Goal: Task Accomplishment & Management: Use online tool/utility

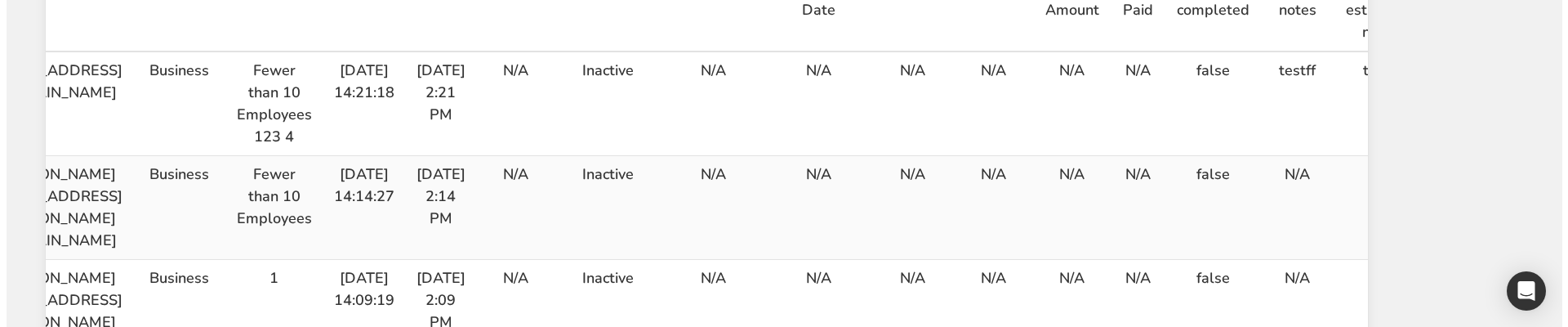
scroll to position [0, 334]
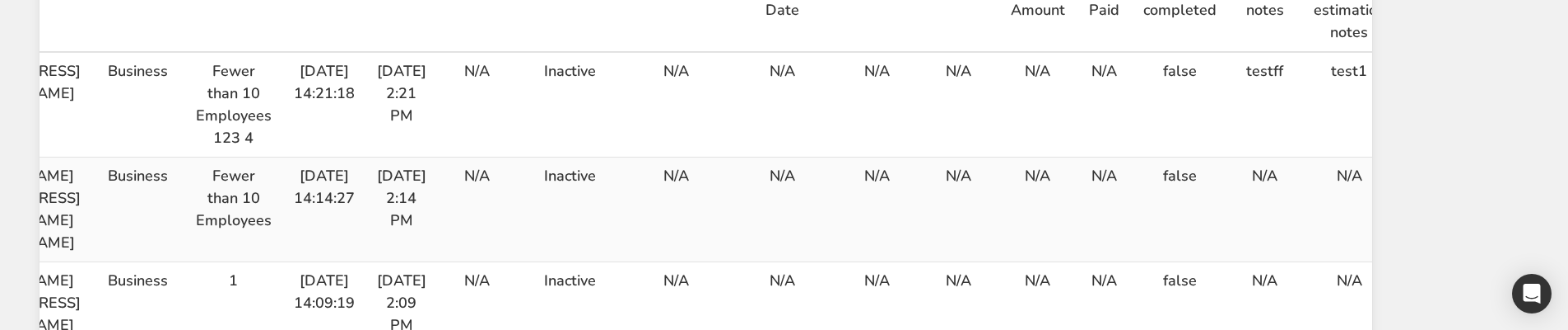
click at [1442, 165] on icon "button" at bounding box center [1431, 179] width 20 height 29
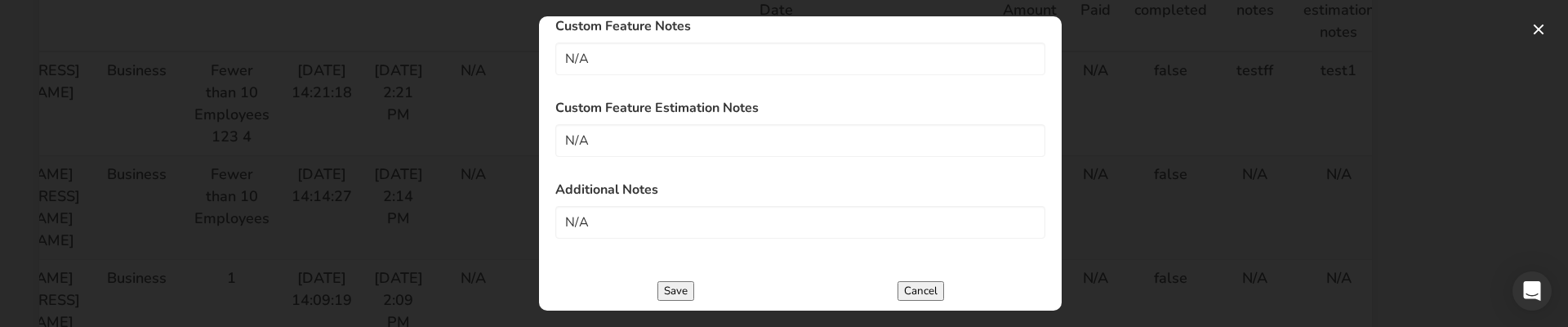
scroll to position [245, 0]
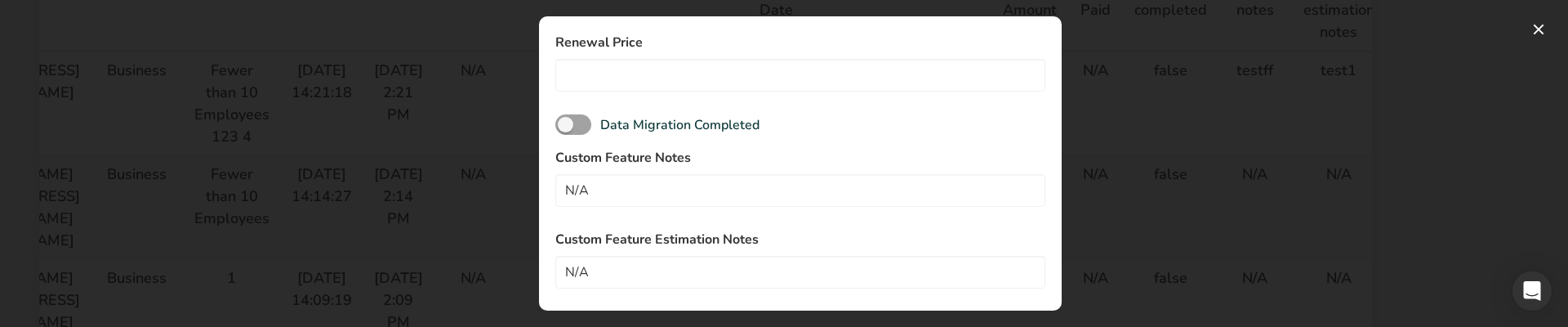
click at [655, 170] on div "Custom Feature Notes N/A" at bounding box center [800, 177] width 490 height 59
click at [655, 172] on div "Custom Feature Notes N/A" at bounding box center [800, 177] width 490 height 59
drag, startPoint x: 655, startPoint y: 176, endPoint x: 643, endPoint y: 192, distance: 20.0
click at [654, 177] on input "N/A" at bounding box center [800, 190] width 490 height 33
click at [638, 197] on input "N/A" at bounding box center [800, 190] width 490 height 33
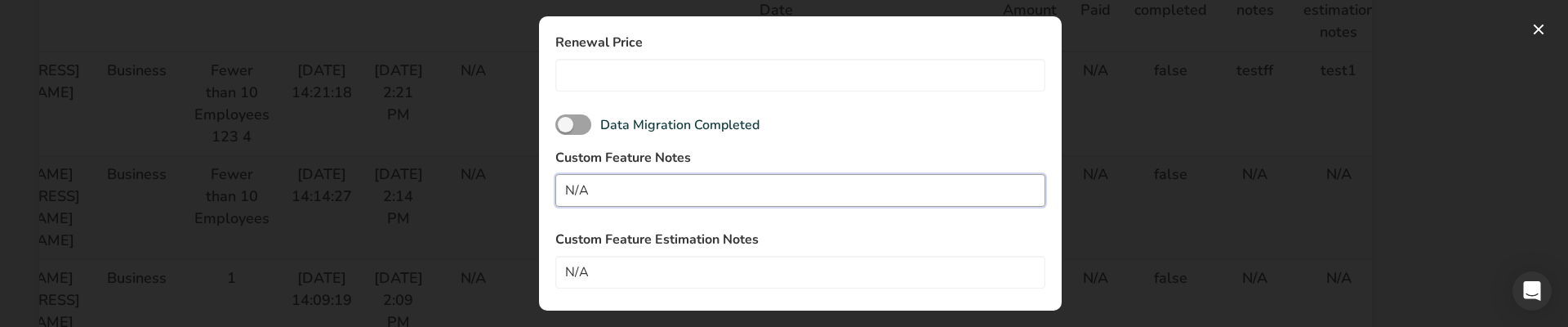
click at [638, 197] on input "N/A" at bounding box center [800, 190] width 490 height 33
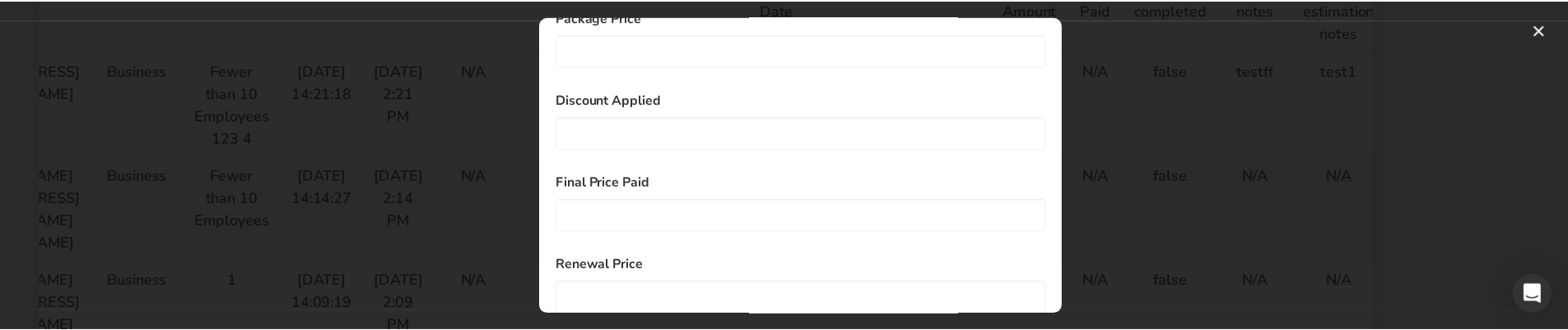
scroll to position [0, 0]
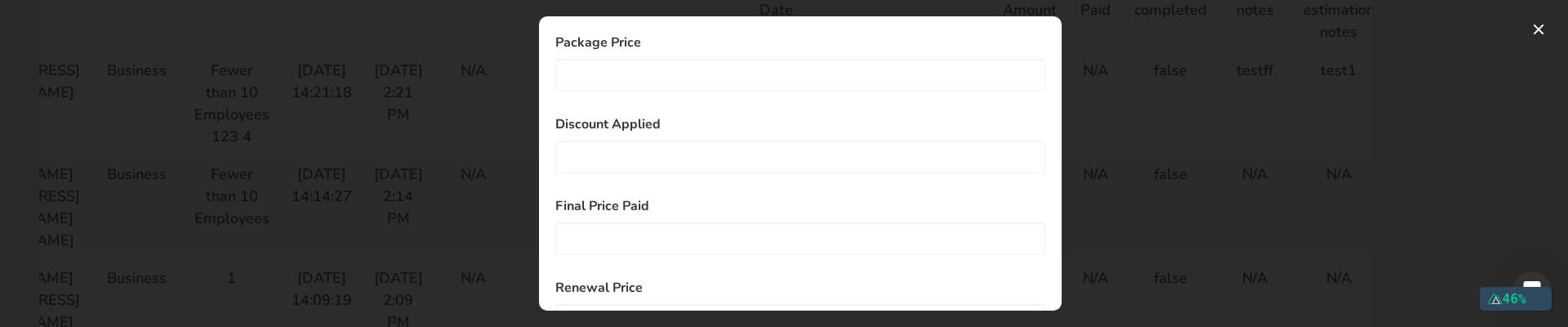
type input "4"
drag, startPoint x: 1137, startPoint y: 105, endPoint x: 1538, endPoint y: 64, distance: 403.1
click at [1157, 105] on div at bounding box center [784, 164] width 1568 height 327
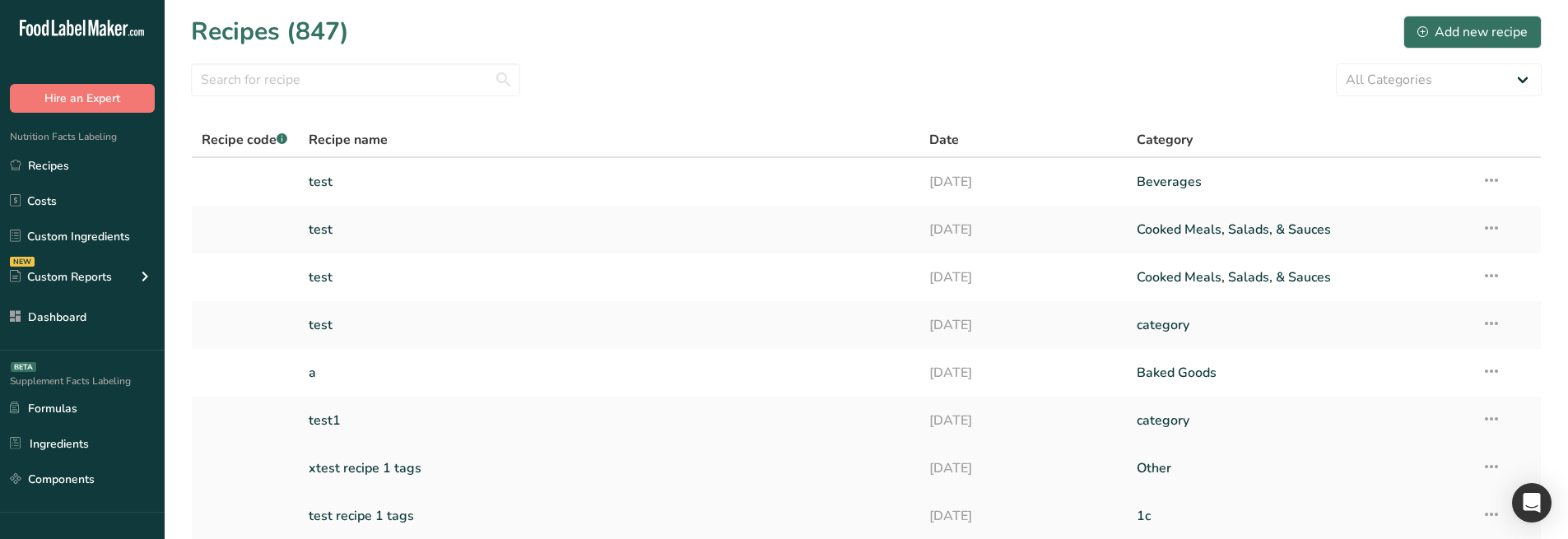
click at [392, 470] on link "xtest recipe 1 tags" at bounding box center [609, 468] width 602 height 35
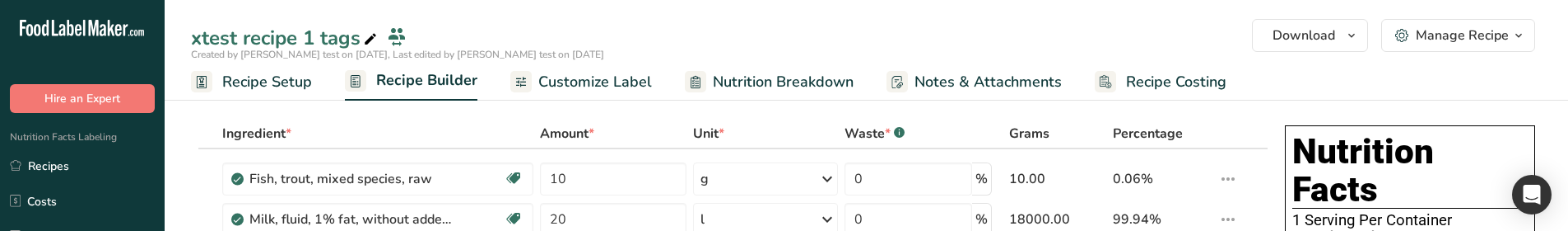
click at [641, 93] on link "Customize Label" at bounding box center [581, 81] width 141 height 37
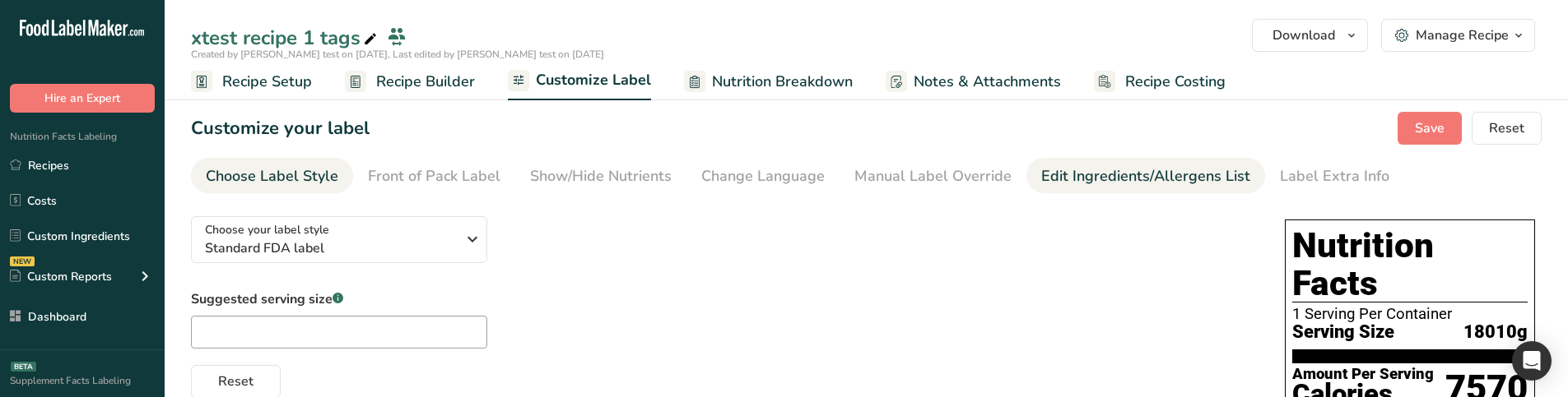
click at [1060, 177] on div "Edit Ingredients/Allergens List" at bounding box center [1146, 177] width 209 height 23
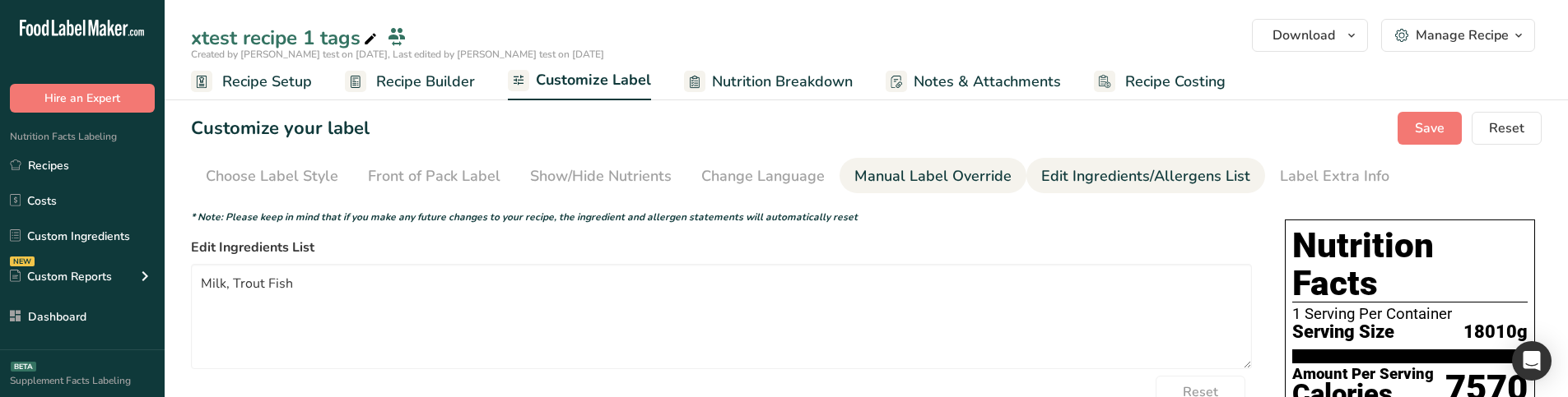
click at [1004, 174] on li "Manual Label Override" at bounding box center [932, 176] width 186 height 36
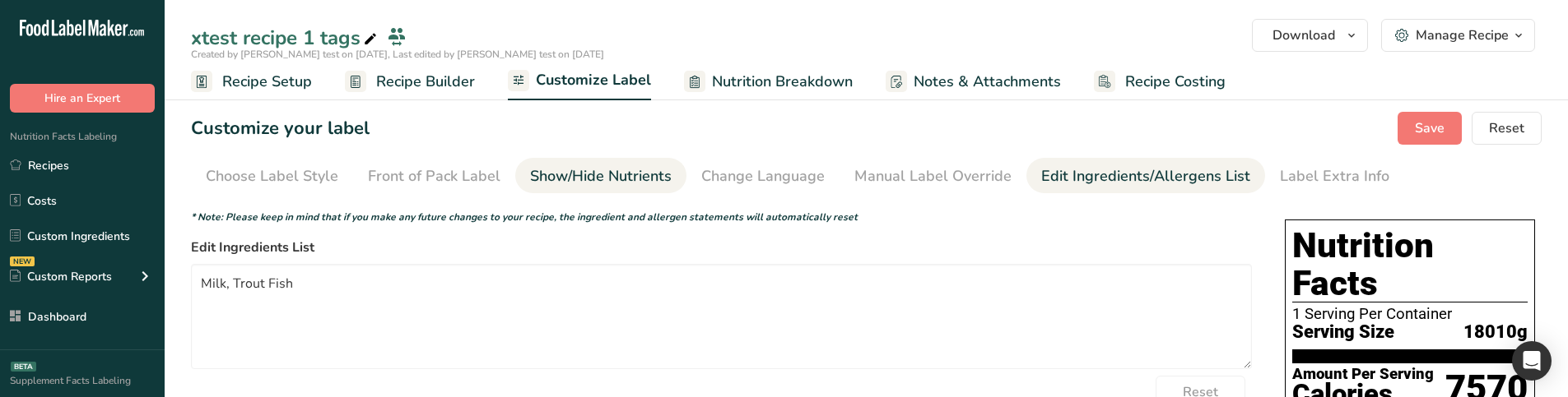
click at [597, 182] on div "Show/Hide Nutrients" at bounding box center [601, 177] width 141 height 23
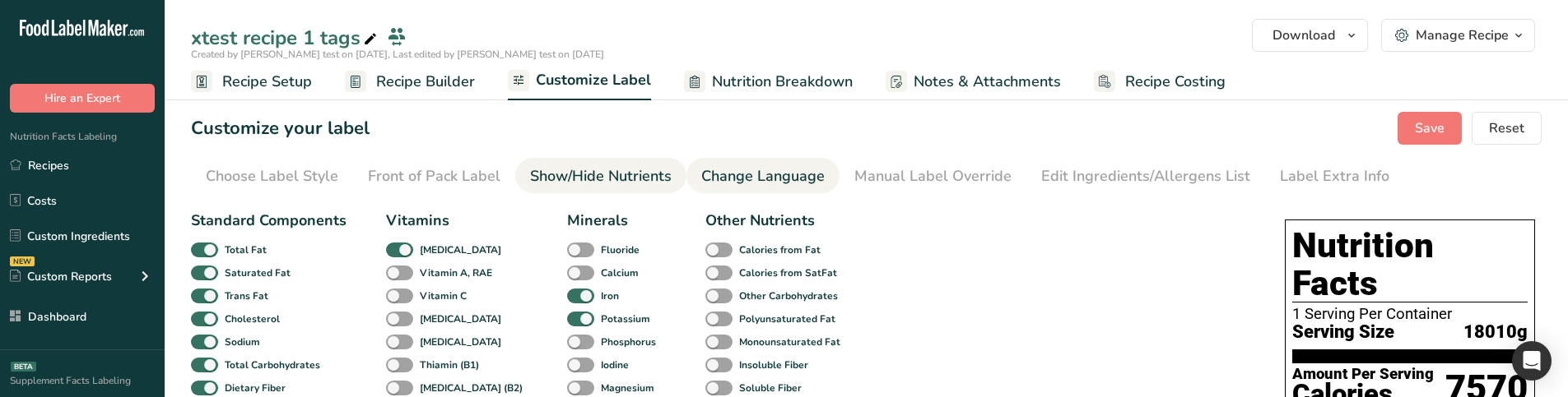
click at [773, 172] on div "Change Language" at bounding box center [763, 177] width 123 height 23
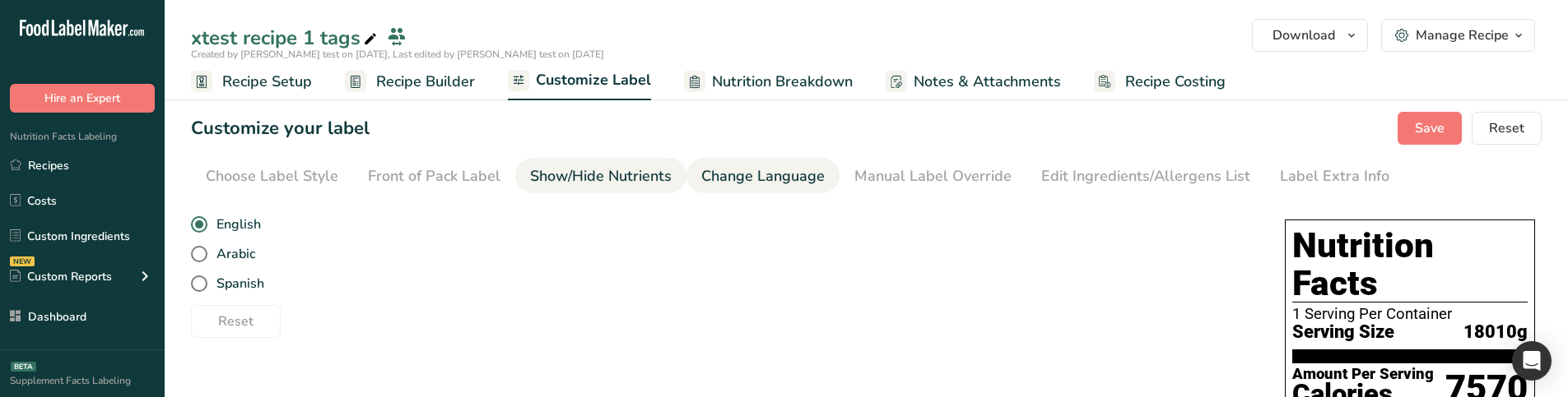
click at [655, 165] on link "Show/Hide Nutrients" at bounding box center [601, 176] width 141 height 37
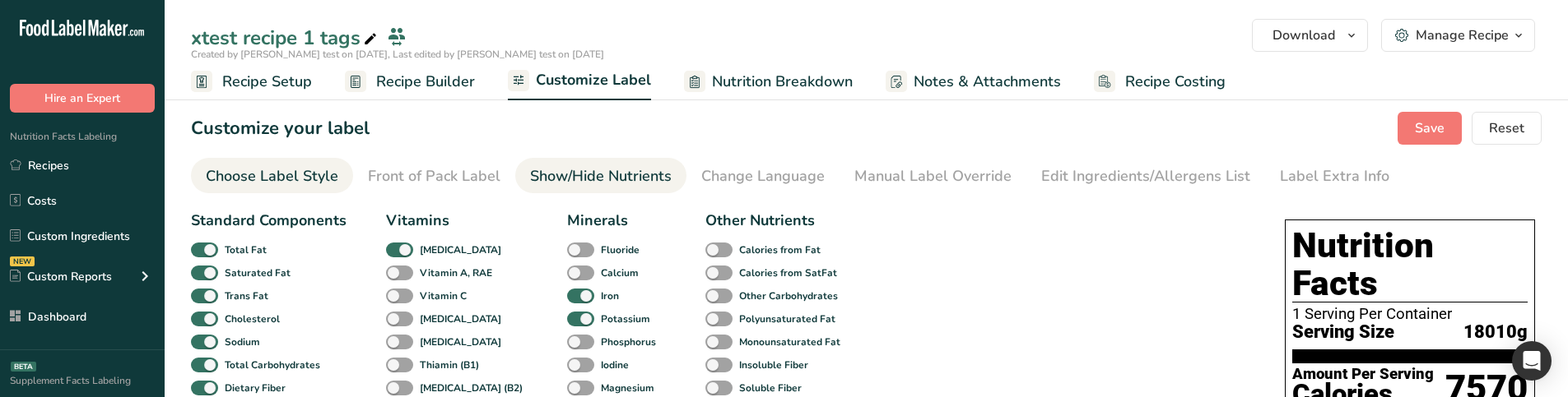
click at [322, 180] on div "Choose Label Style" at bounding box center [271, 177] width 133 height 23
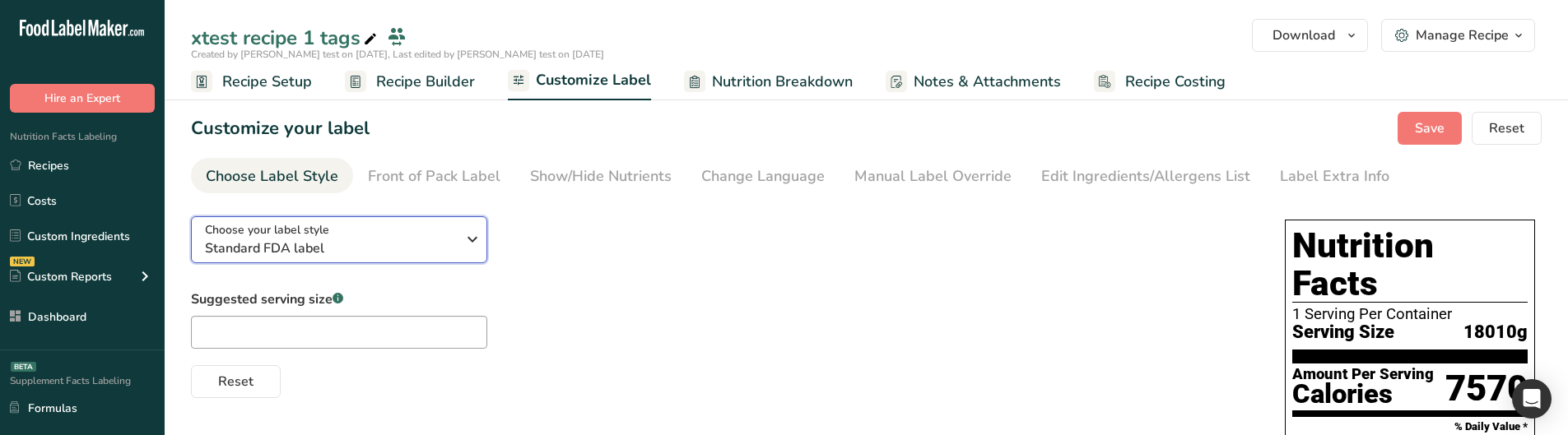
click at [392, 224] on div "Choose your label style Standard FDA label" at bounding box center [331, 239] width 251 height 37
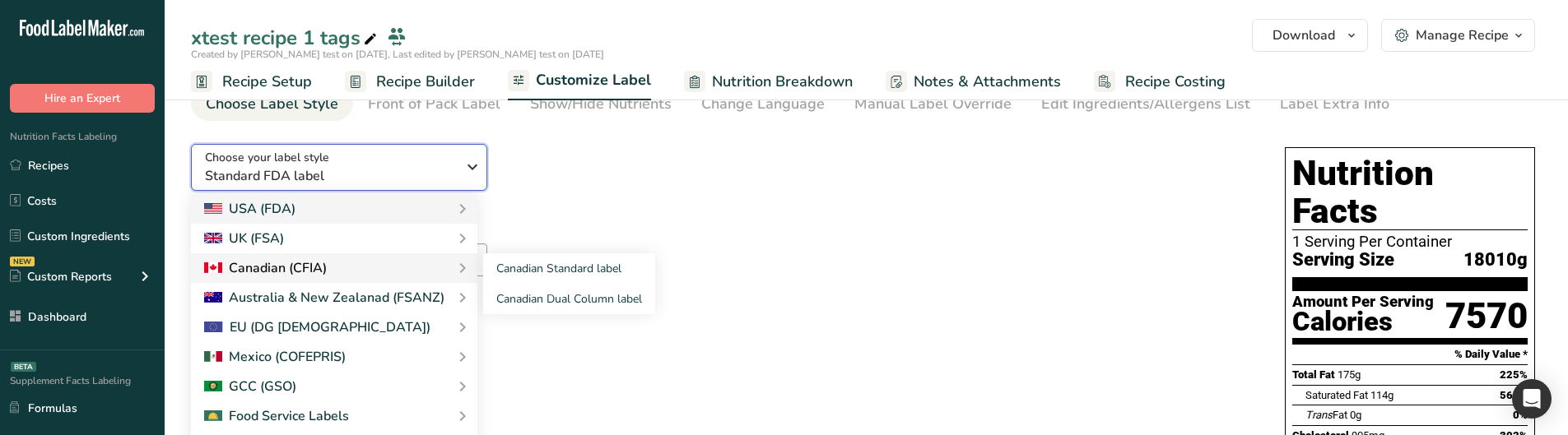
scroll to position [82, 0]
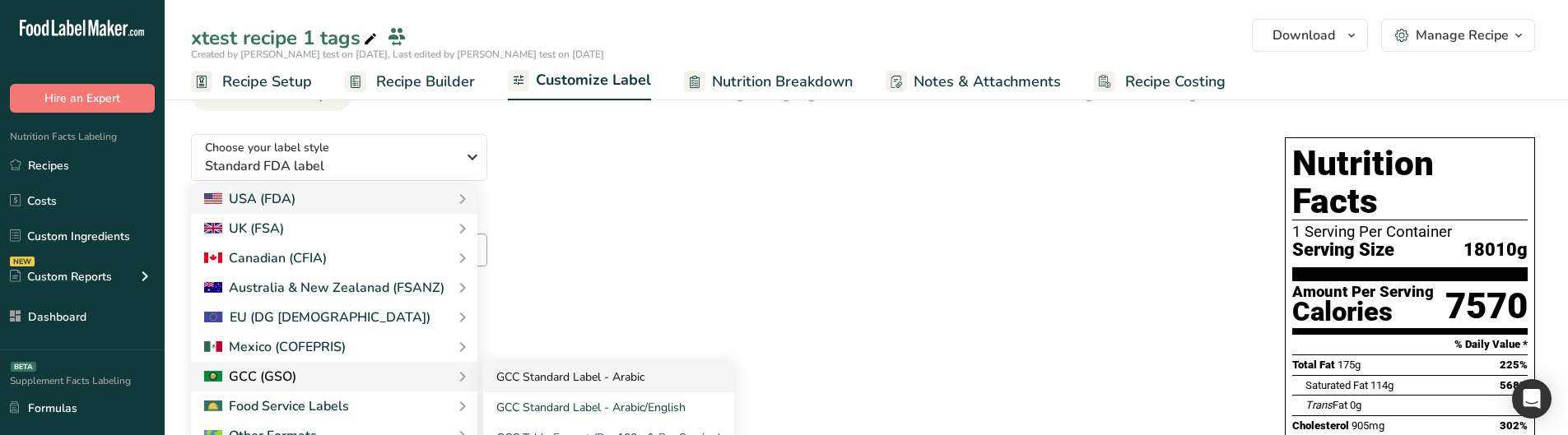
click at [512, 376] on link "GCC Standard Label - Arabic" at bounding box center [608, 378] width 251 height 30
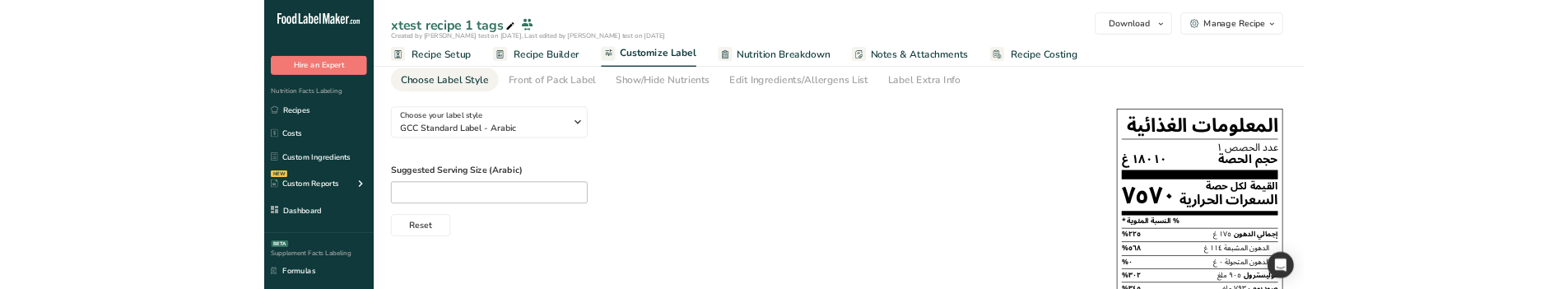
scroll to position [0, 0]
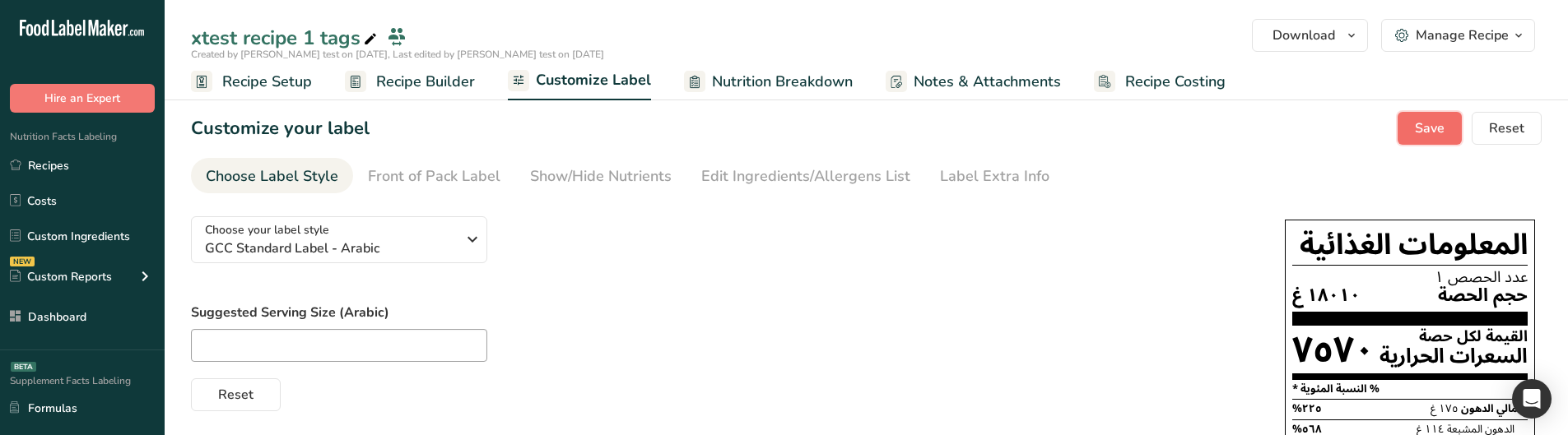
click at [1418, 134] on span "Save" at bounding box center [1429, 128] width 29 height 20
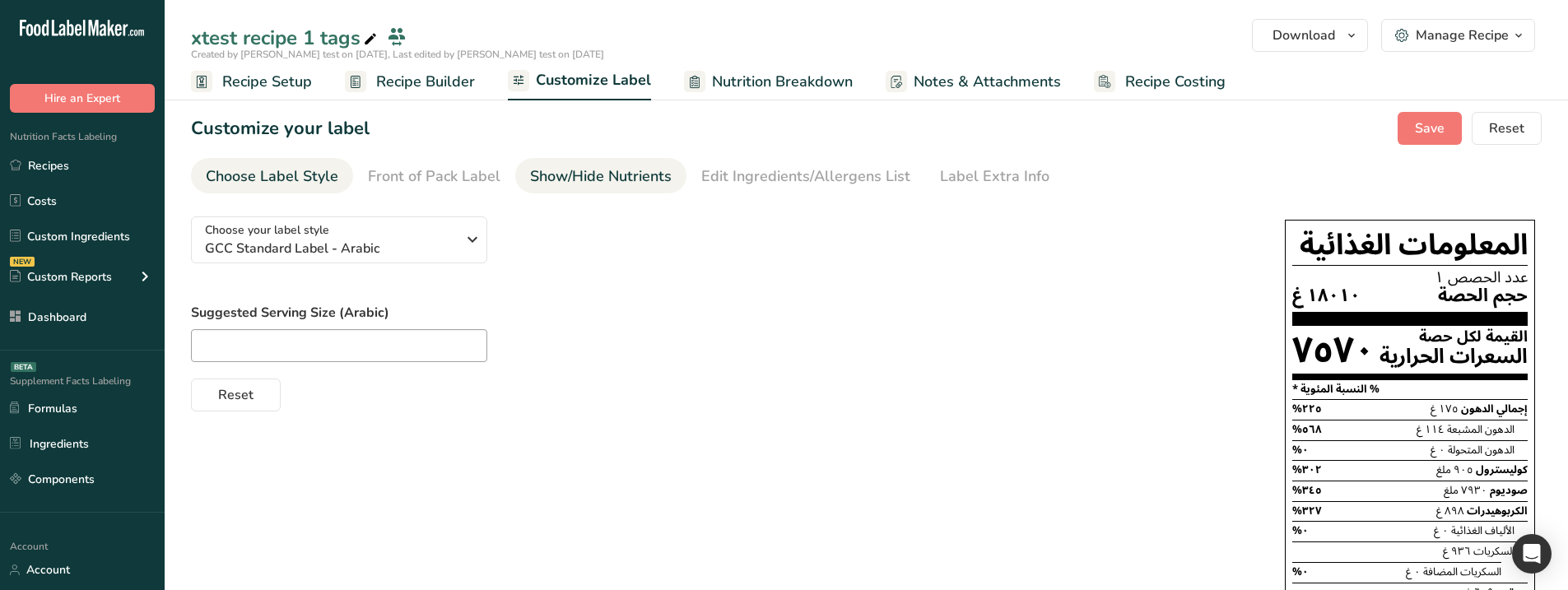
click at [530, 180] on div "Show/Hide Nutrients" at bounding box center [601, 177] width 141 height 23
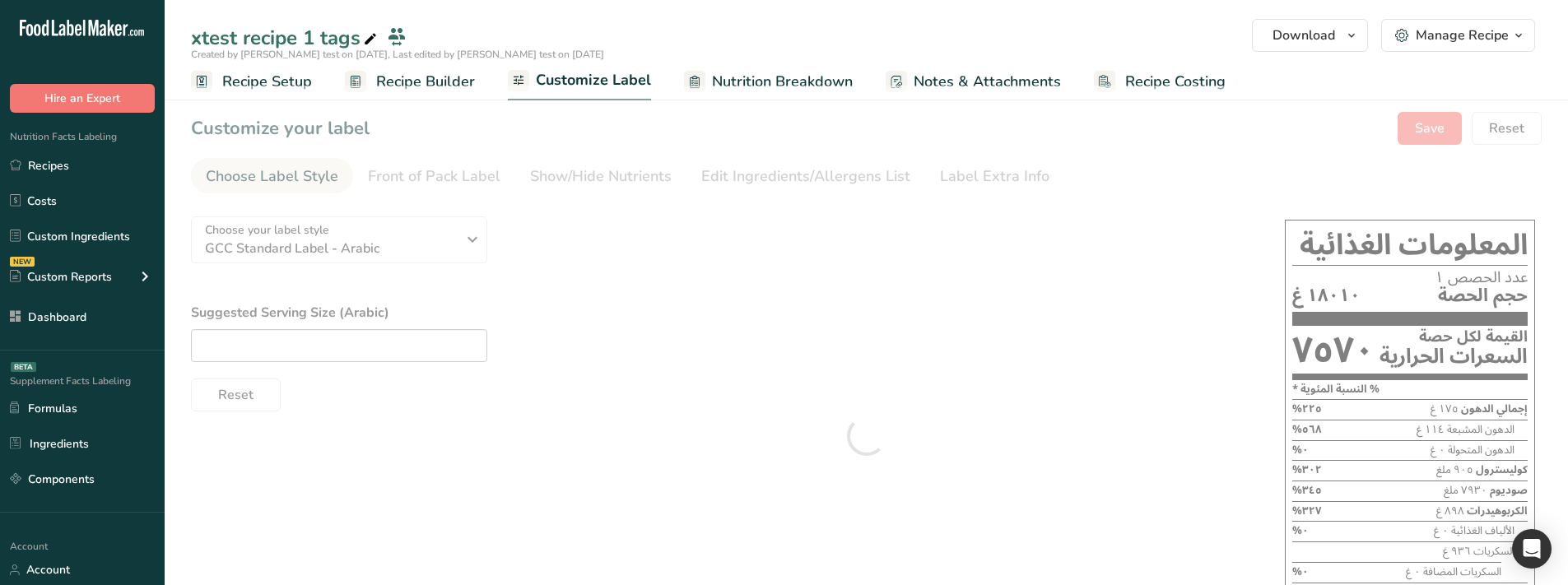
drag, startPoint x: 563, startPoint y: 174, endPoint x: 543, endPoint y: 202, distance: 34.4
click at [563, 174] on div at bounding box center [866, 436] width 1403 height 702
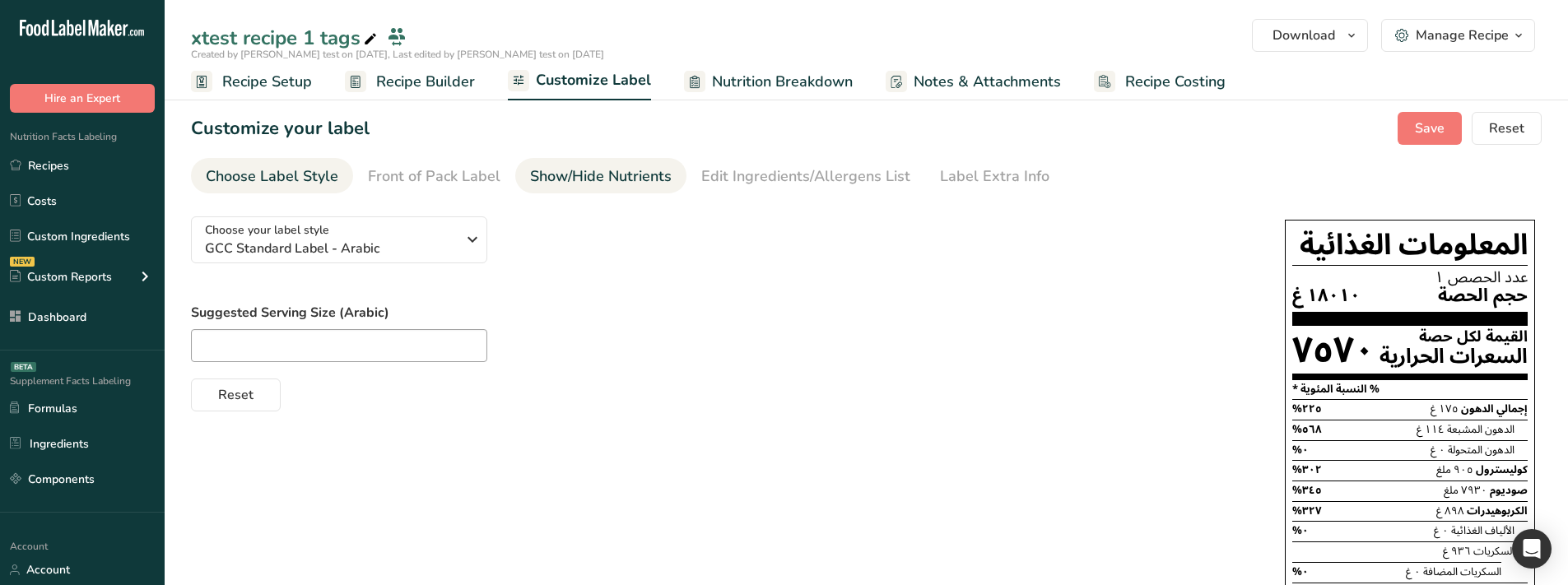
click at [545, 178] on div "Show/Hide Nutrients" at bounding box center [601, 177] width 141 height 23
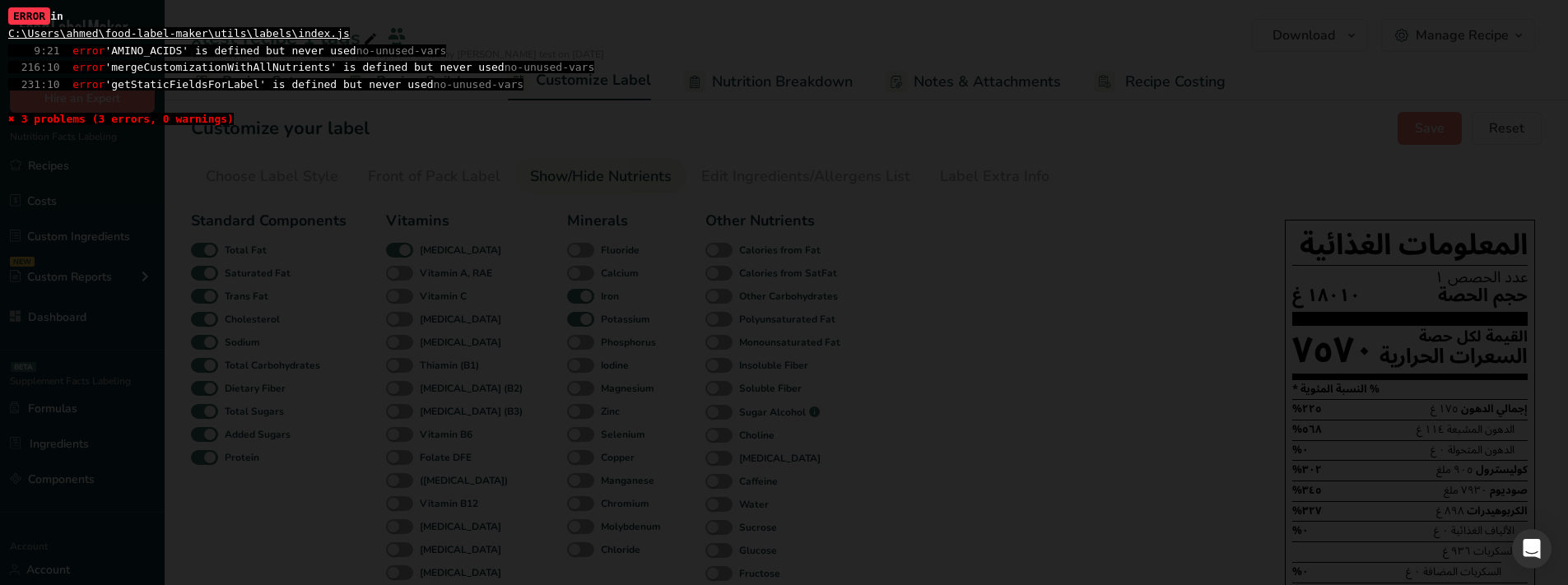
click at [160, 55] on span "9:21 error 'AMINO_ACIDS' is defined but never used no-unused-vars" at bounding box center [227, 50] width 438 height 12
copy span "AMINO_ACIDS"
click at [202, 62] on div "ERROR in C:\Users\ahmed\food-label-maker\utils\labels\index.js 9:21 error 'AMIN…" at bounding box center [784, 69] width 1551 height 121
click at [202, 71] on span "216:10 error 'mergeCustomizationWithAllNutrients' is defined but never used no-…" at bounding box center [301, 67] width 586 height 12
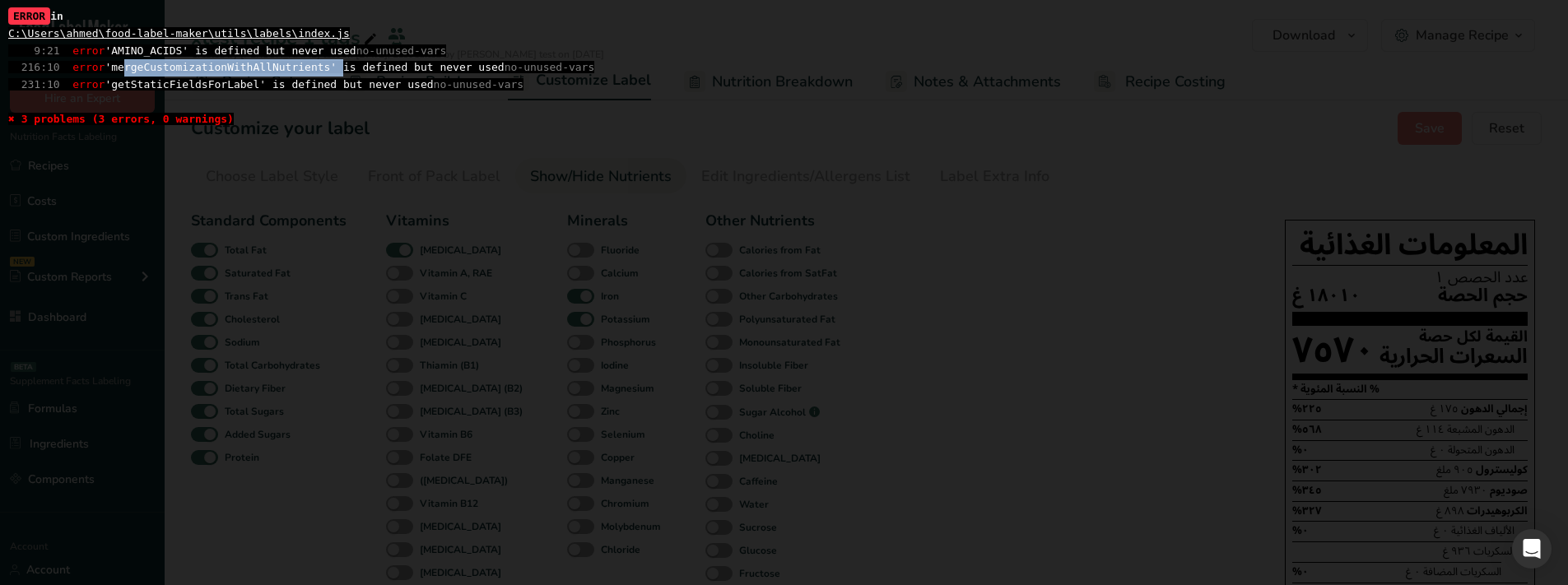
click at [202, 71] on span "216:10 error 'mergeCustomizationWithAllNutrients' is defined but never used no-…" at bounding box center [301, 67] width 586 height 12
copy span "mergeCustomizationWithAllNutrients"
click at [175, 87] on span "231:10 error 'getStaticFieldsForLabel' is defined but never used no-unused-vars" at bounding box center [266, 84] width 515 height 12
copy span "getStaticFieldsForLabel"
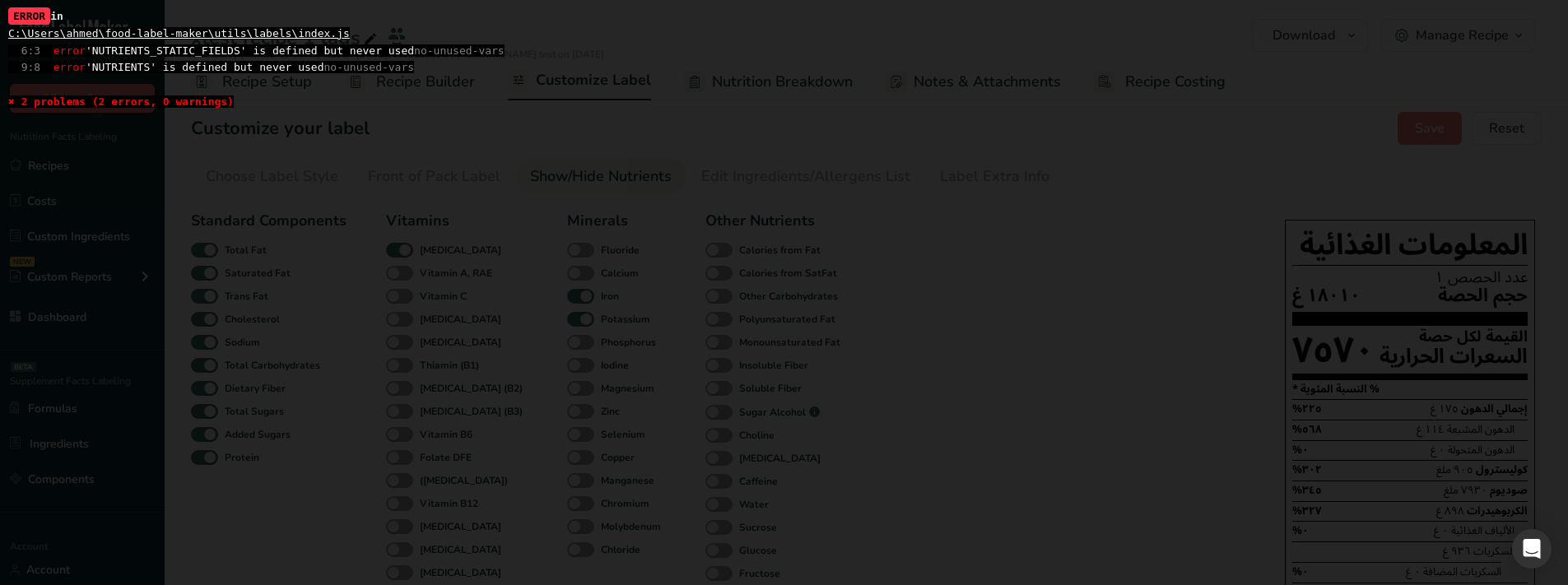
click at [140, 46] on span "6:3 error 'NUTRIENTS_STATIC_FIELDS' is defined but never used no-unused-vars" at bounding box center [256, 50] width 496 height 12
click at [140, 45] on span "6:3 error 'NUTRIENTS_STATIC_FIELDS' is defined but never used no-unused-vars" at bounding box center [256, 50] width 496 height 12
copy span "NUTRIENTS_STATIC_FIELDS"
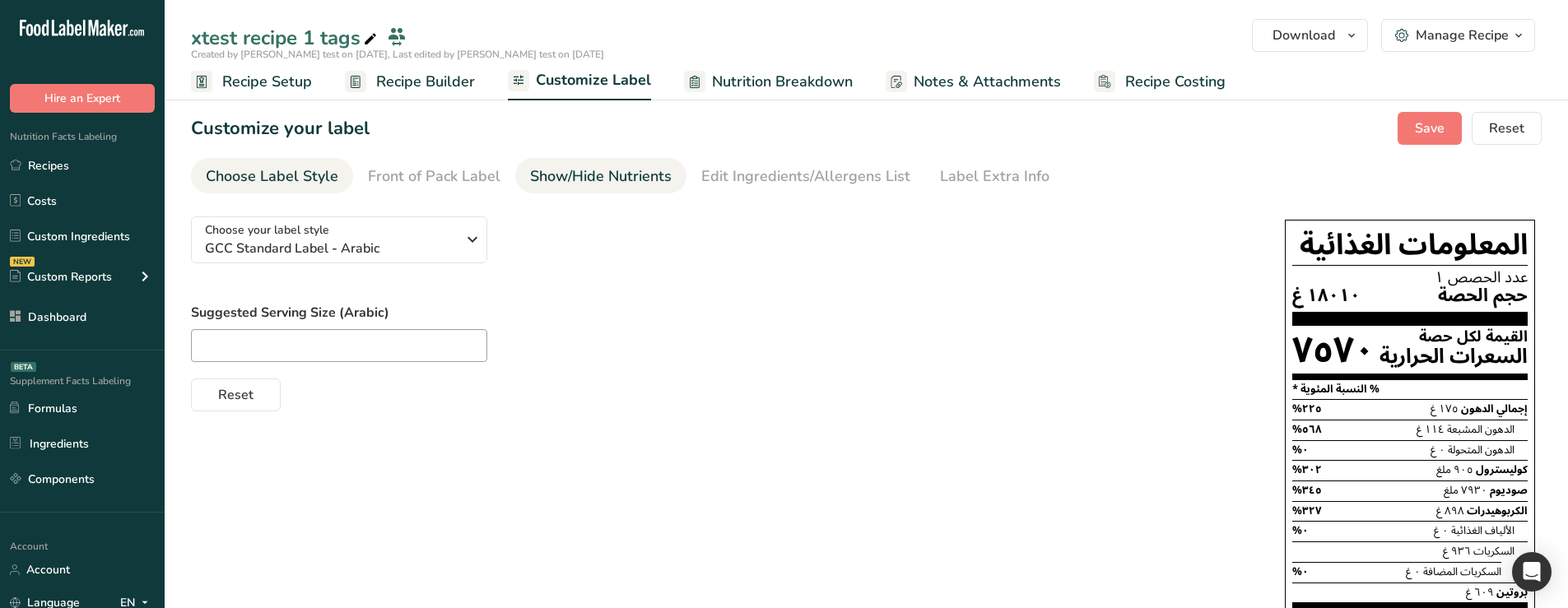
click at [576, 169] on div "Show/Hide Nutrients" at bounding box center [601, 177] width 141 height 23
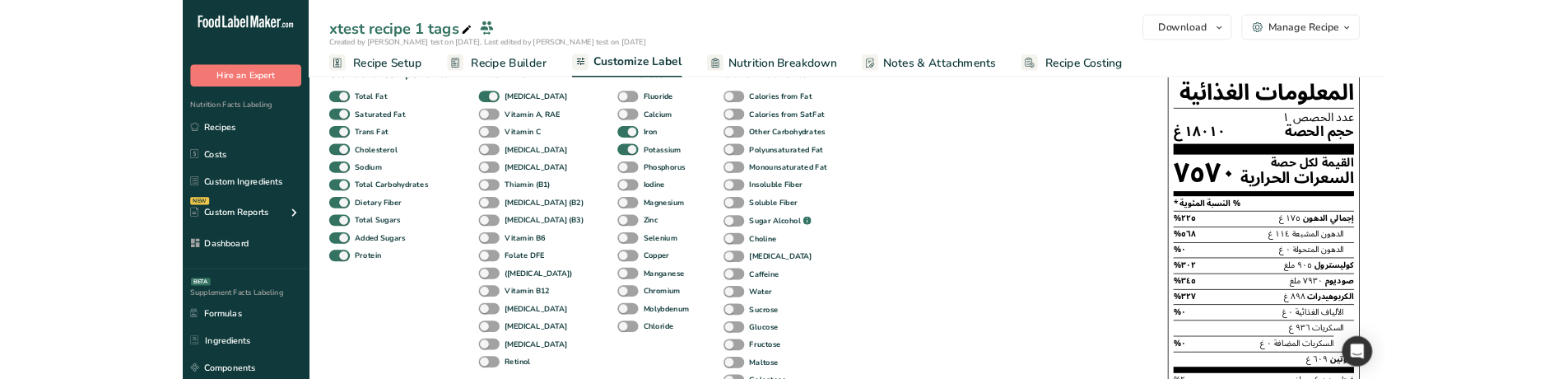
scroll to position [165, 0]
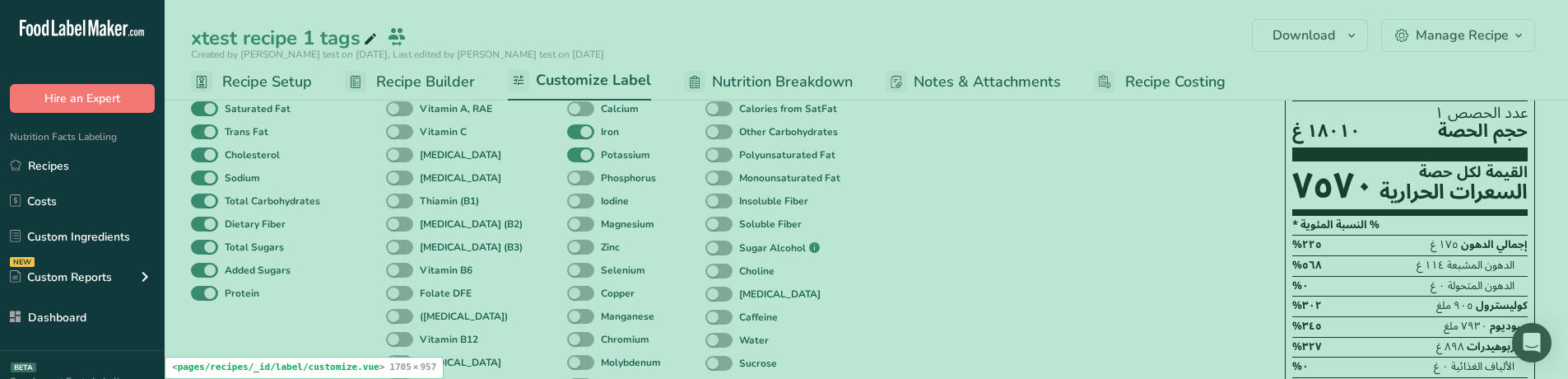
click at [769, 281] on div "Other Nutrients Calories from Fat Calories from SatFat Other Carbohydrates Poly…" at bounding box center [775, 290] width 140 height 491
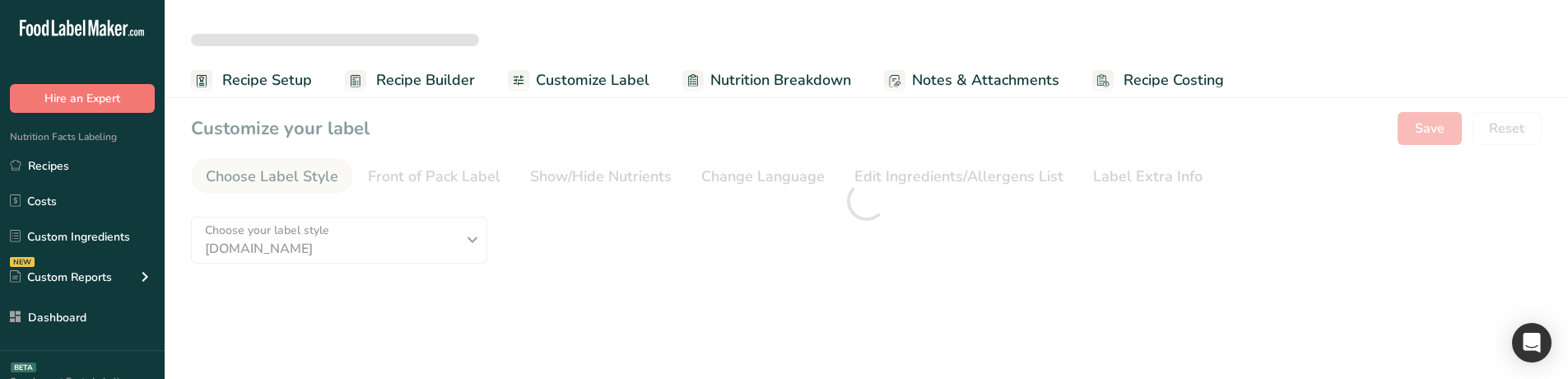
scroll to position [0, 0]
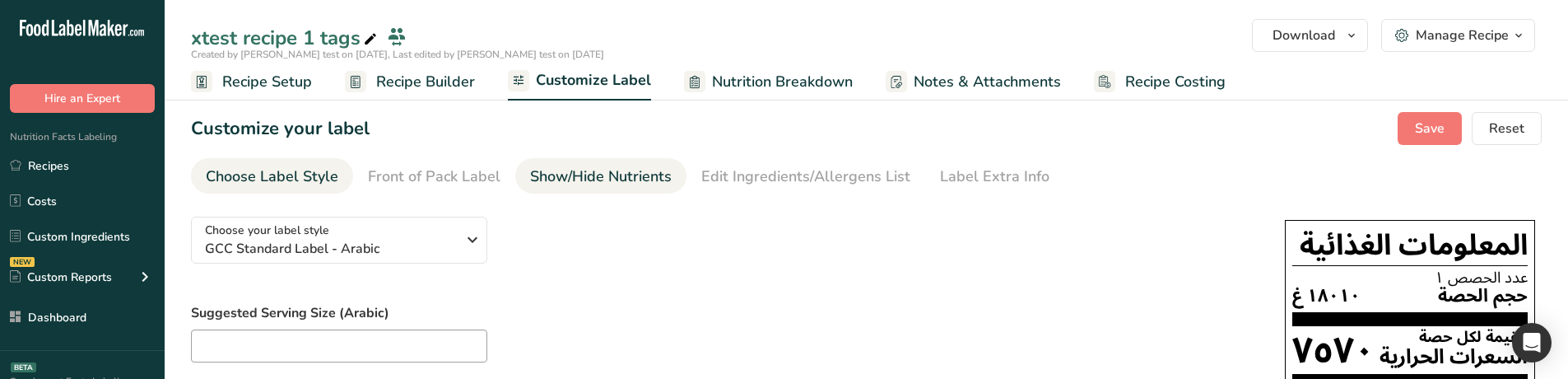
click at [586, 179] on div "Show/Hide Nutrients" at bounding box center [601, 177] width 141 height 23
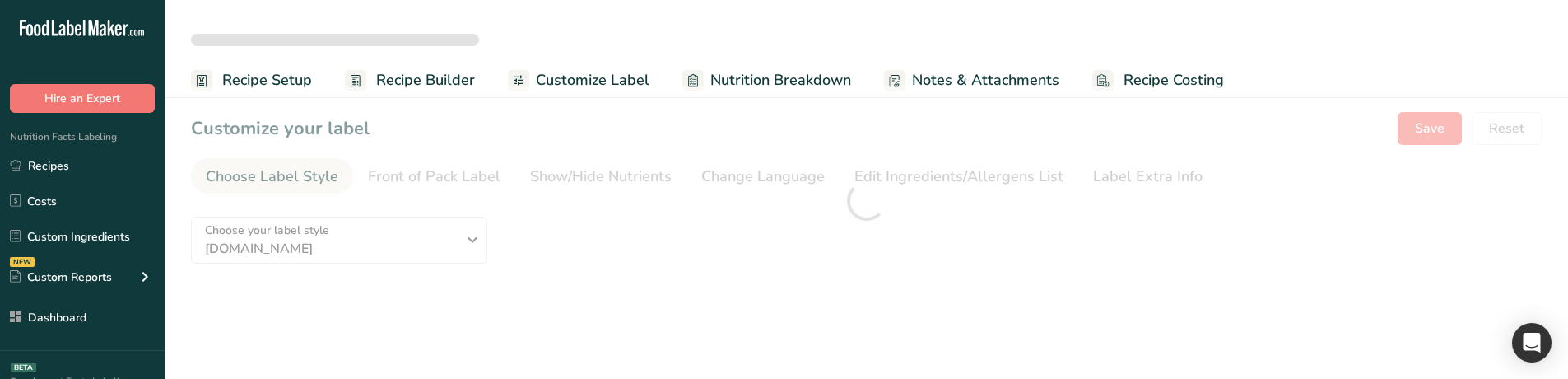
click at [597, 180] on div at bounding box center [866, 201] width 1403 height 231
click at [575, 175] on div at bounding box center [866, 201] width 1403 height 231
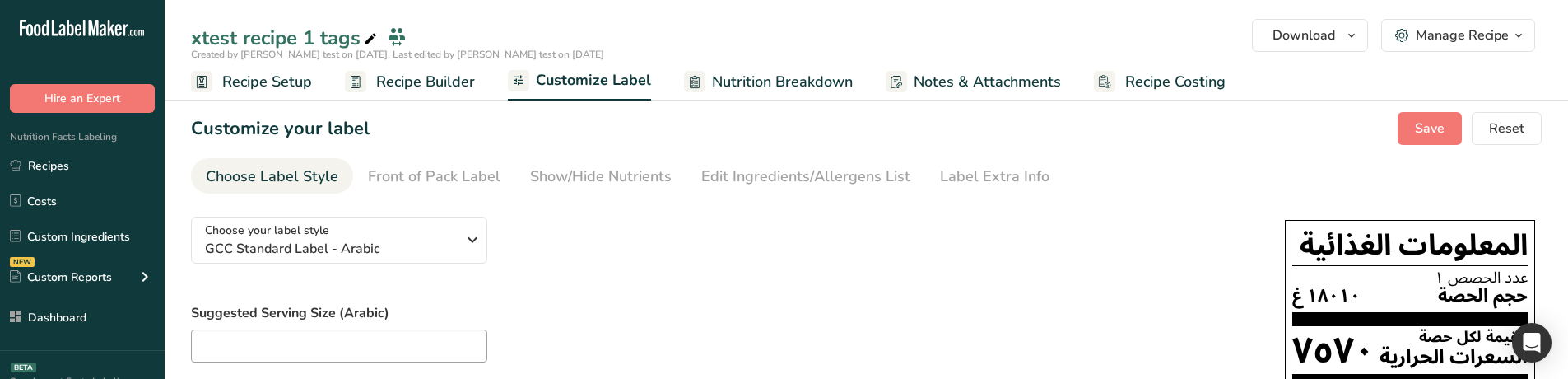
click at [575, 175] on div "Show/Hide Nutrients" at bounding box center [601, 177] width 141 height 23
click at [607, 175] on div "Show/Hide Nutrients" at bounding box center [601, 177] width 141 height 23
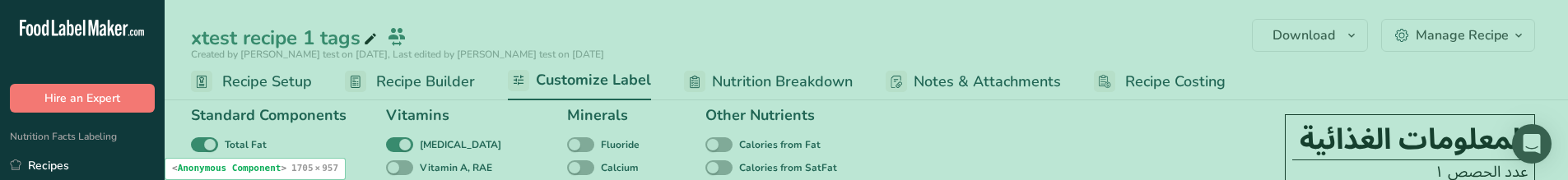
scroll to position [106, 0]
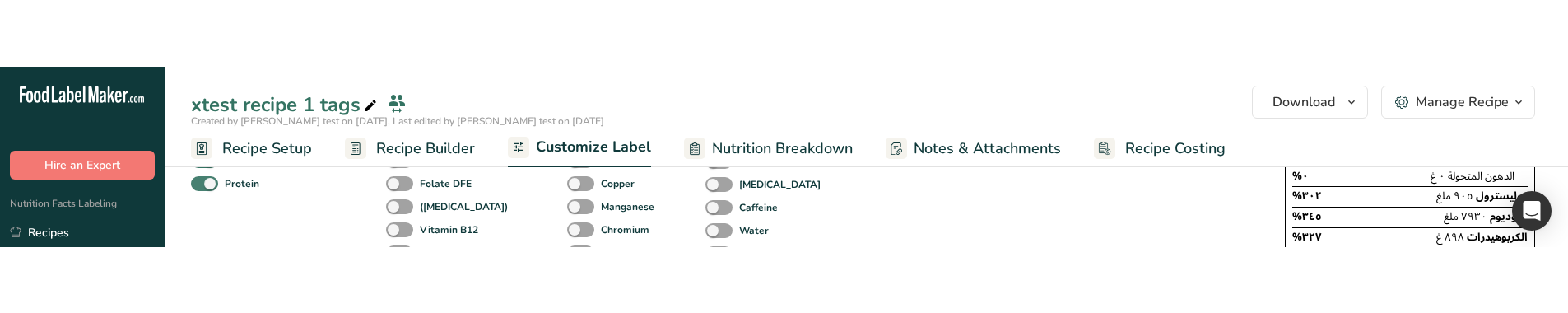
scroll to position [340, 0]
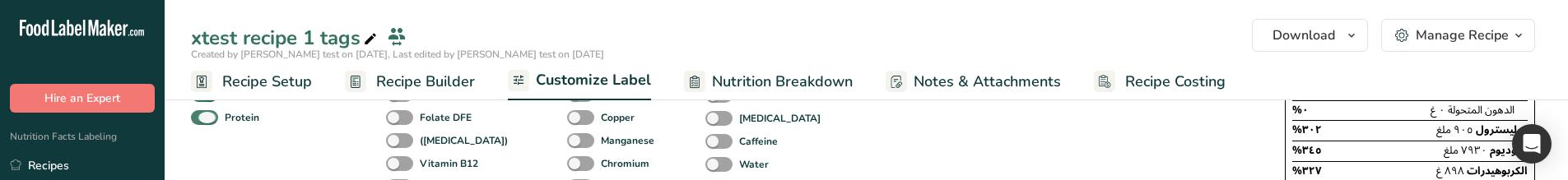
click at [201, 118] on span at bounding box center [204, 118] width 27 height 16
click at [201, 118] on input "Protein" at bounding box center [196, 117] width 10 height 10
checkbox input "false"
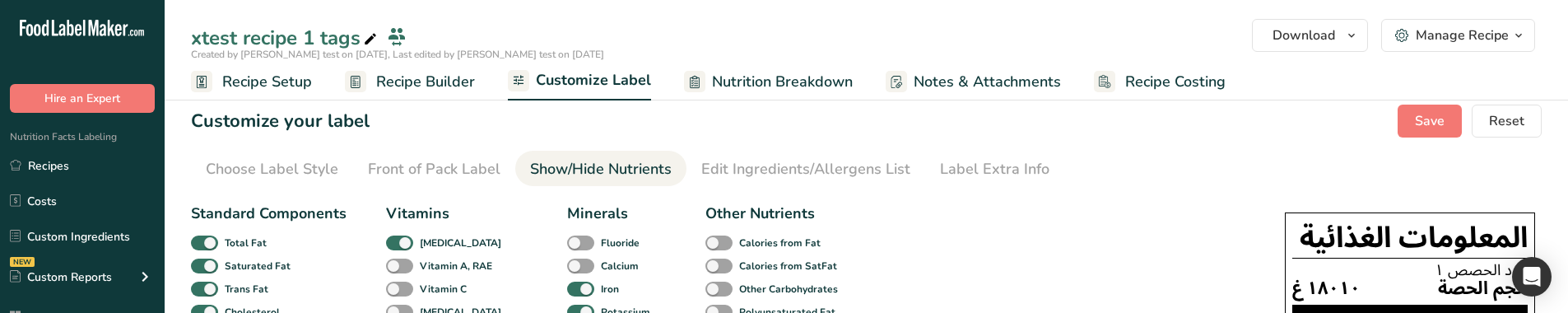
scroll to position [0, 0]
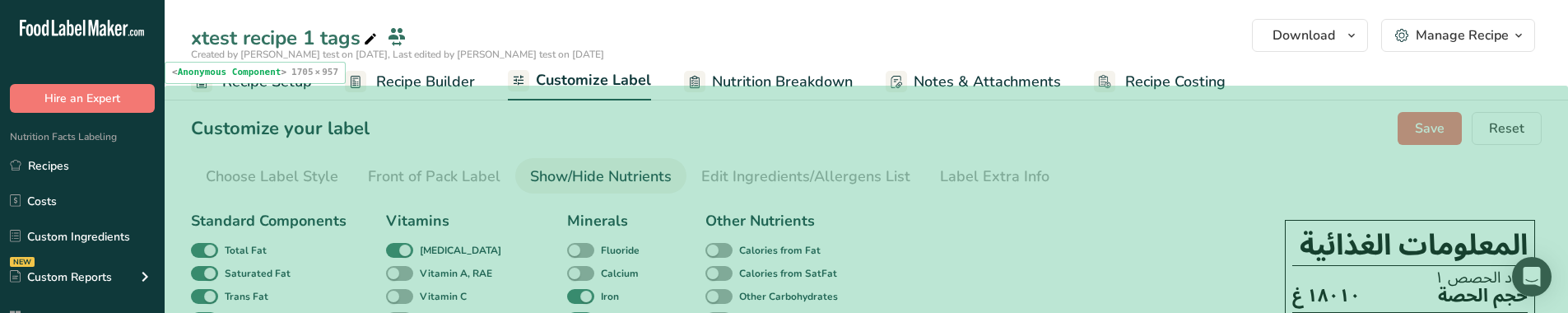
click at [1103, 112] on div "Customize your label Save Reset" at bounding box center [866, 128] width 1350 height 33
click at [1329, 137] on div "Customize your label Save Reset" at bounding box center [866, 128] width 1350 height 33
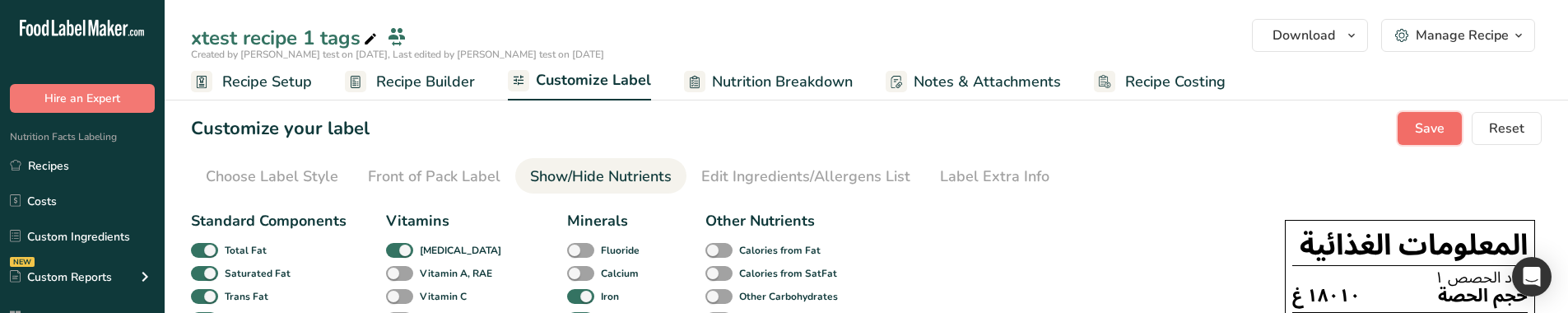
click at [1417, 127] on span "Save" at bounding box center [1429, 128] width 29 height 20
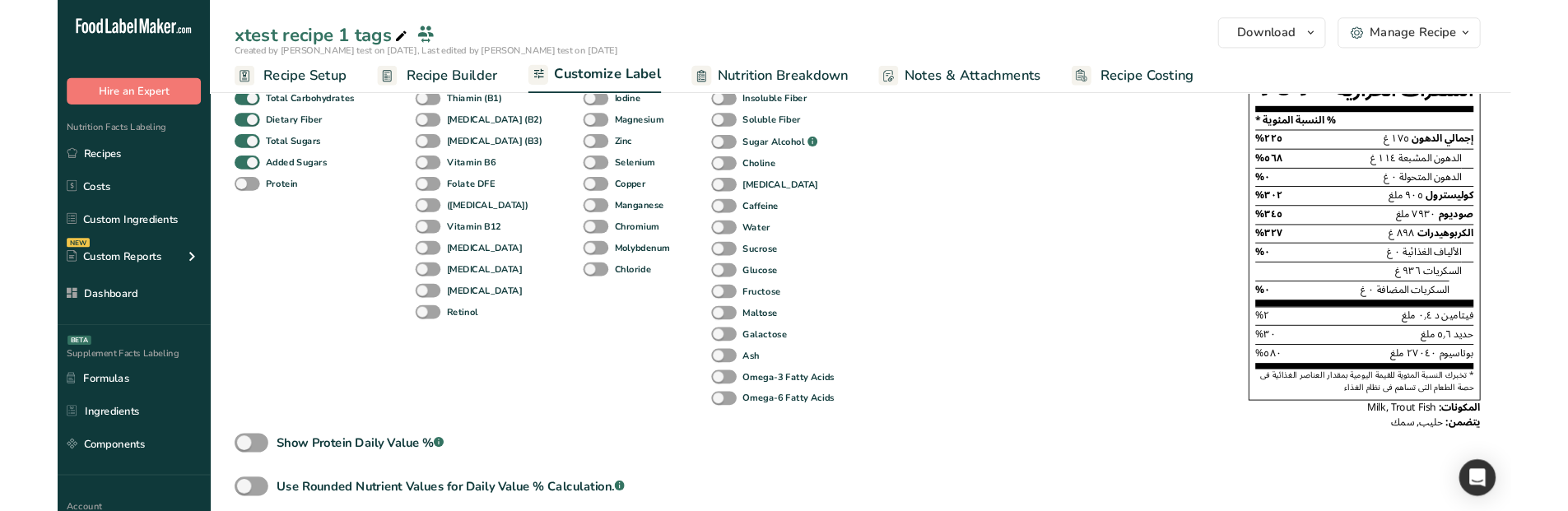
scroll to position [184, 0]
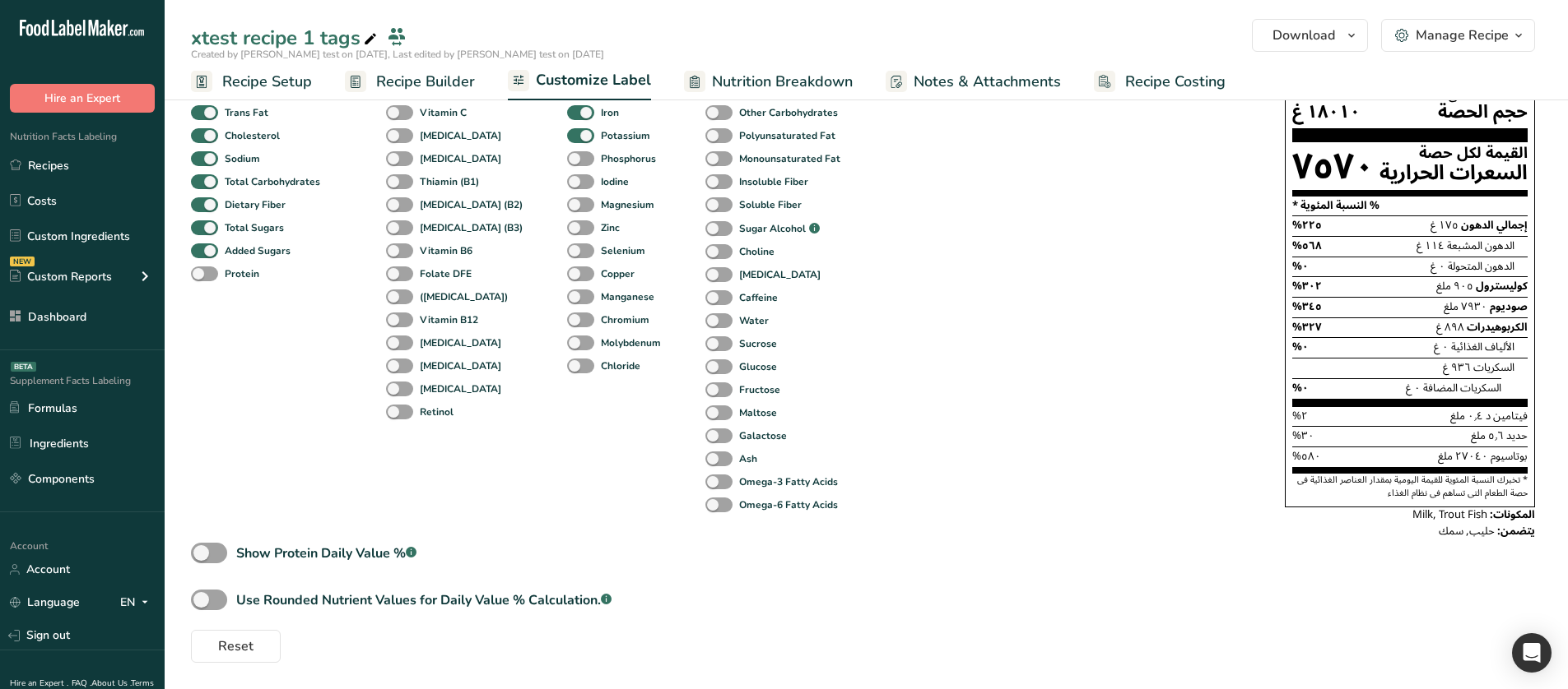
drag, startPoint x: 1292, startPoint y: 303, endPoint x: 1549, endPoint y: 302, distance: 257.0
click at [1549, 302] on section "Customize your label Save Reset Choose Label Style Front of Pack Label Show/Hid…" at bounding box center [866, 296] width 1403 height 787
click at [1544, 302] on section "Customize your label Save Reset Choose Label Style Front of Pack Label Show/Hid…" at bounding box center [866, 296] width 1403 height 787
drag, startPoint x: 1538, startPoint y: 302, endPoint x: 1276, endPoint y: 298, distance: 262.0
click at [1276, 298] on div "Choose your label style GCC Standard Label - Arabic USA (FDA) Standard FDA labe…" at bounding box center [866, 341] width 1350 height 643
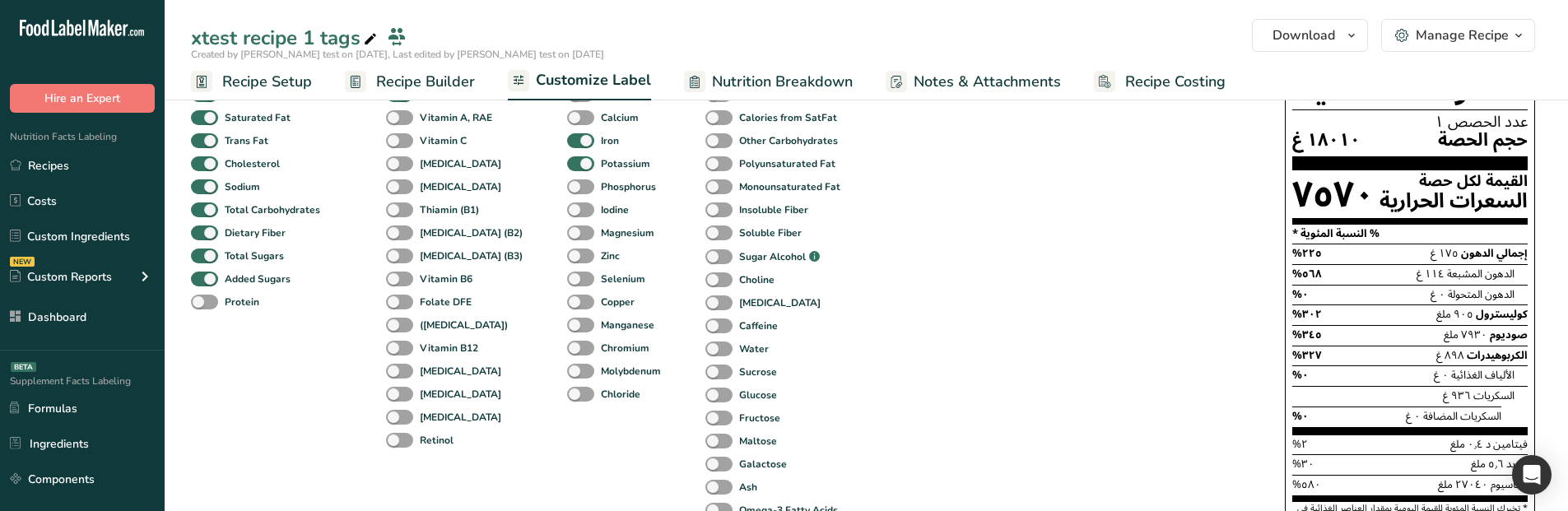
scroll to position [101, 0]
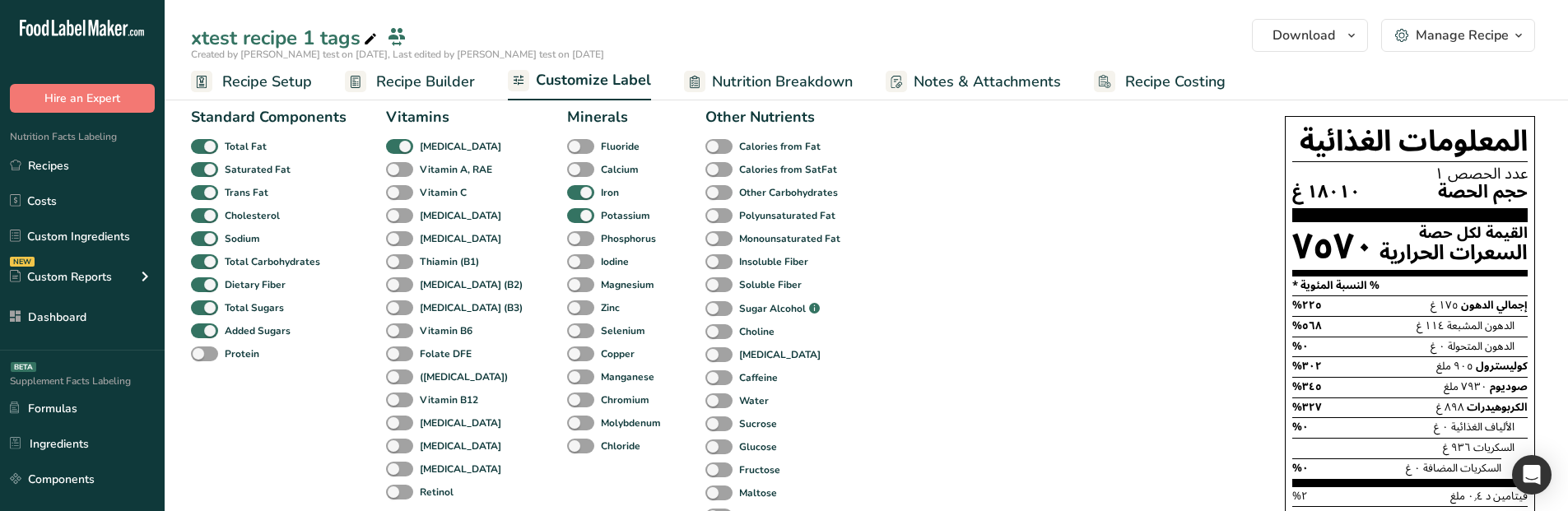
drag, startPoint x: 1318, startPoint y: 216, endPoint x: 1322, endPoint y: 372, distance: 156.1
click at [1322, 372] on section "إجمالي الدهون ١٧٥ غ ٢٢٥% الدهون المشبعة ١١٤ غ ٥٦٨% الدهون المتحولة ٠ غ ٠% كوليس…" at bounding box center [1410, 391] width 235 height 190
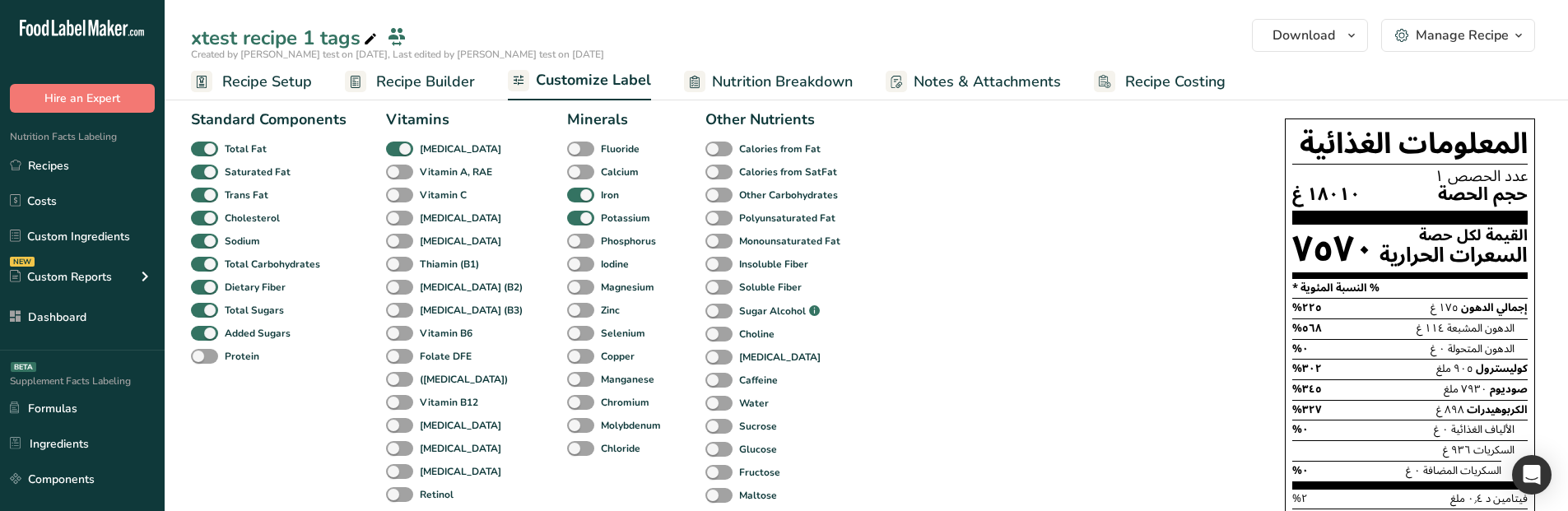
click at [1332, 368] on div "كوليسترول ٩٠٥ ملغ ٣٠٢%" at bounding box center [1410, 369] width 235 height 21
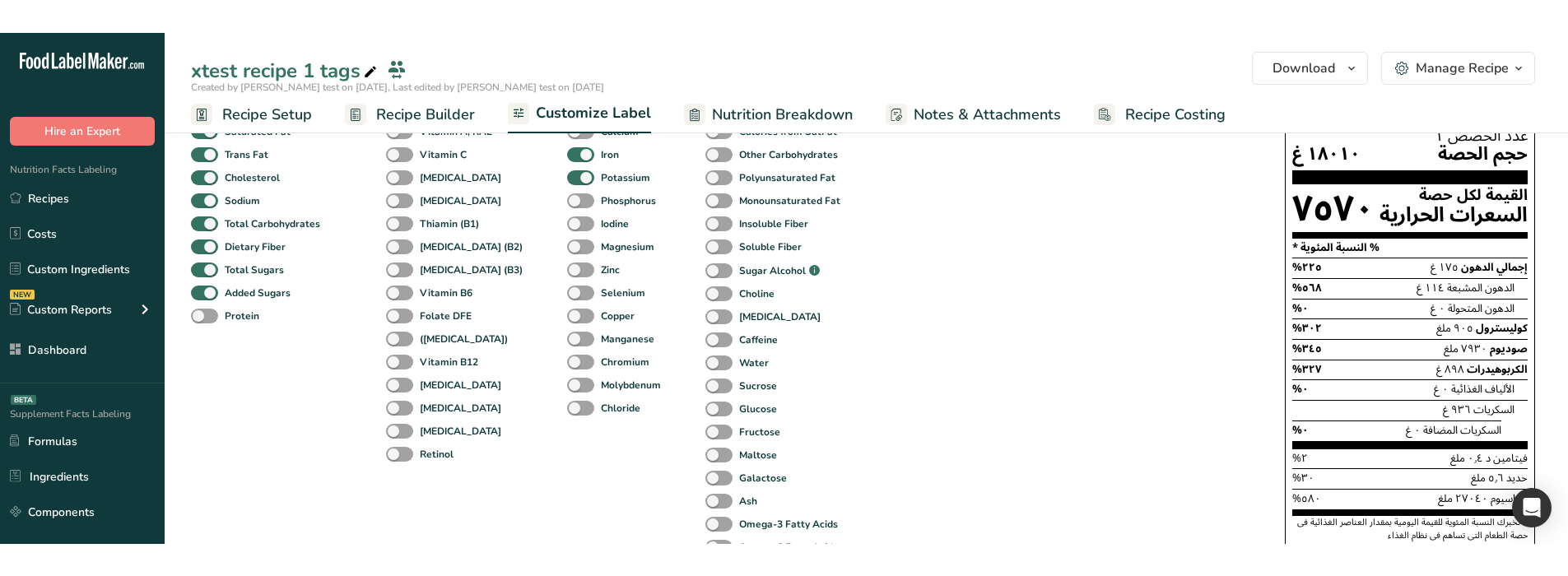
scroll to position [184, 0]
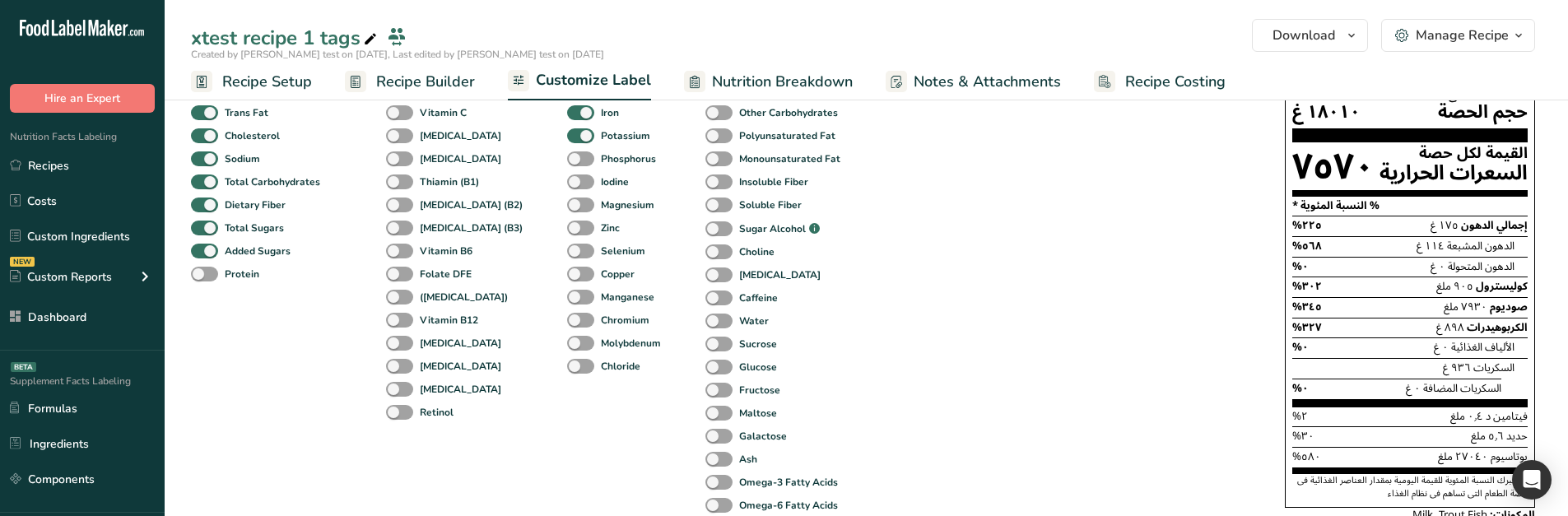
drag, startPoint x: 1436, startPoint y: 368, endPoint x: 1523, endPoint y: 363, distance: 87.1
click at [1523, 363] on div "السكريات ٩٣٦ غ" at bounding box center [1410, 368] width 235 height 21
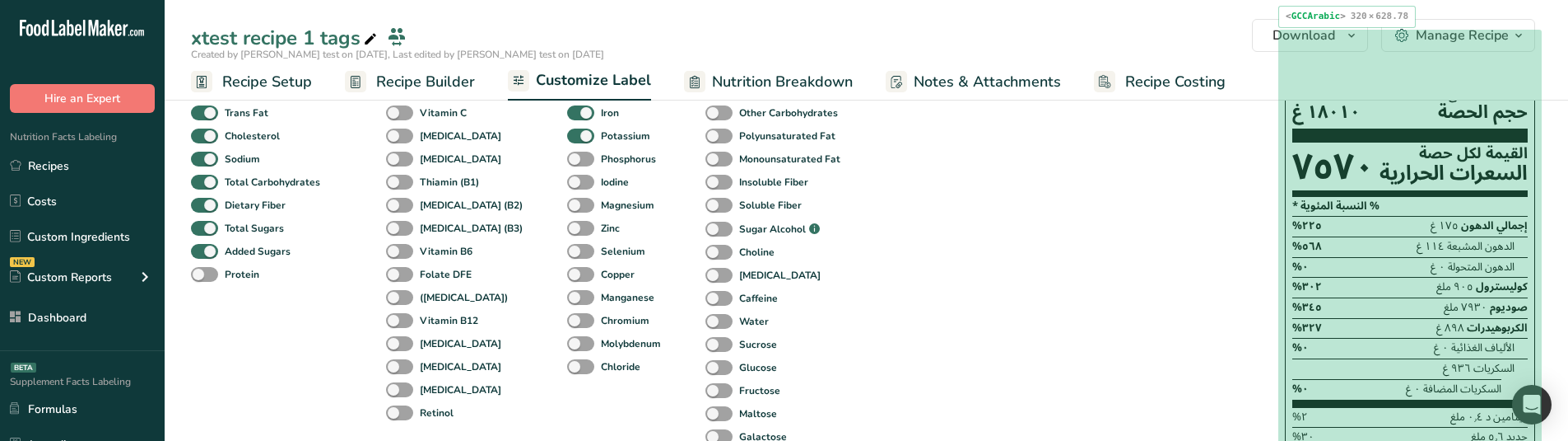
click at [1329, 267] on div "الدهون المتحولة ٠ غ ٠%" at bounding box center [1403, 268] width 222 height 21
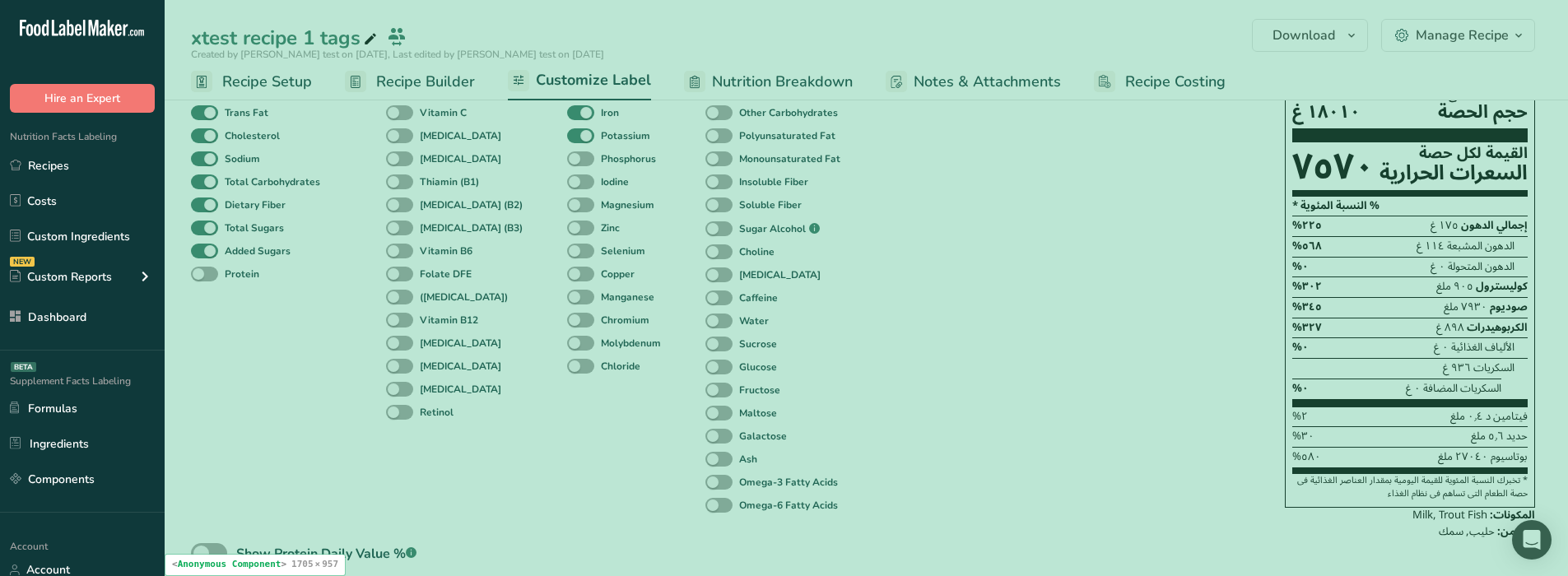
click at [1068, 282] on div "Standard Components Total Fat Saturated Fat Trans Fat Cholesterol Sodium Total …" at bounding box center [721, 341] width 1060 height 643
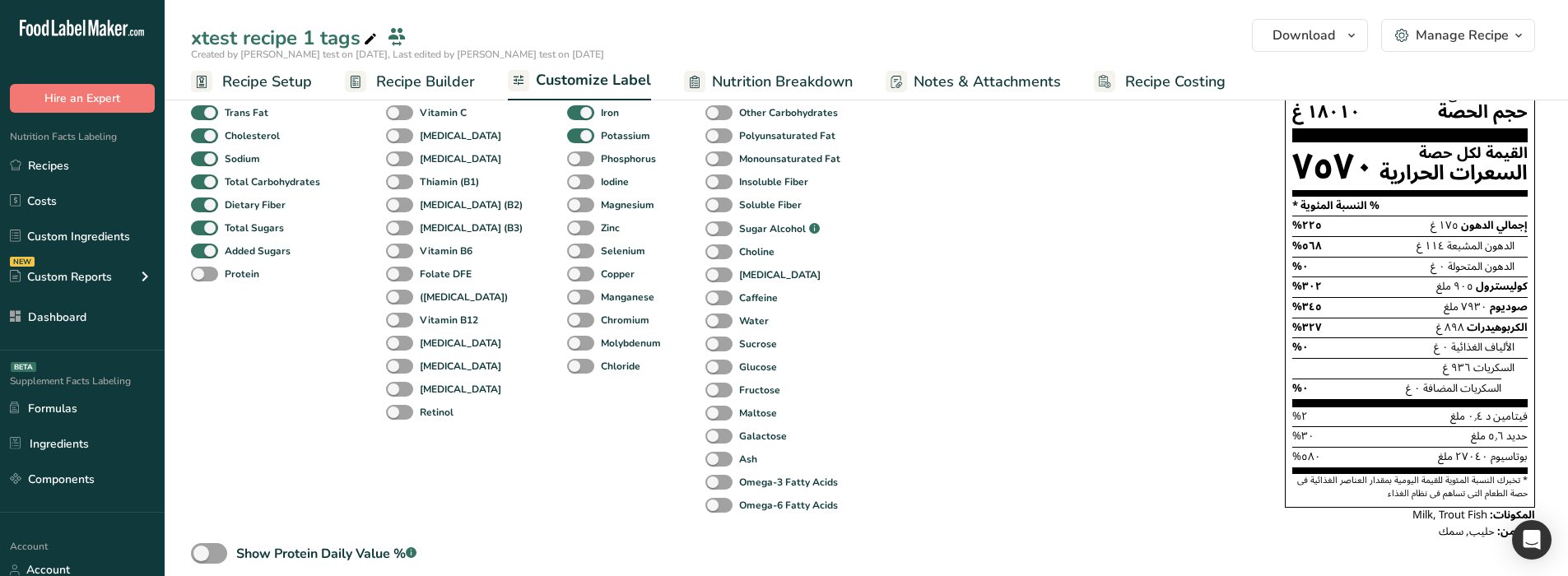
scroll to position [0, 0]
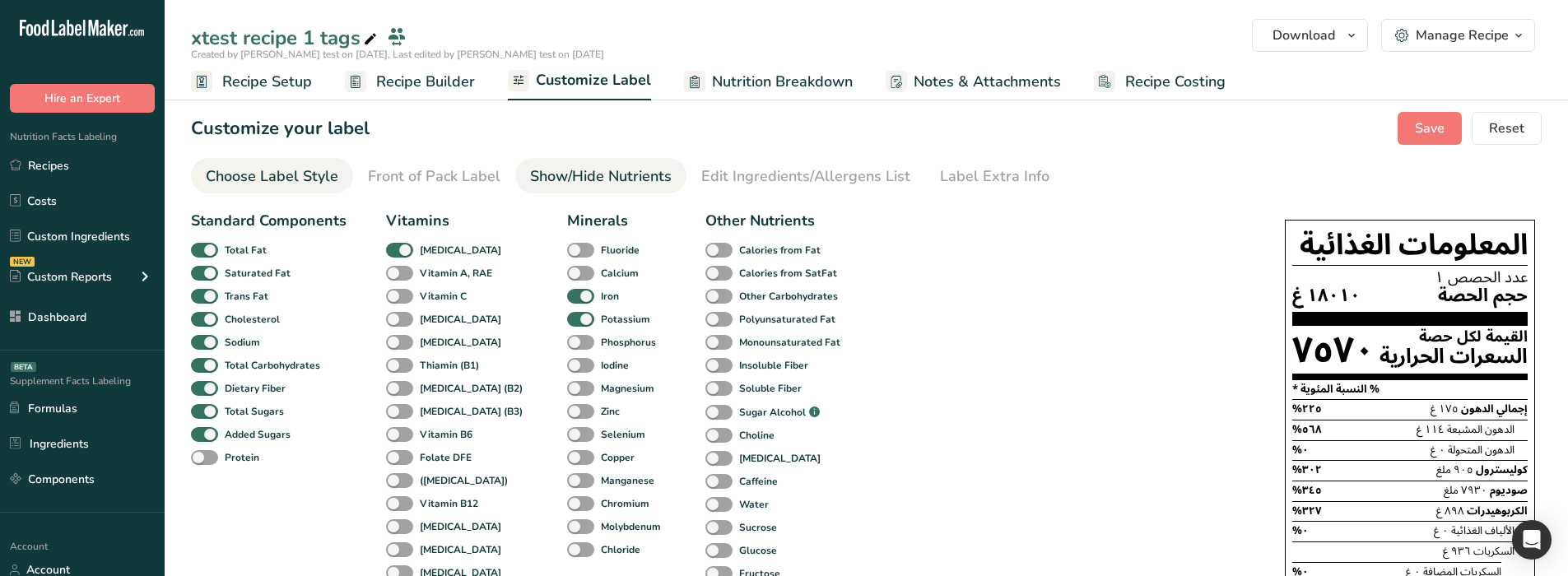
click at [292, 165] on link "Choose Label Style" at bounding box center [271, 176] width 133 height 37
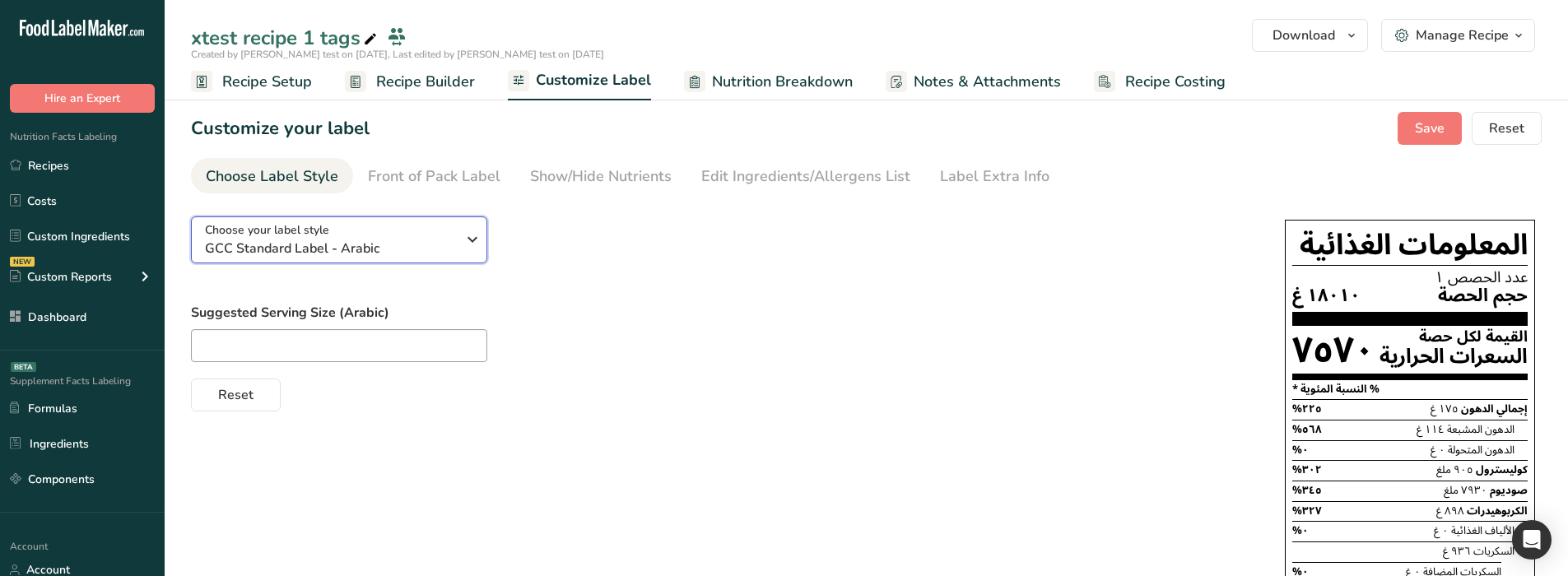
click at [360, 248] on span "GCC Standard Label - Arabic" at bounding box center [331, 248] width 251 height 20
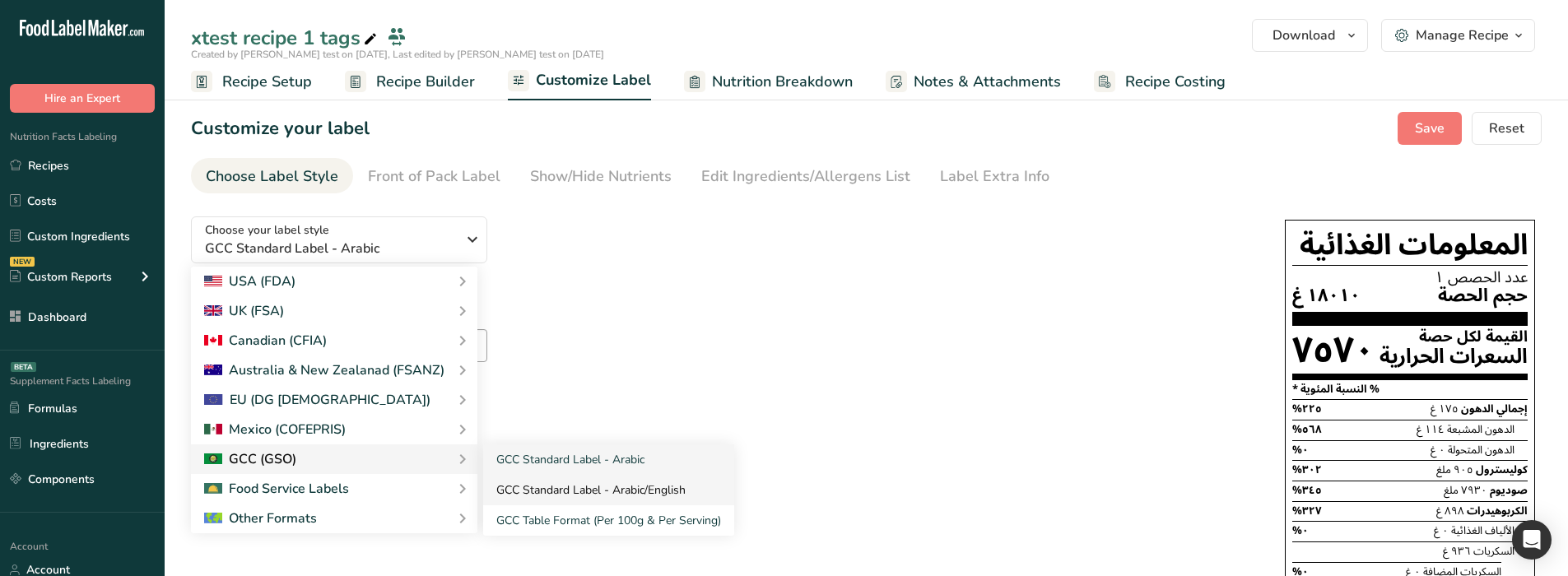
click at [534, 480] on link "GCC Standard Label - Arabic/English" at bounding box center [608, 489] width 251 height 30
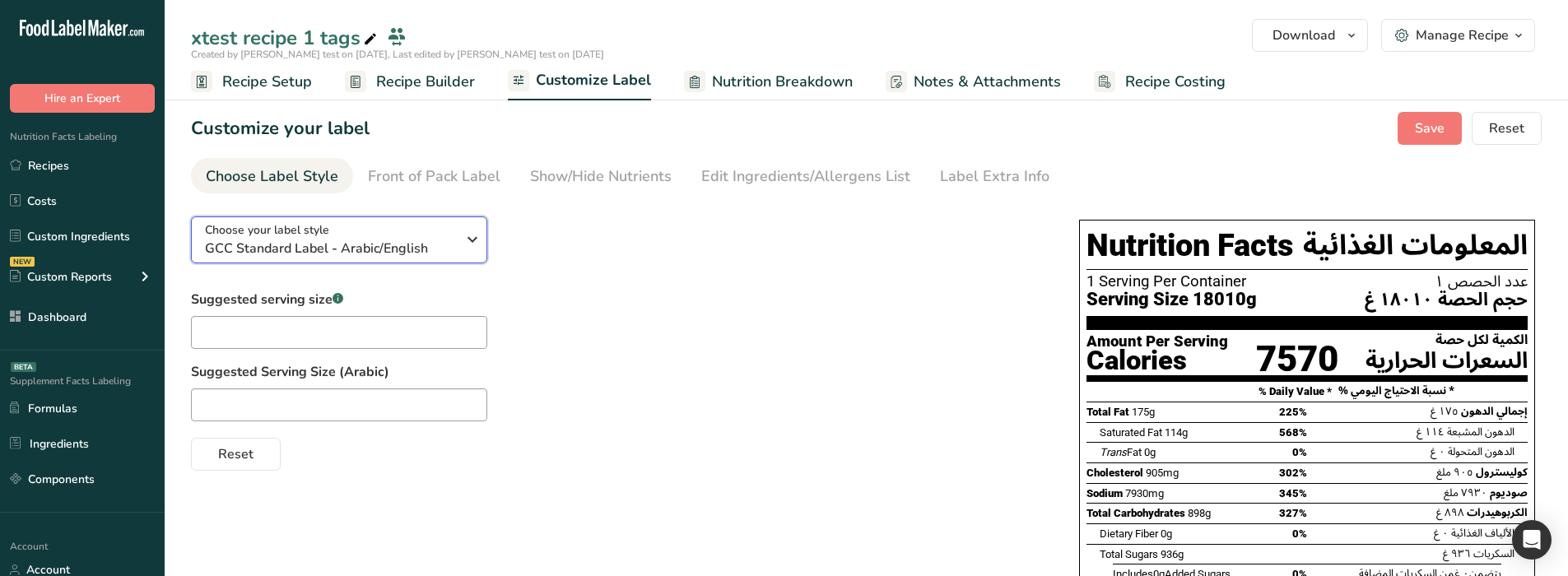
click at [351, 233] on div "Choose your label style GCC Standard Label - Arabic/English" at bounding box center [331, 239] width 251 height 37
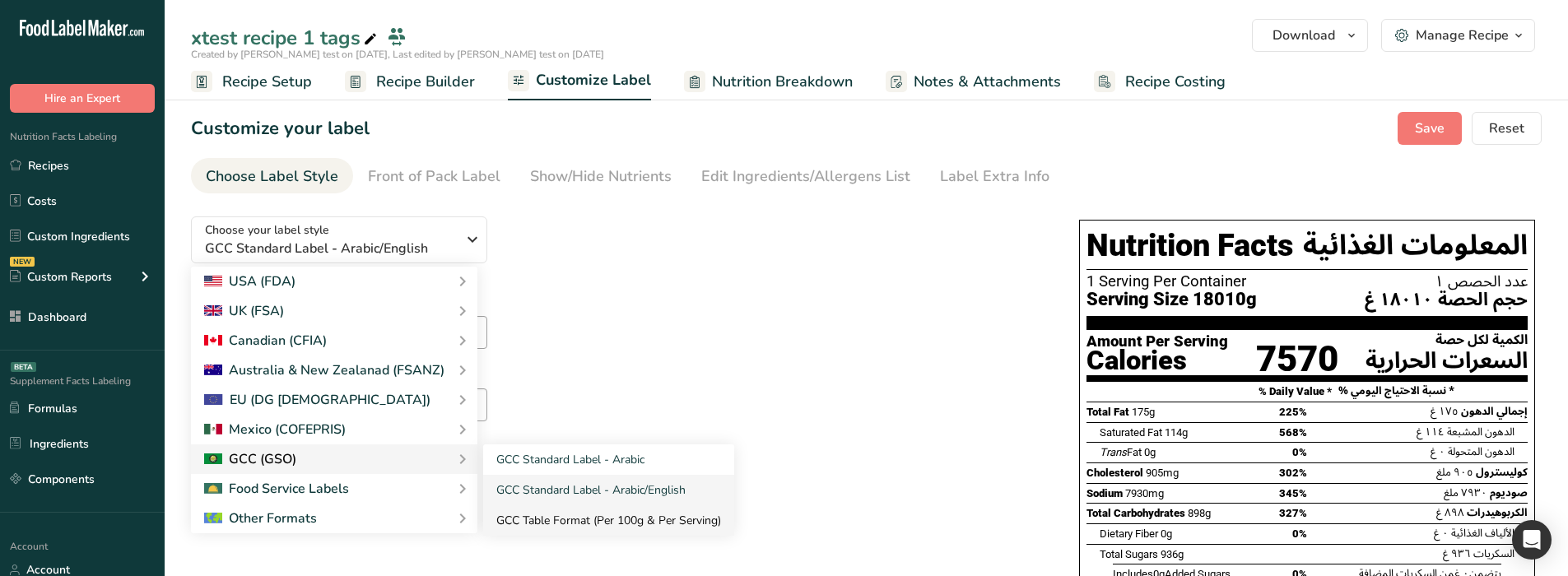
click at [542, 516] on link "GCC Table Format (Per 100g & Per Serving)" at bounding box center [608, 520] width 251 height 30
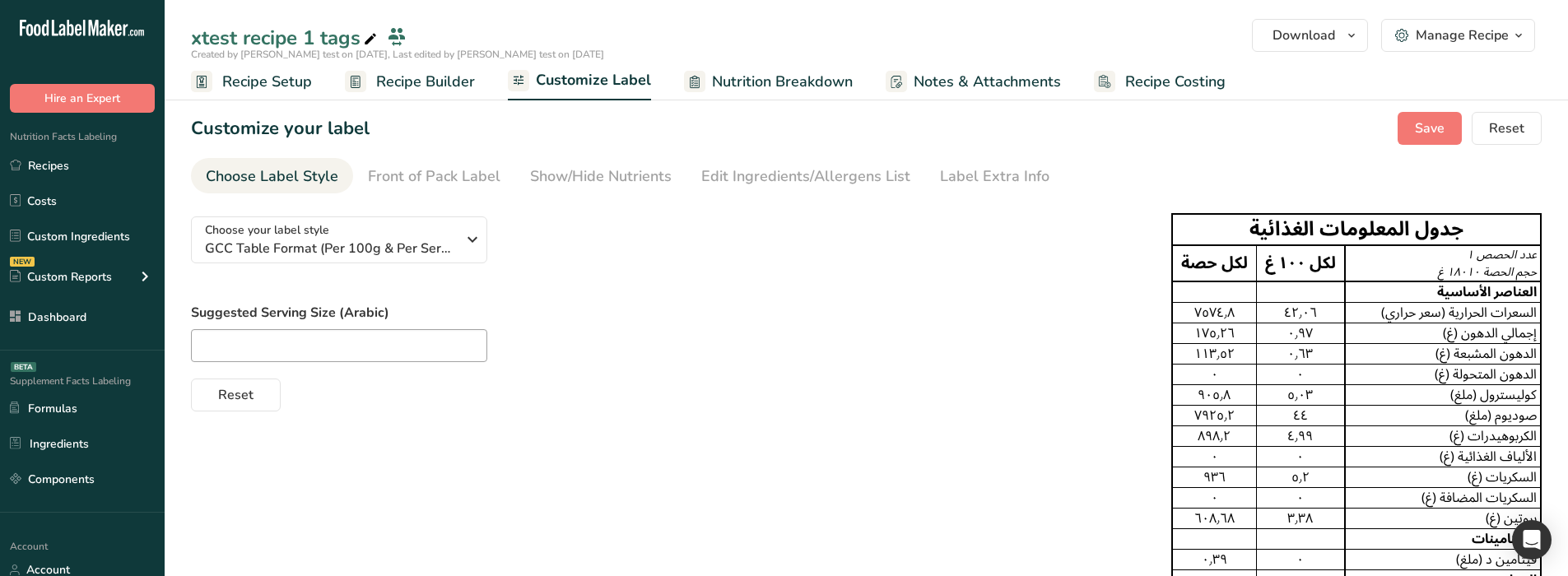
click at [373, 208] on div "Choose your label style GCC Table Format (Per 100g & Per Serving) USA (FDA) Sta…" at bounding box center [668, 307] width 954 height 208
click at [376, 239] on span "GCC Table Format (Per 100g & Per Serving)" at bounding box center [331, 248] width 251 height 20
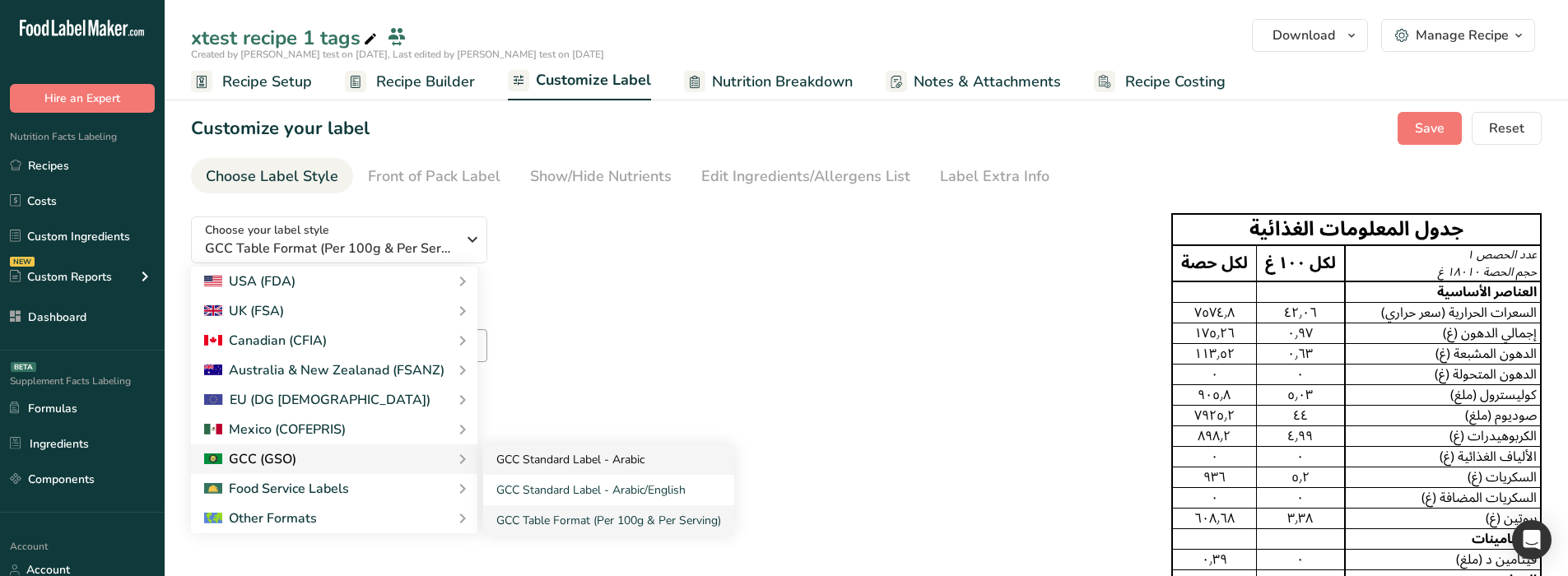
click at [499, 455] on link "GCC Standard Label - Arabic" at bounding box center [608, 459] width 251 height 30
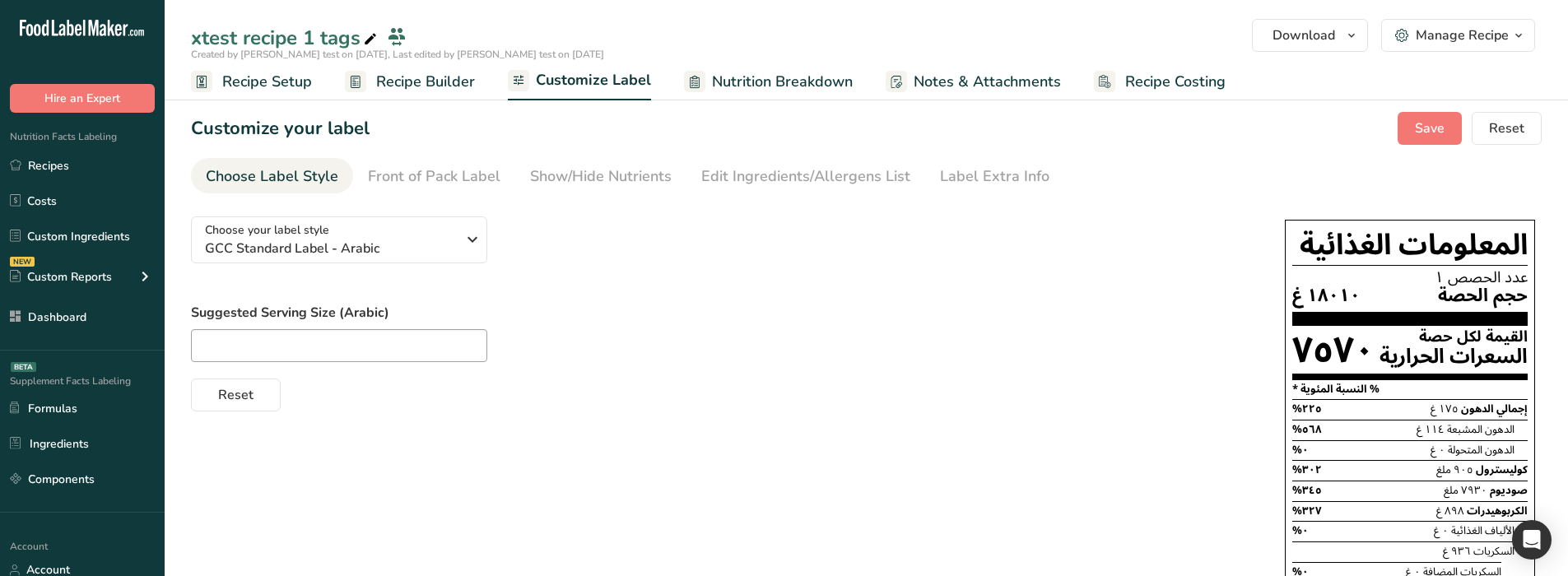
click at [715, 294] on div "Choose your label style GCC Standard Label - Arabic USA (FDA) Standard FDA labe…" at bounding box center [721, 307] width 1060 height 208
click at [417, 248] on span "GCC Standard Label - Arabic" at bounding box center [331, 248] width 251 height 20
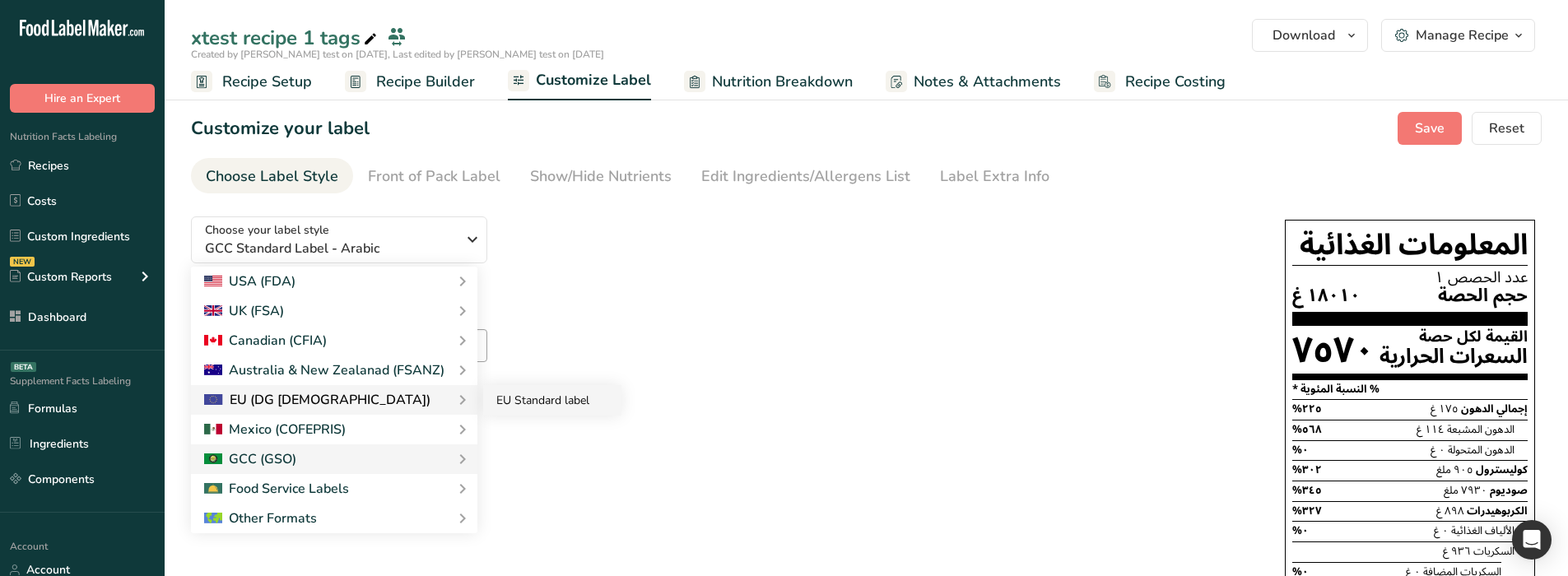
click at [506, 405] on link "EU Standard label" at bounding box center [552, 400] width 138 height 30
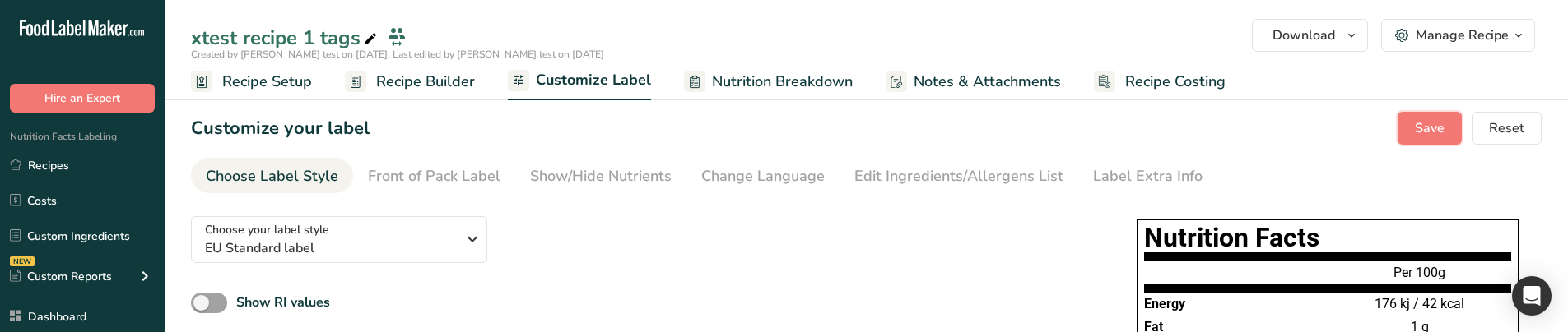
click at [1436, 118] on button "Save" at bounding box center [1430, 128] width 64 height 33
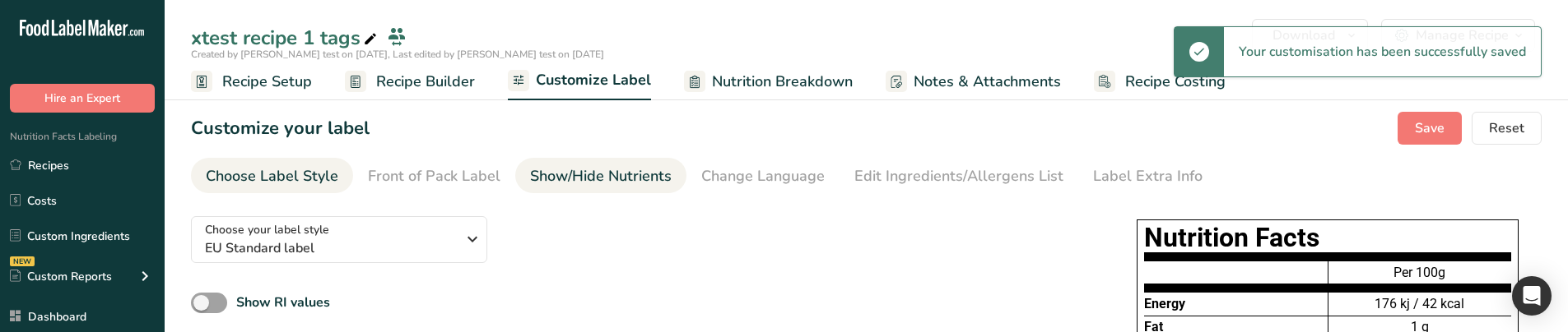
click at [614, 170] on div "Show/Hide Nutrients" at bounding box center [601, 177] width 141 height 23
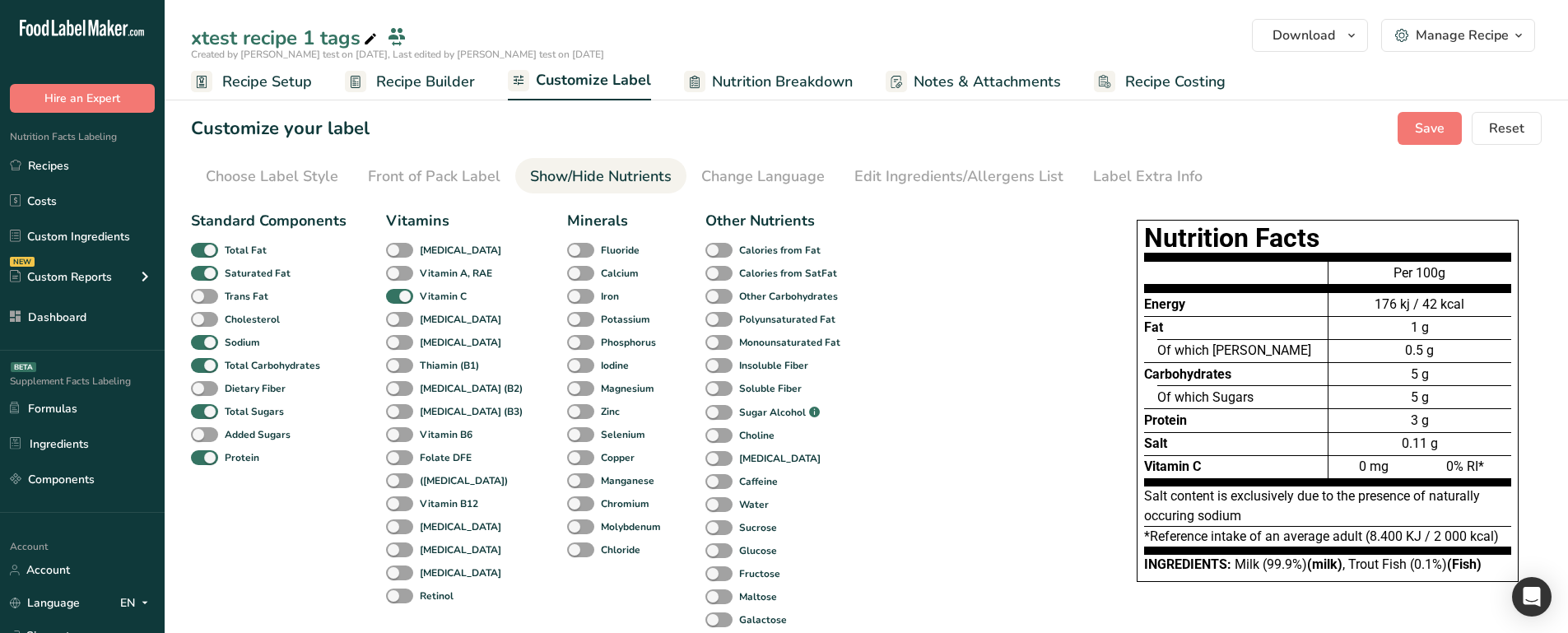
click at [929, 412] on div "Standard Components Total Fat Saturated Fat Trans Fat Cholesterol Sodium Total …" at bounding box center [639, 502] width 897 height 597
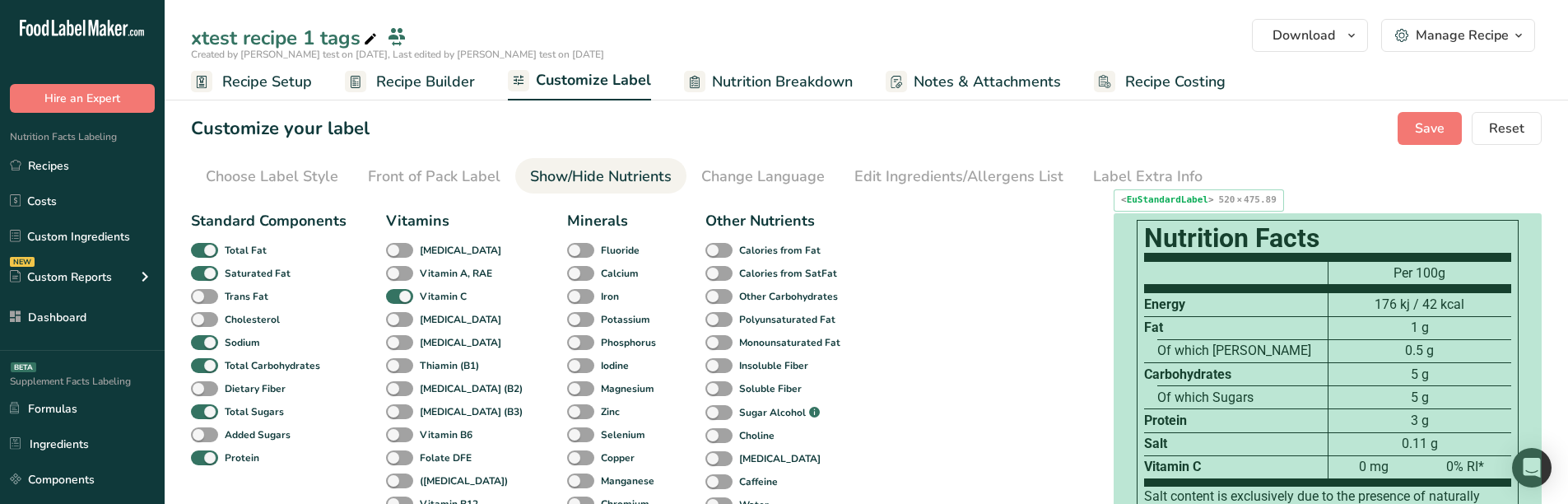
click at [1203, 348] on span "Of which [PERSON_NAME]" at bounding box center [1234, 350] width 154 height 16
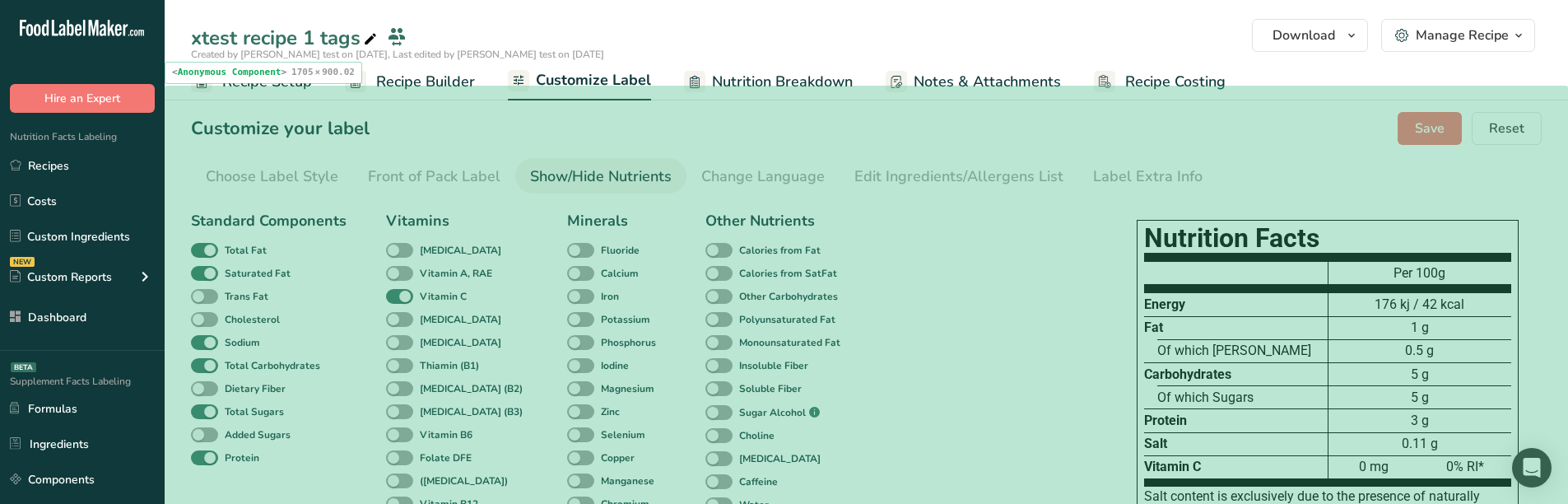
click at [457, 155] on section "Customize your label Save Reset Choose Label Style Front of Pack Label Show/Hid…" at bounding box center [866, 456] width 1403 height 741
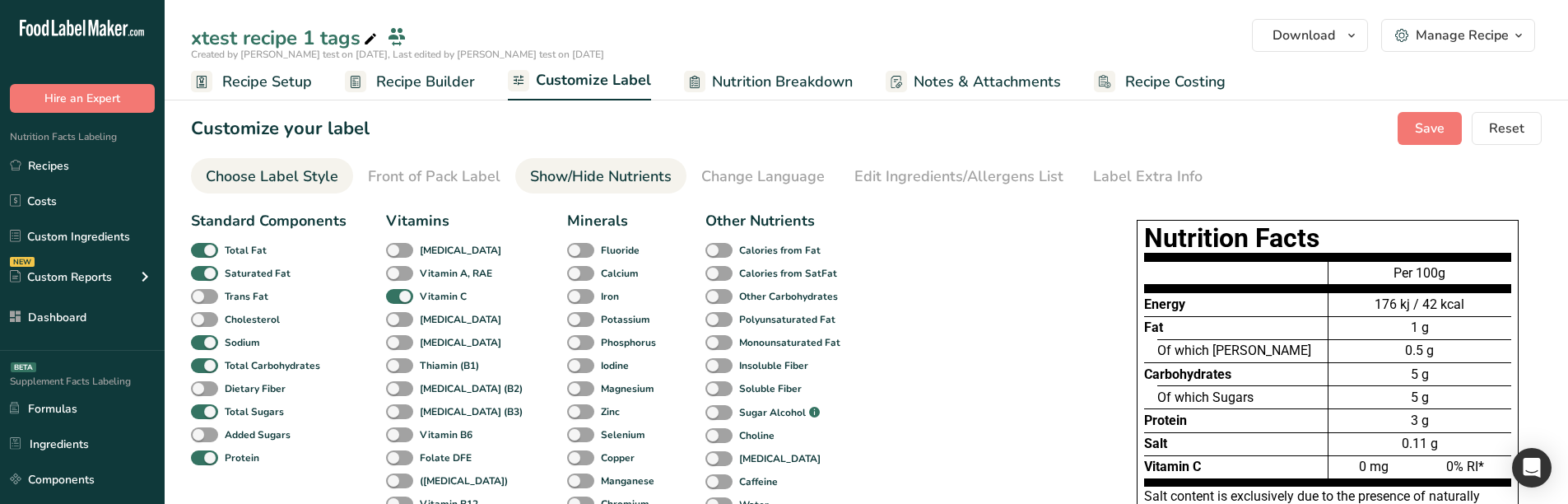
click at [296, 165] on link "Choose Label Style" at bounding box center [271, 176] width 133 height 37
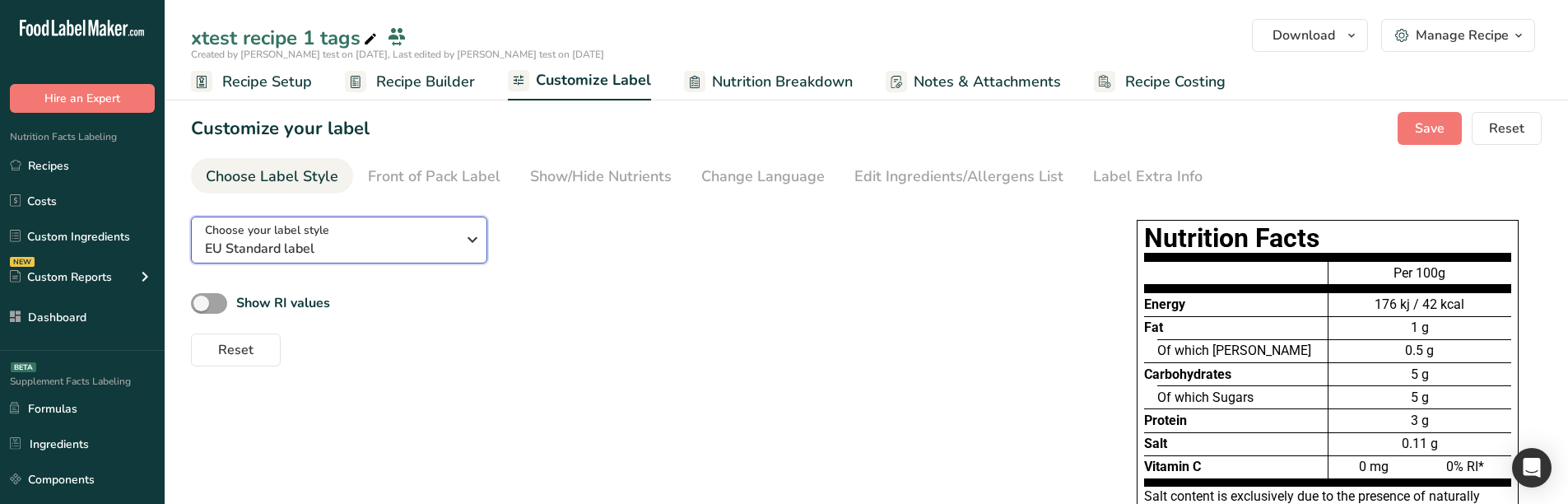
click at [367, 258] on span "EU Standard label" at bounding box center [331, 248] width 251 height 20
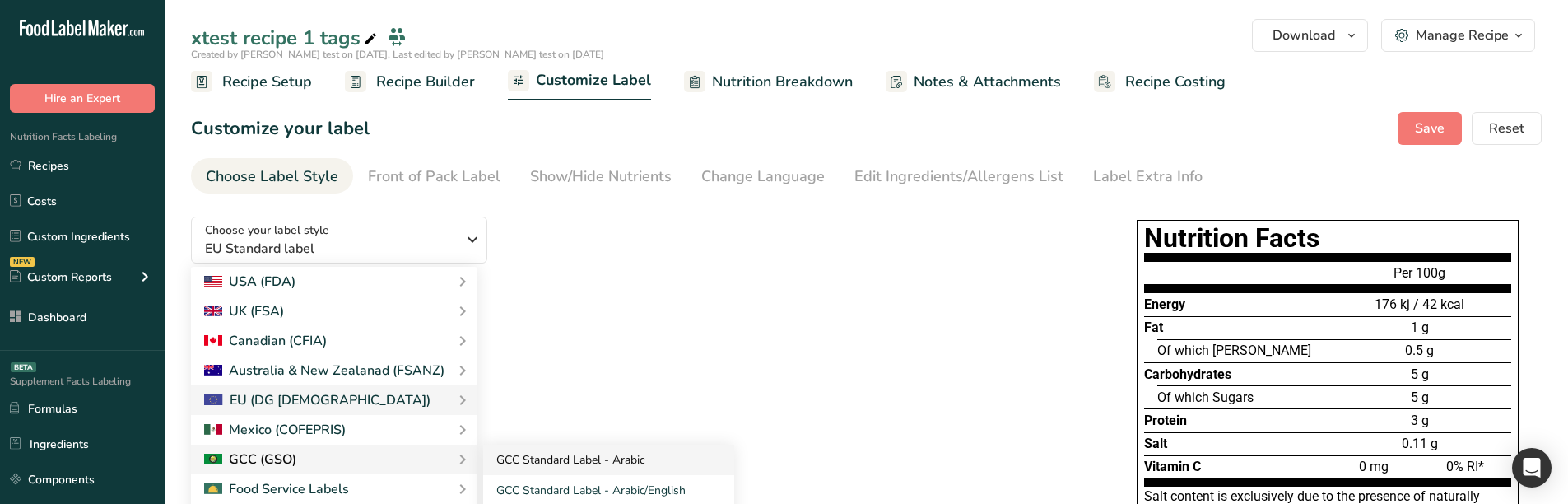
click at [525, 453] on link "GCC Standard Label - Arabic" at bounding box center [608, 460] width 251 height 30
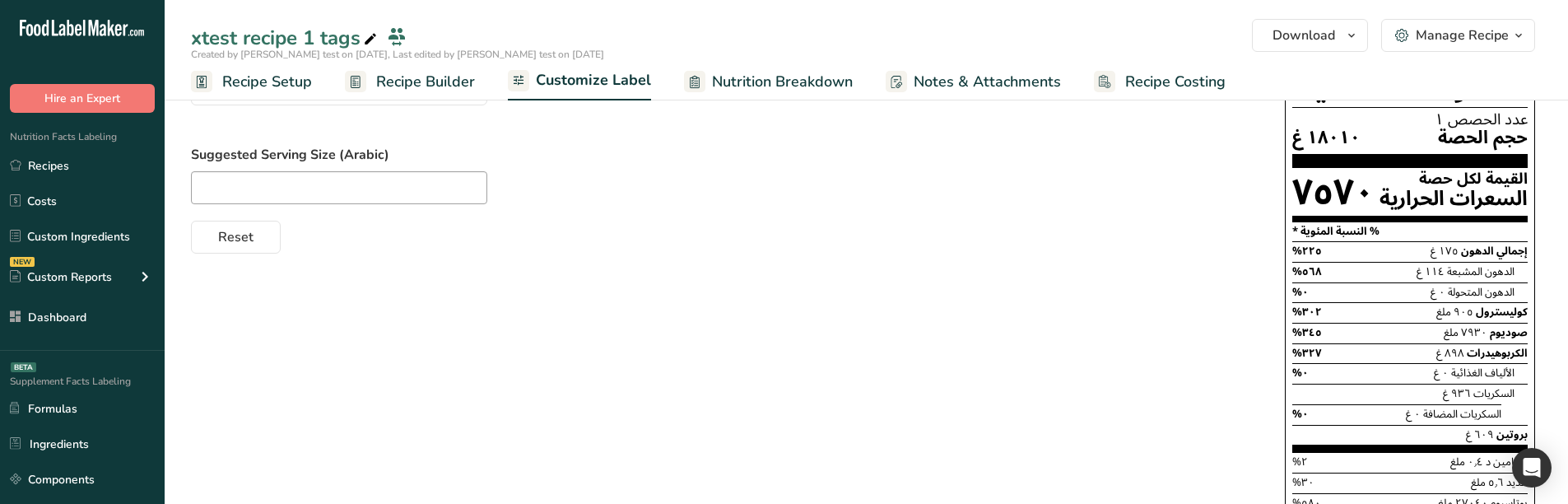
scroll to position [165, 0]
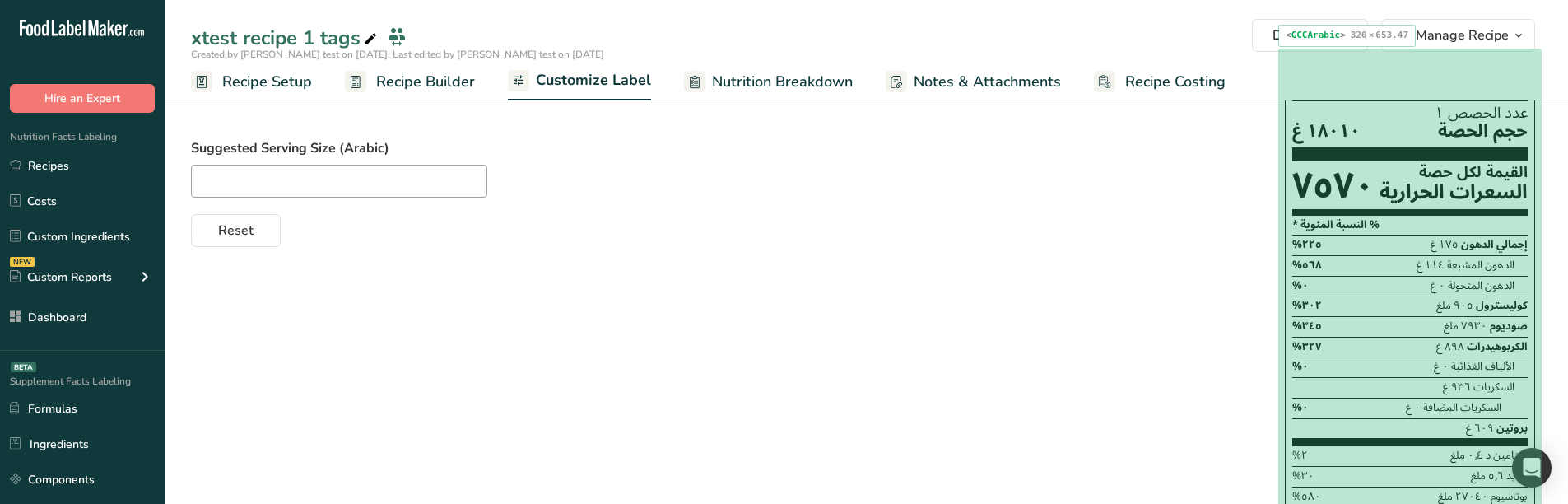
click at [1329, 370] on div "الألياف الغذائية ٠ غ ٠%" at bounding box center [1403, 366] width 222 height 21
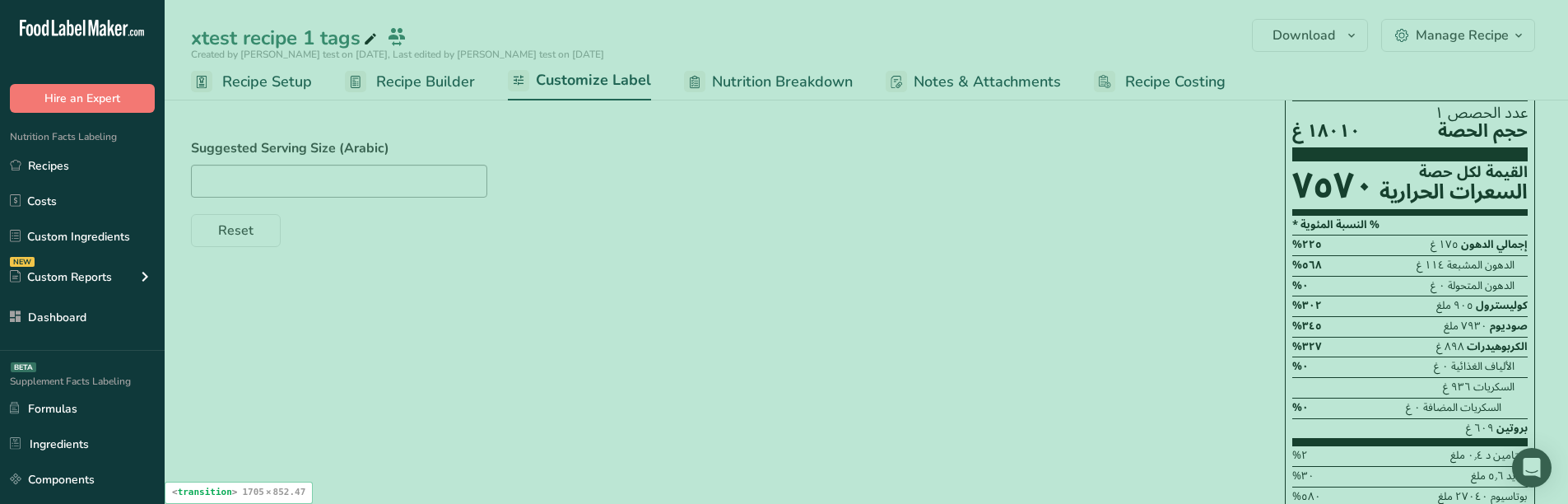
click at [743, 208] on div "Reset" at bounding box center [721, 227] width 1060 height 40
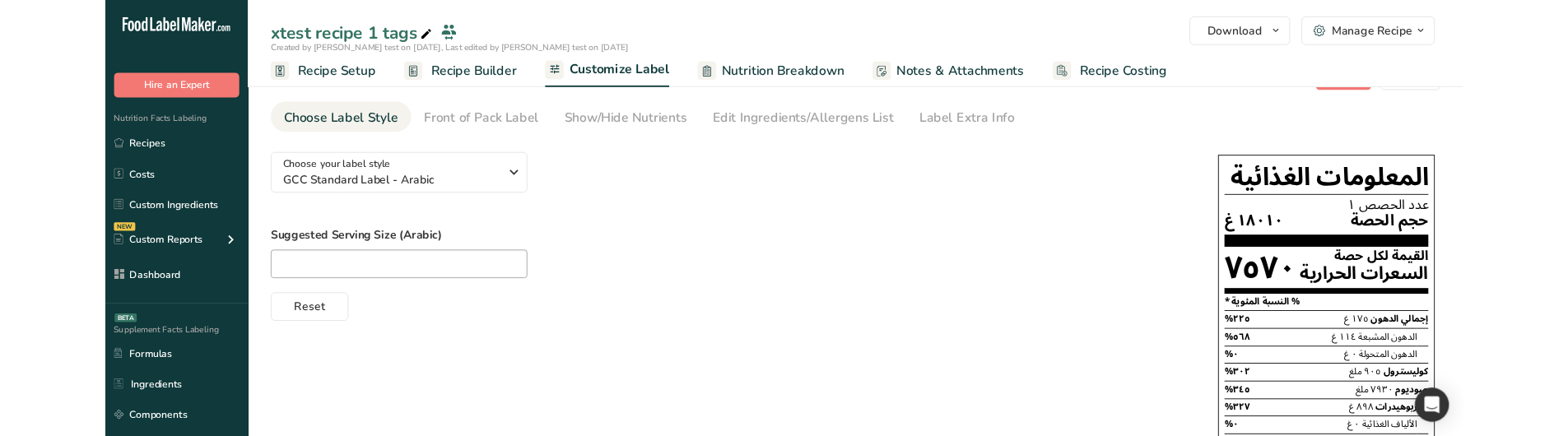
scroll to position [0, 0]
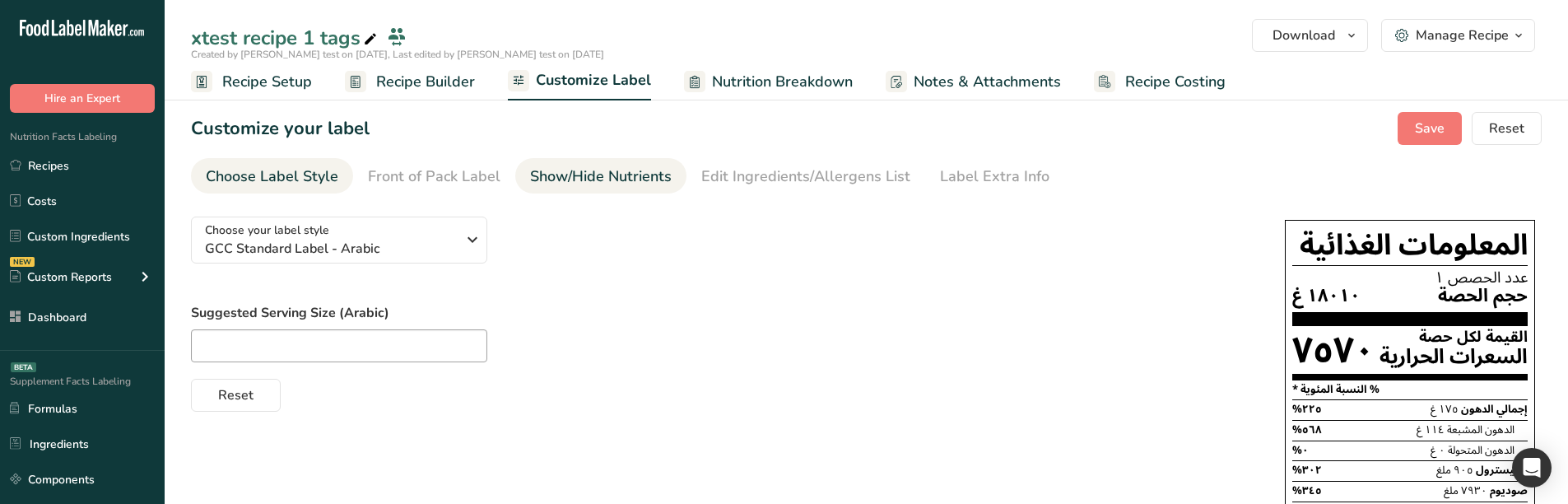
click at [617, 187] on div "Show/Hide Nutrients" at bounding box center [601, 177] width 141 height 23
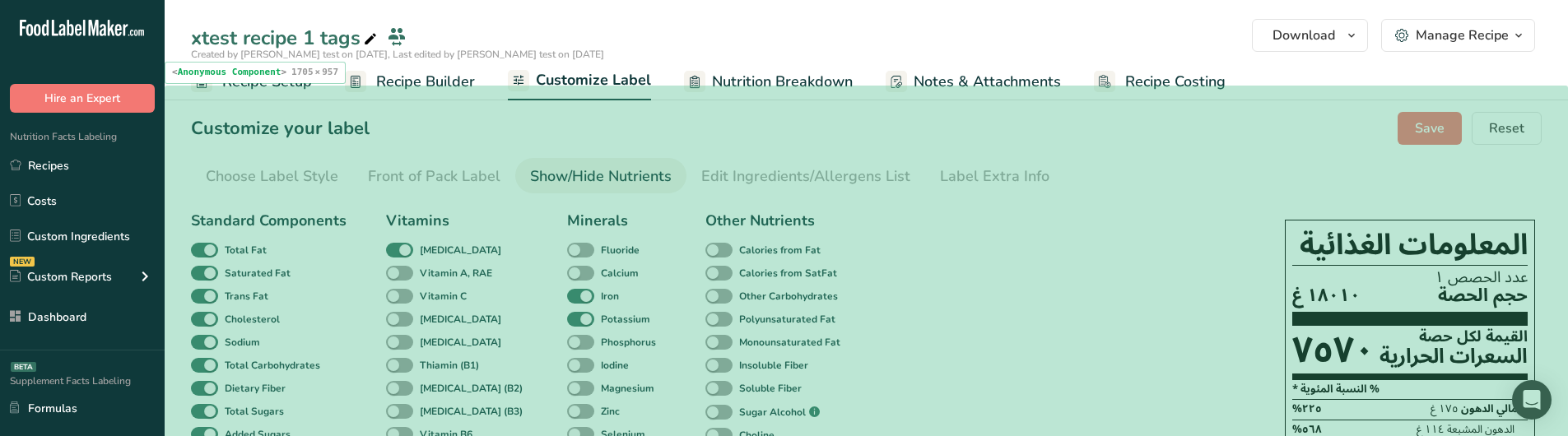
click at [1107, 137] on div "Customize your label Save Reset" at bounding box center [866, 128] width 1350 height 33
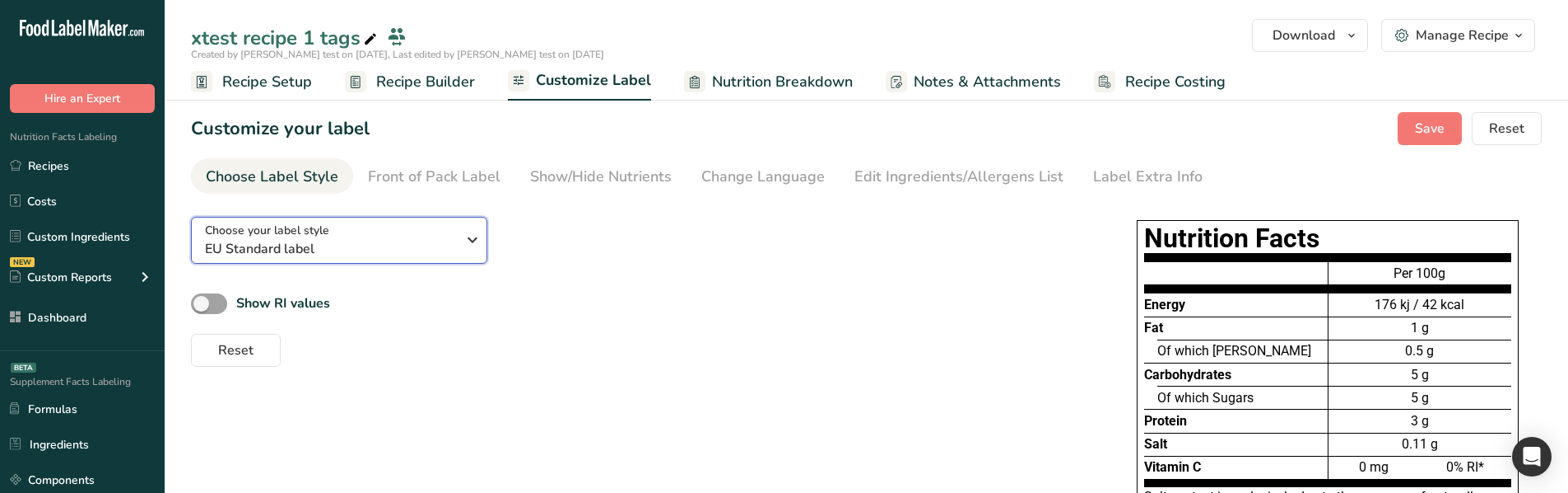
click at [438, 243] on span "EU Standard label" at bounding box center [331, 248] width 251 height 20
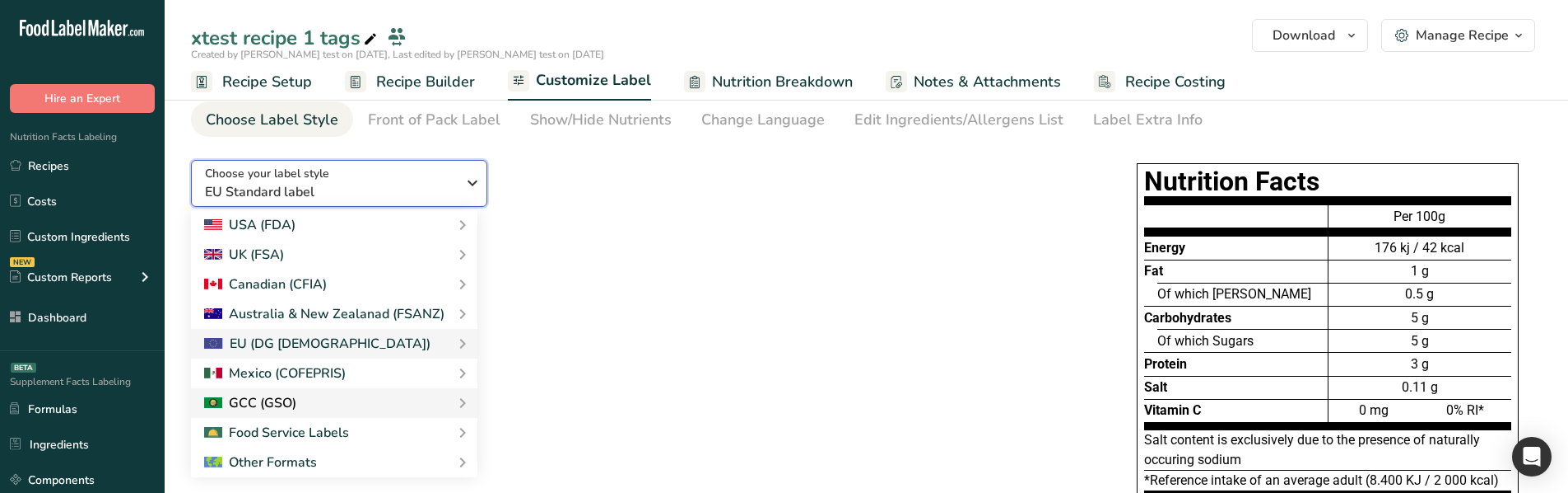
scroll to position [82, 0]
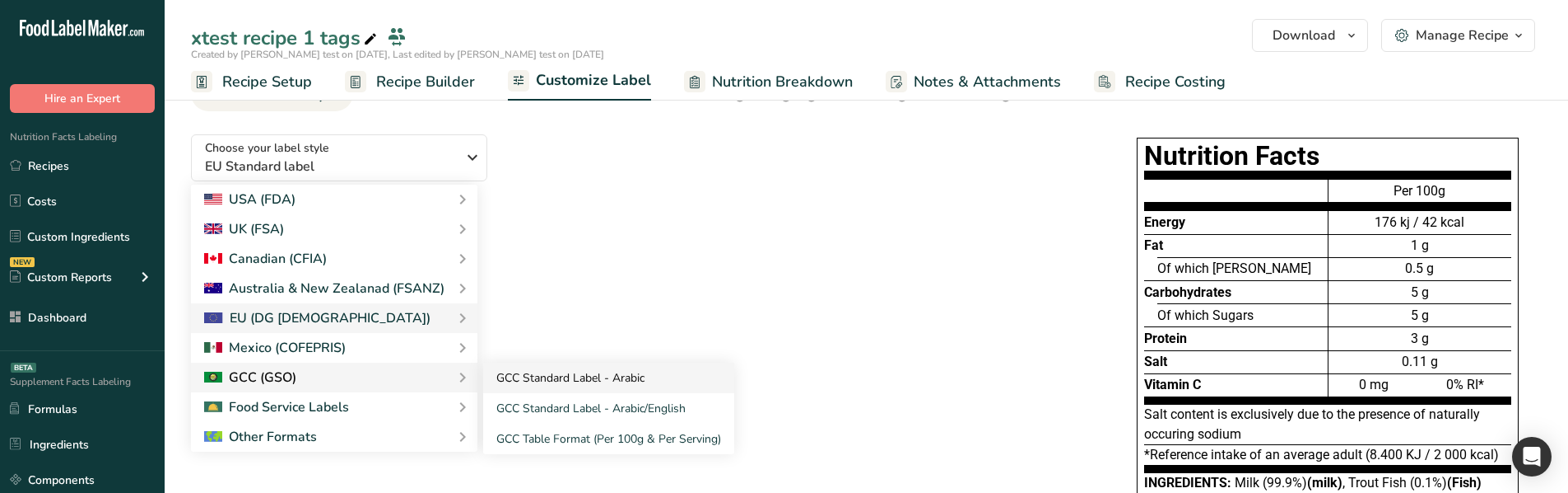
click at [509, 373] on link "GCC Standard Label - Arabic" at bounding box center [608, 378] width 251 height 30
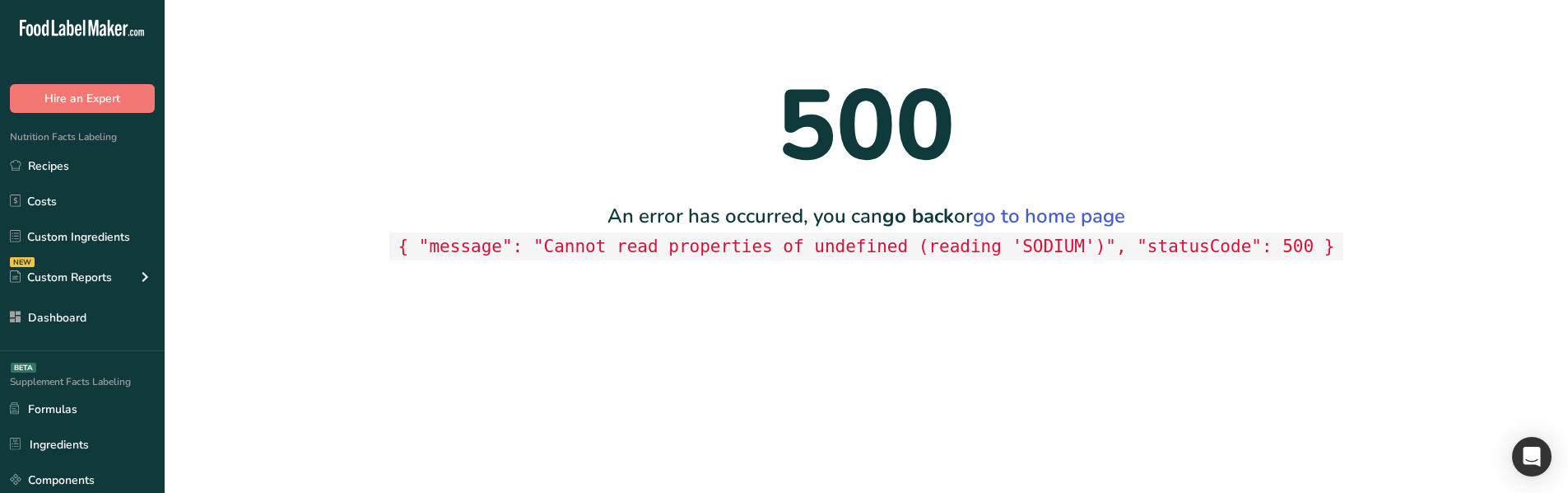
scroll to position [0, 0]
click at [1030, 249] on code "{ "message": "Cannot read properties of undefined (reading 'SODIUM')", "statusC…" at bounding box center [865, 246] width 954 height 29
copy code "SODIUM"
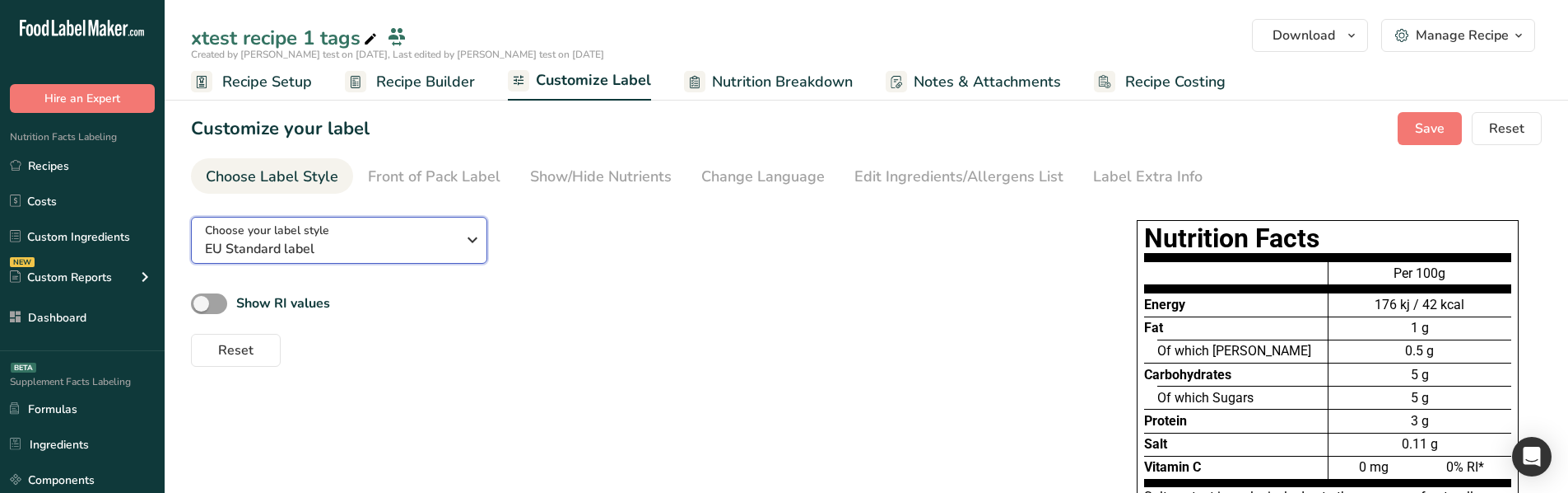
click at [377, 257] on span "EU Standard label" at bounding box center [331, 248] width 251 height 20
click at [409, 247] on span "EU Standard label" at bounding box center [331, 248] width 251 height 20
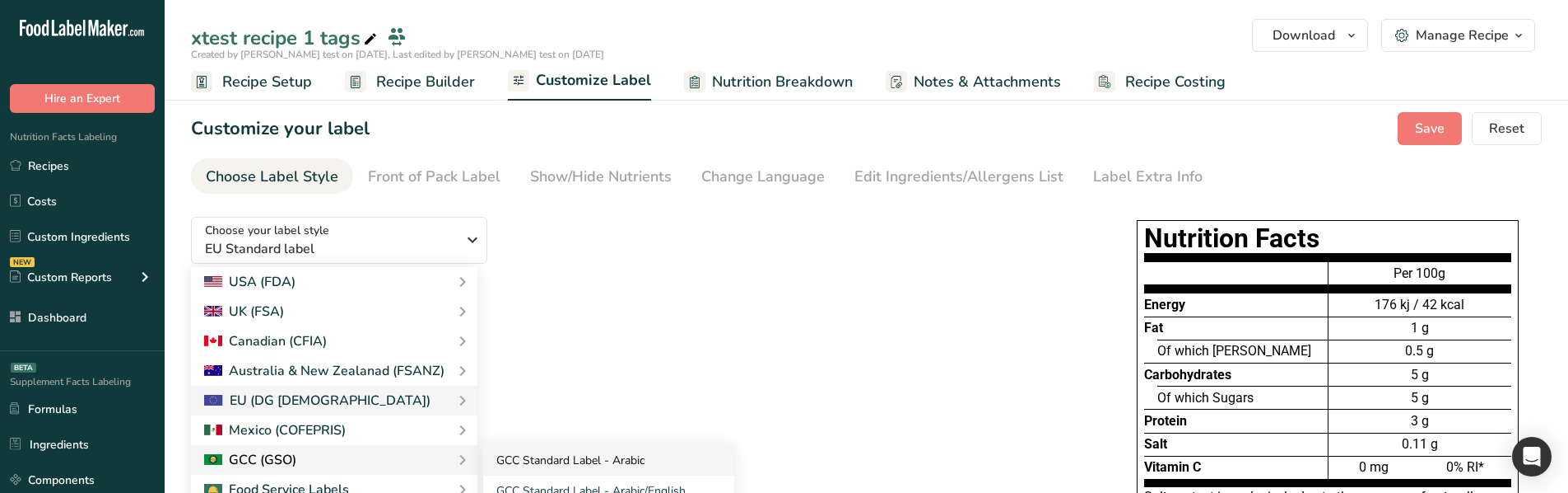
click at [558, 458] on link "GCC Standard Label - Arabic" at bounding box center [608, 460] width 251 height 30
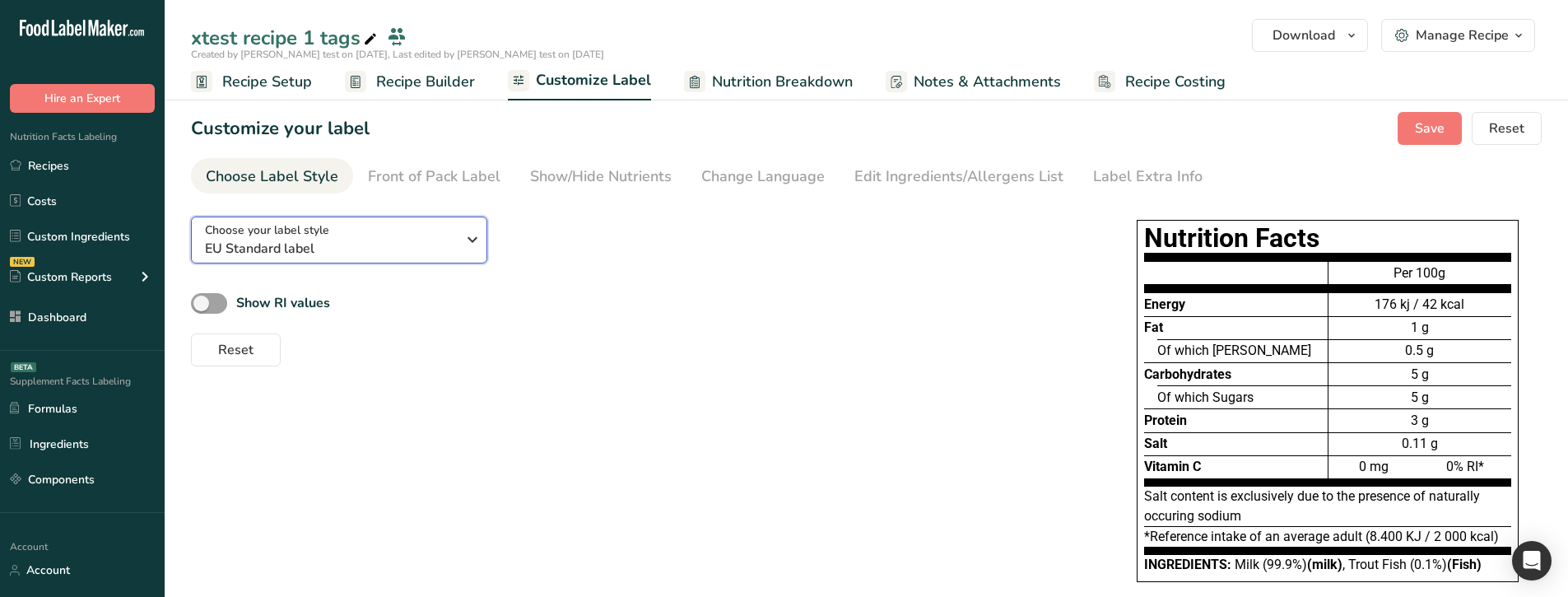
click at [376, 234] on div "Choose your label style EU Standard label" at bounding box center [331, 239] width 251 height 37
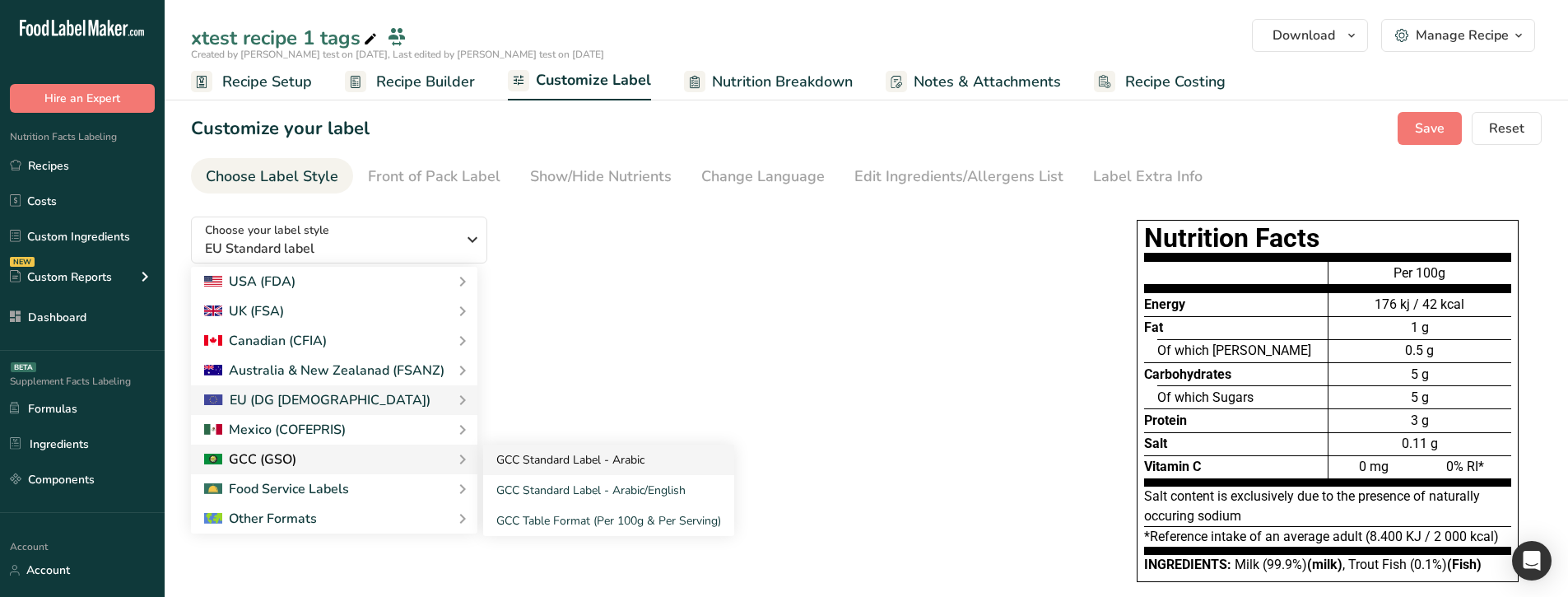
click at [516, 455] on link "GCC Standard Label - Arabic" at bounding box center [608, 460] width 251 height 30
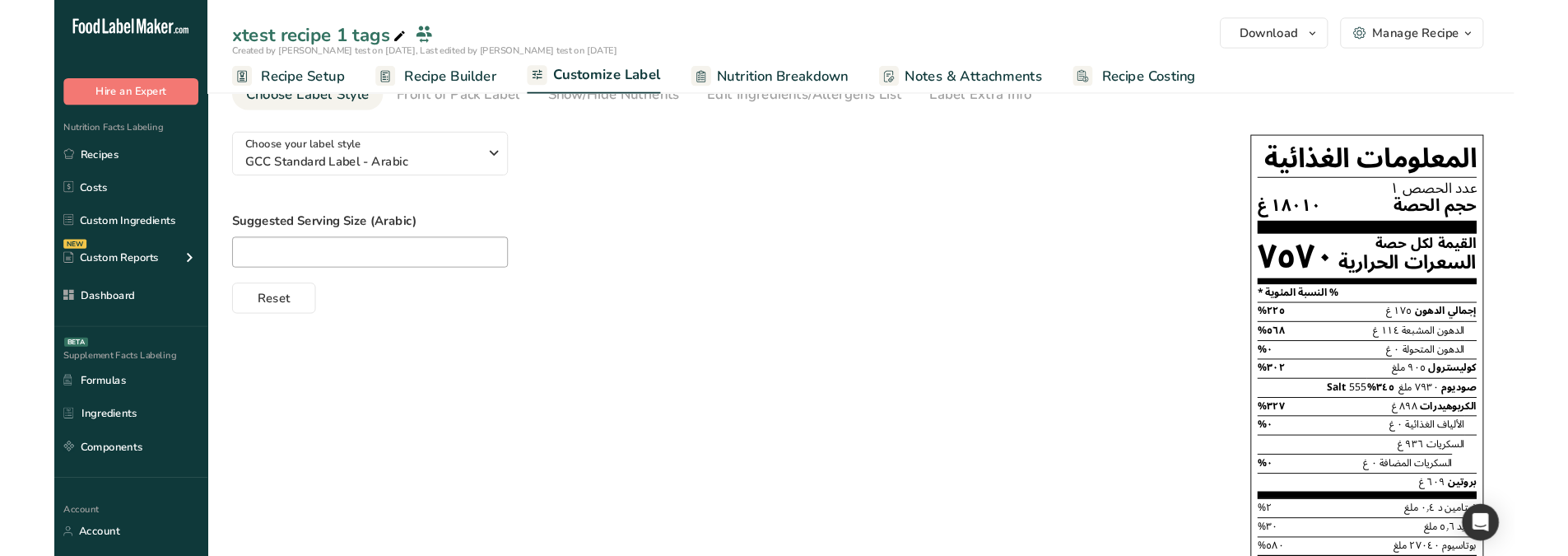
scroll to position [82, 0]
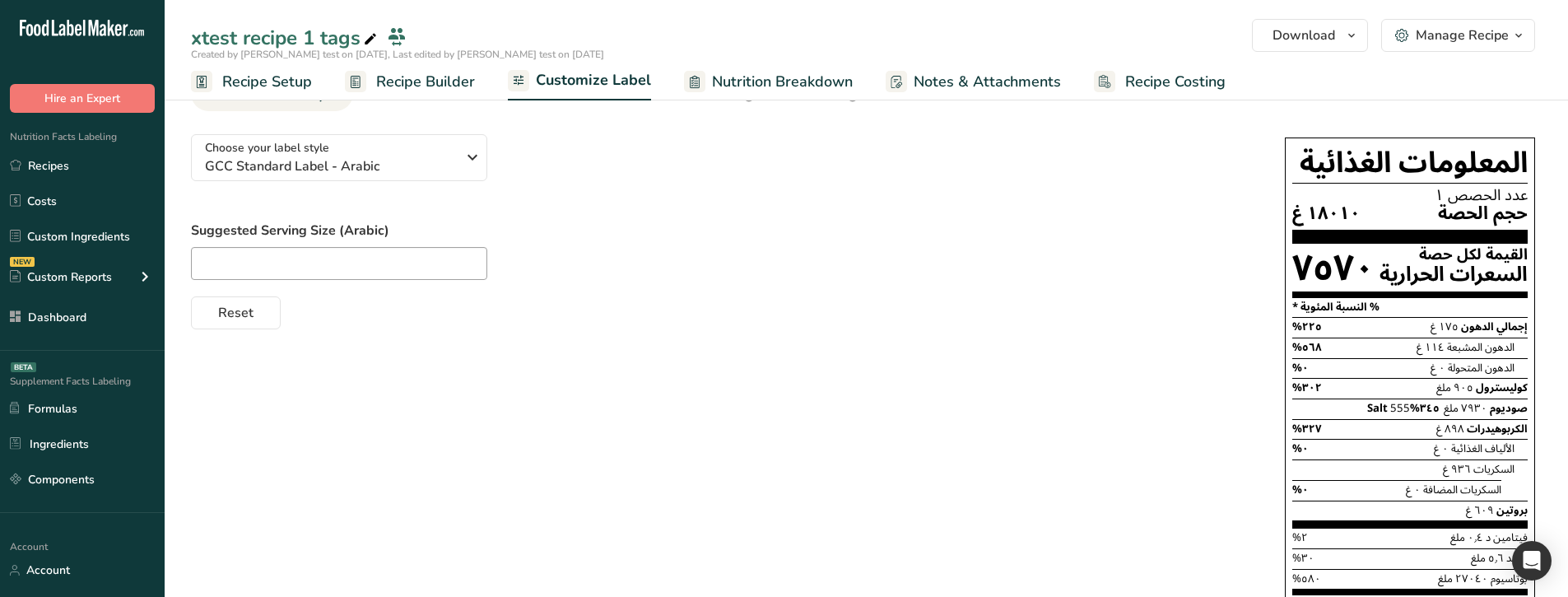
click at [1485, 408] on span "٧٩٣٠ ملغ" at bounding box center [1465, 408] width 43 height 23
click at [1404, 404] on div "صوديوم ٧٩٣٠ ملغ ٣٤٥% Salt 555" at bounding box center [1410, 409] width 235 height 21
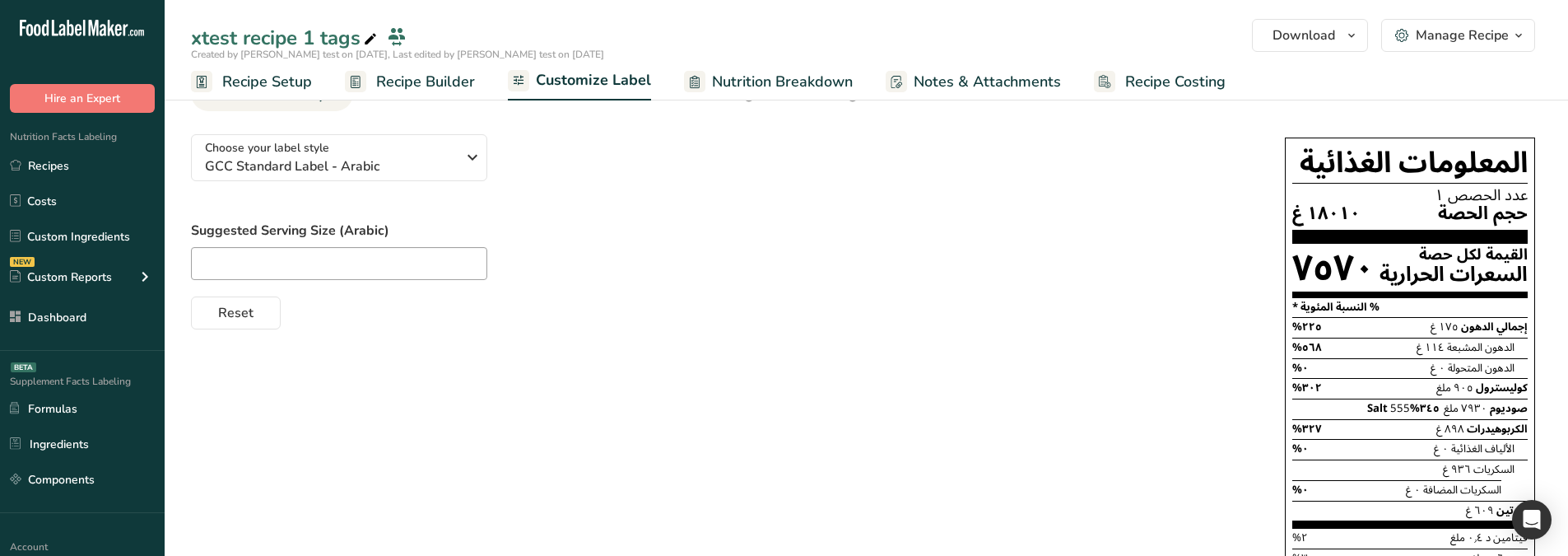
click at [1355, 408] on div "Salt 555" at bounding box center [1350, 409] width 118 height 21
drag, startPoint x: 1355, startPoint y: 408, endPoint x: 1529, endPoint y: 406, distance: 174.0
click at [1529, 406] on div "المعلومات الغذائية عدد الحصص ١ حجم الحصة ١٨٠١٠ غ القيمة لكل حصة السعرات الحراري…" at bounding box center [1410, 384] width 251 height 493
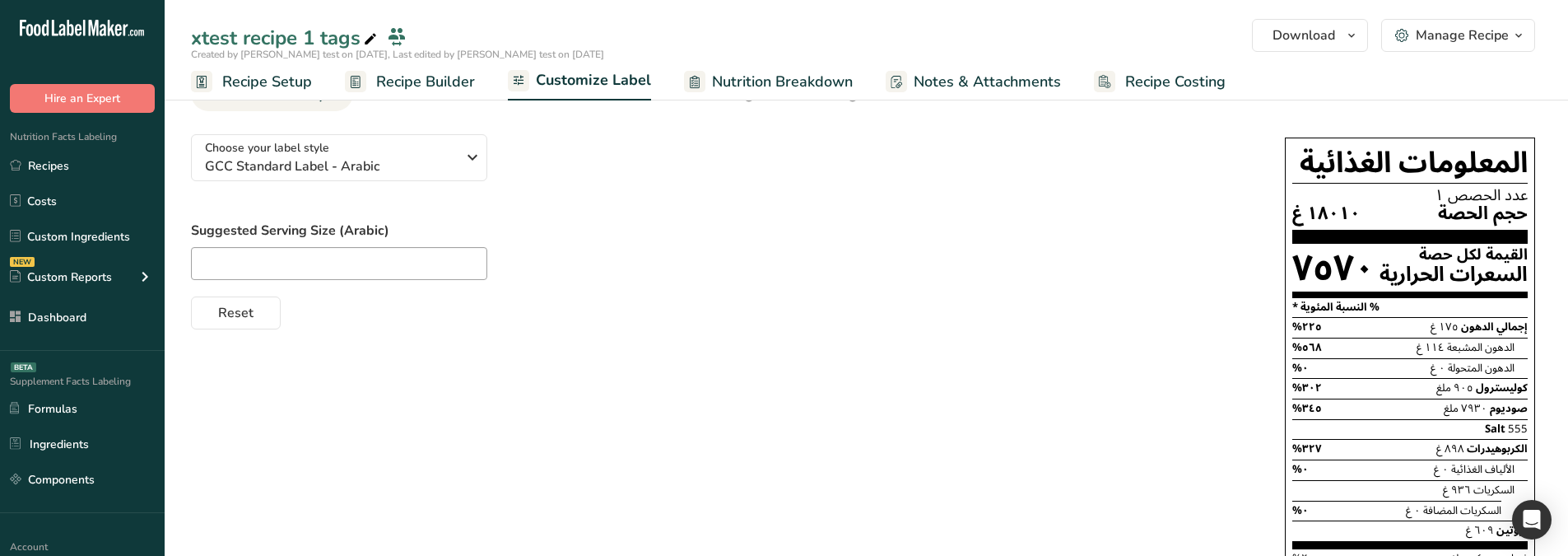
click at [1127, 279] on div at bounding box center [721, 263] width 1060 height 33
drag, startPoint x: 1452, startPoint y: 433, endPoint x: 1529, endPoint y: 435, distance: 77.0
click at [1529, 435] on div "المعلومات الغذائية عدد الحصص ١ حجم الحصة ١٨٠١٠ غ القيمة لكل حصة السعرات الحراري…" at bounding box center [1410, 394] width 251 height 513
click at [893, 260] on div at bounding box center [721, 263] width 1060 height 33
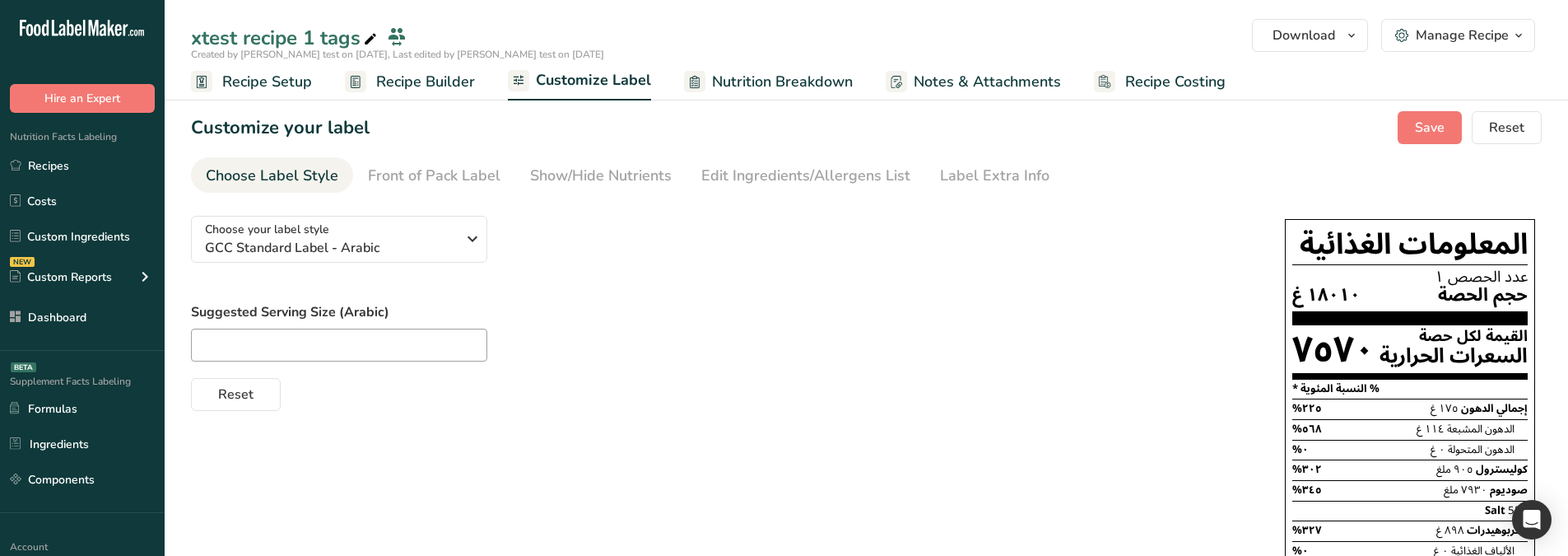
scroll to position [0, 0]
click at [601, 185] on div "Show/Hide Nutrients" at bounding box center [601, 177] width 141 height 23
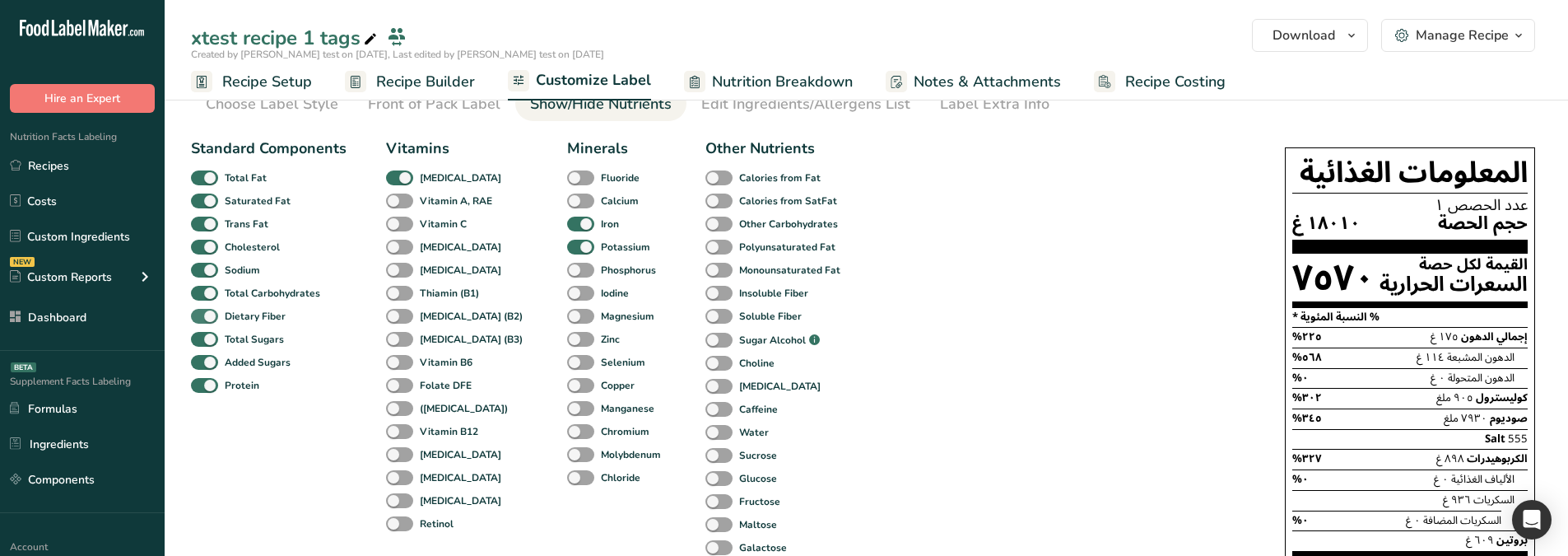
scroll to position [82, 0]
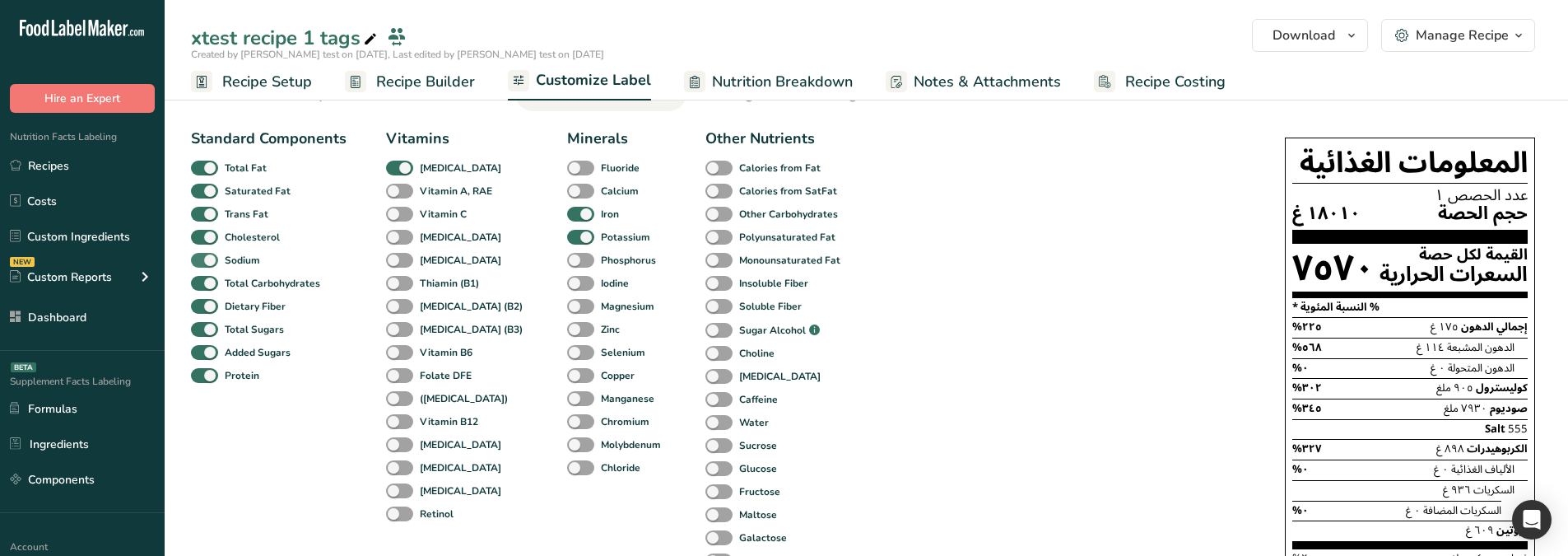
click at [211, 257] on span at bounding box center [204, 260] width 27 height 16
click at [202, 257] on input "Sodium" at bounding box center [196, 259] width 10 height 10
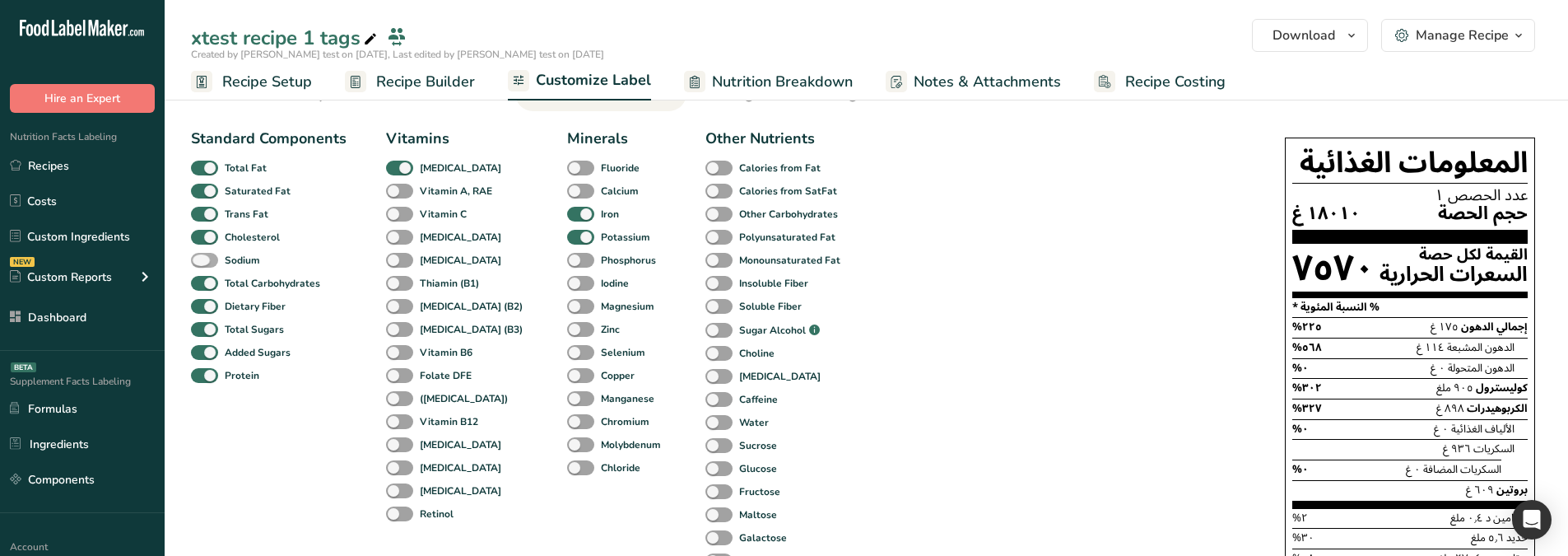
click at [211, 257] on span at bounding box center [204, 260] width 27 height 16
click at [202, 257] on input "Sodium" at bounding box center [196, 259] width 10 height 10
checkbox input "true"
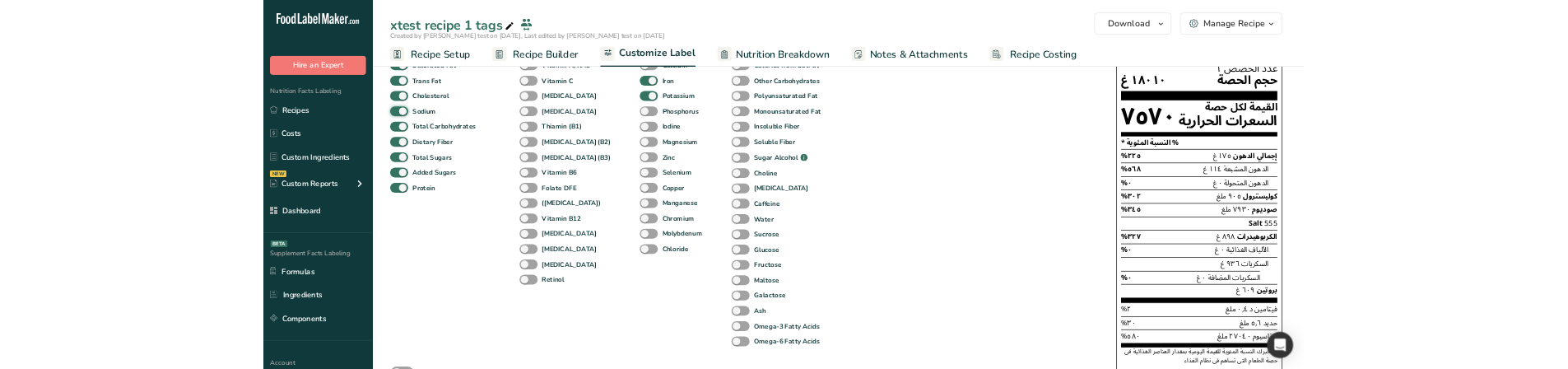
scroll to position [165, 0]
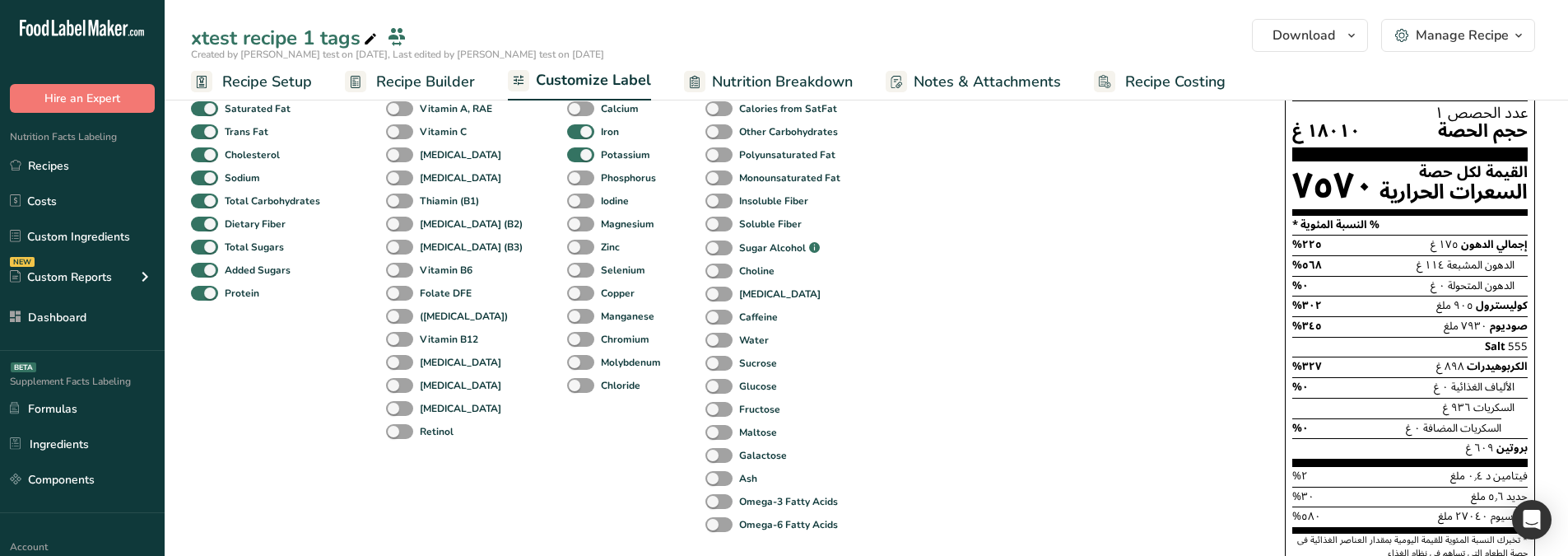
click at [1505, 351] on div "Salt 555" at bounding box center [1410, 347] width 235 height 21
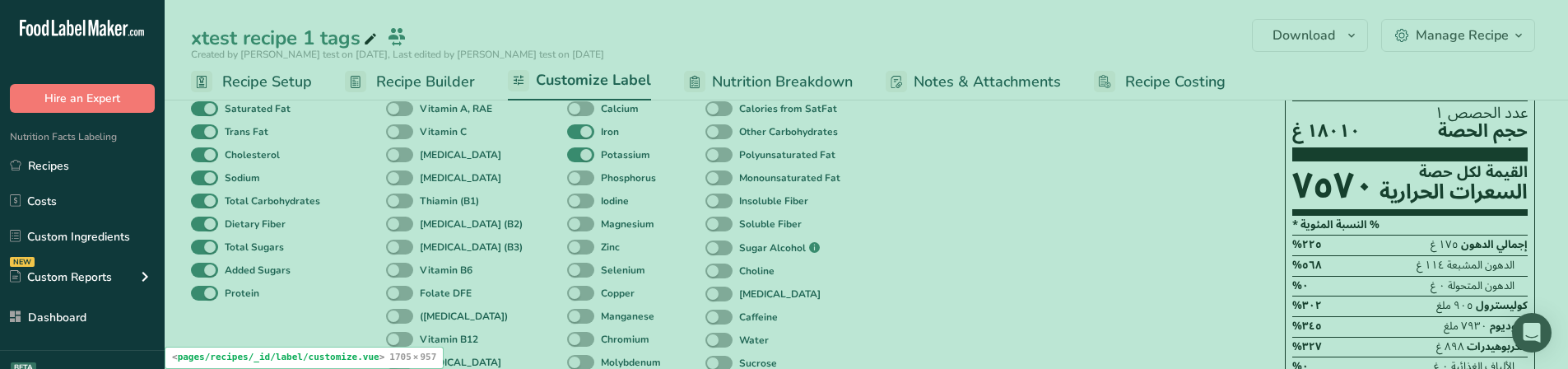
click at [802, 274] on div "Other Nutrients Calories from Fat Calories from SatFat Other Carbohydrates Poly…" at bounding box center [775, 290] width 140 height 490
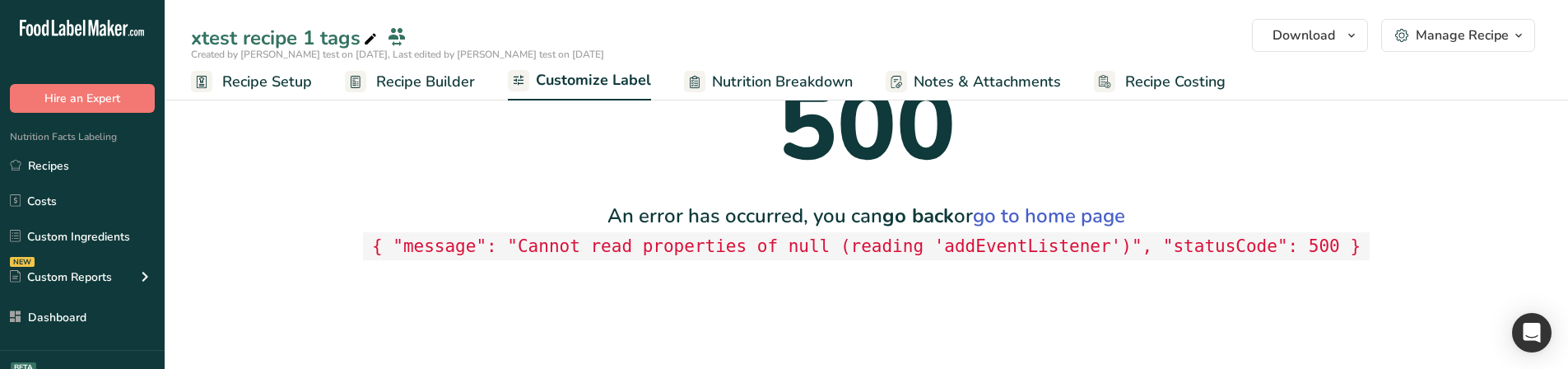
scroll to position [0, 0]
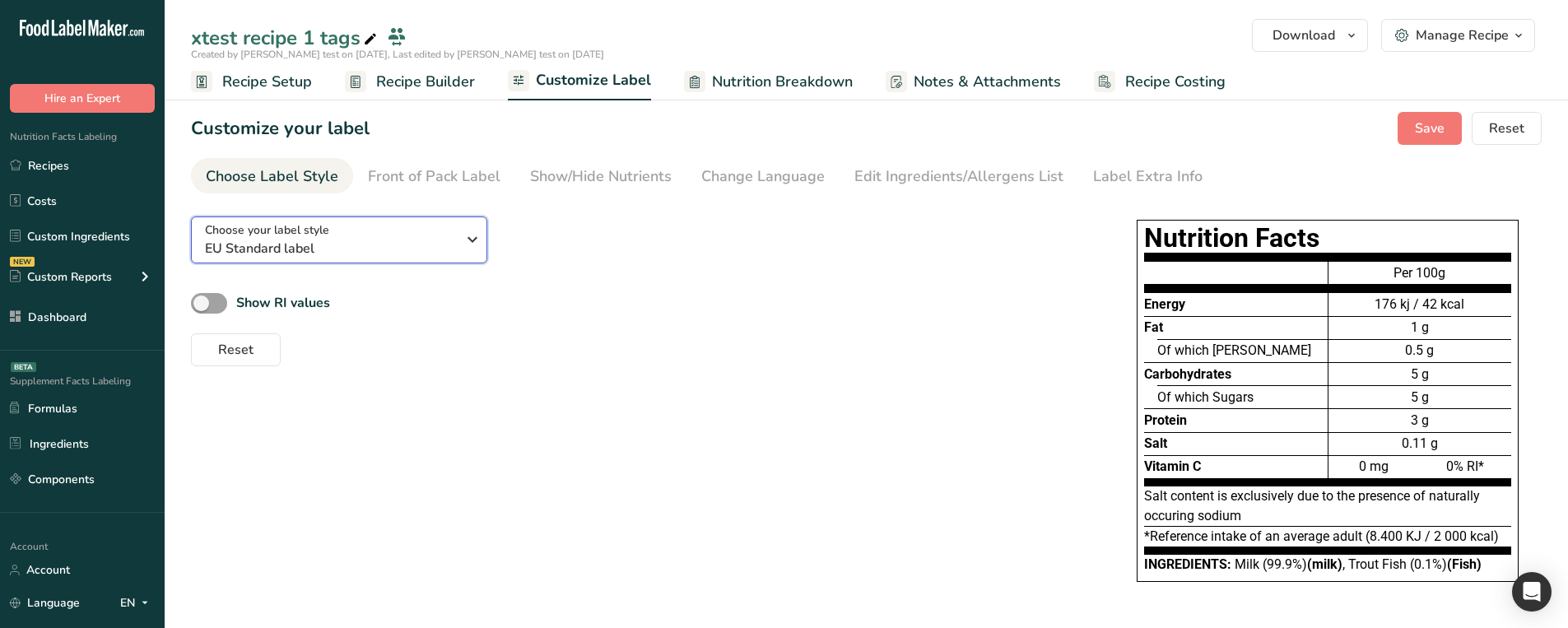
click at [414, 258] on span "EU Standard label" at bounding box center [331, 248] width 251 height 20
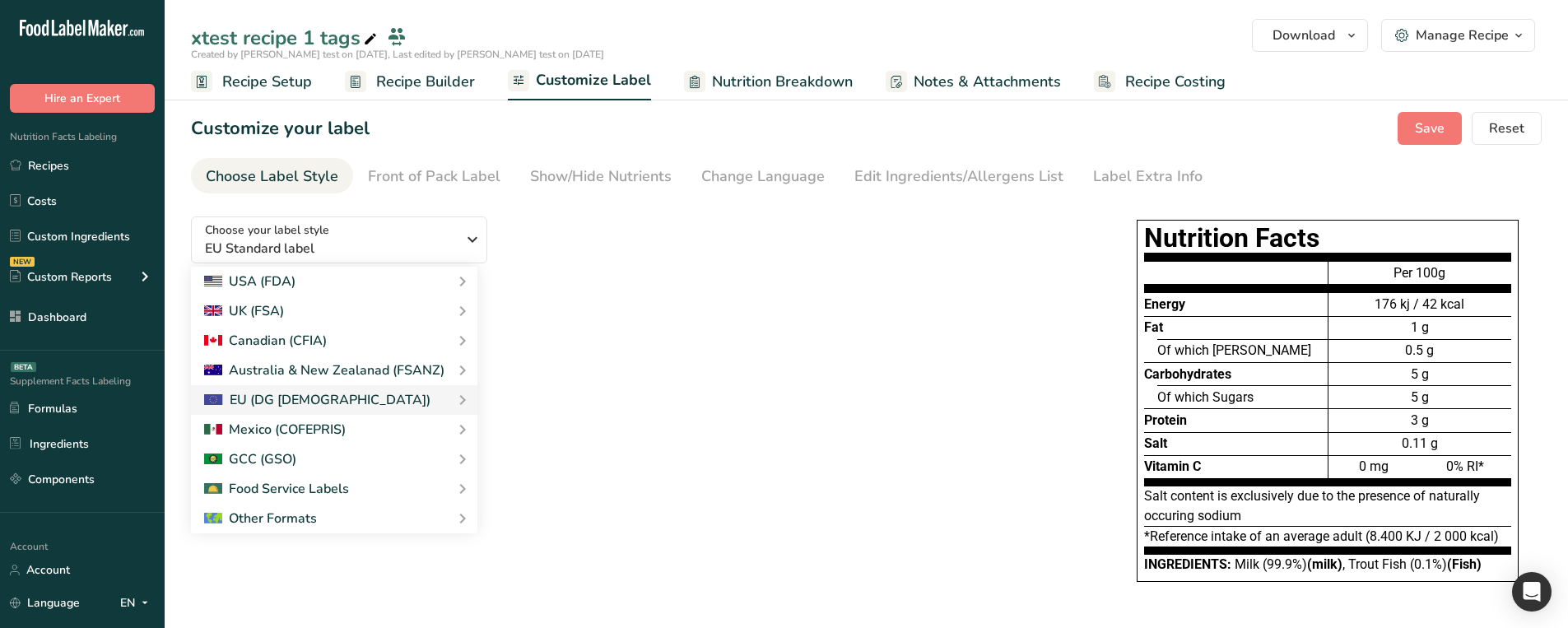
click at [540, 368] on div "Choose your label style EU Standard label USA (FDA) Standard FDA label Tabular …" at bounding box center [866, 409] width 1350 height 411
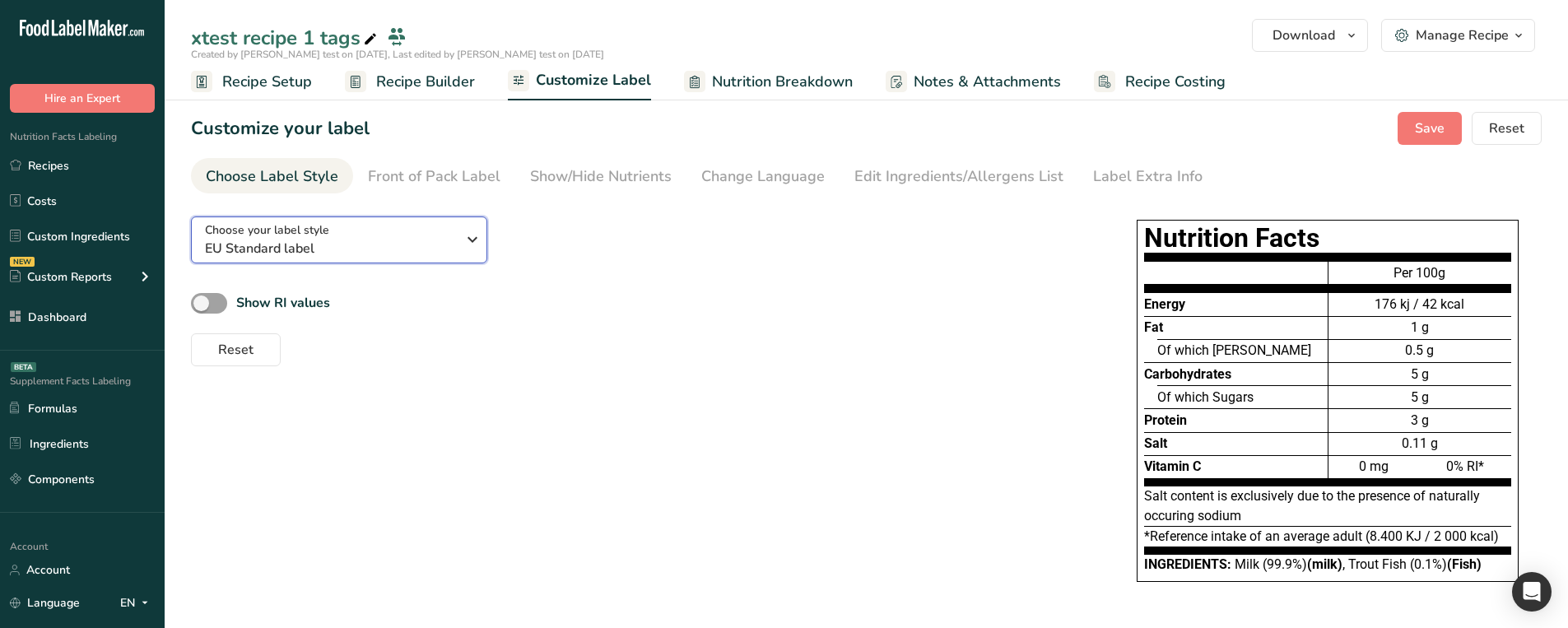
click at [419, 238] on span "EU Standard label" at bounding box center [331, 248] width 251 height 20
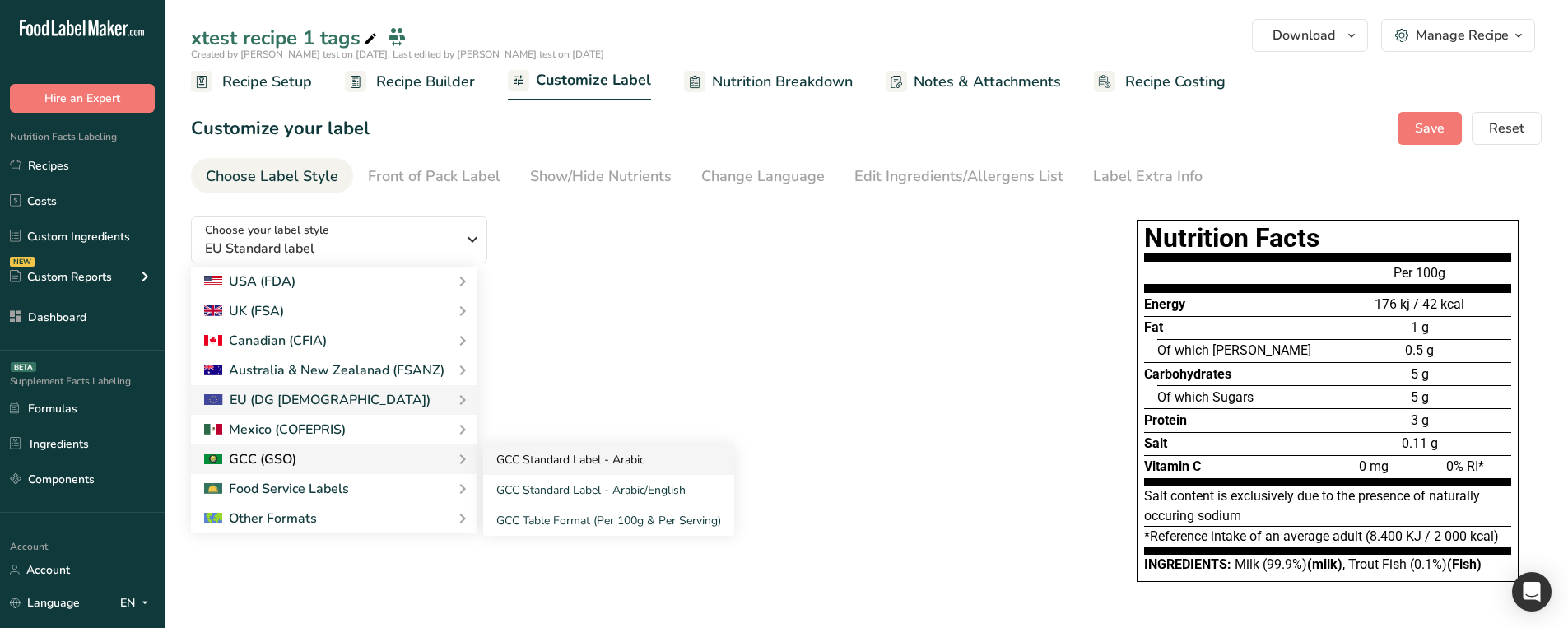
click at [531, 368] on link "GCC Standard Label - Arabic" at bounding box center [608, 459] width 251 height 30
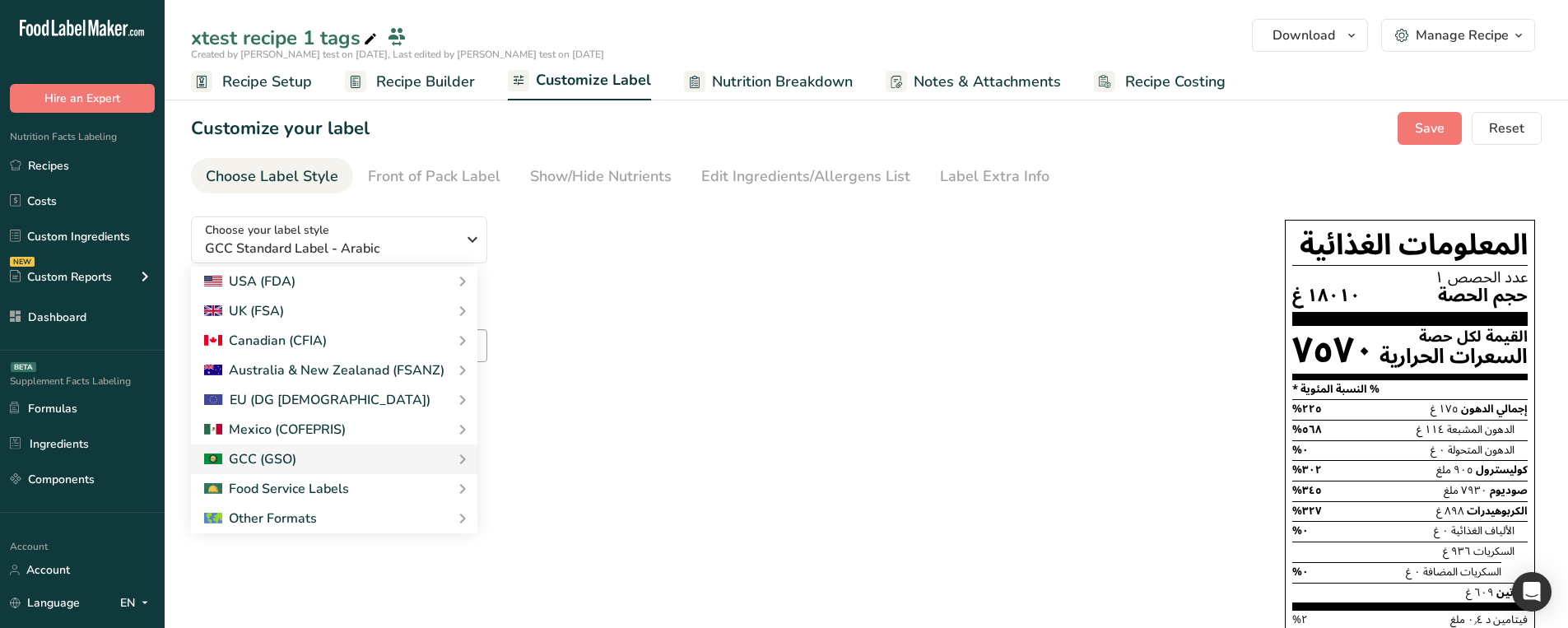
checkbox input "true"
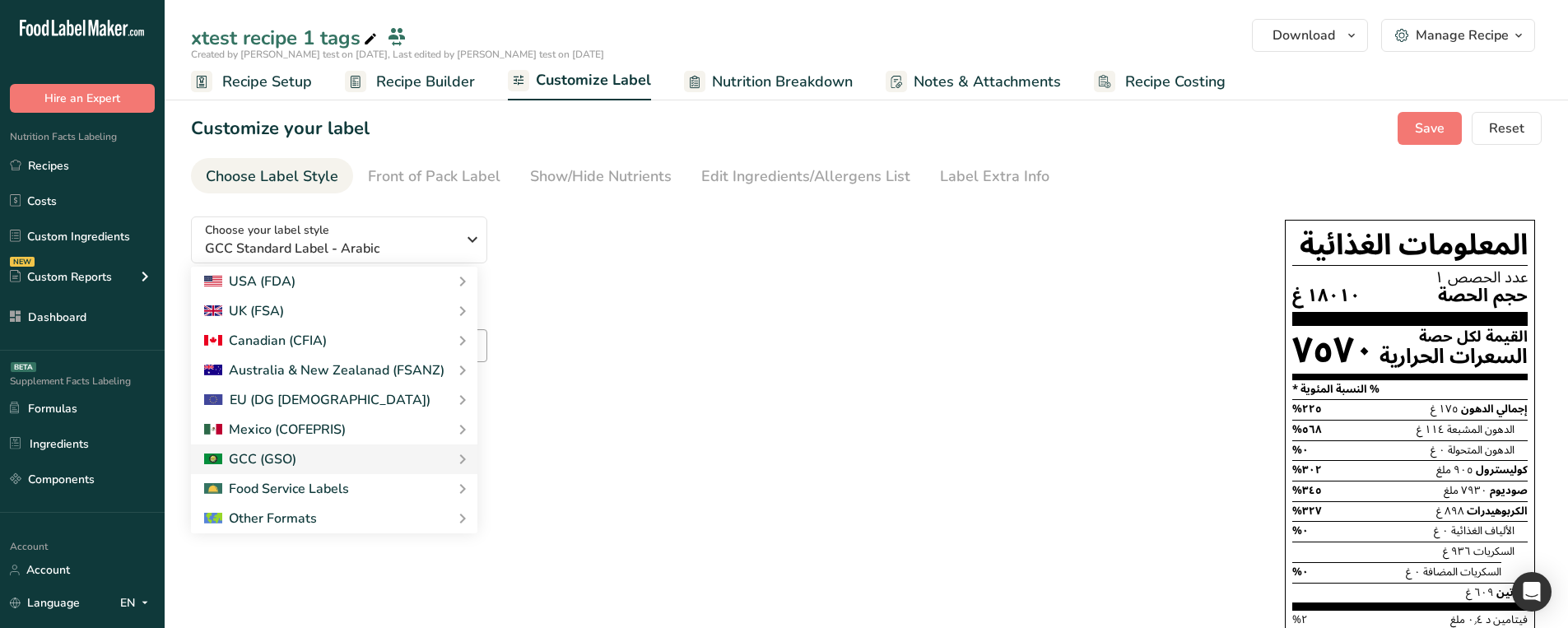
checkbox input "false"
checkbox input "true"
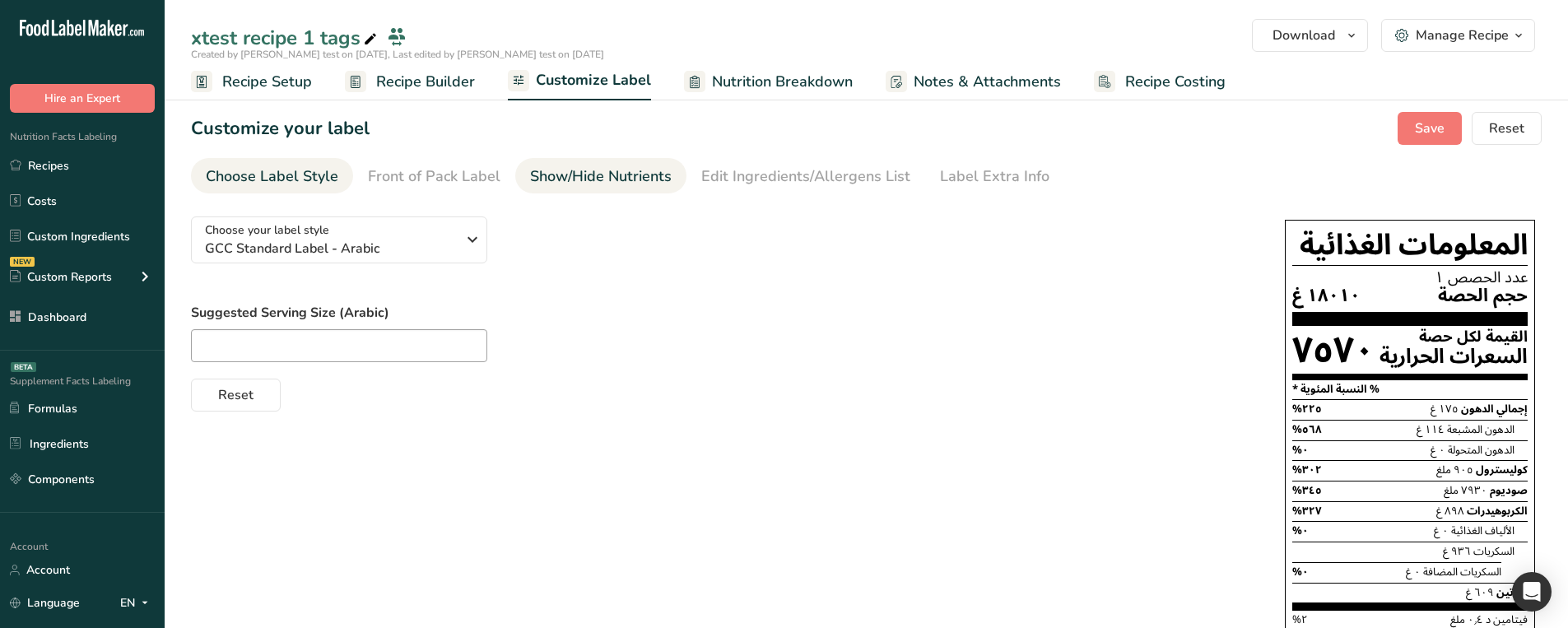
click at [623, 168] on div "Show/Hide Nutrients" at bounding box center [601, 177] width 141 height 23
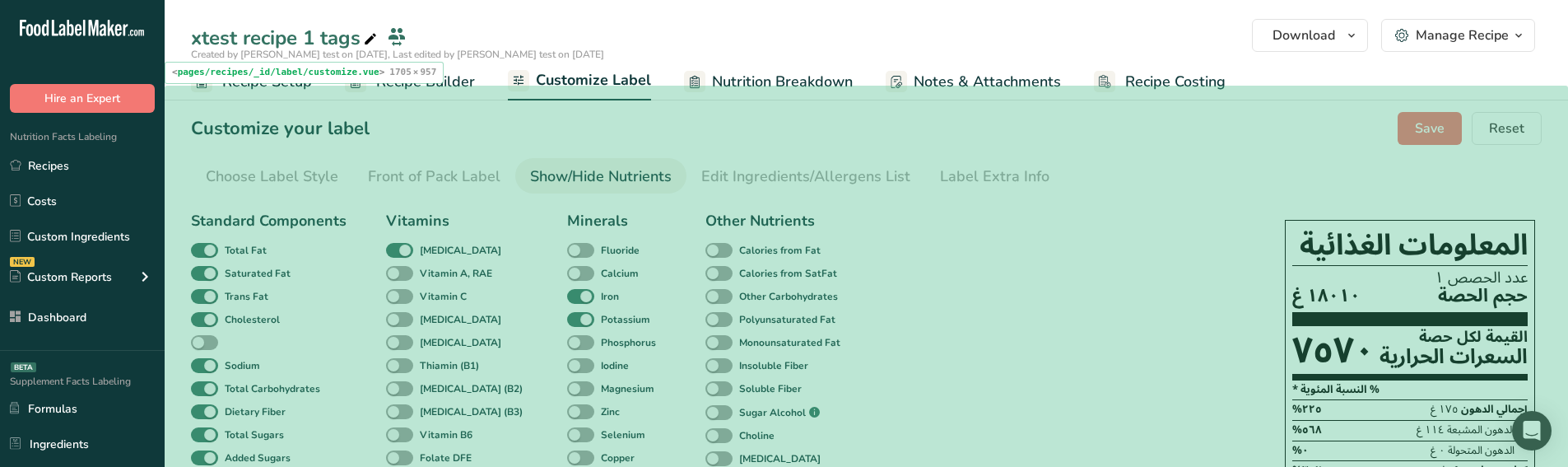
click at [271, 346] on div "Standard Components Total Fat Saturated Fat Trans Fat Cholesterol Sodium Total …" at bounding box center [268, 455] width 155 height 491
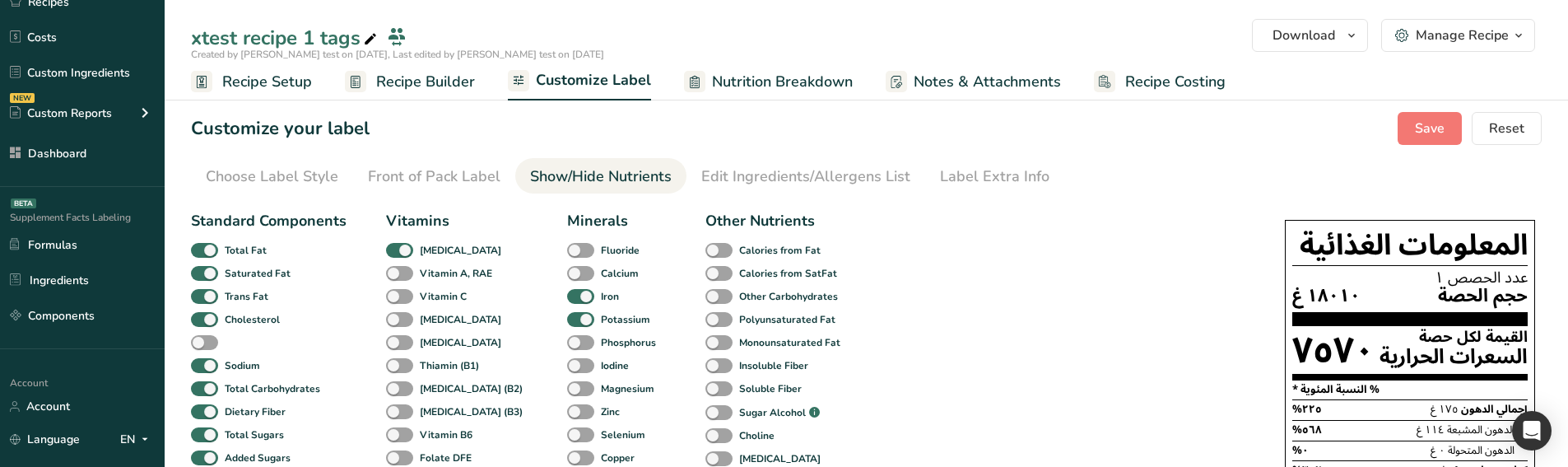
scroll to position [165, 0]
click at [136, 368] on span at bounding box center [144, 438] width 20 height 20
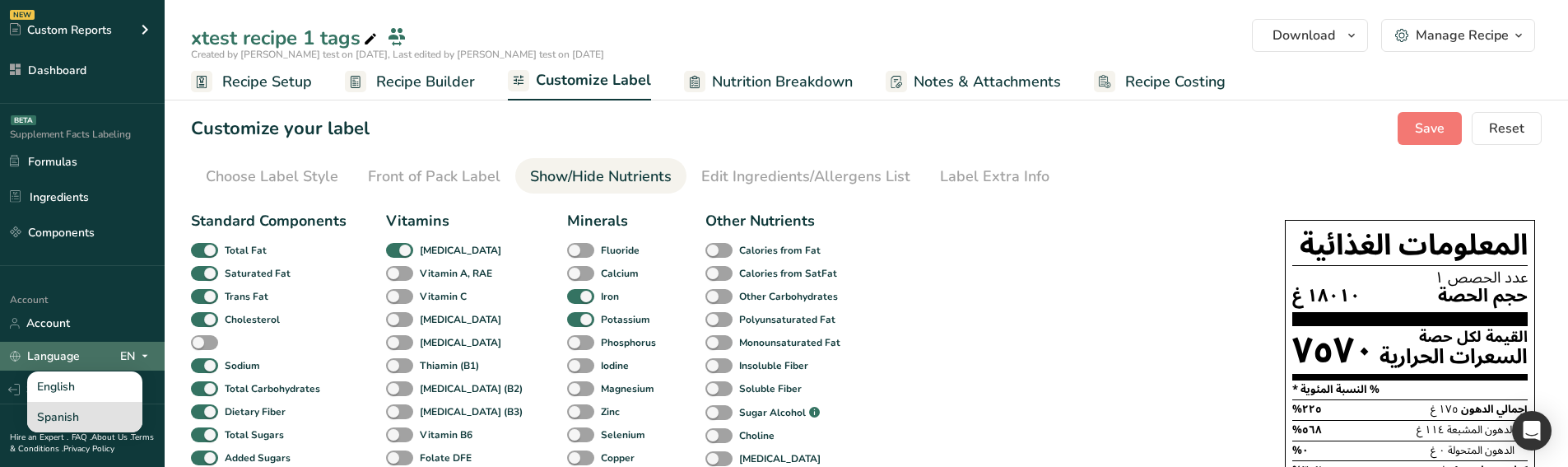
click at [90, 368] on div "Spanish" at bounding box center [85, 416] width 115 height 30
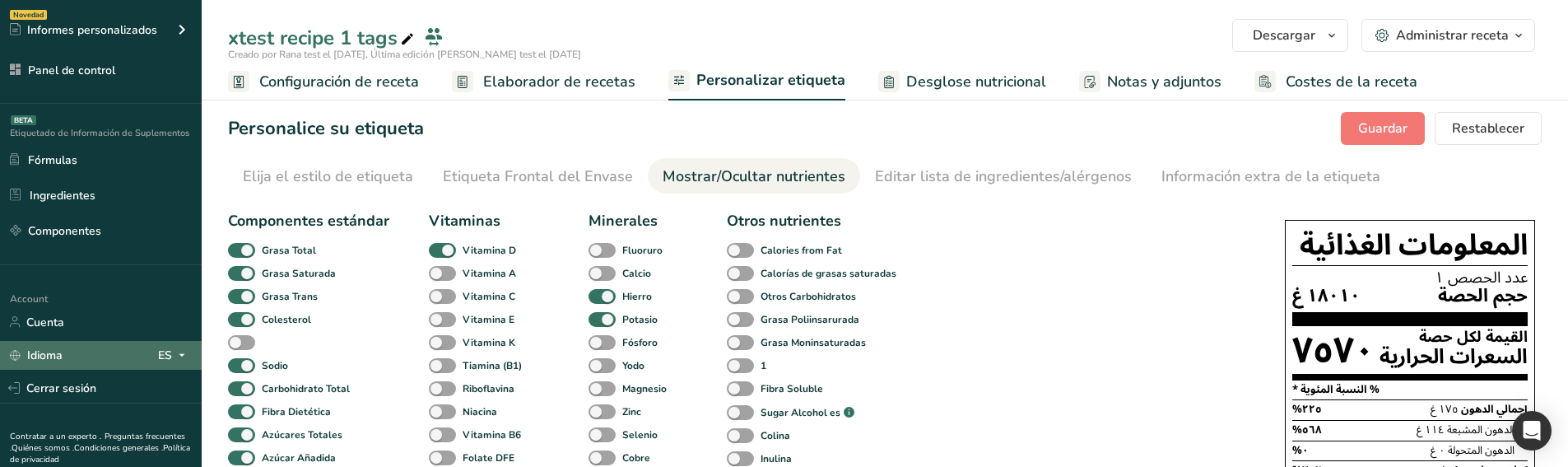
click at [167, 355] on div "ES" at bounding box center [175, 354] width 34 height 20
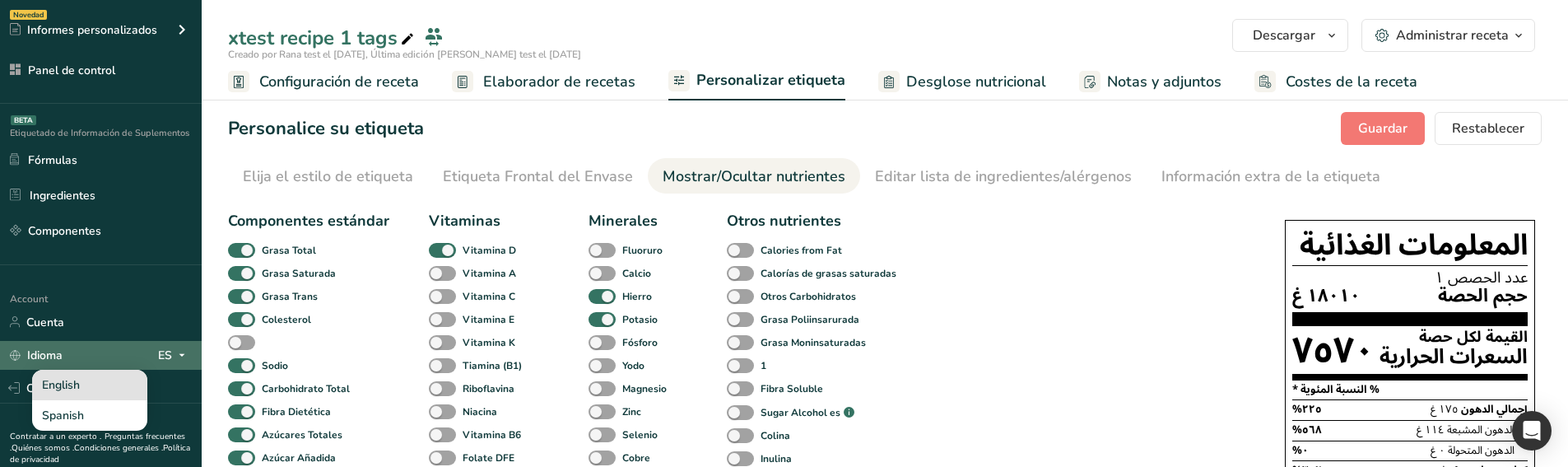
click at [105, 368] on div "English" at bounding box center [89, 384] width 115 height 30
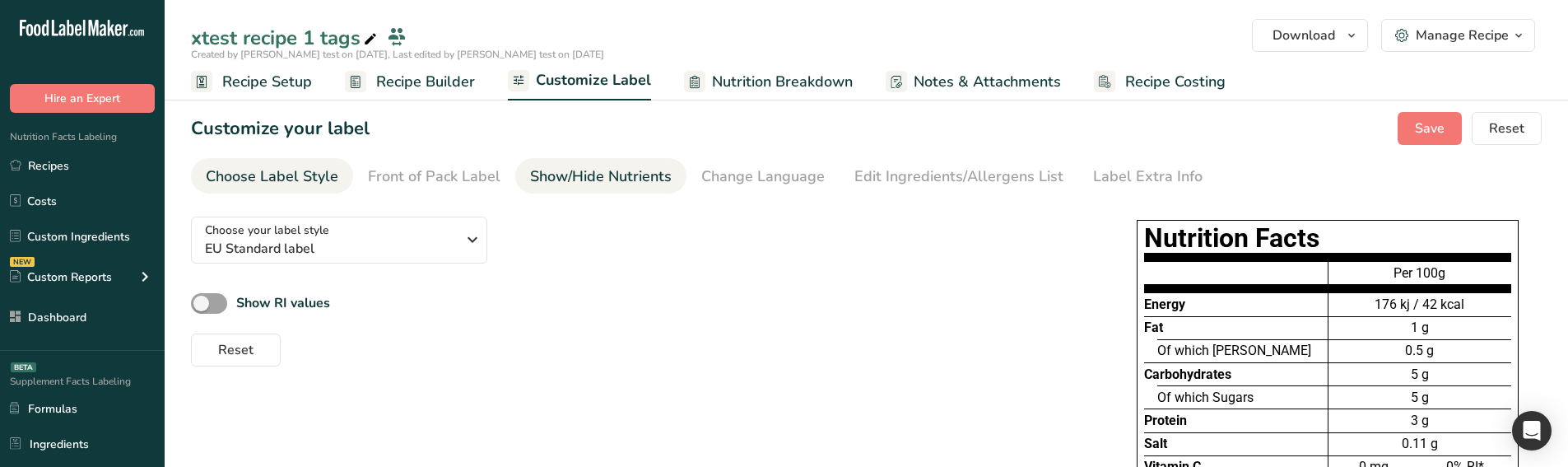
click at [579, 167] on div "Show/Hide Nutrients" at bounding box center [601, 177] width 141 height 23
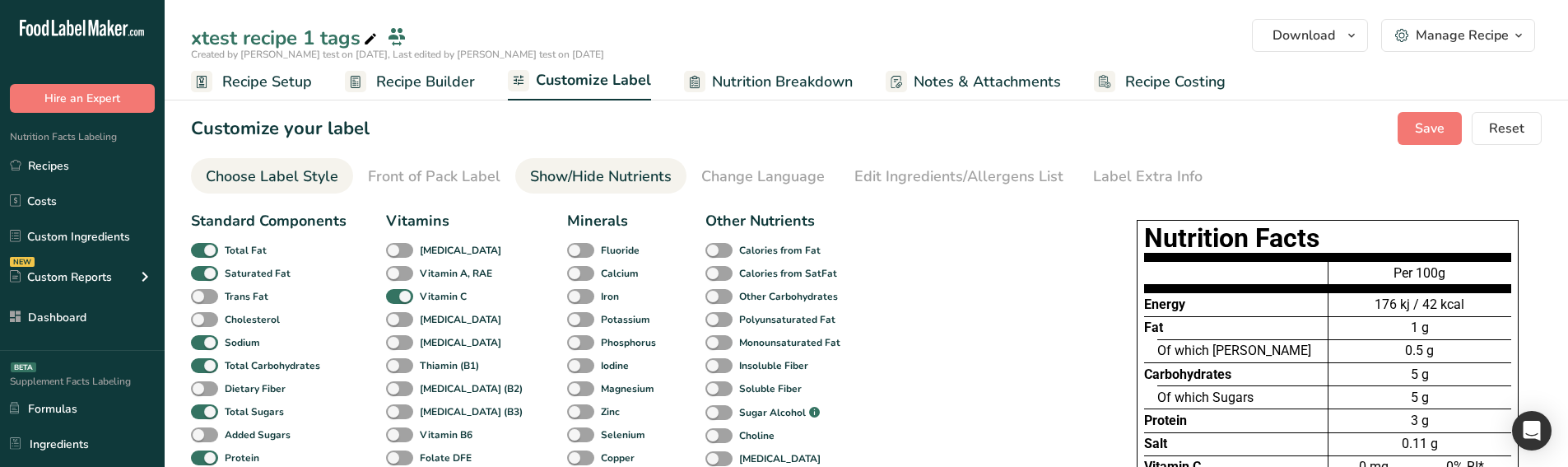
click at [288, 177] on div "Choose Label Style" at bounding box center [271, 177] width 133 height 23
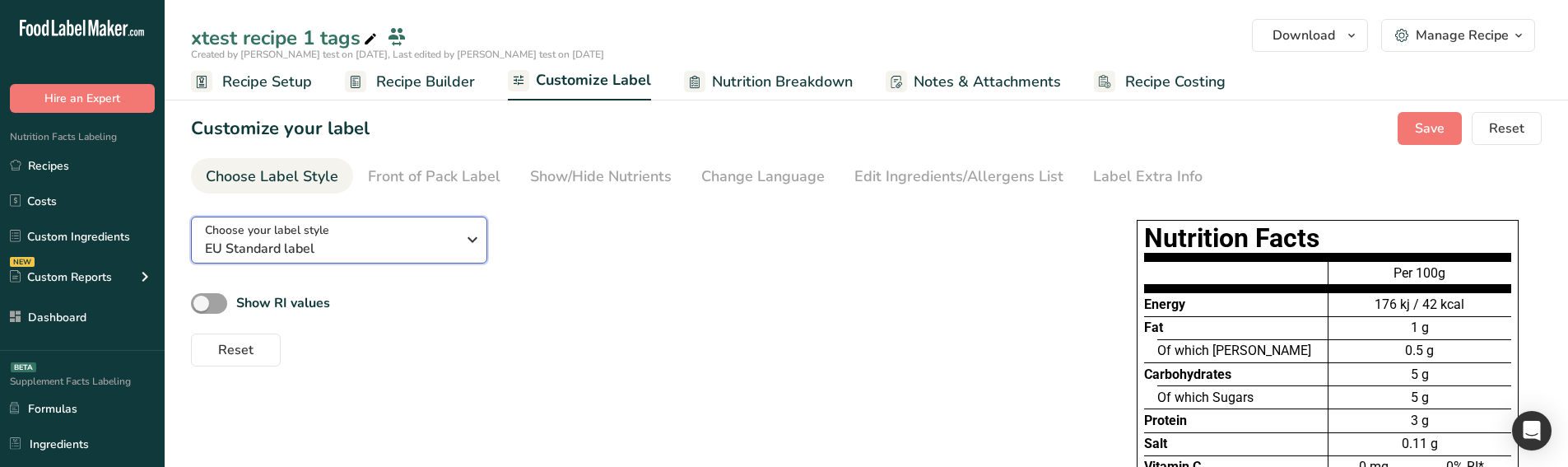
click at [408, 230] on div "Choose your label style EU Standard label" at bounding box center [331, 239] width 251 height 37
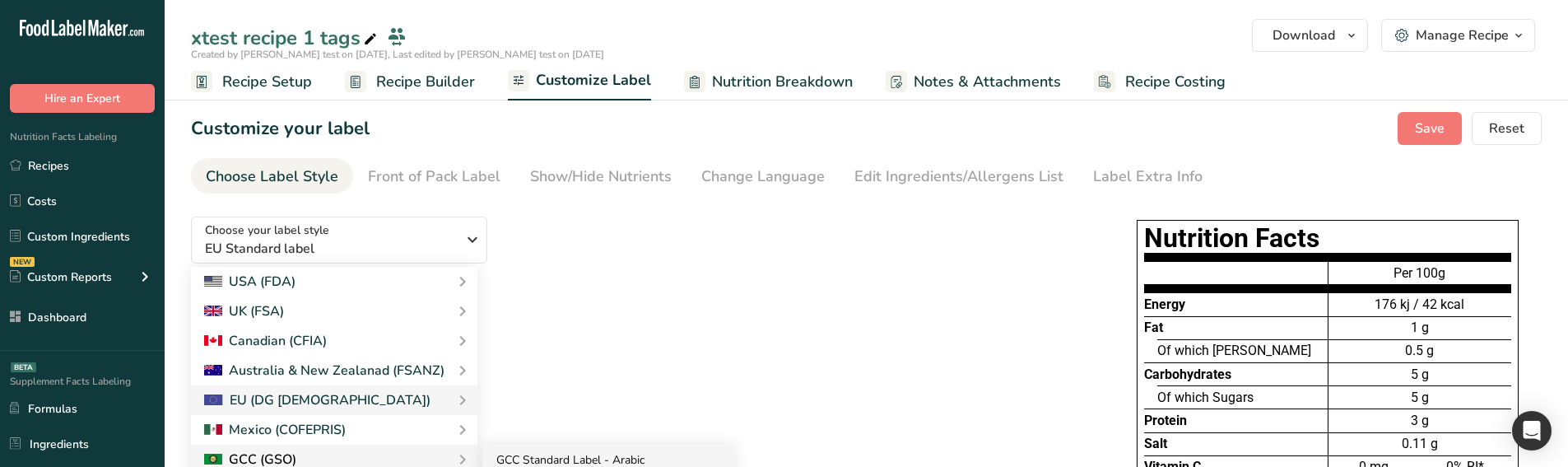
click at [518, 449] on link "GCC Standard Label - Arabic" at bounding box center [608, 459] width 251 height 30
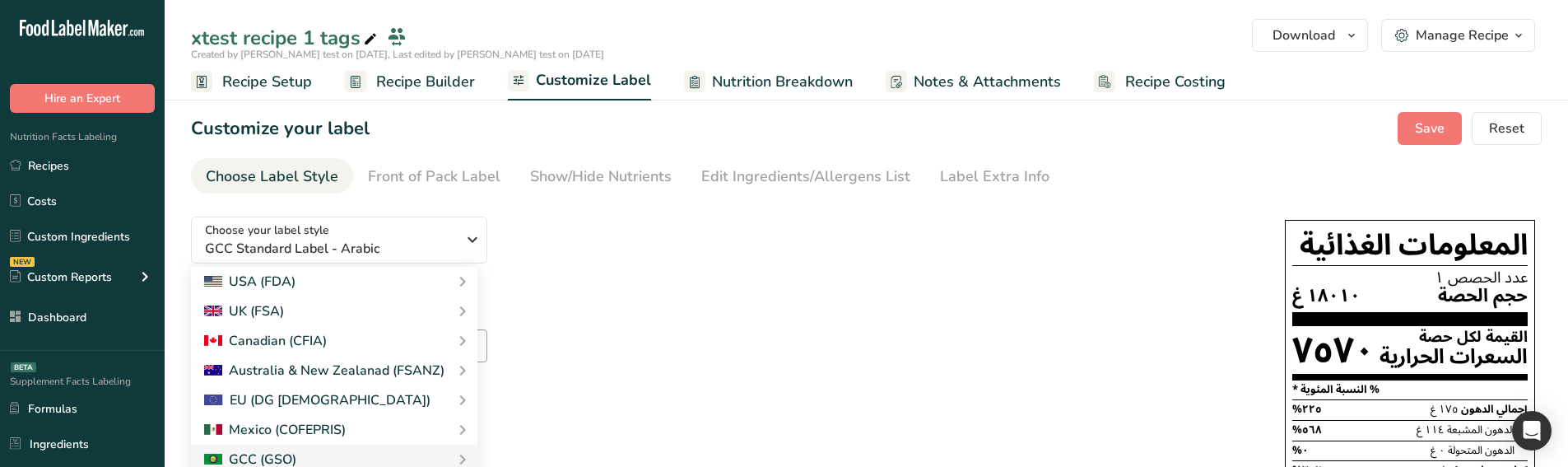
checkbox input "true"
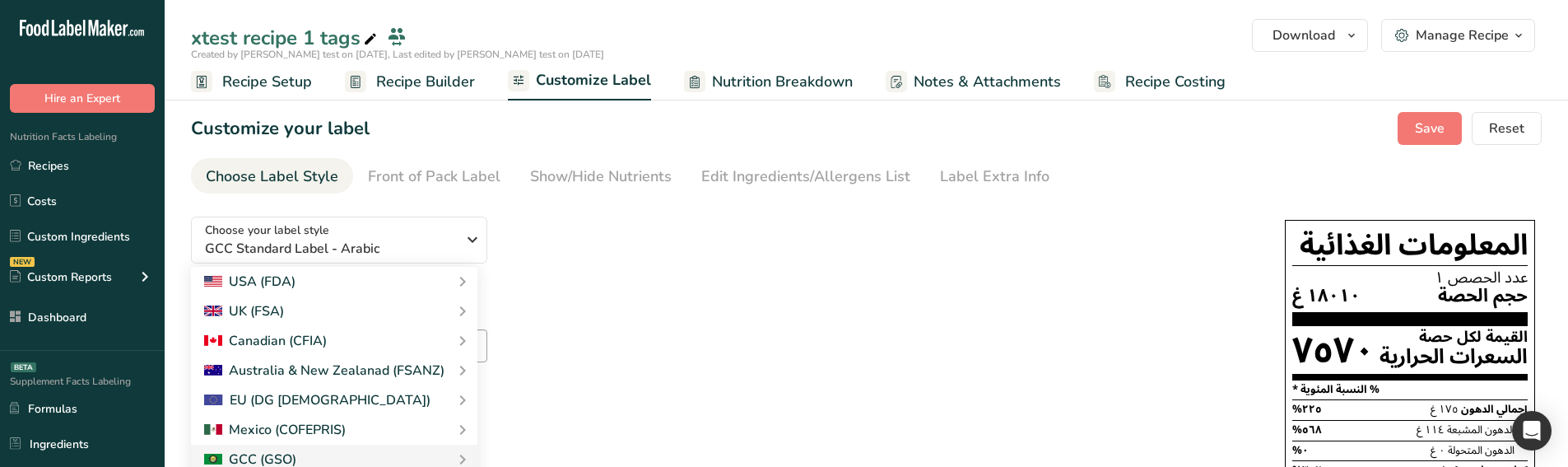
checkbox input "false"
checkbox input "true"
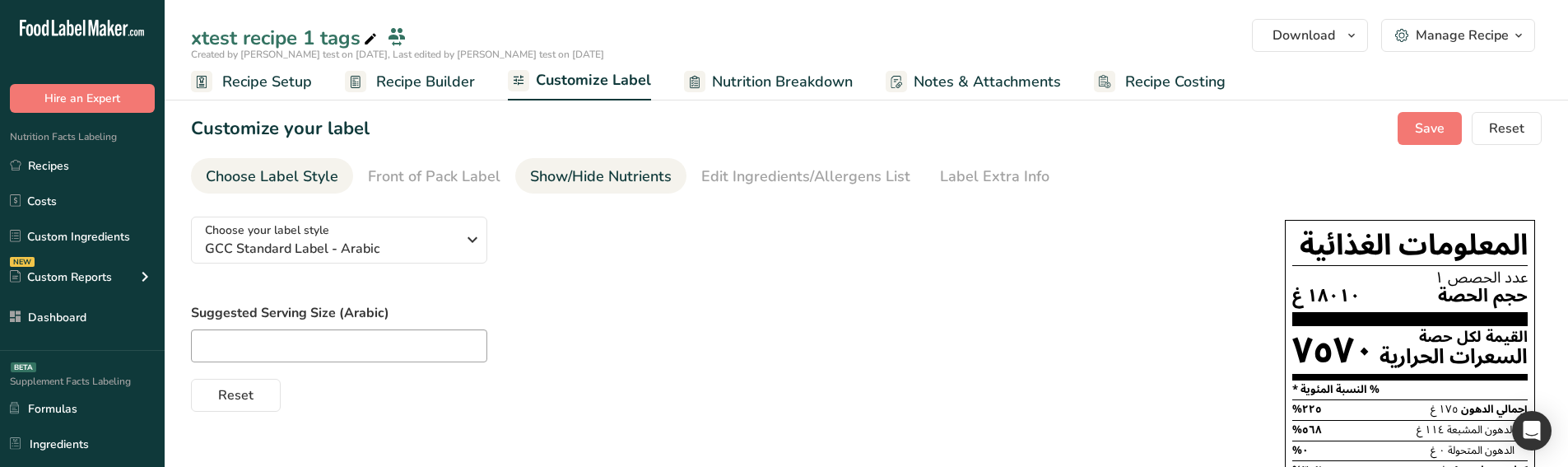
click at [597, 172] on div "Show/Hide Nutrients" at bounding box center [601, 177] width 141 height 23
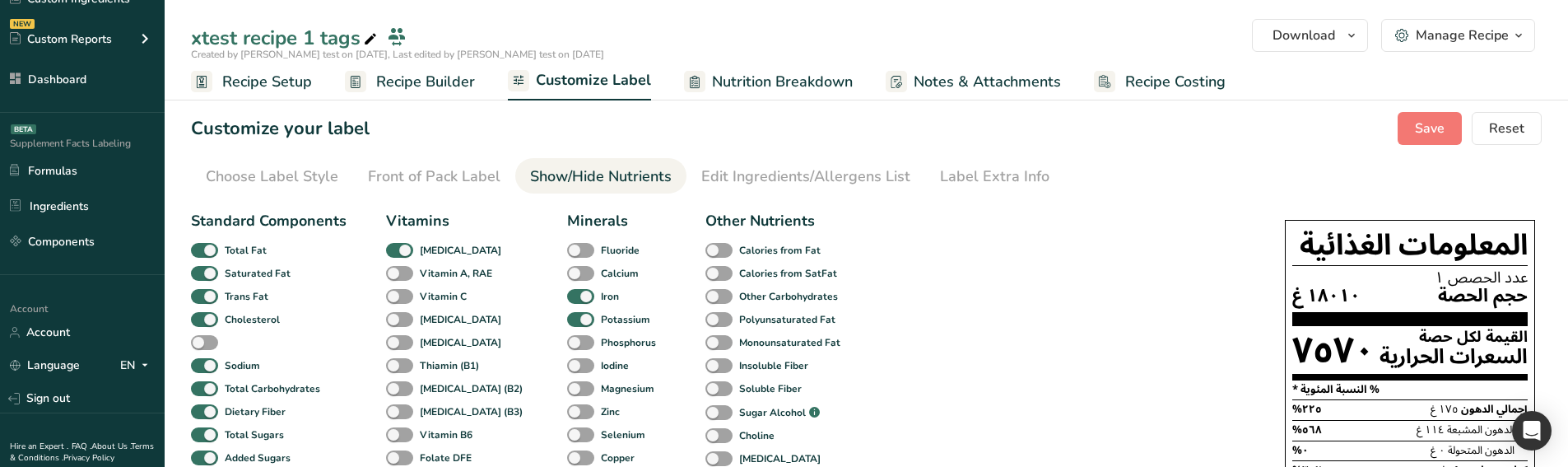
scroll to position [247, 0]
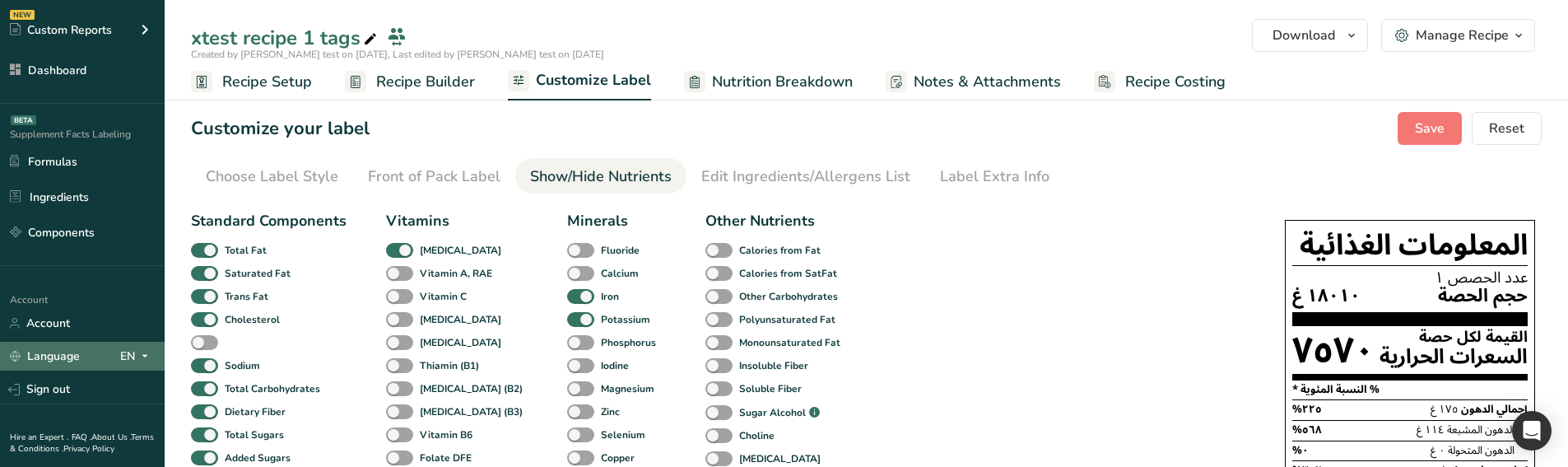
click at [138, 362] on icon at bounding box center [145, 356] width 13 height 21
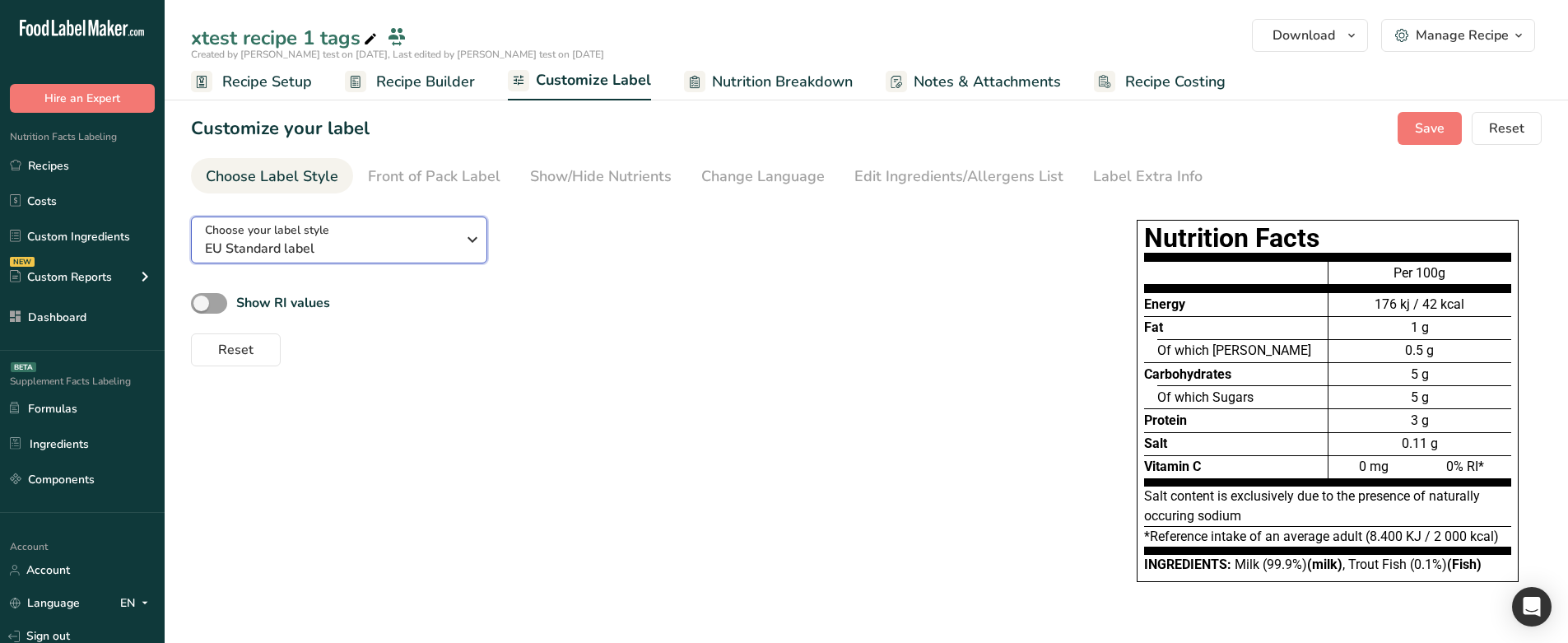
click at [421, 249] on span "EU Standard label" at bounding box center [331, 248] width 251 height 20
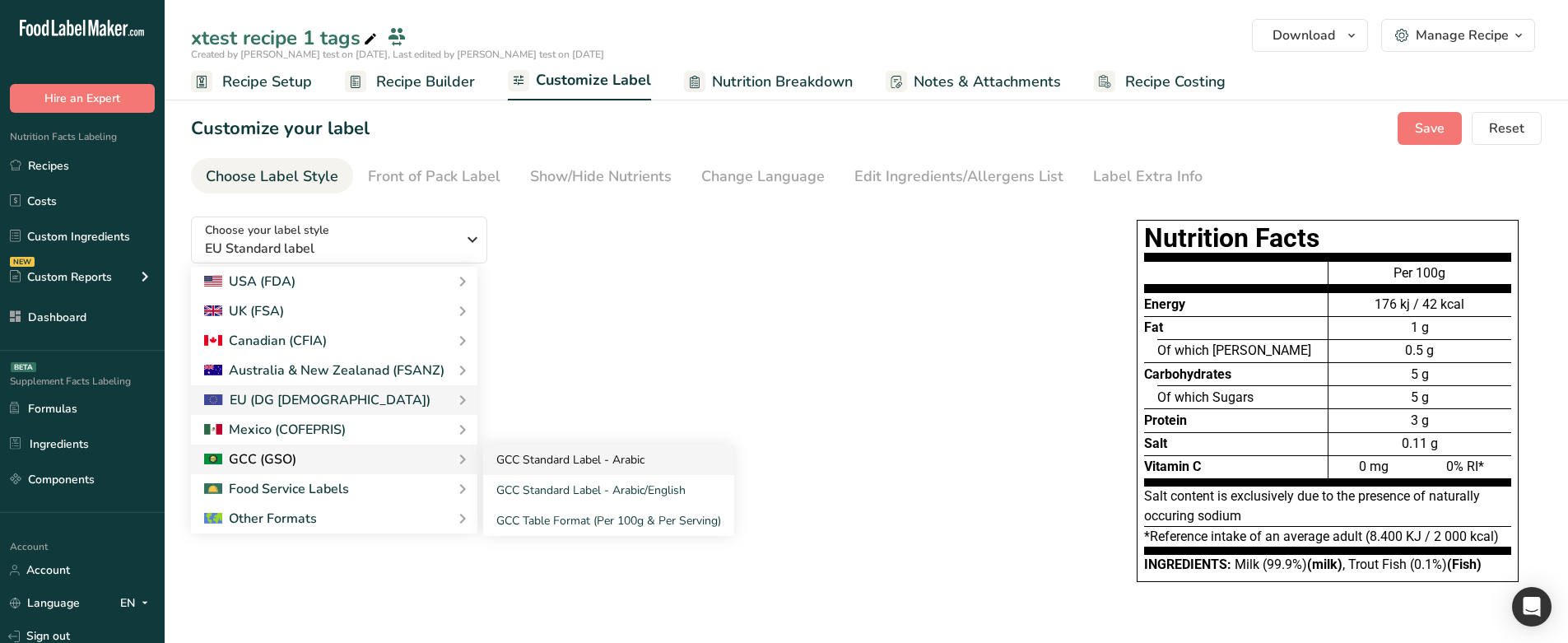
click at [508, 457] on link "GCC Standard Label - Arabic" at bounding box center [608, 459] width 251 height 30
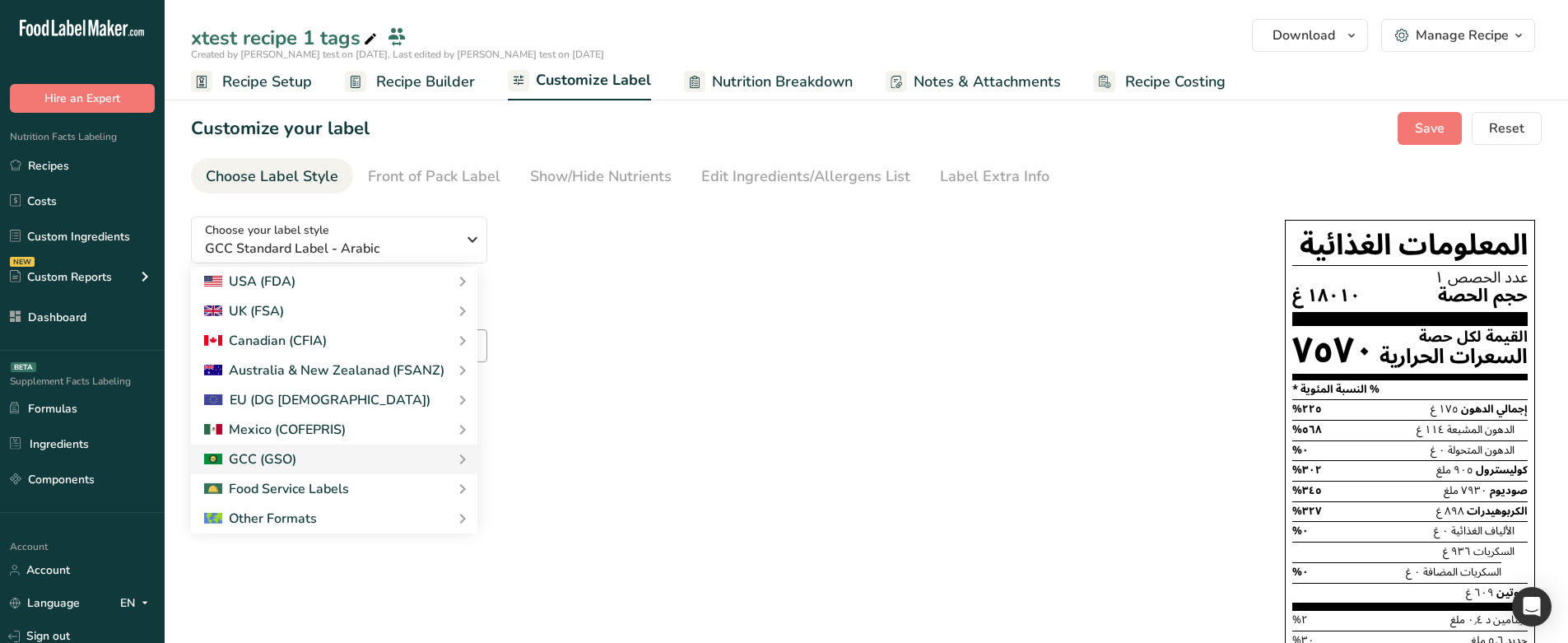
checkbox input "true"
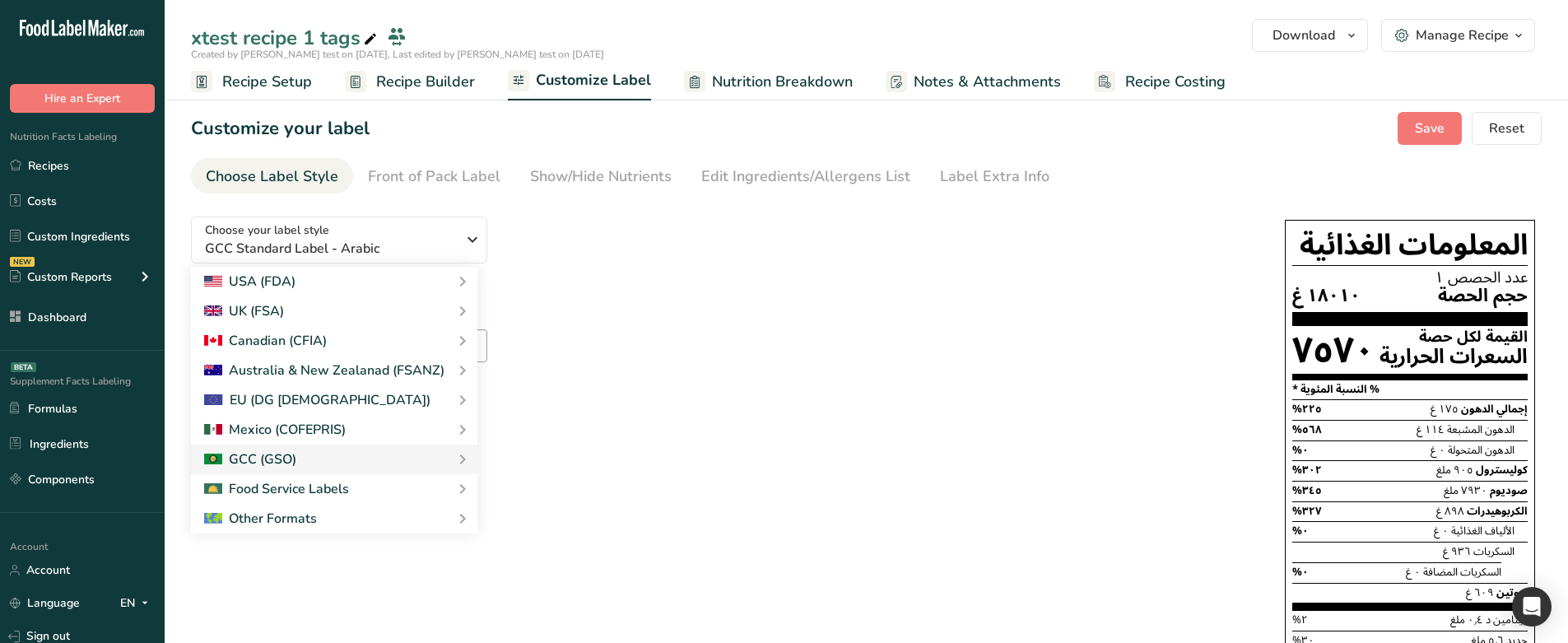
checkbox input "false"
checkbox input "true"
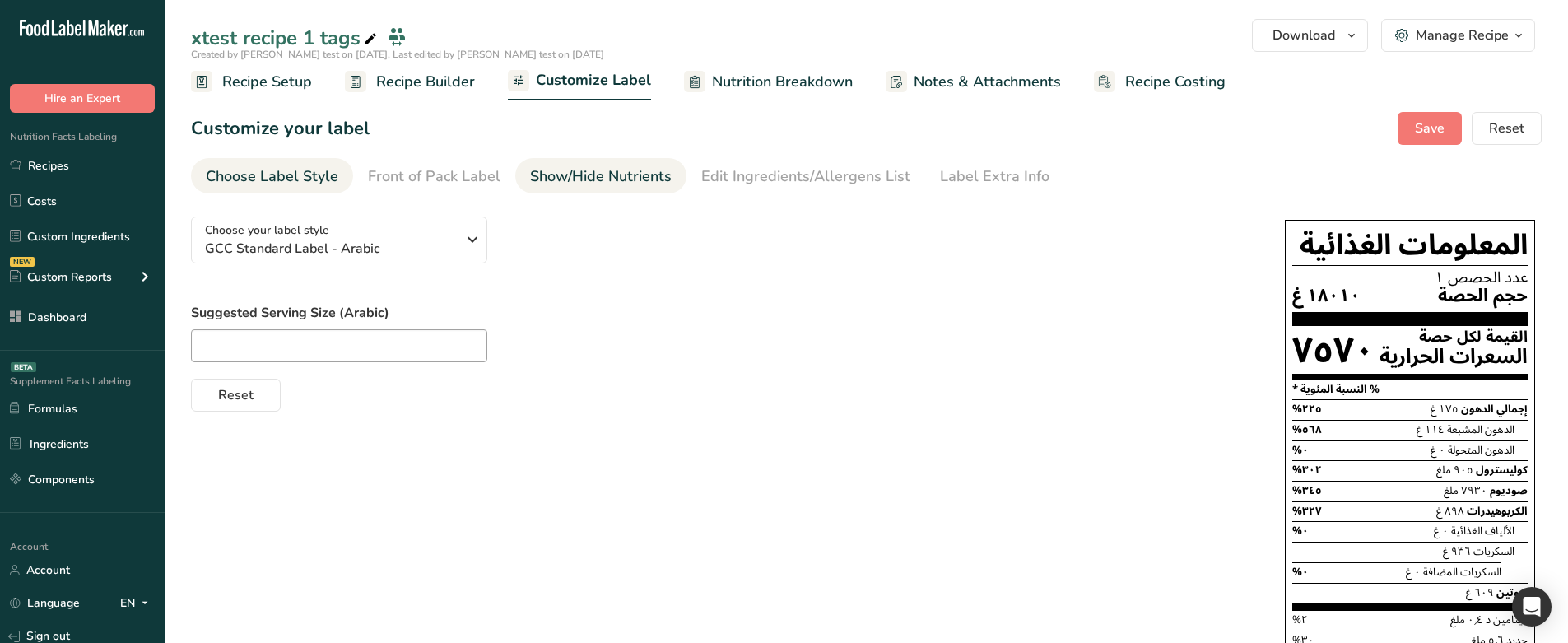
click at [619, 186] on div "Show/Hide Nutrients" at bounding box center [601, 177] width 141 height 23
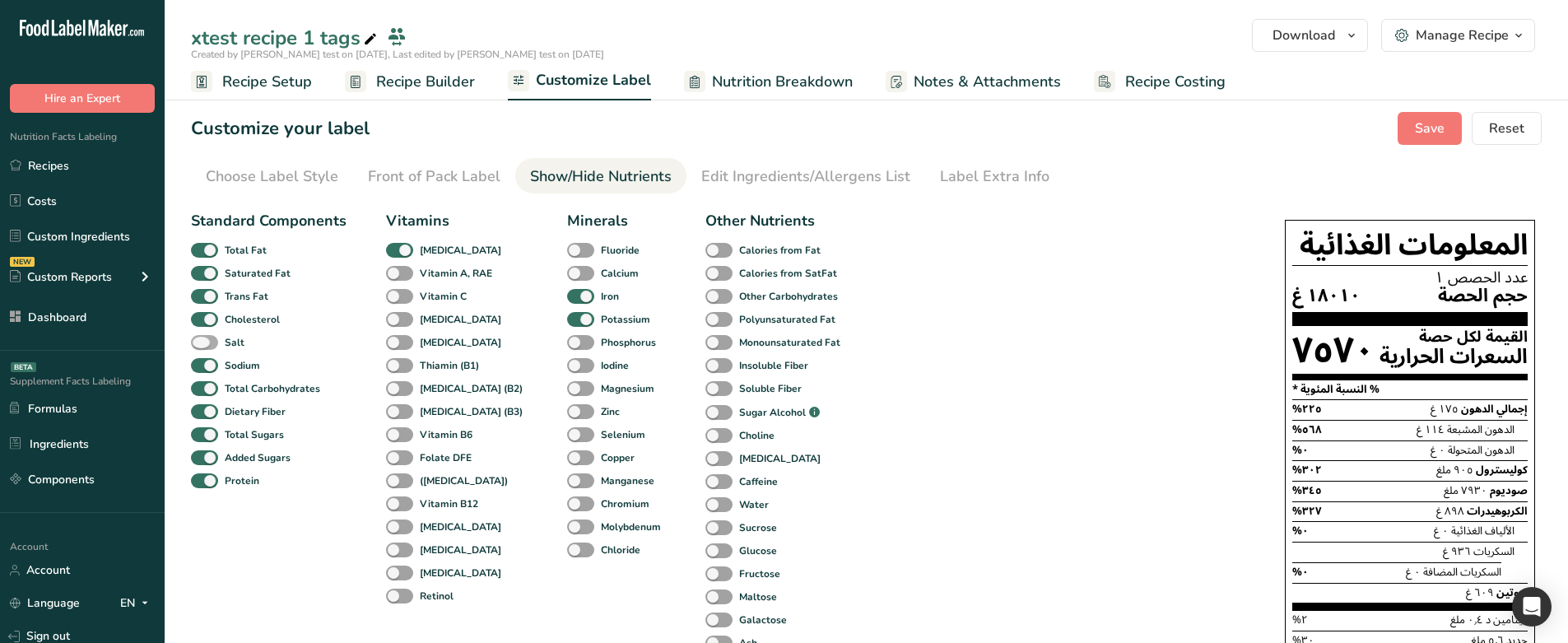
click at [203, 341] on span at bounding box center [204, 343] width 27 height 16
click at [202, 341] on input "Salt" at bounding box center [196, 341] width 10 height 10
click at [203, 341] on span at bounding box center [204, 343] width 27 height 16
click at [202, 341] on input "Salt" at bounding box center [196, 341] width 10 height 10
checkbox input "false"
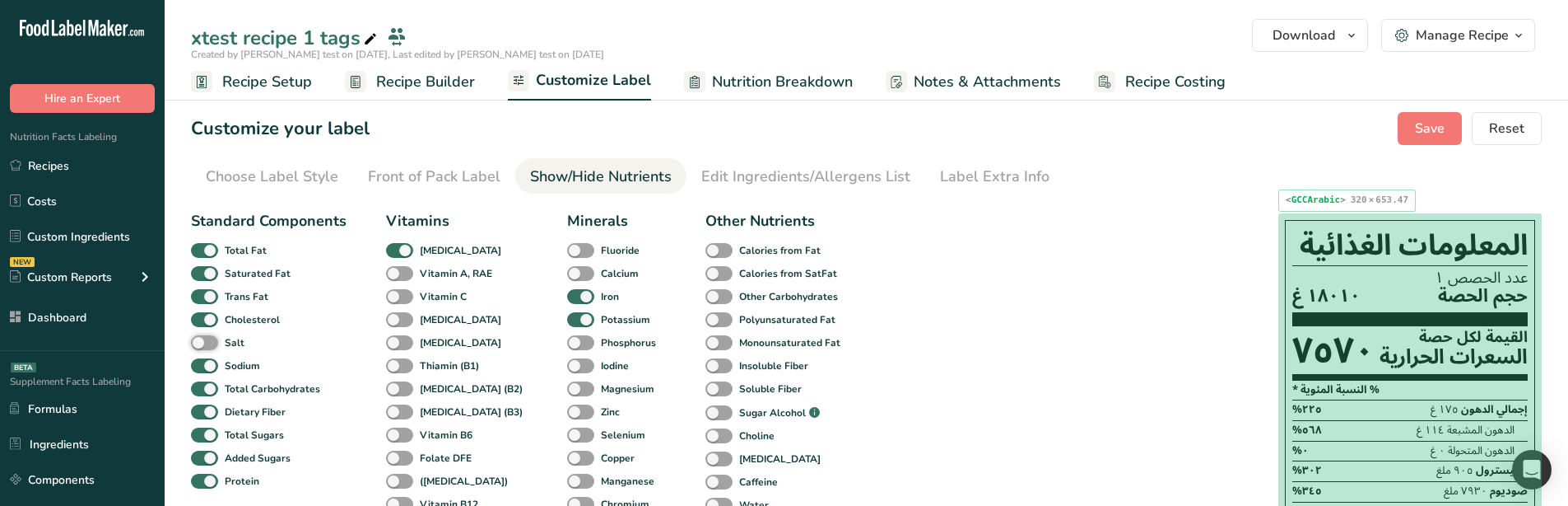
click at [1334, 370] on div "٧٥٧٠" at bounding box center [1333, 351] width 82 height 43
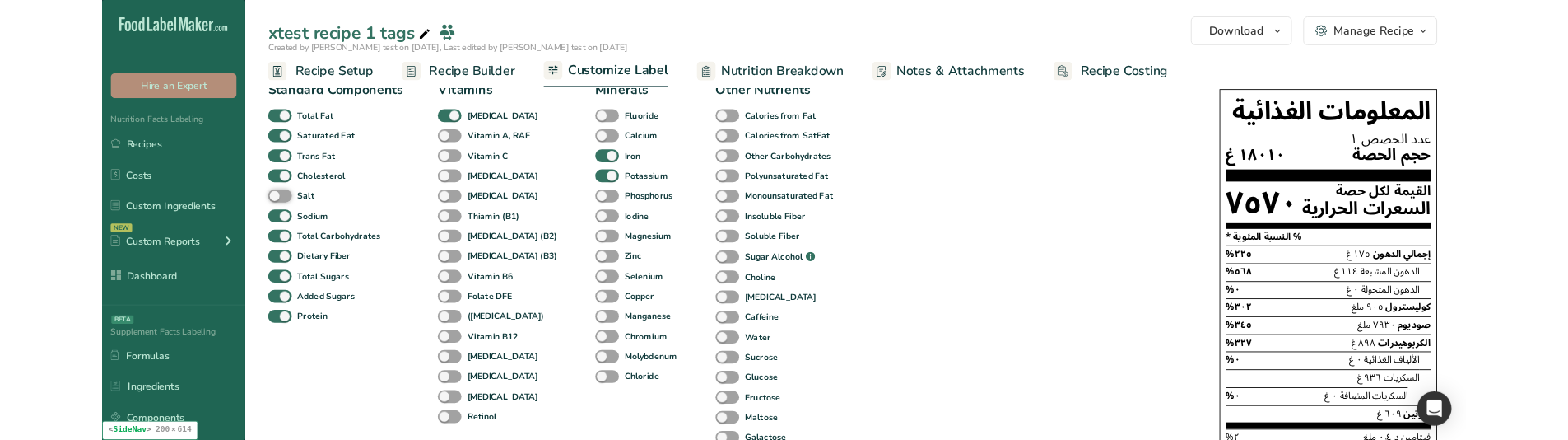
scroll to position [117, 0]
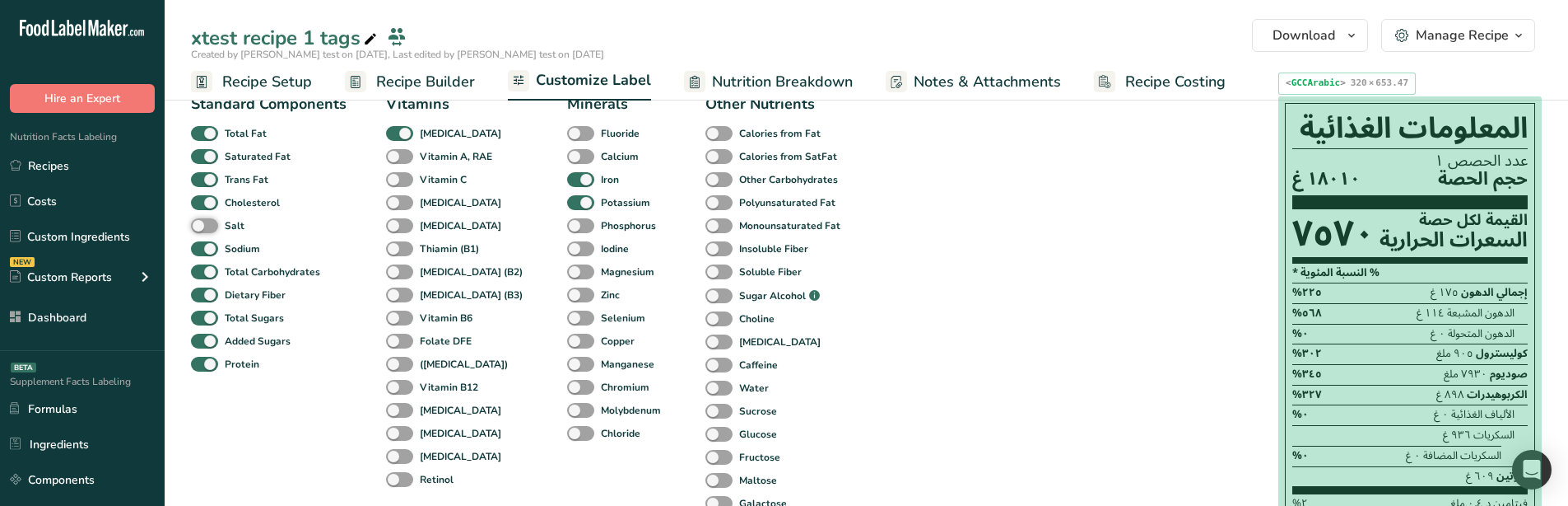
click at [1466, 305] on span "الدهون المشبعة" at bounding box center [1480, 313] width 68 height 23
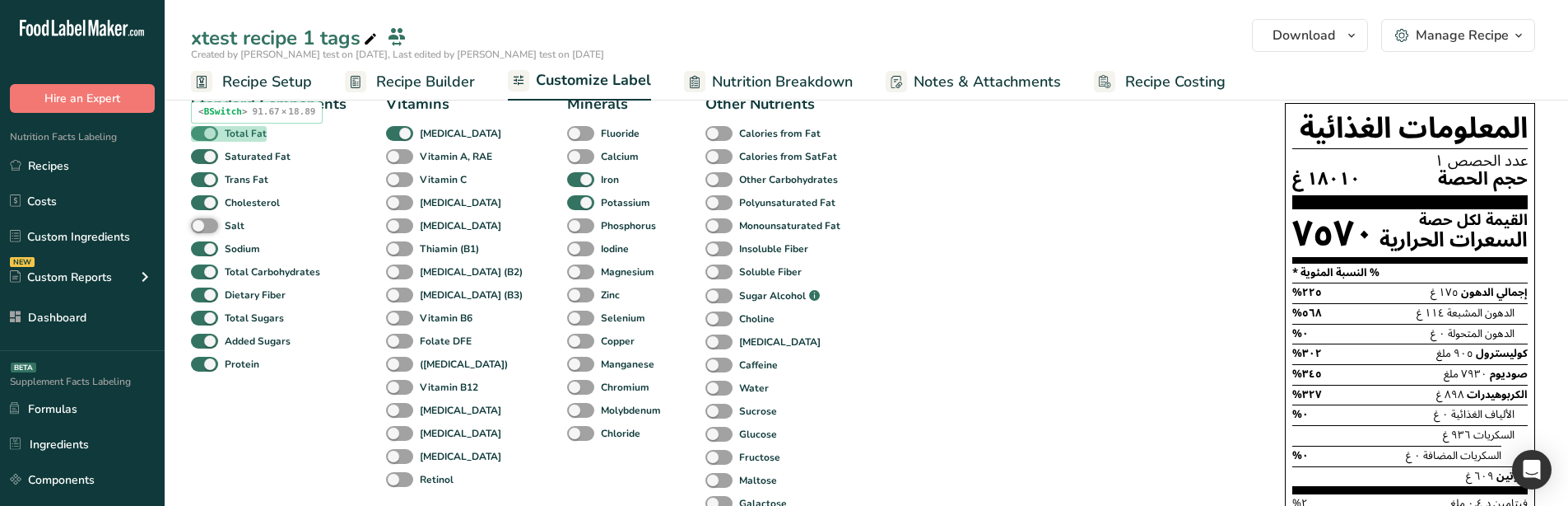
click at [200, 136] on span at bounding box center [204, 134] width 27 height 16
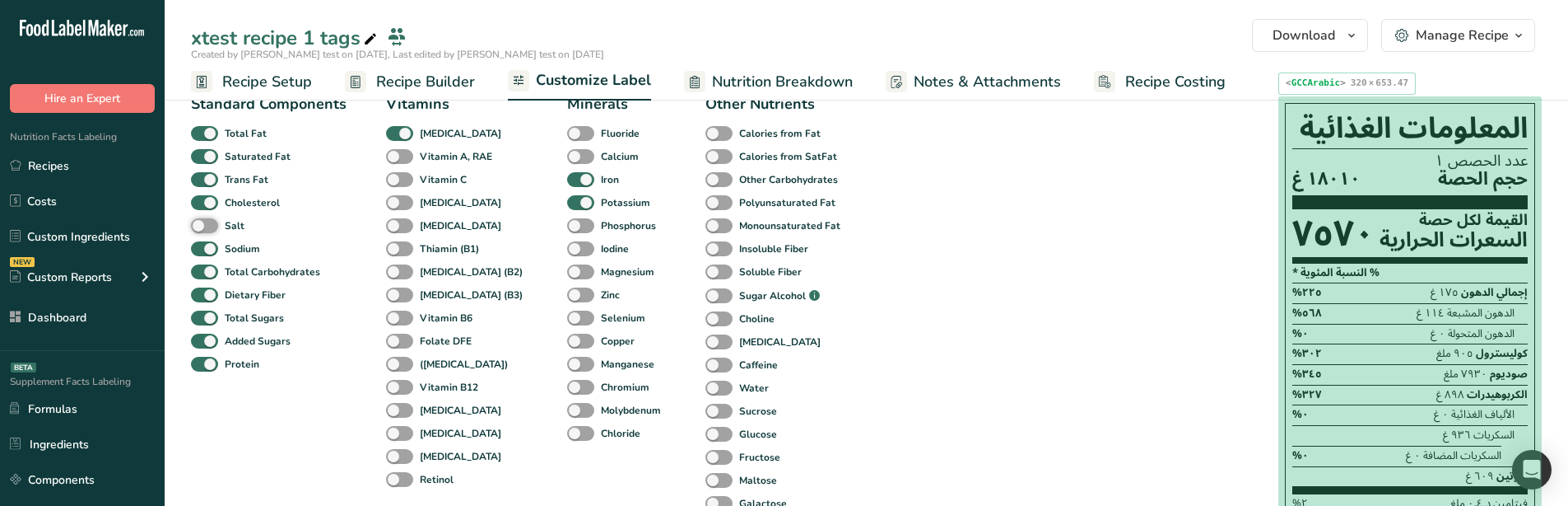
click at [1316, 385] on span "٣٢٧%" at bounding box center [1306, 394] width 29 height 23
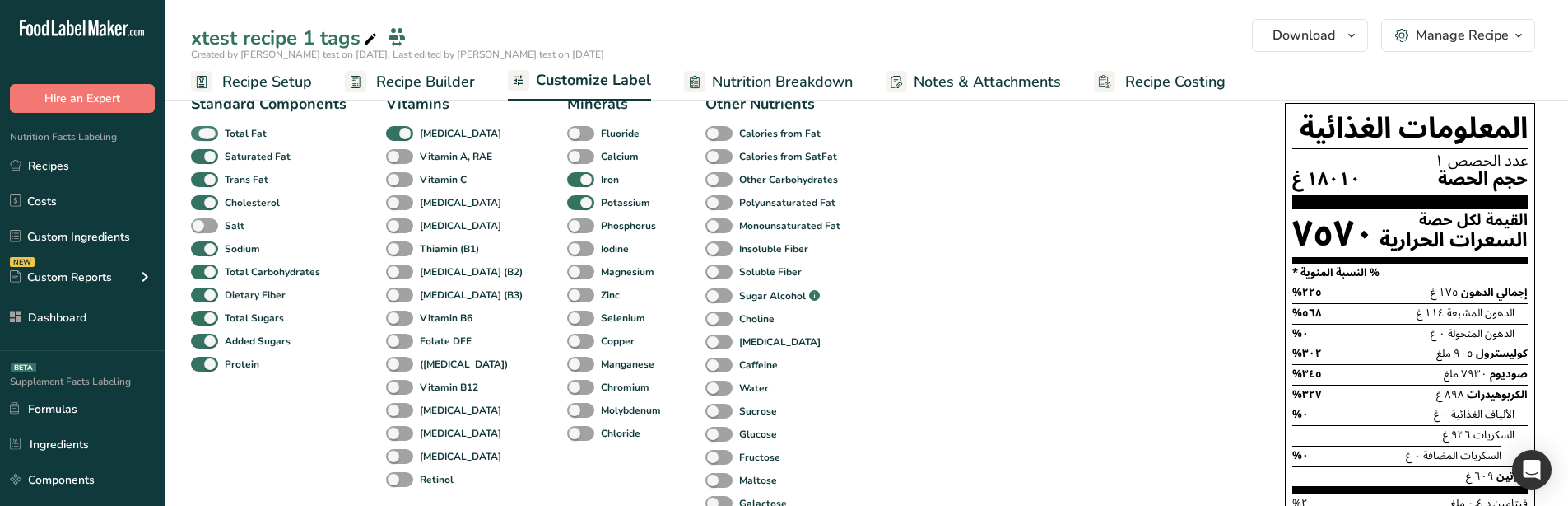
click at [203, 129] on span at bounding box center [204, 134] width 27 height 16
click at [202, 129] on input "Total Fat" at bounding box center [196, 132] width 10 height 10
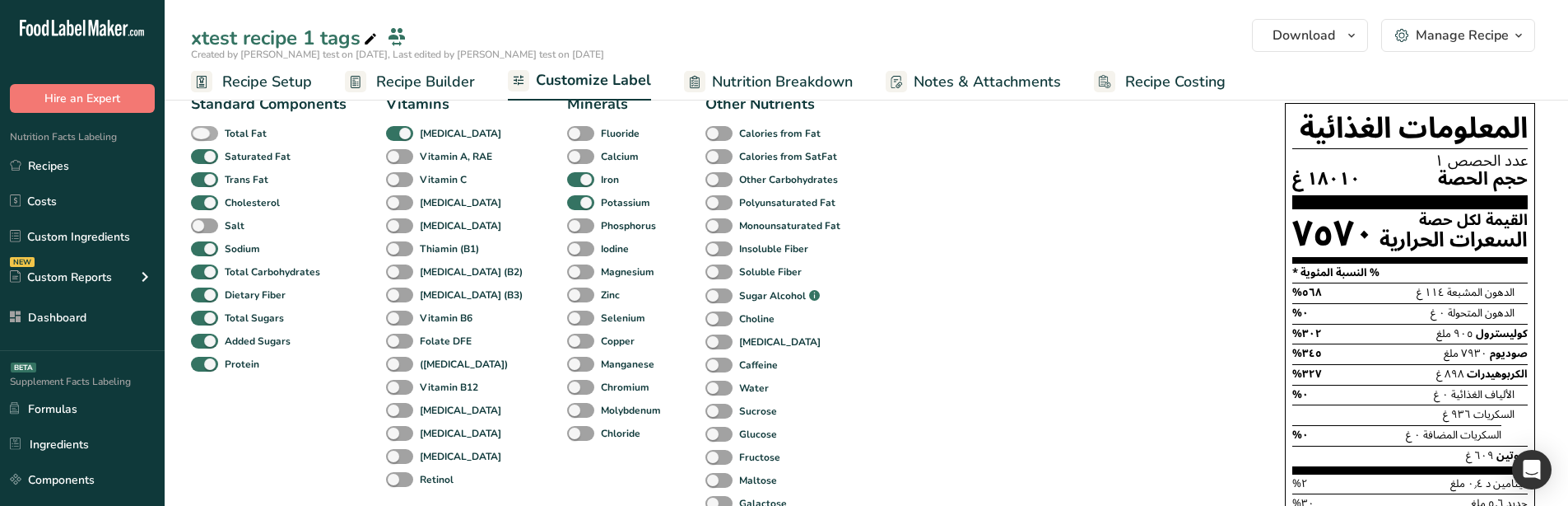
click at [203, 129] on span at bounding box center [204, 134] width 27 height 16
click at [202, 129] on input "Total Fat" at bounding box center [196, 132] width 10 height 10
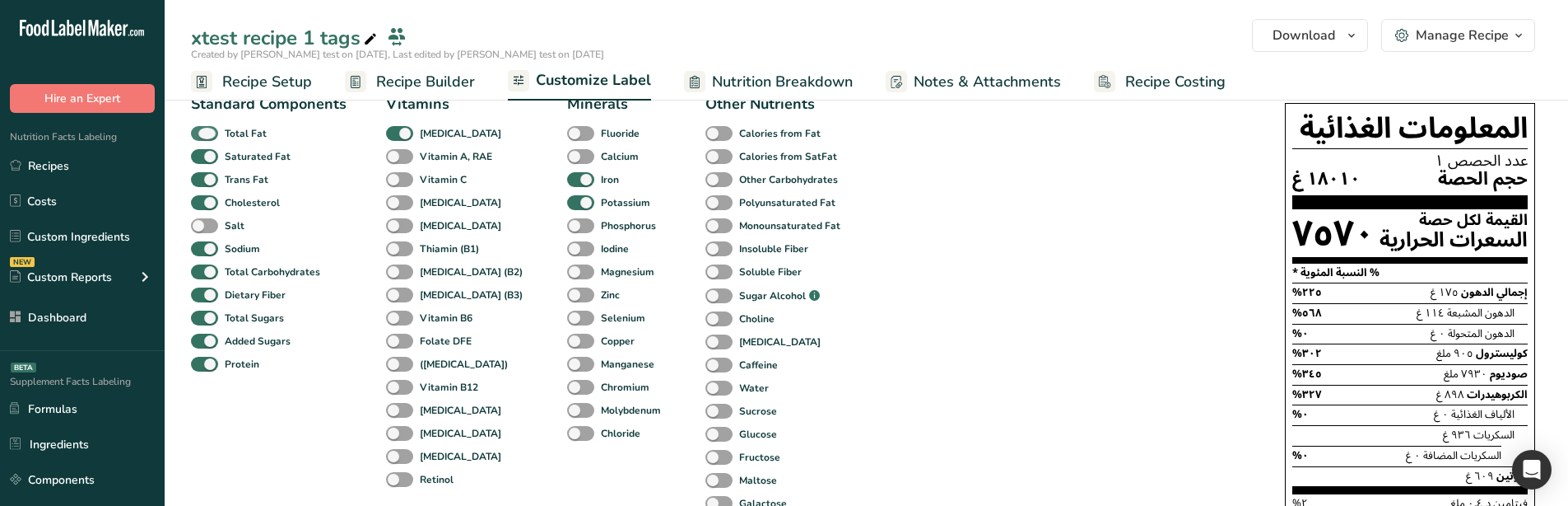
click at [203, 129] on span at bounding box center [204, 134] width 27 height 16
click at [202, 129] on input "Total Fat" at bounding box center [196, 132] width 10 height 10
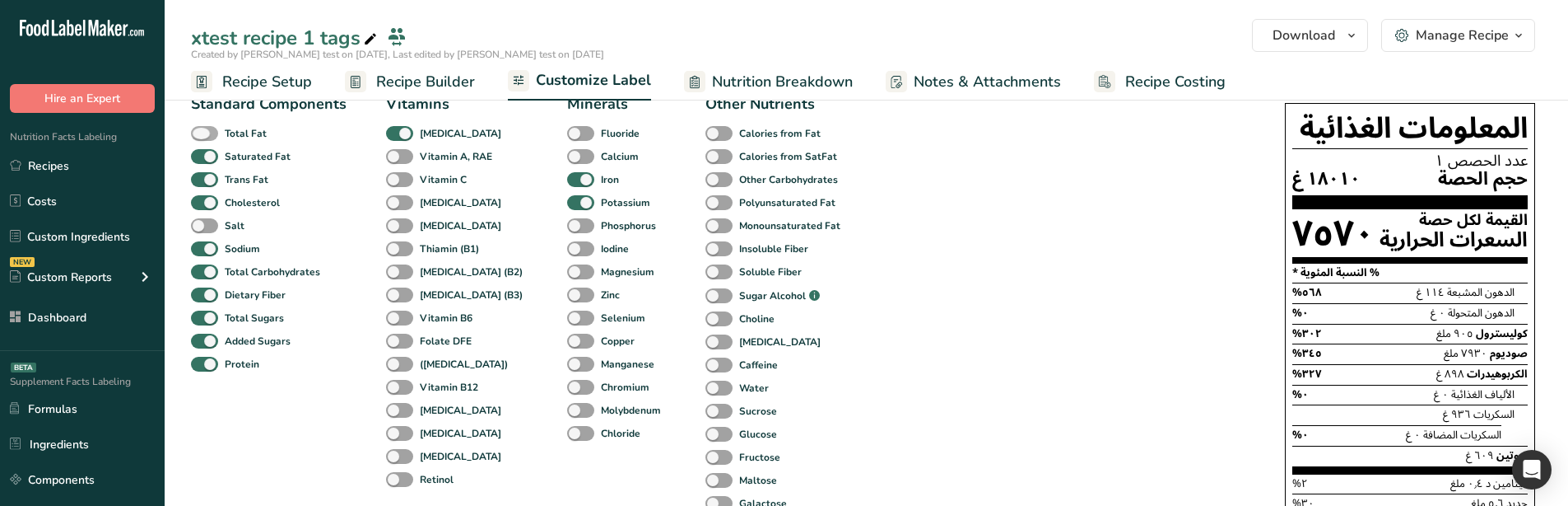
click at [203, 129] on span at bounding box center [204, 134] width 27 height 16
click at [202, 129] on input "Total Fat" at bounding box center [196, 132] width 10 height 10
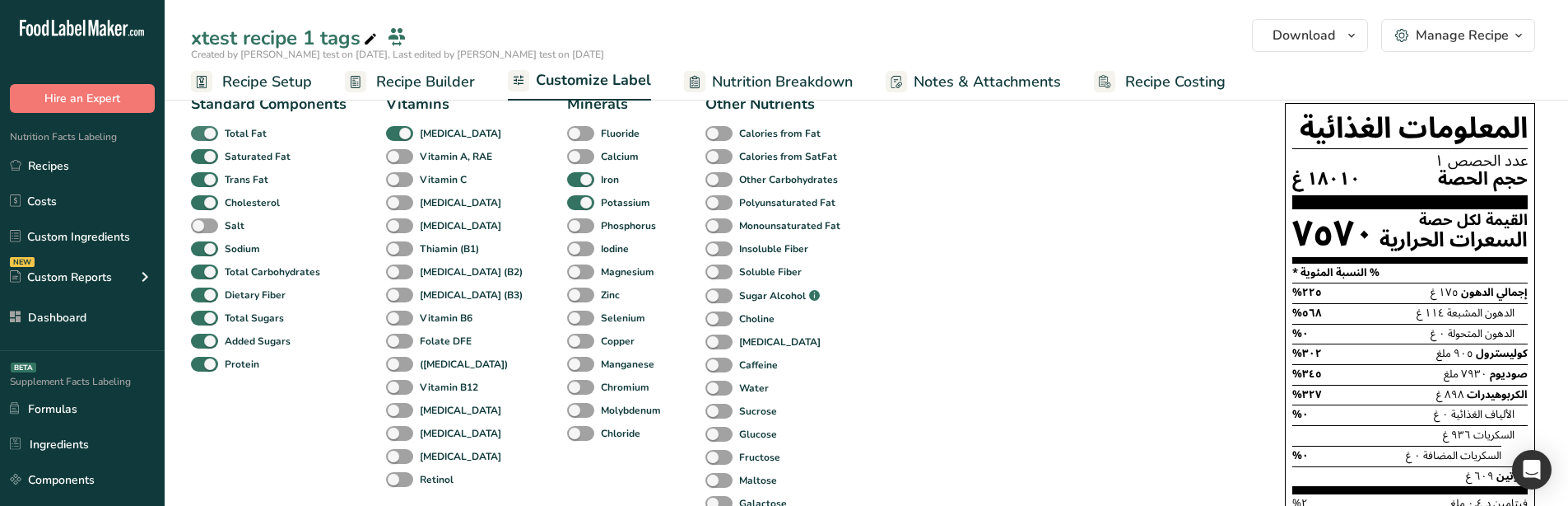
click at [203, 129] on span at bounding box center [204, 134] width 27 height 16
click at [202, 129] on input "Total Fat" at bounding box center [196, 132] width 10 height 10
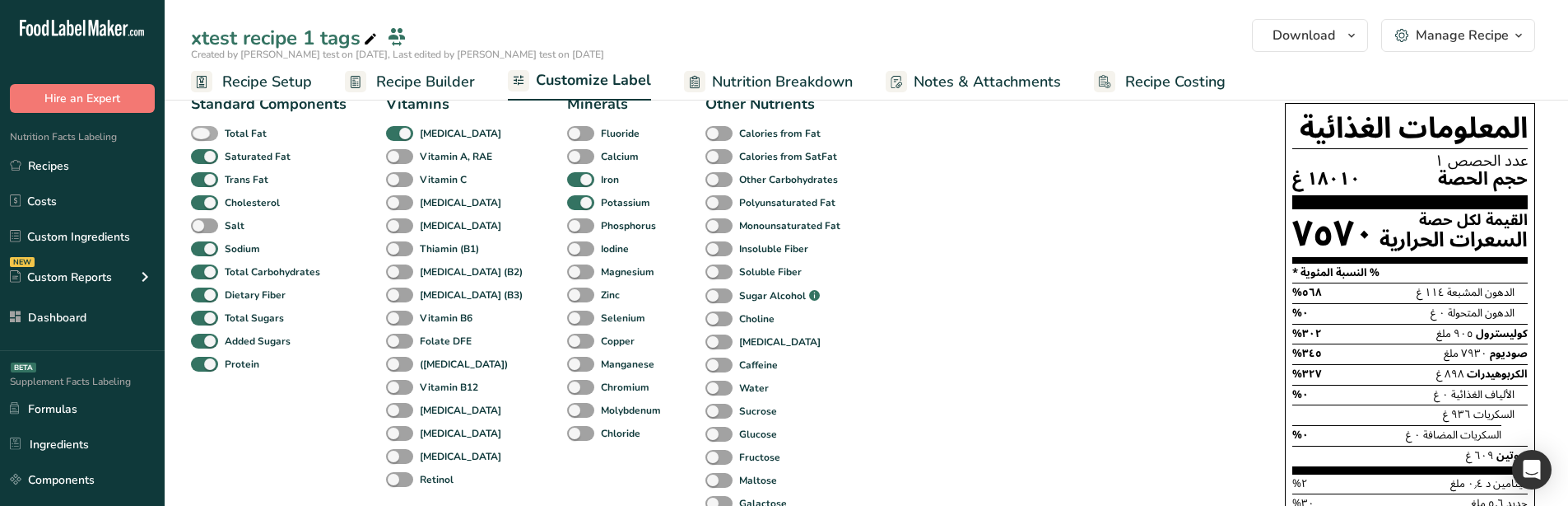
click at [203, 129] on span at bounding box center [204, 134] width 27 height 16
click at [202, 129] on input "Total Fat" at bounding box center [196, 132] width 10 height 10
checkbox input "true"
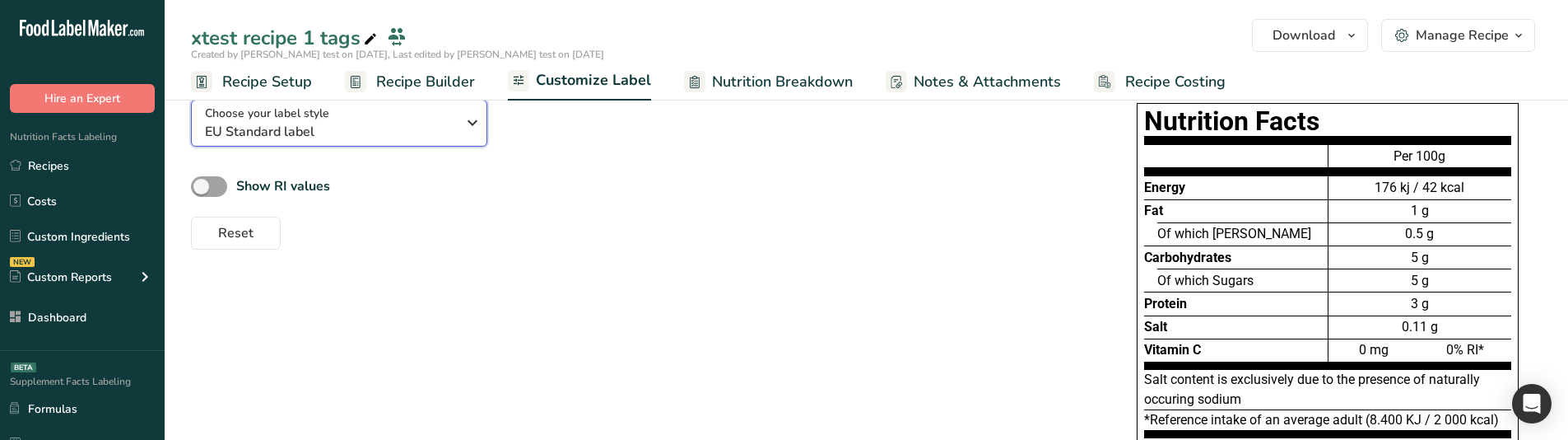
click at [310, 127] on span "EU Standard label" at bounding box center [331, 131] width 251 height 20
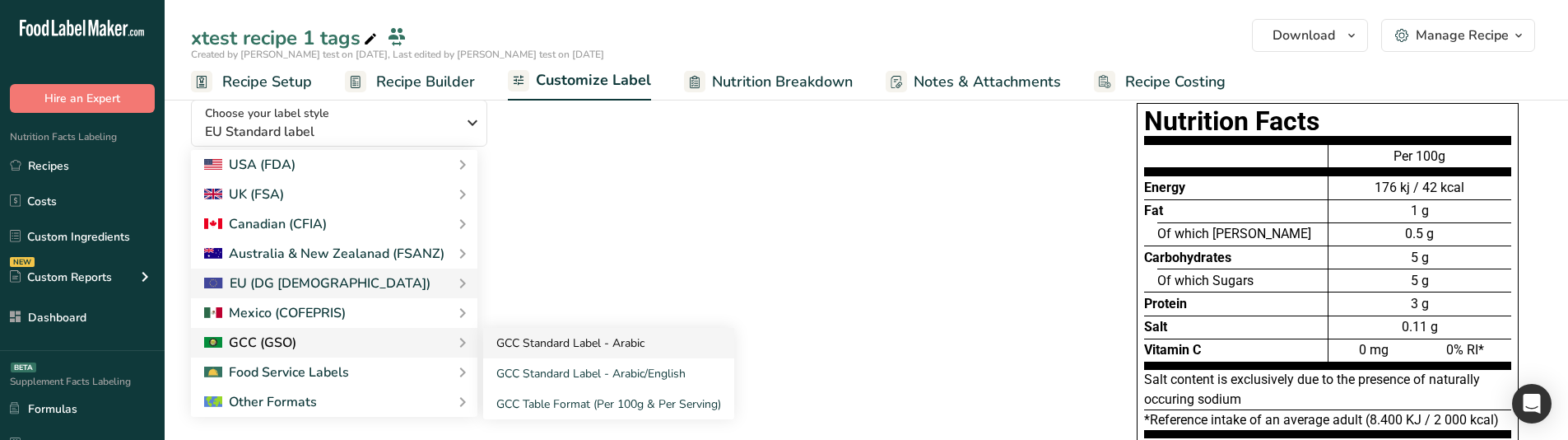
click at [538, 344] on link "GCC Standard Label - Arabic" at bounding box center [608, 343] width 251 height 30
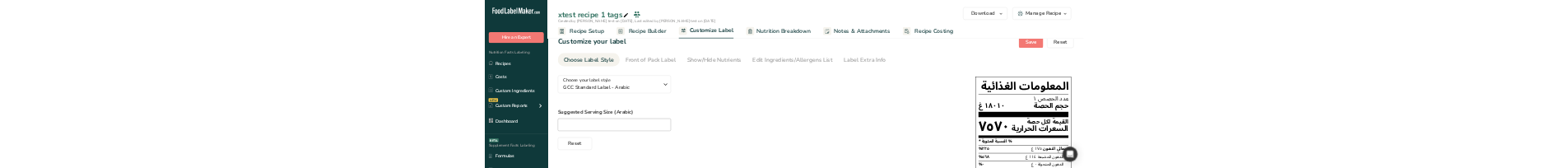
scroll to position [0, 0]
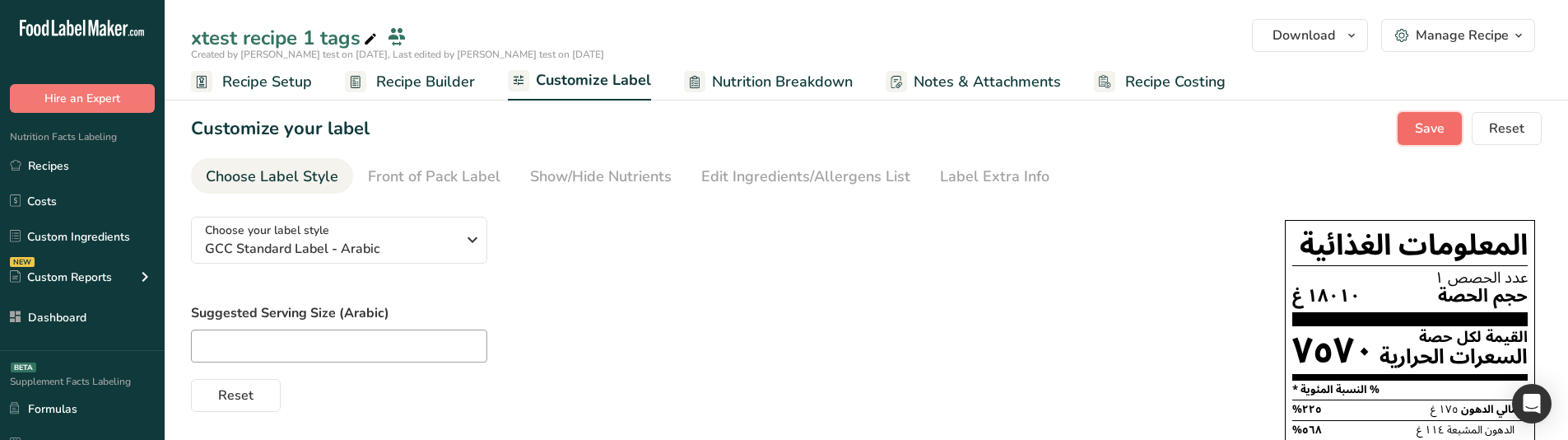
click at [1431, 122] on span "Save" at bounding box center [1429, 128] width 29 height 20
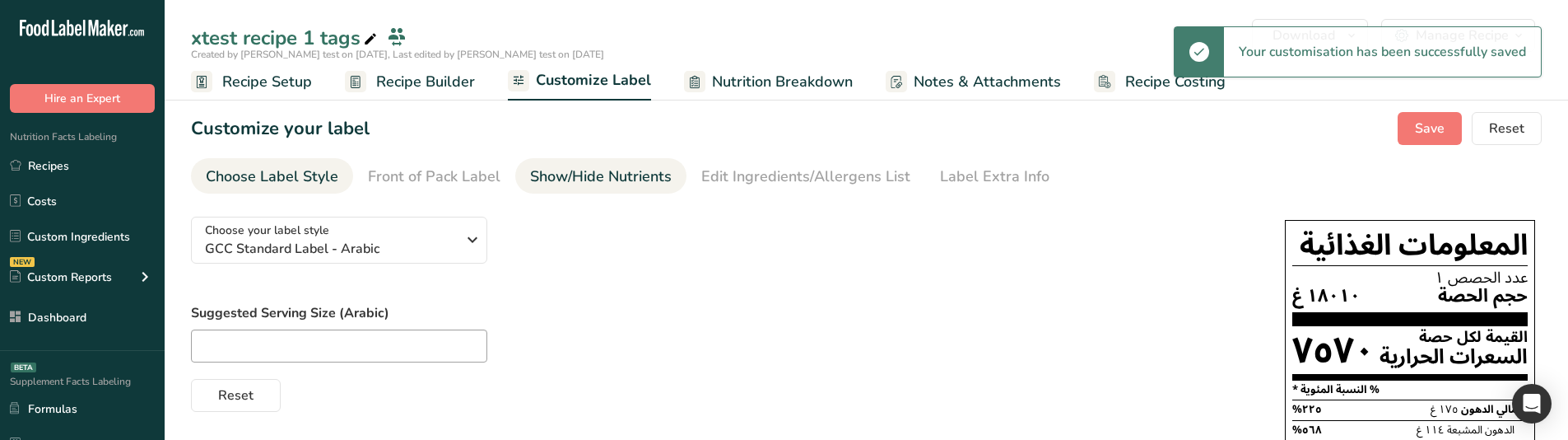
click at [623, 174] on div "Show/Hide Nutrients" at bounding box center [601, 177] width 141 height 23
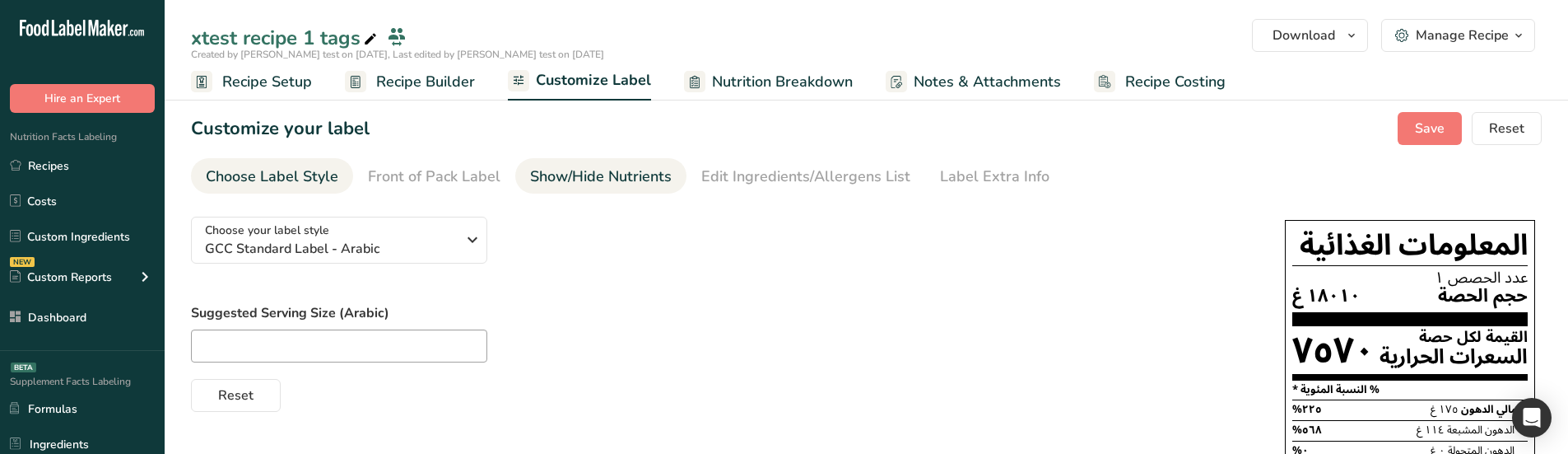
click at [617, 186] on div "Show/Hide Nutrients" at bounding box center [601, 177] width 141 height 23
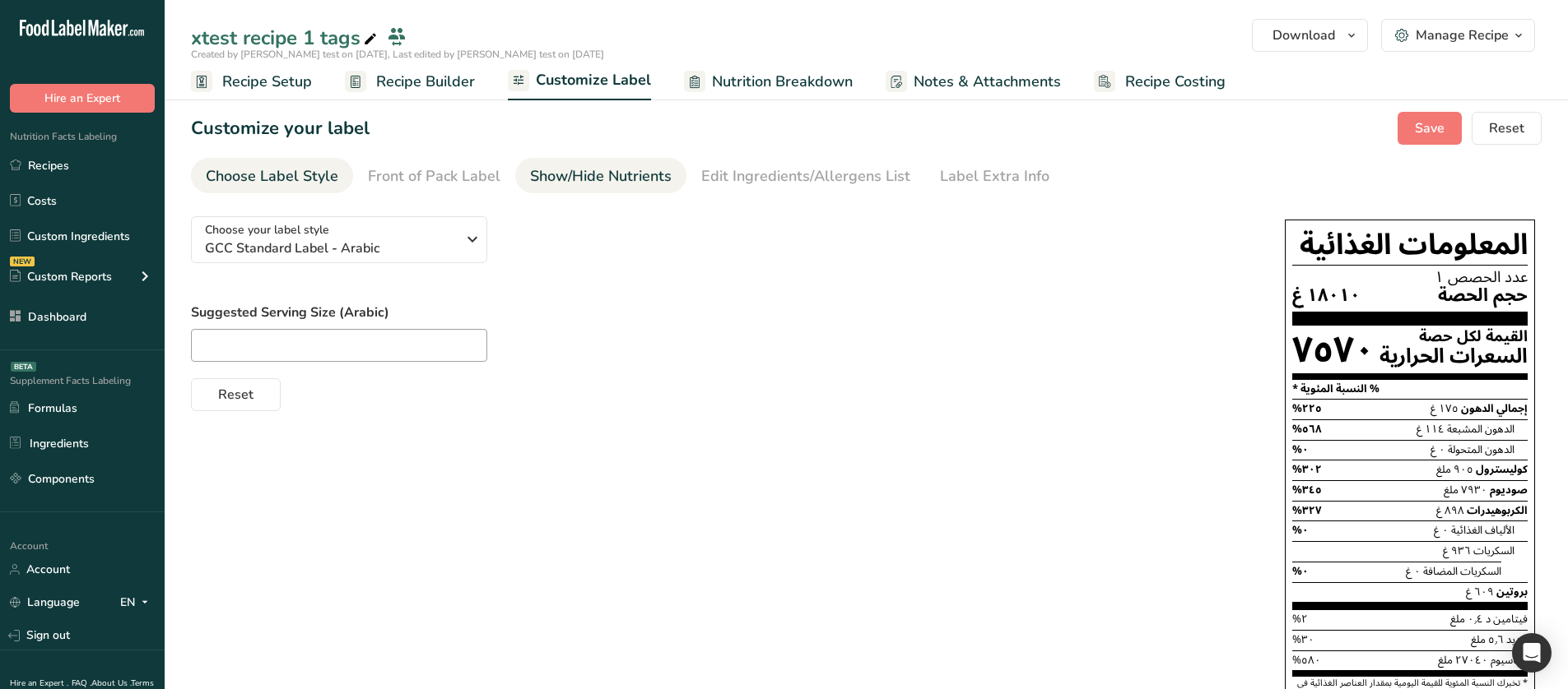
click at [571, 172] on div "Show/Hide Nutrients" at bounding box center [601, 177] width 141 height 23
click at [818, 408] on div "Reset" at bounding box center [721, 392] width 1060 height 40
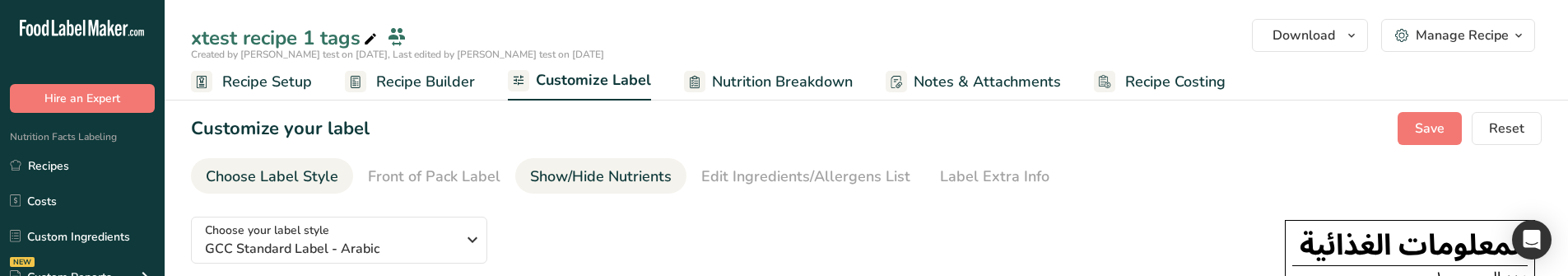
click at [565, 167] on div "Show/Hide Nutrients" at bounding box center [601, 177] width 141 height 23
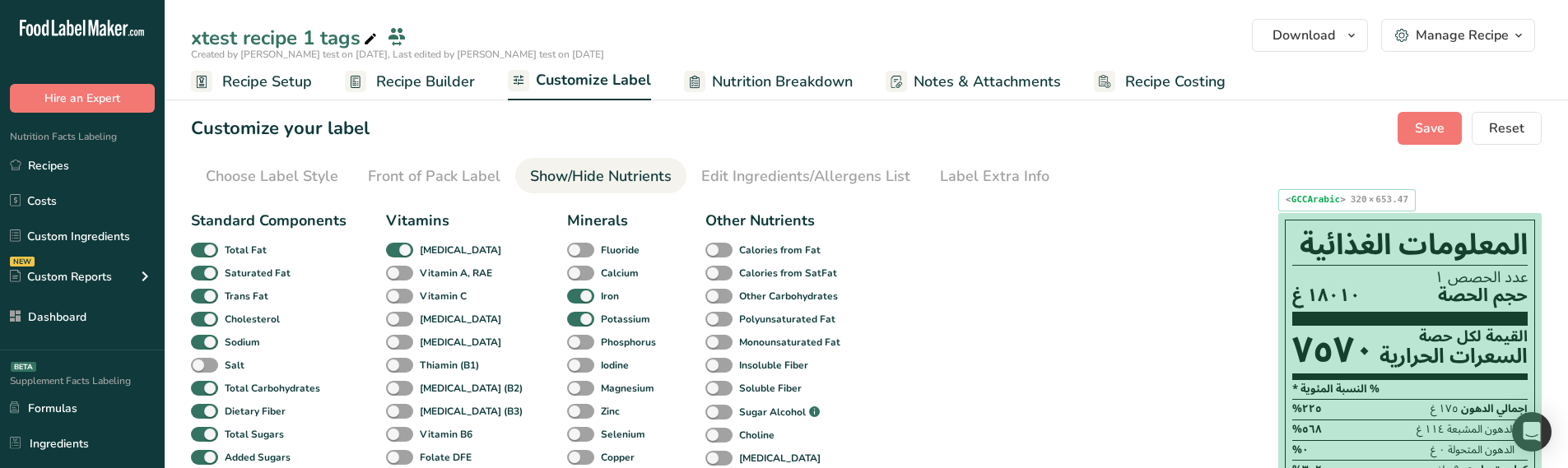
click at [1353, 346] on div "٧٥٧٠" at bounding box center [1333, 351] width 82 height 43
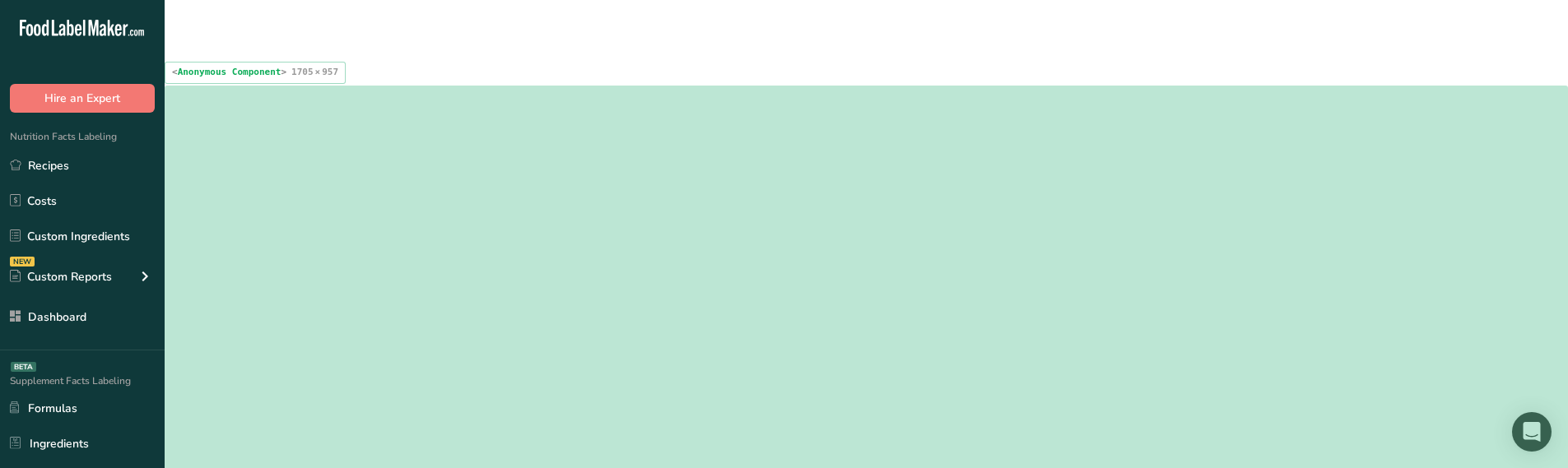
click at [815, 332] on main "xtest recipe 1 tags Download Choose your preferred label style GCC Standard Lab…" at bounding box center [784, 436] width 1568 height 873
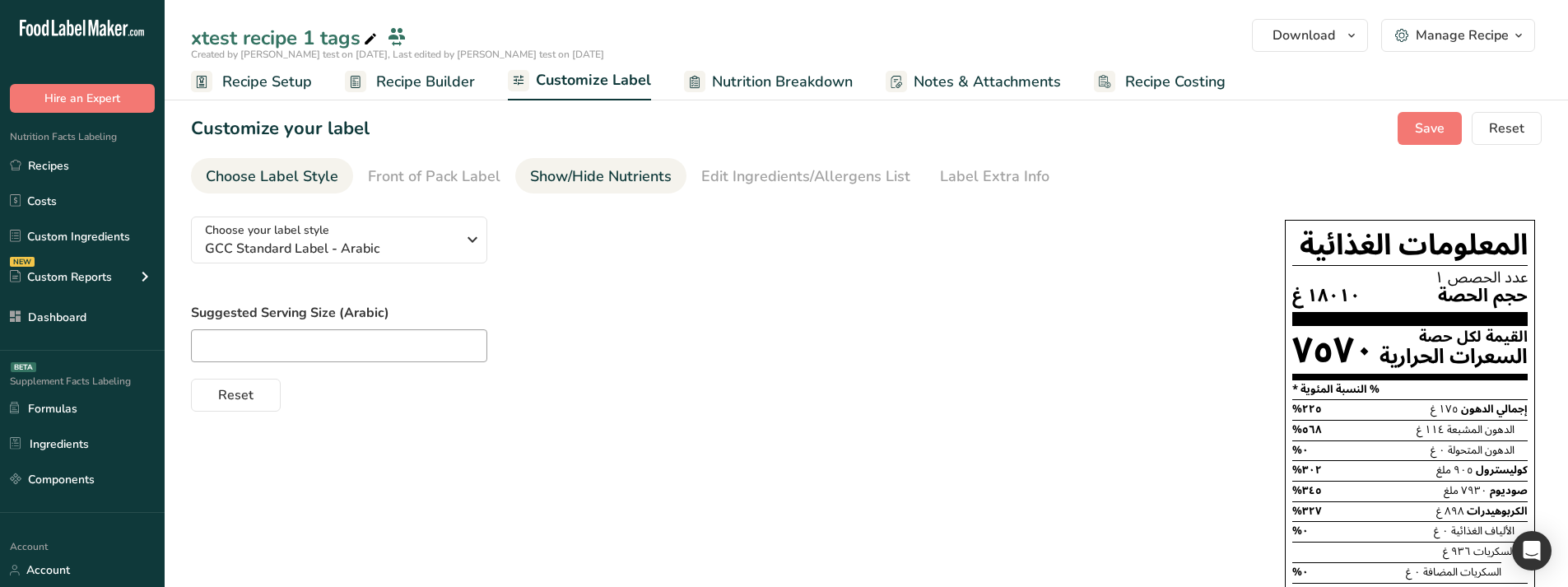
click at [572, 171] on div "Show/Hide Nutrients" at bounding box center [601, 177] width 141 height 23
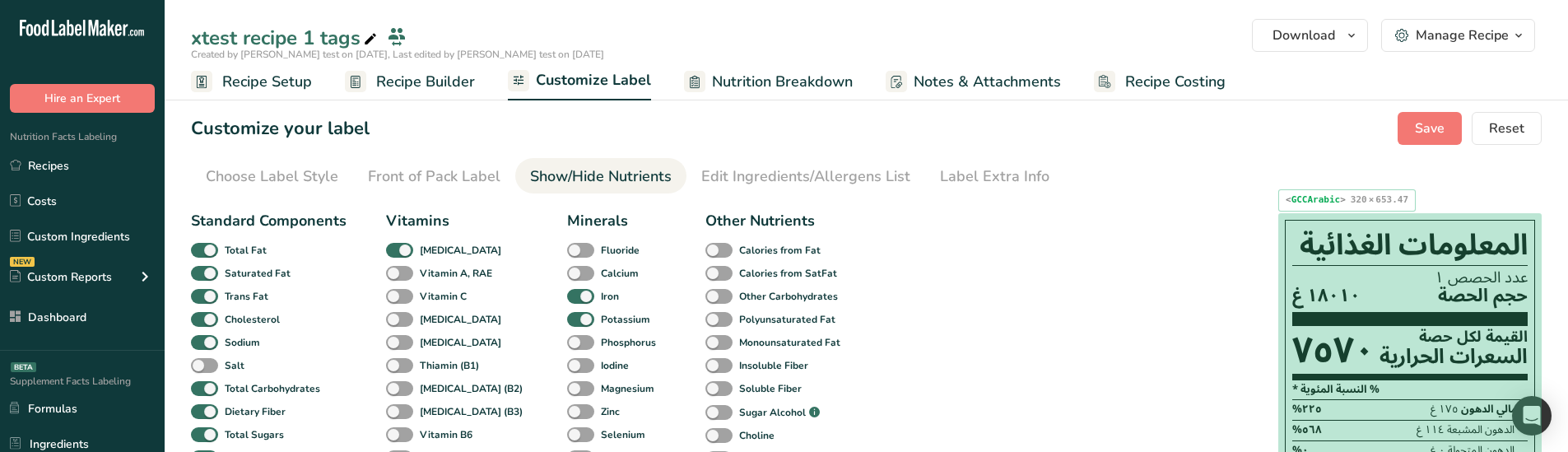
click at [1331, 301] on span "١٨٠١٠ غ" at bounding box center [1326, 296] width 69 height 21
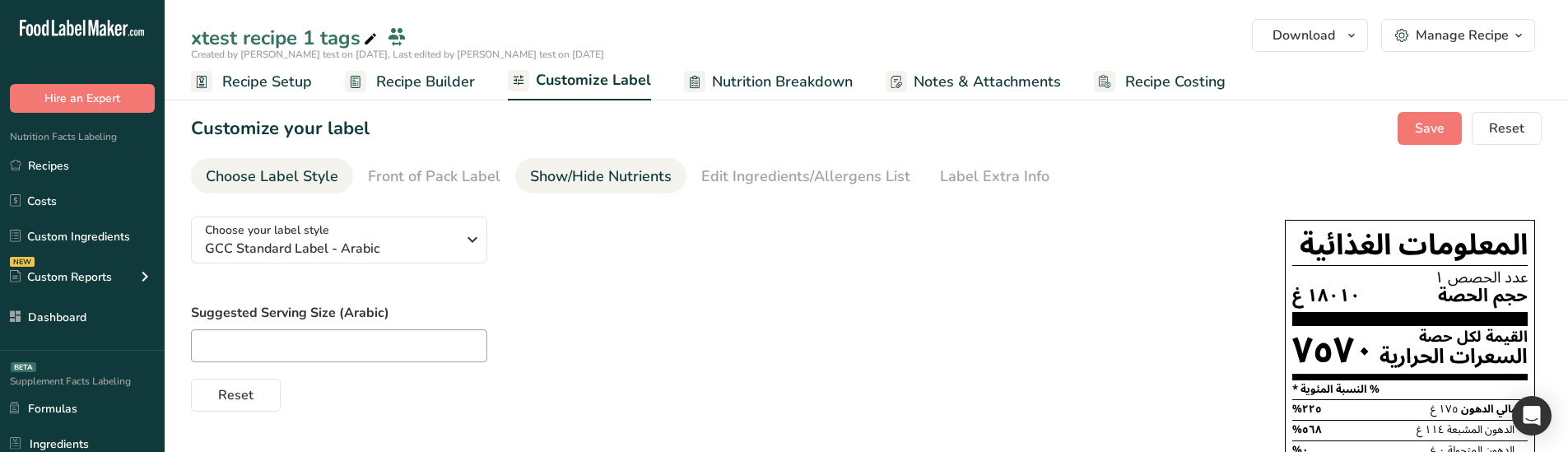
click at [558, 175] on div "Show/Hide Nutrients" at bounding box center [601, 177] width 141 height 23
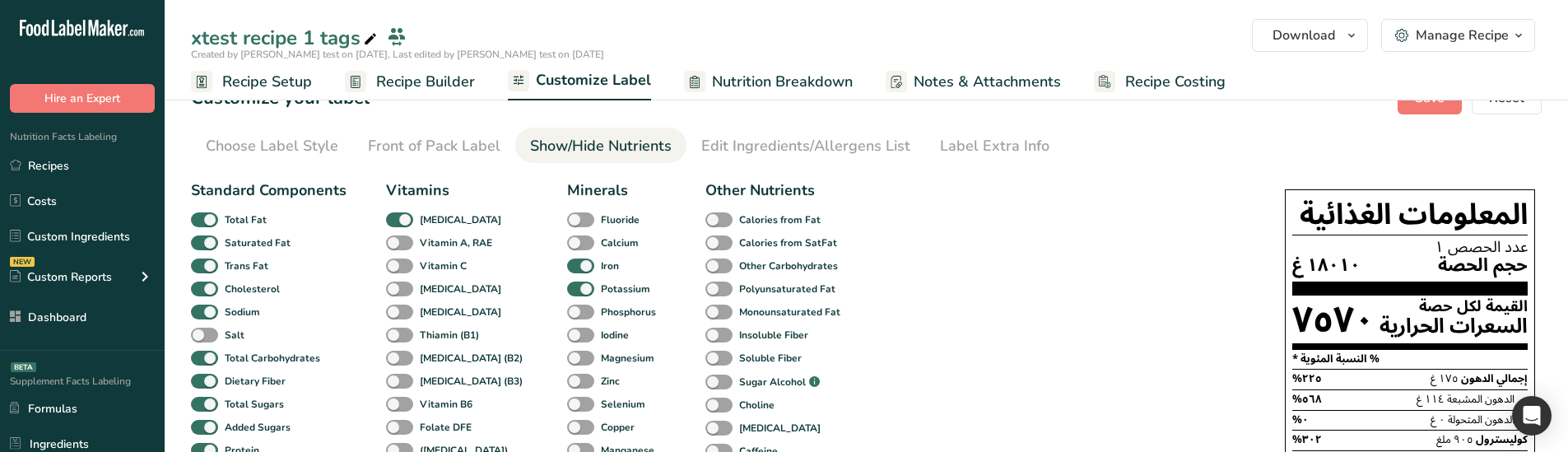
scroll to position [82, 0]
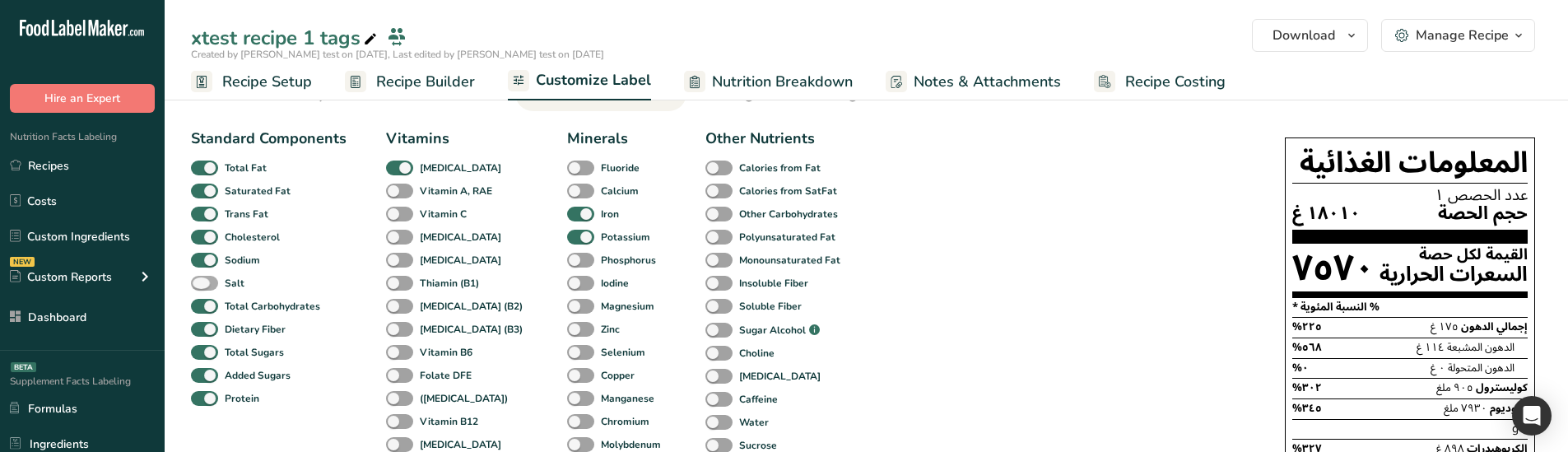
click at [215, 284] on span at bounding box center [204, 283] width 27 height 16
click at [202, 284] on input "Salt" at bounding box center [196, 282] width 10 height 10
click at [215, 284] on span at bounding box center [204, 283] width 27 height 16
click at [202, 284] on input "Salt" at bounding box center [196, 282] width 10 height 10
checkbox input "false"
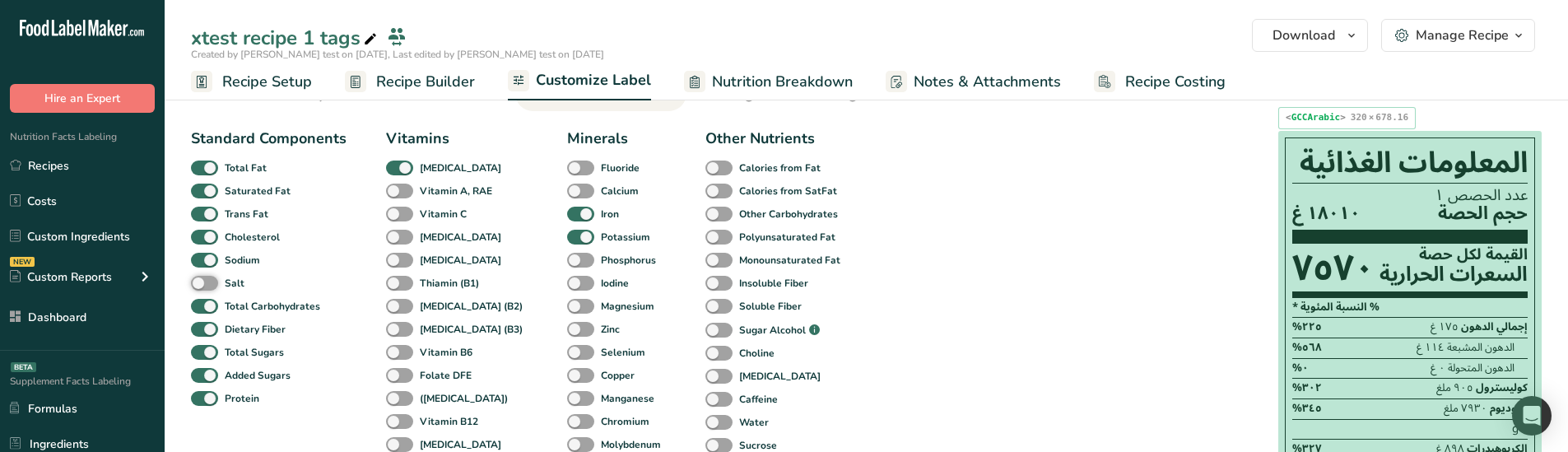
click at [1383, 310] on section "% النسبة المئوية *" at bounding box center [1410, 307] width 235 height 20
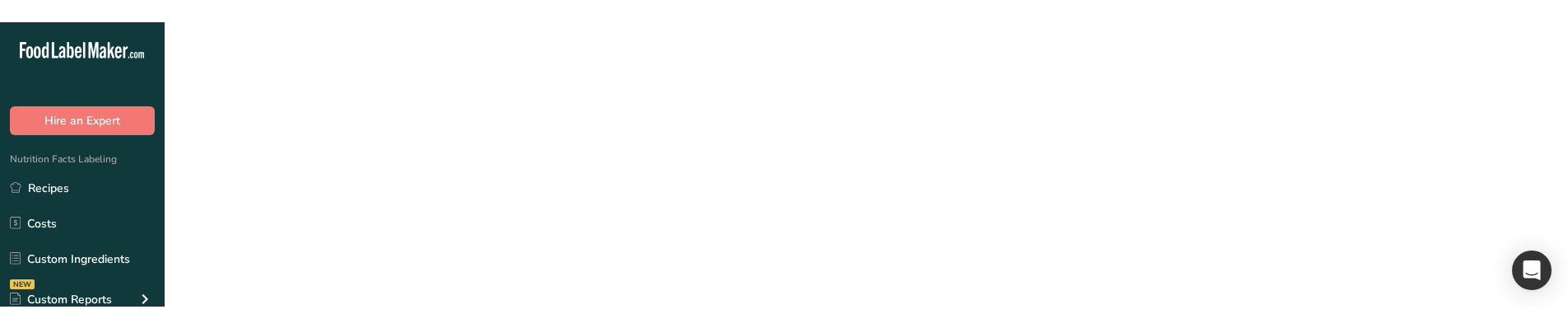
scroll to position [0, 0]
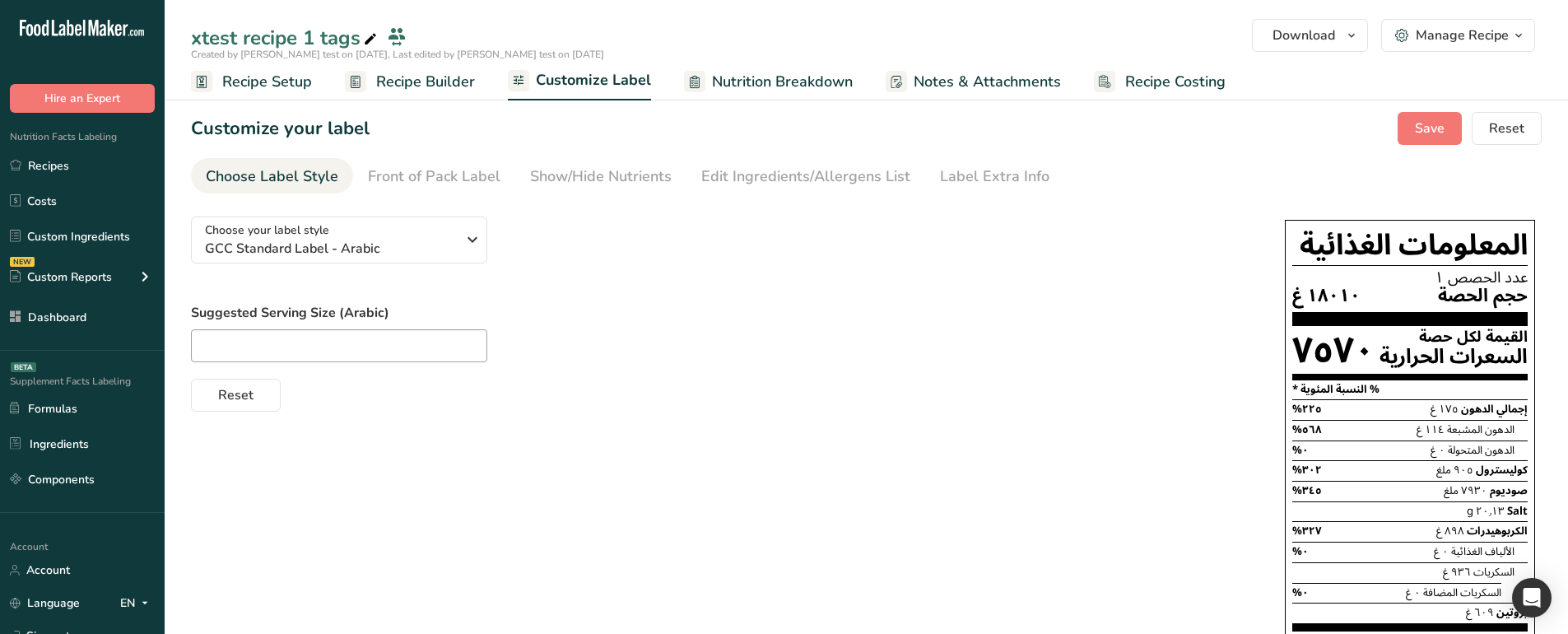
click at [594, 184] on div "Show/Hide Nutrients" at bounding box center [601, 177] width 141 height 23
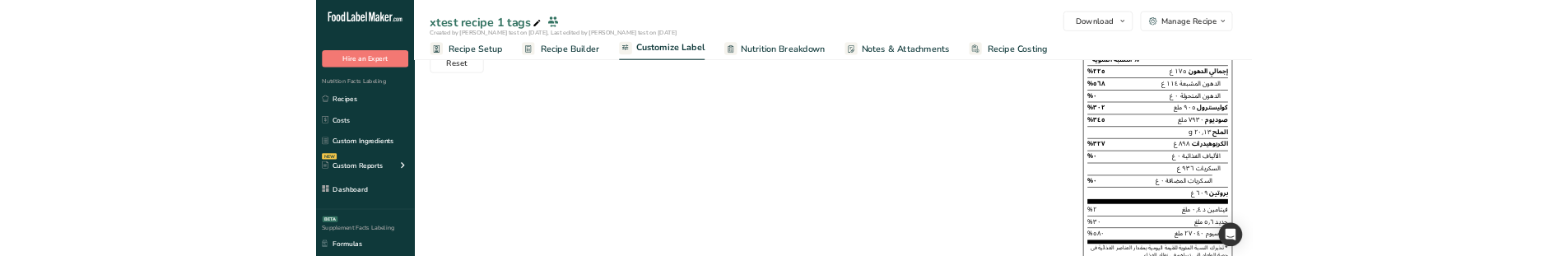
scroll to position [329, 0]
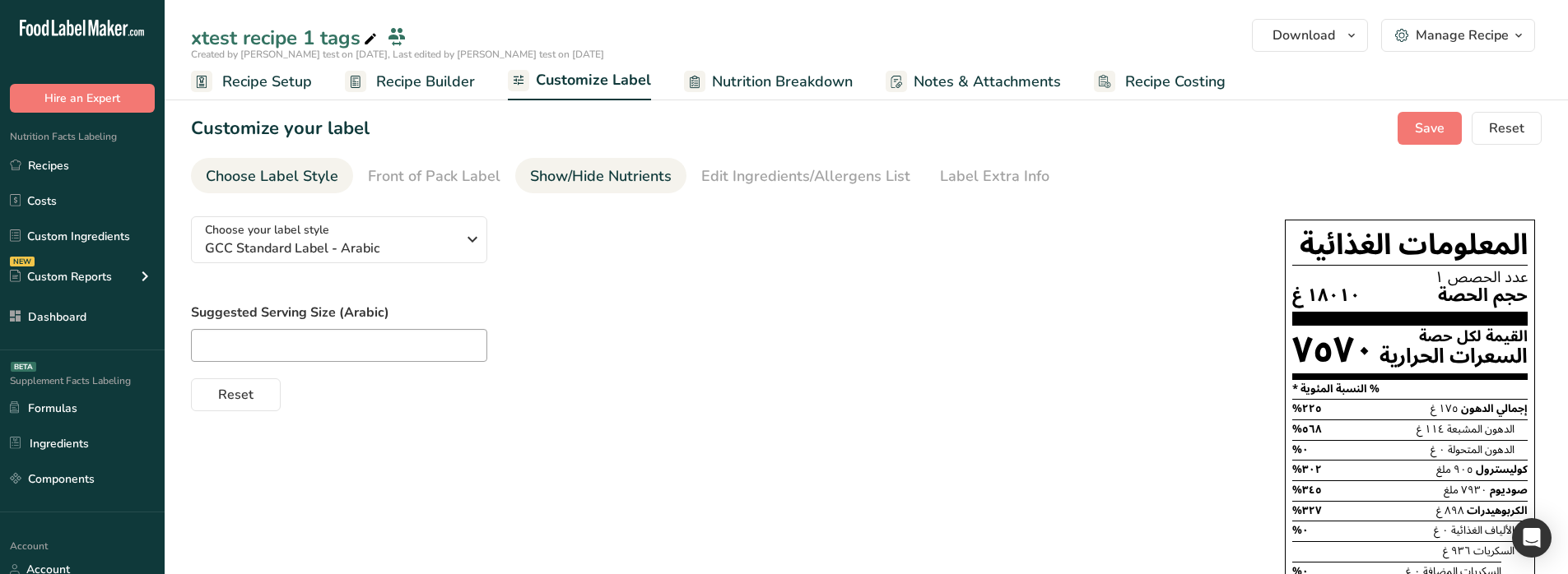
click at [598, 177] on div "Show/Hide Nutrients" at bounding box center [601, 177] width 141 height 23
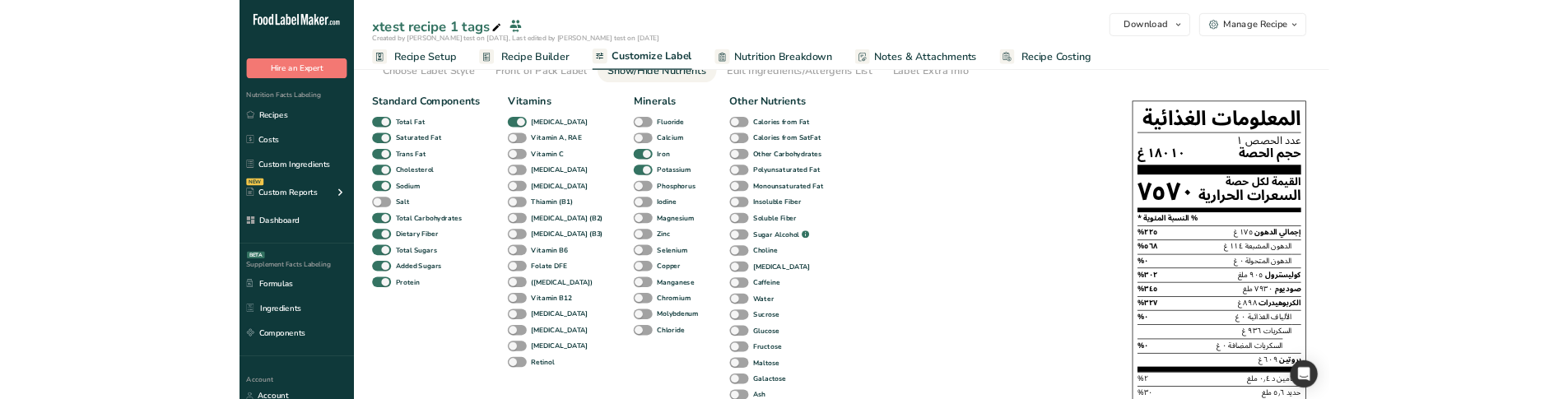
scroll to position [82, 0]
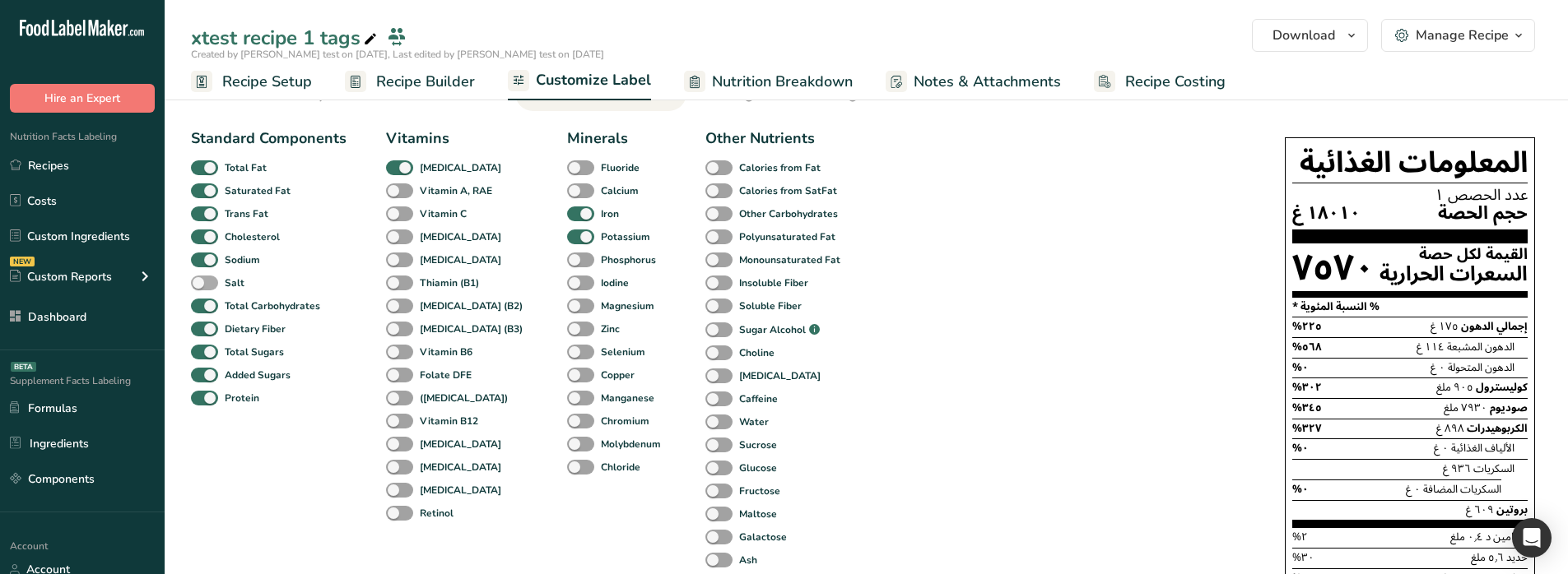
click at [204, 255] on span at bounding box center [204, 283] width 27 height 16
click at [202, 255] on input "Salt" at bounding box center [196, 282] width 10 height 10
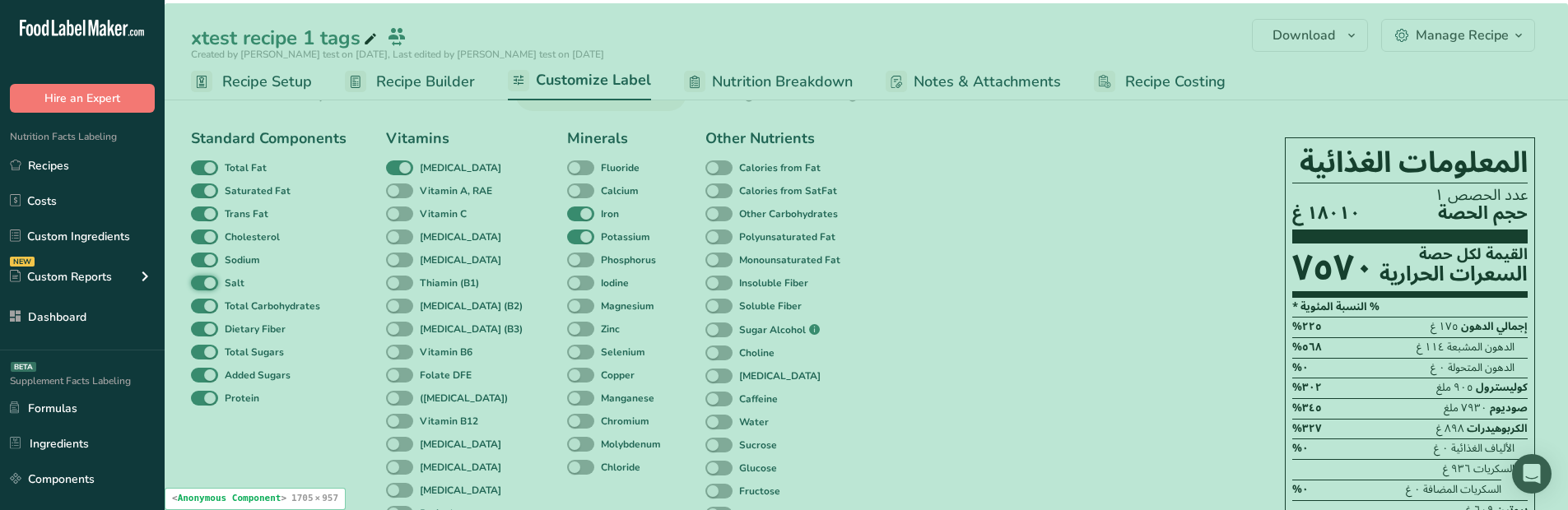
click at [366, 255] on div "Standard Components Total Fat Saturated Fat Trans Fat Cholesterol Sodium Salt T…" at bounding box center [518, 378] width 655 height 503
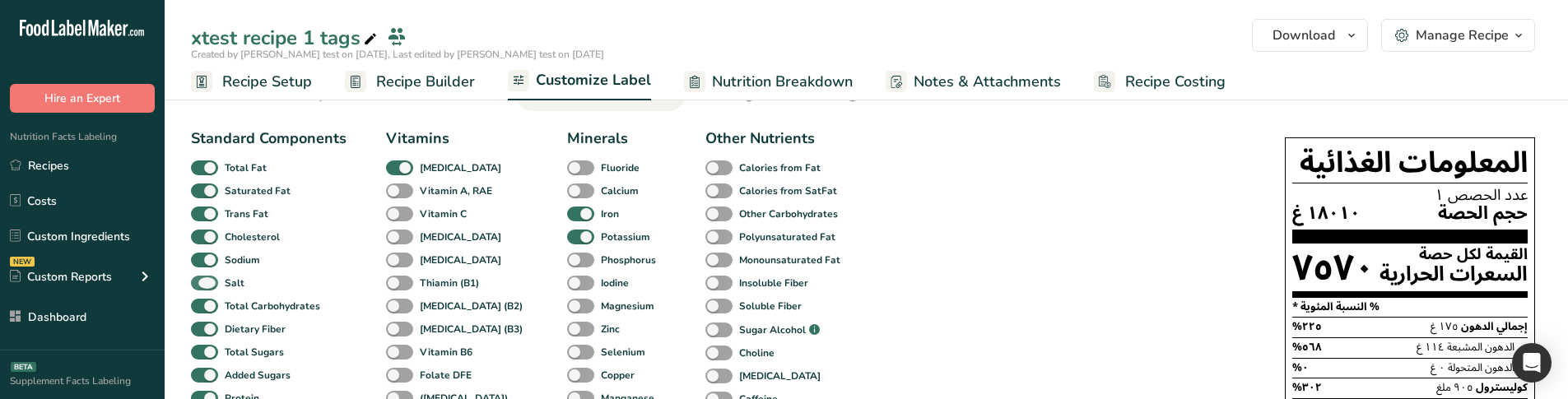
click at [212, 255] on span at bounding box center [204, 283] width 27 height 16
click at [202, 255] on input "Salt" at bounding box center [196, 282] width 10 height 10
click at [213, 255] on span at bounding box center [204, 283] width 27 height 16
click at [202, 255] on input "Salt" at bounding box center [196, 282] width 10 height 10
checkbox input "true"
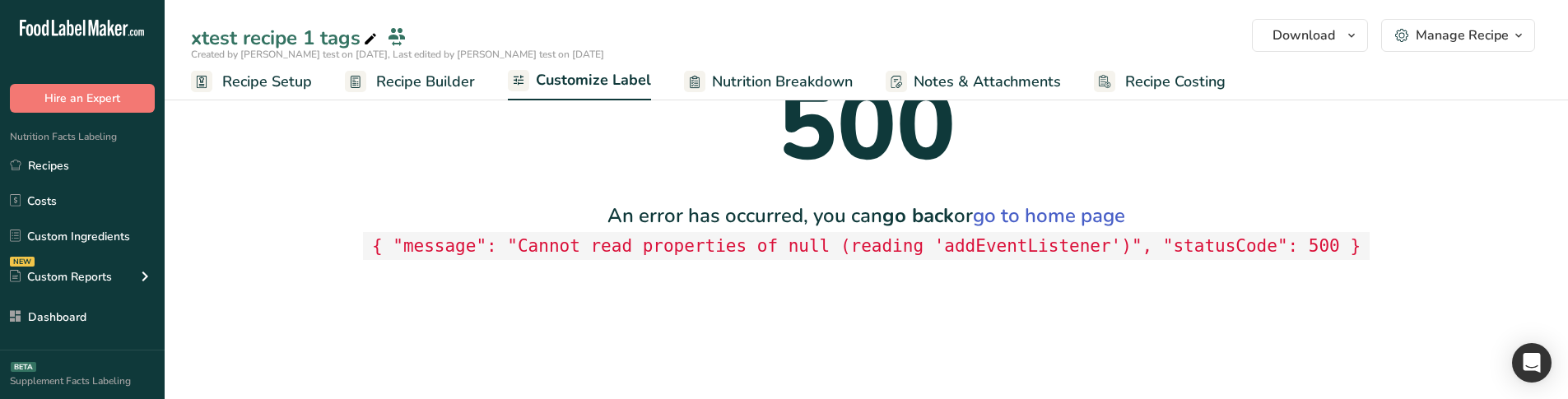
scroll to position [0, 0]
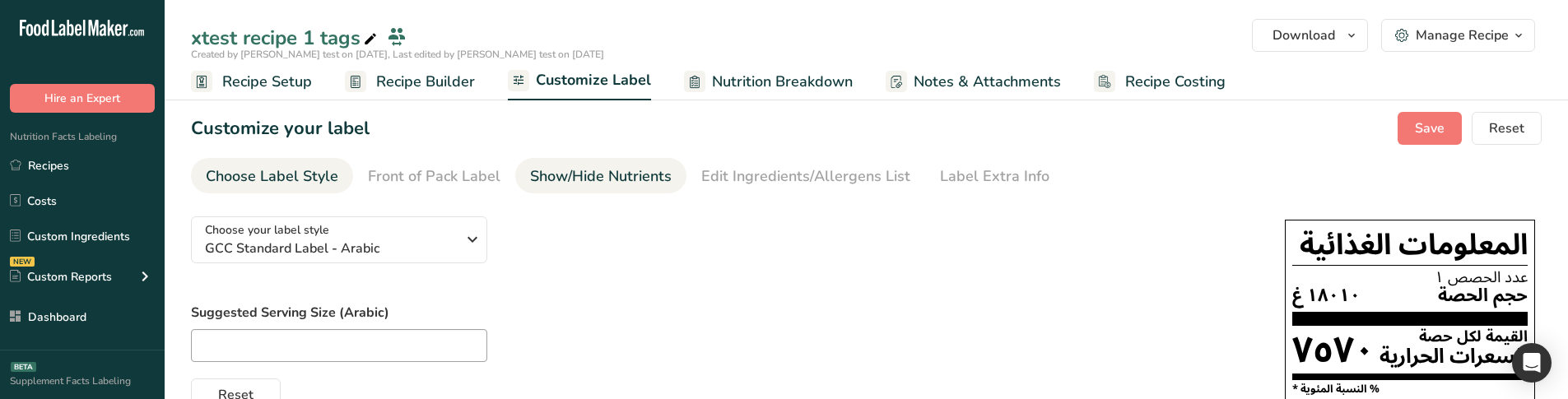
click at [668, 179] on li "Show/Hide Nutrients" at bounding box center [601, 176] width 171 height 36
click at [591, 180] on div "Show/Hide Nutrients" at bounding box center [601, 177] width 141 height 23
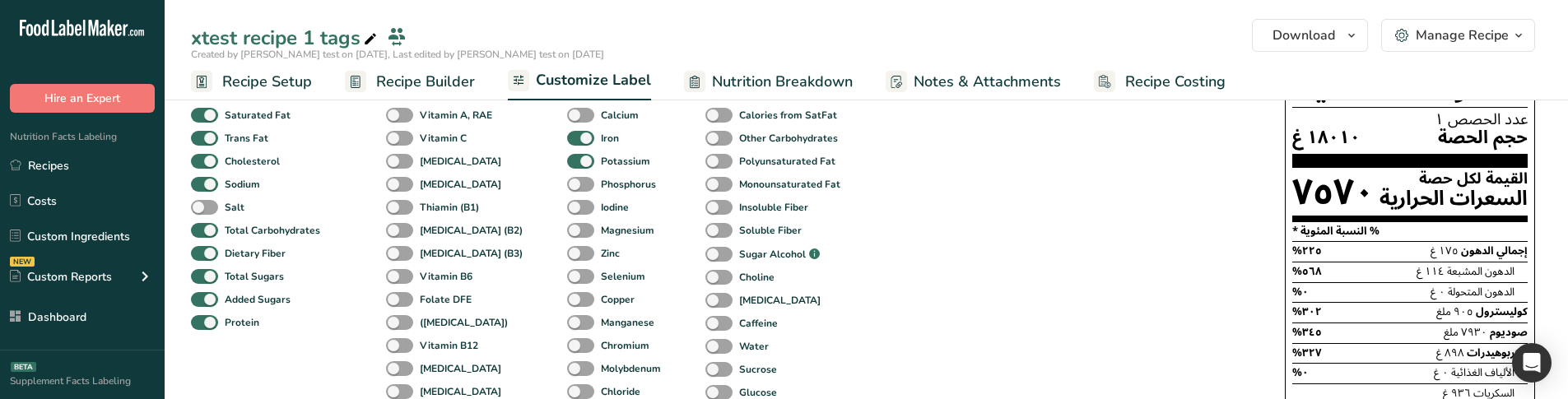
scroll to position [165, 0]
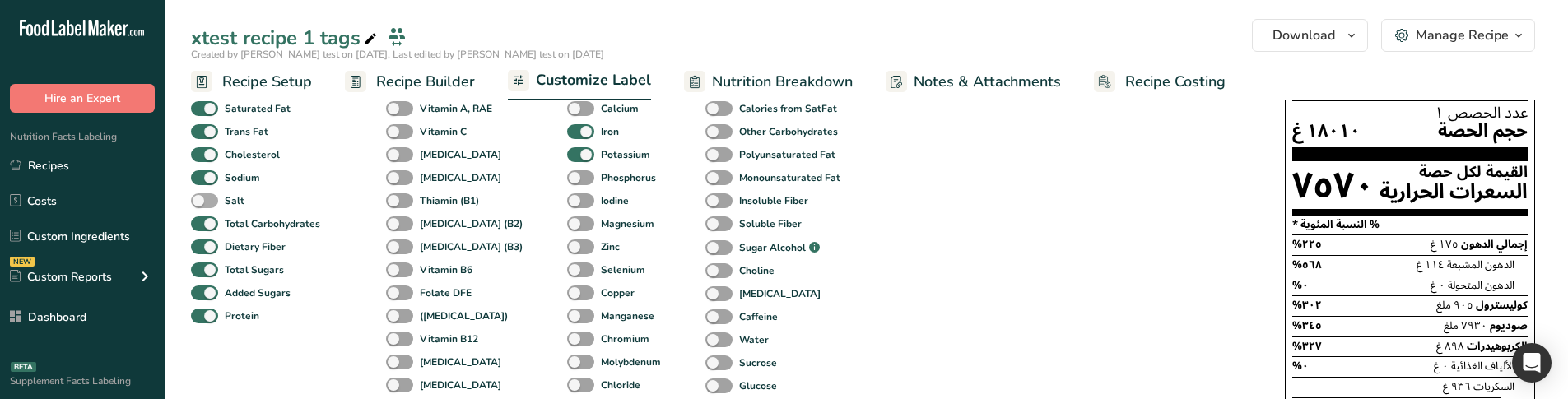
click at [215, 199] on span at bounding box center [204, 200] width 27 height 16
click at [202, 199] on input "Salt" at bounding box center [196, 200] width 10 height 10
click at [215, 199] on span at bounding box center [204, 200] width 27 height 16
click at [202, 199] on input "Salt" at bounding box center [196, 200] width 10 height 10
click at [192, 197] on span at bounding box center [204, 200] width 27 height 16
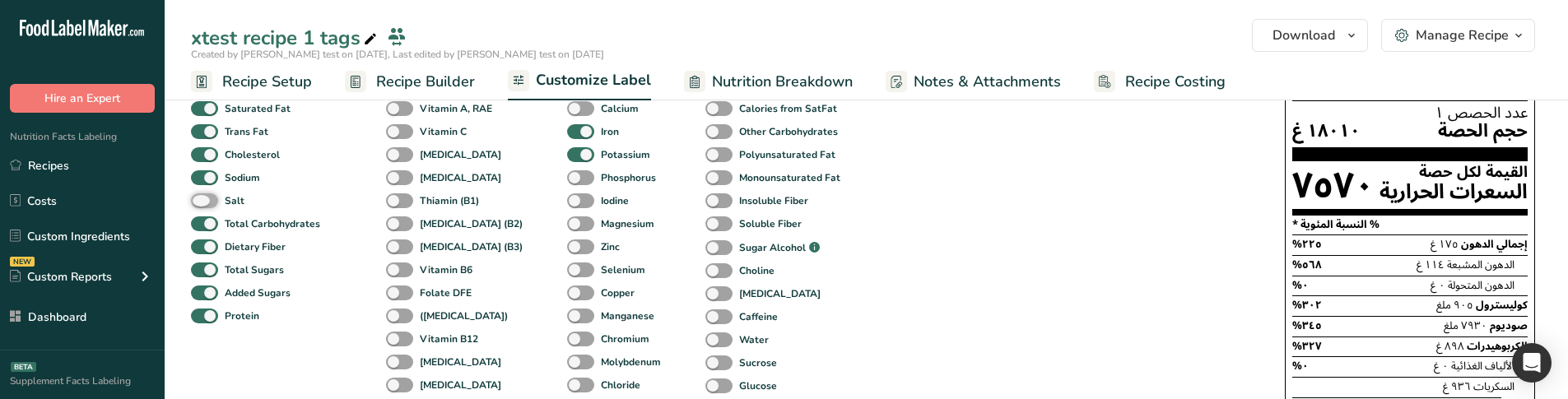
click at [192, 197] on input "Salt" at bounding box center [196, 200] width 10 height 10
click at [192, 197] on span at bounding box center [204, 200] width 27 height 16
click at [192, 197] on input "Salt" at bounding box center [196, 200] width 10 height 10
click at [192, 197] on span at bounding box center [204, 200] width 27 height 16
click at [192, 197] on input "Salt" at bounding box center [196, 200] width 10 height 10
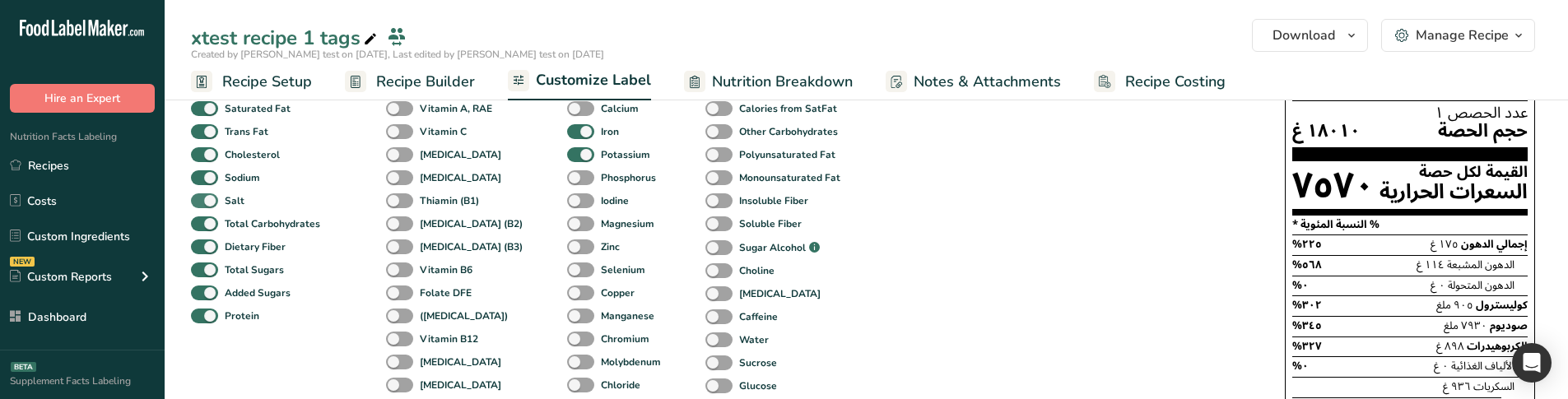
click at [192, 197] on span at bounding box center [204, 200] width 27 height 16
click at [192, 197] on input "Salt" at bounding box center [196, 200] width 10 height 10
click at [192, 197] on span at bounding box center [204, 200] width 27 height 16
click at [192, 197] on input "Salt" at bounding box center [196, 200] width 10 height 10
click at [192, 197] on span at bounding box center [204, 200] width 27 height 16
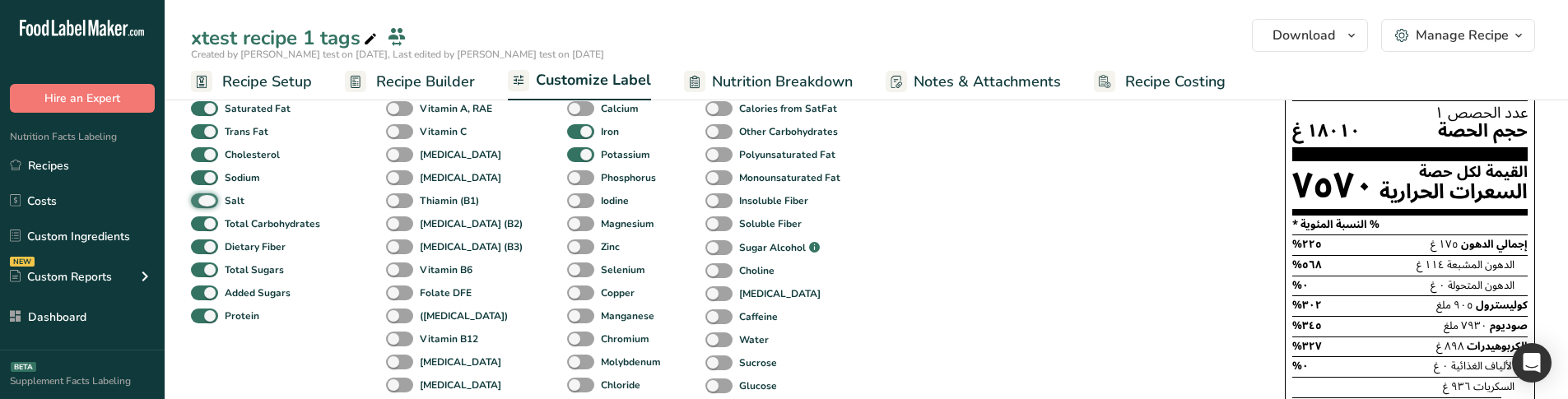
click at [192, 197] on input "Salt" at bounding box center [196, 200] width 10 height 10
click at [192, 197] on span at bounding box center [204, 200] width 27 height 16
click at [192, 197] on input "Salt" at bounding box center [196, 200] width 10 height 10
click at [192, 197] on span at bounding box center [204, 200] width 27 height 16
click at [192, 197] on input "Salt" at bounding box center [196, 200] width 10 height 10
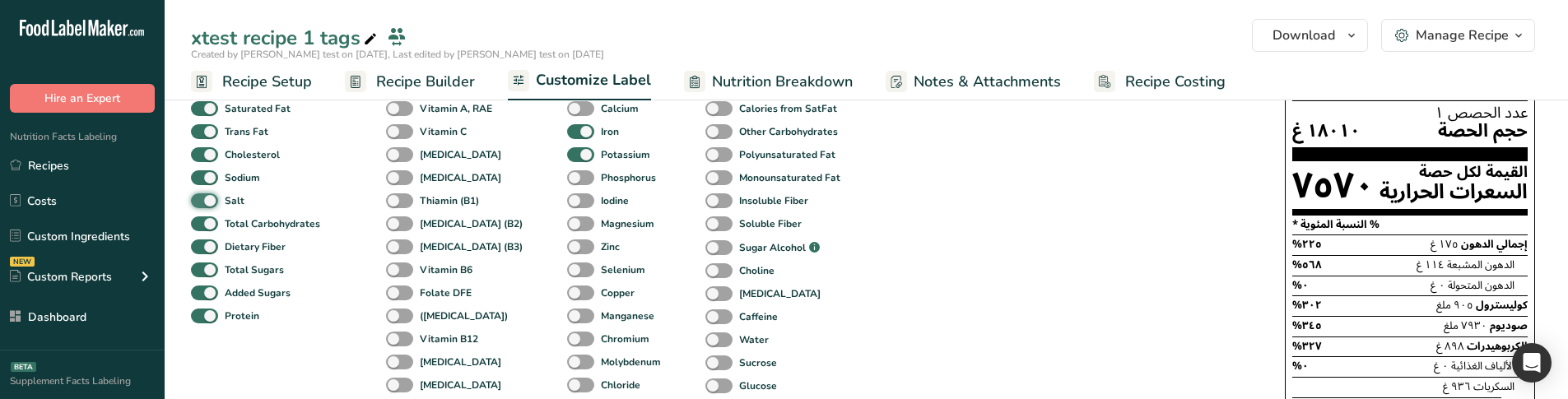
checkbox input "false"
click at [199, 179] on span at bounding box center [204, 178] width 27 height 16
click at [199, 179] on input "Sodium" at bounding box center [196, 177] width 10 height 10
click at [199, 179] on span at bounding box center [204, 178] width 27 height 16
click at [199, 179] on input "Sodium" at bounding box center [196, 177] width 10 height 10
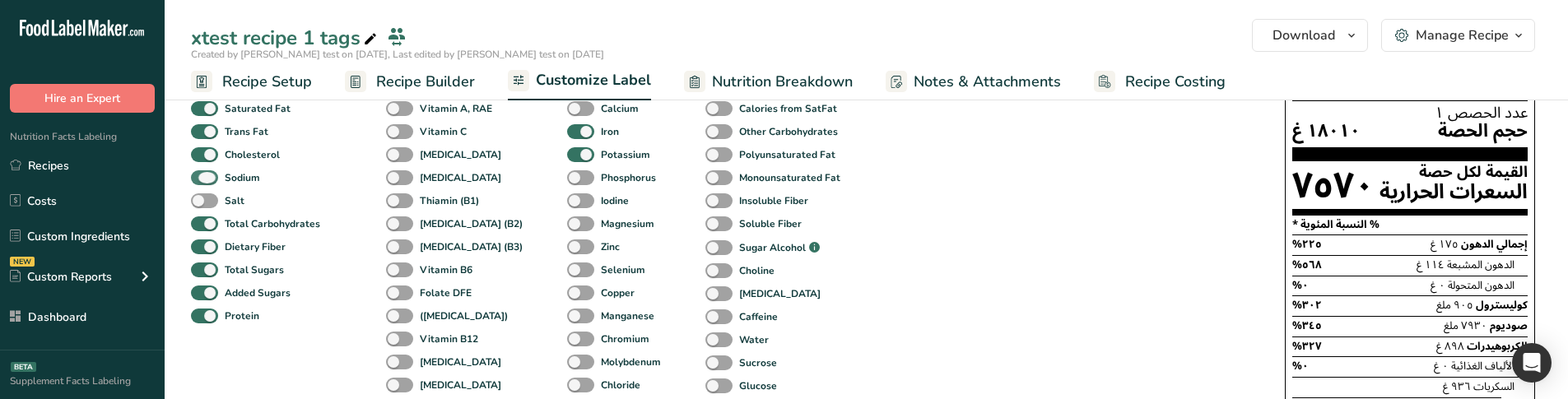
click at [199, 179] on span at bounding box center [204, 178] width 27 height 16
click at [199, 179] on input "Sodium" at bounding box center [196, 177] width 10 height 10
click at [199, 179] on span at bounding box center [204, 178] width 27 height 16
click at [199, 179] on input "Sodium" at bounding box center [196, 177] width 10 height 10
checkbox input "true"
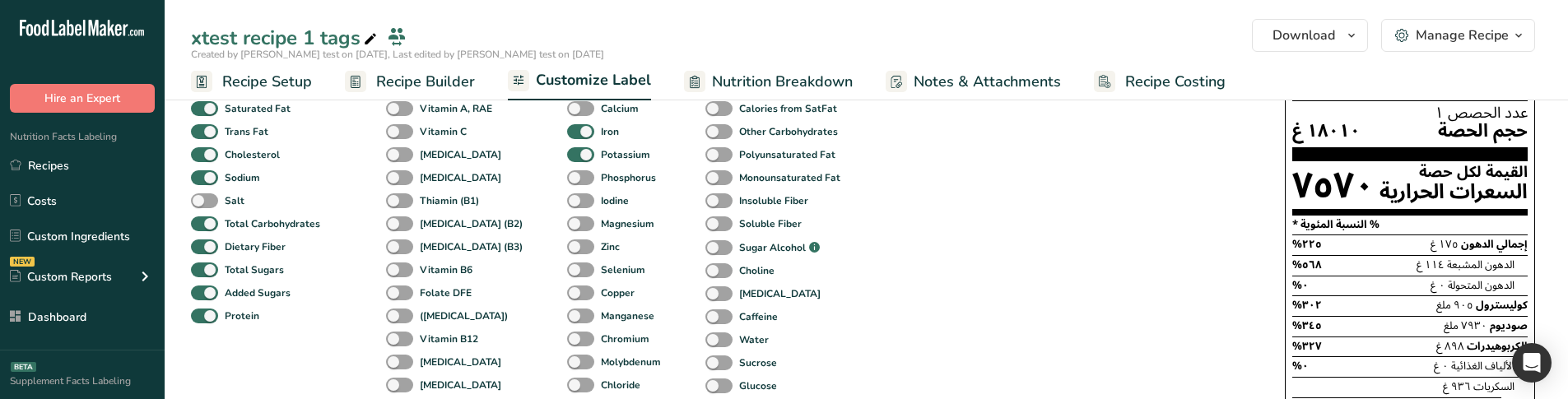
click at [204, 191] on div "Salt" at bounding box center [210, 200] width 39 height 23
click at [205, 200] on span at bounding box center [204, 200] width 27 height 16
click at [202, 200] on input "Salt" at bounding box center [196, 200] width 10 height 10
click at [205, 200] on span at bounding box center [204, 200] width 27 height 16
click at [202, 200] on input "Salt" at bounding box center [196, 200] width 10 height 10
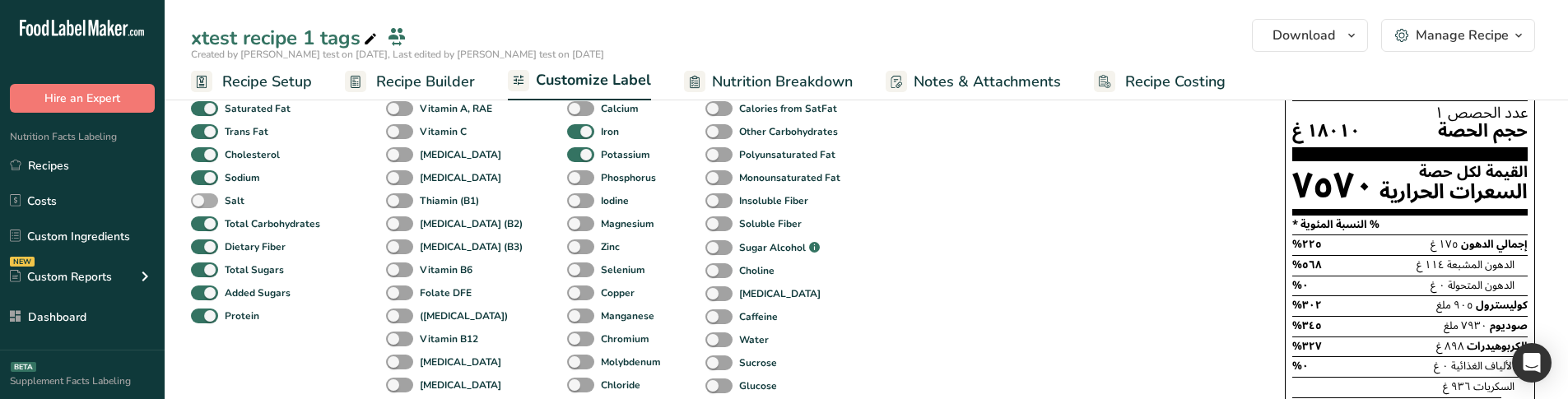
click at [205, 201] on span at bounding box center [204, 200] width 27 height 16
click at [202, 201] on input "Salt" at bounding box center [196, 200] width 10 height 10
checkbox input "true"
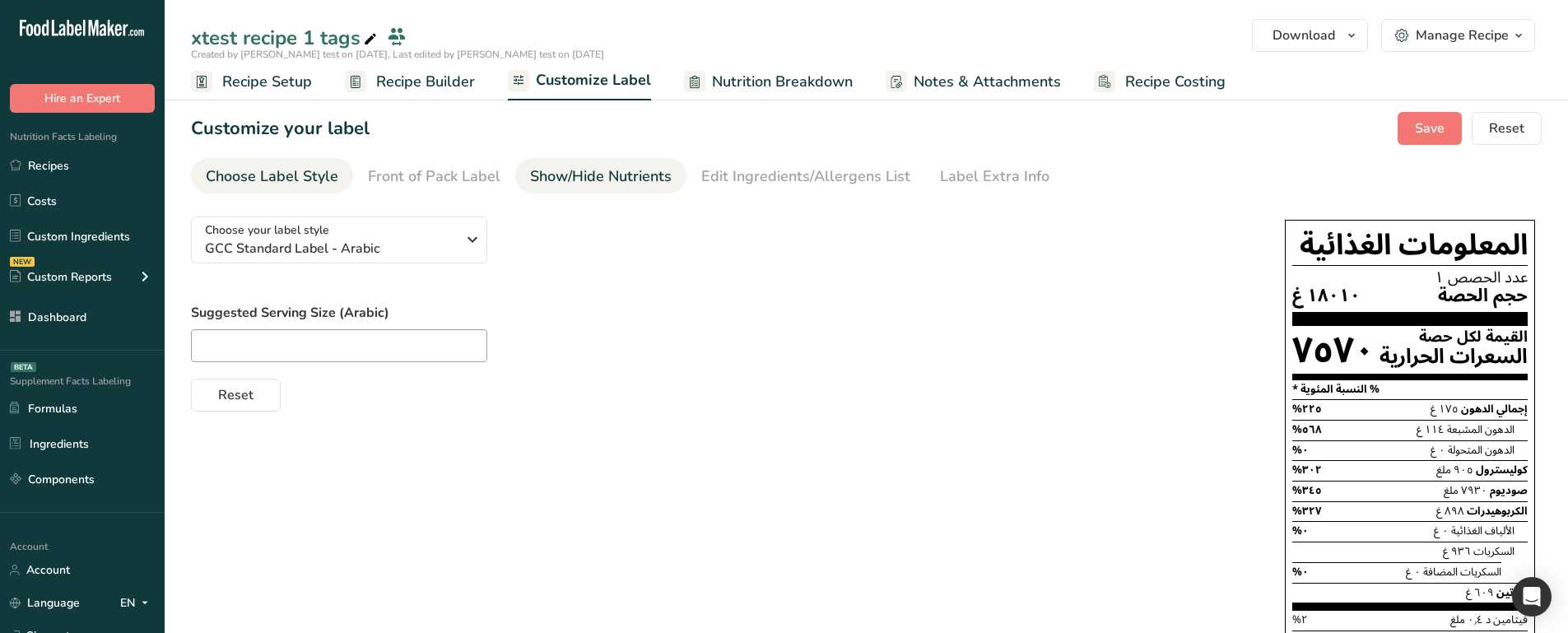
click at [546, 180] on div "Show/Hide Nutrients" at bounding box center [601, 177] width 141 height 23
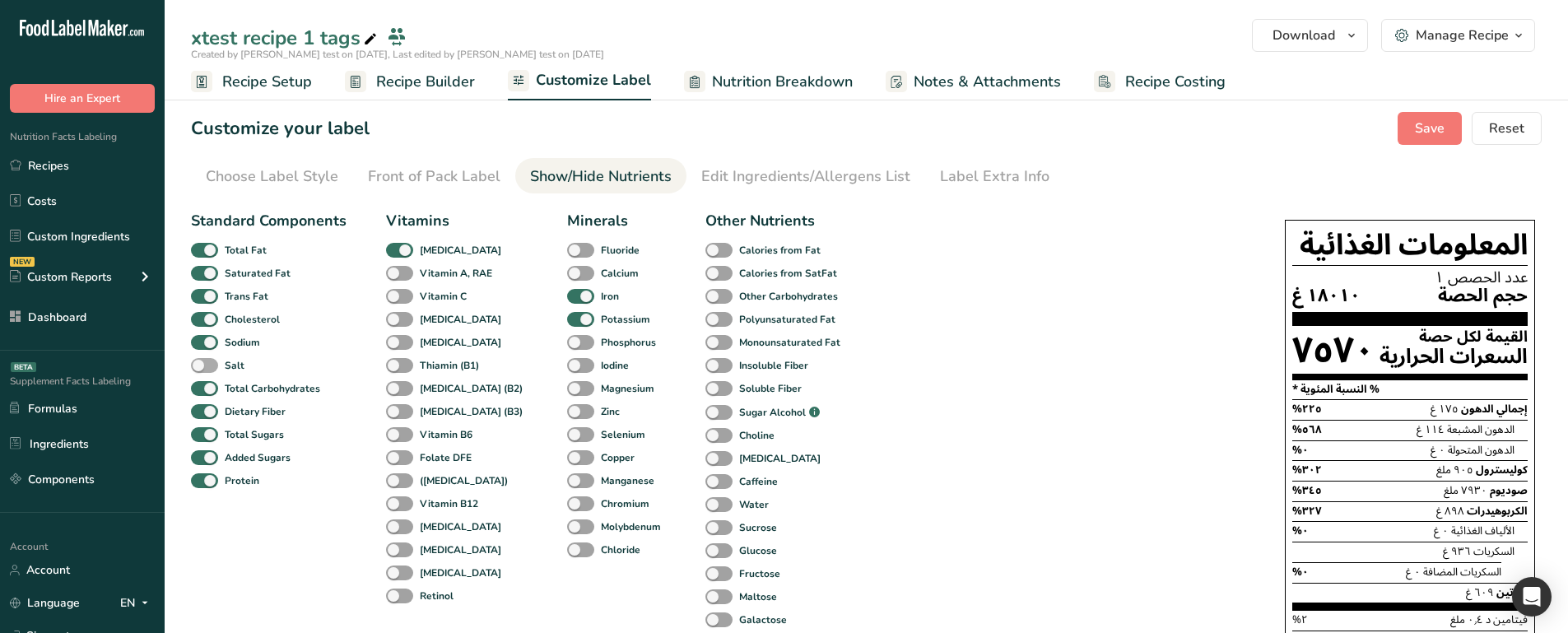
click at [199, 364] on span at bounding box center [204, 365] width 27 height 16
click at [199, 364] on input "Salt" at bounding box center [196, 365] width 10 height 10
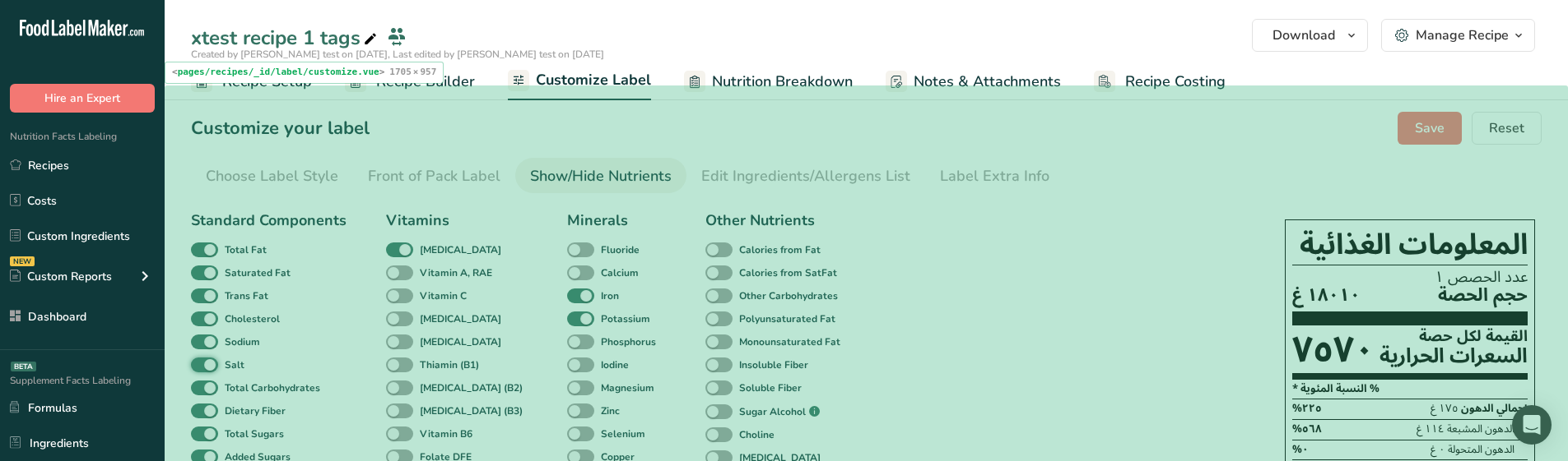
click at [536, 320] on div "Standard Components Total Fat Saturated Fat Trans Fat Cholesterol Sodium Salt T…" at bounding box center [518, 461] width 655 height 503
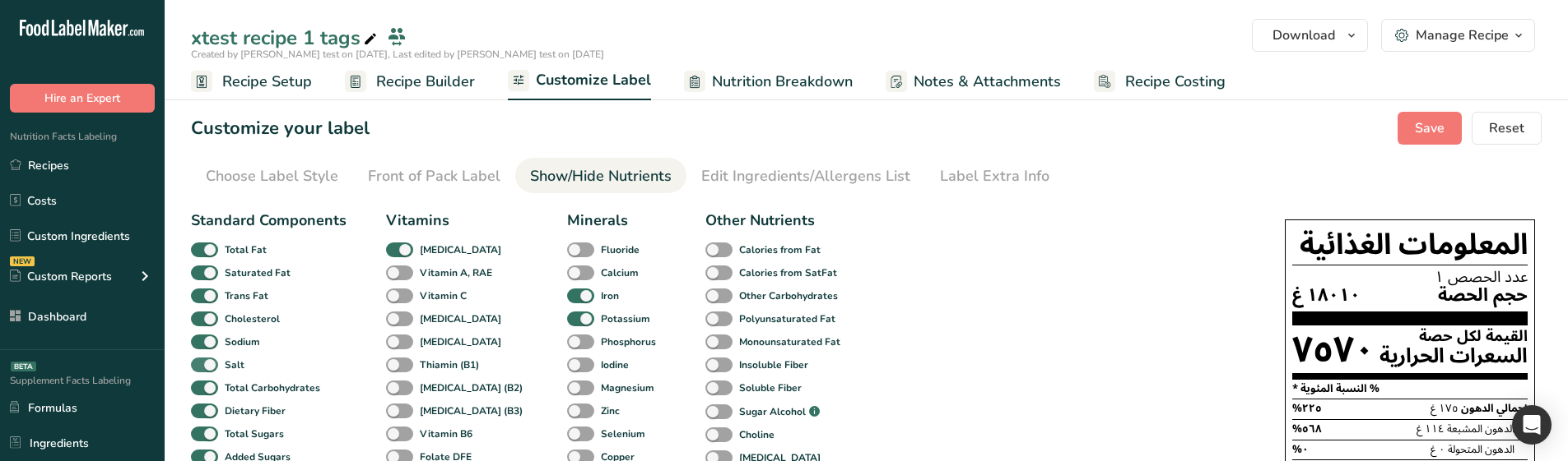
click at [200, 358] on span at bounding box center [204, 365] width 27 height 16
click at [200, 359] on input "Salt" at bounding box center [196, 364] width 10 height 10
click at [200, 358] on span at bounding box center [204, 365] width 27 height 16
click at [200, 359] on input "Salt" at bounding box center [196, 364] width 10 height 10
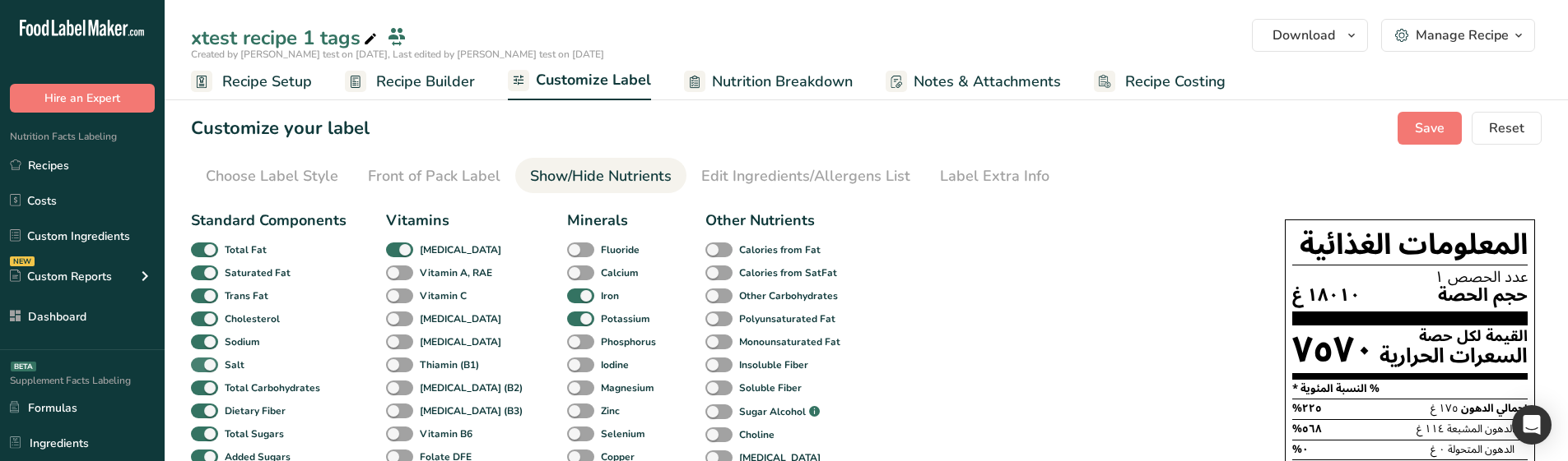
click at [205, 364] on span at bounding box center [204, 365] width 27 height 16
click at [202, 364] on input "Salt" at bounding box center [196, 364] width 10 height 10
checkbox input "false"
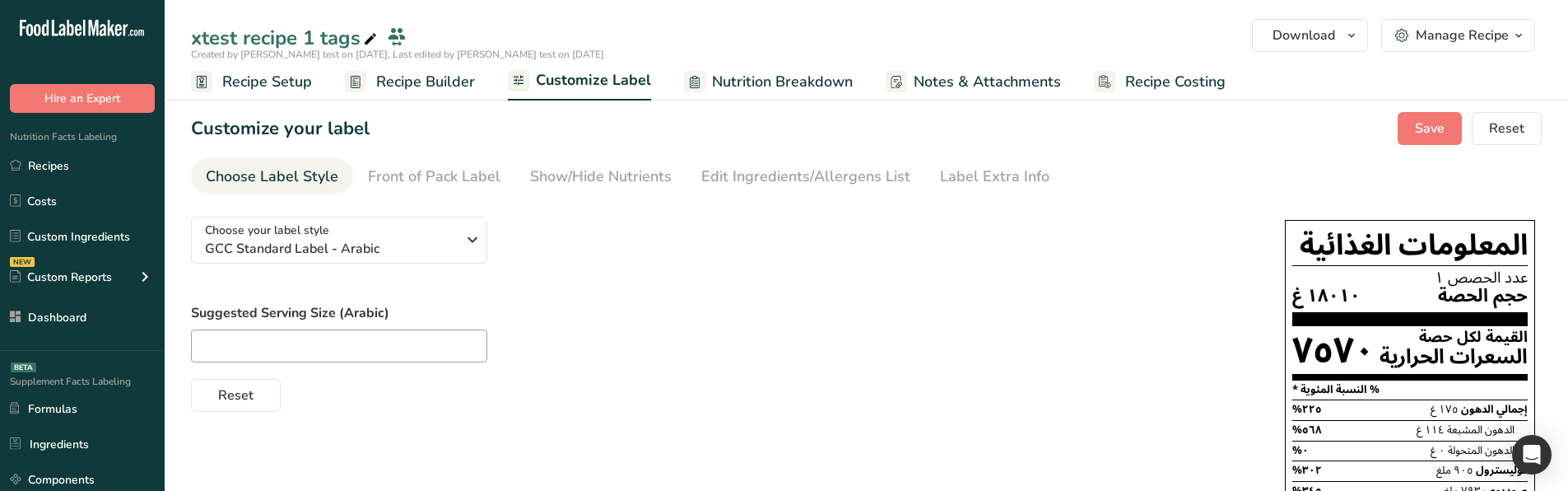
click at [620, 310] on label "Suggested Serving Size (Arabic)" at bounding box center [721, 313] width 1060 height 20
click at [597, 192] on link "Show/Hide Nutrients" at bounding box center [601, 176] width 141 height 37
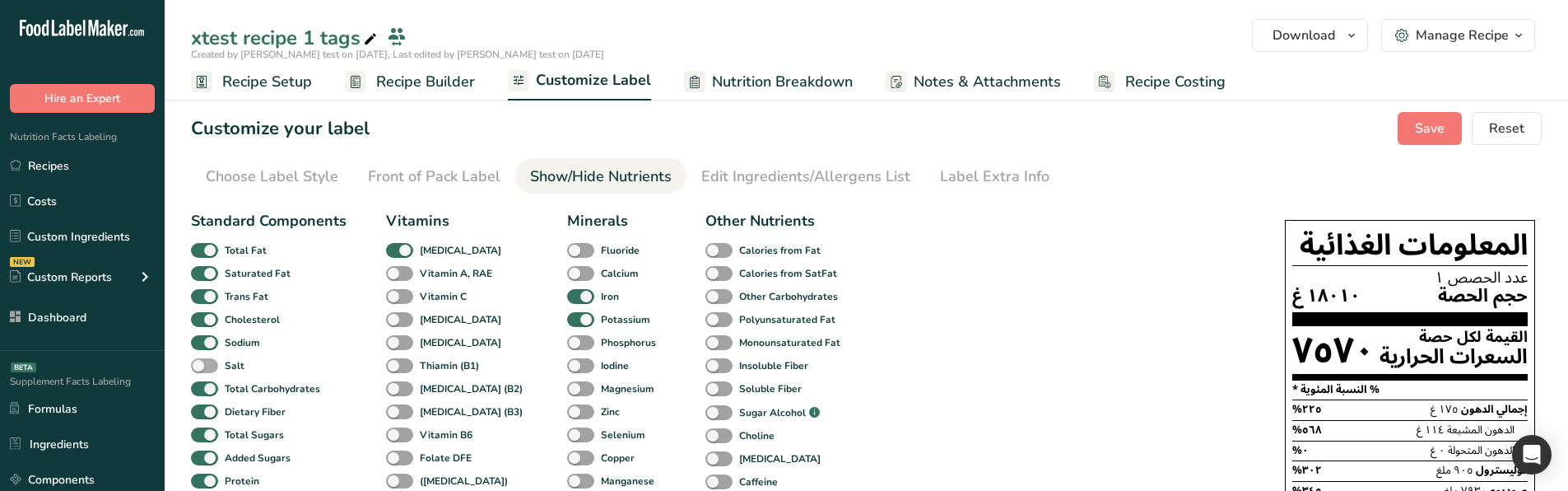
click at [210, 363] on span at bounding box center [204, 366] width 27 height 16
click at [202, 363] on input "Salt" at bounding box center [196, 365] width 10 height 10
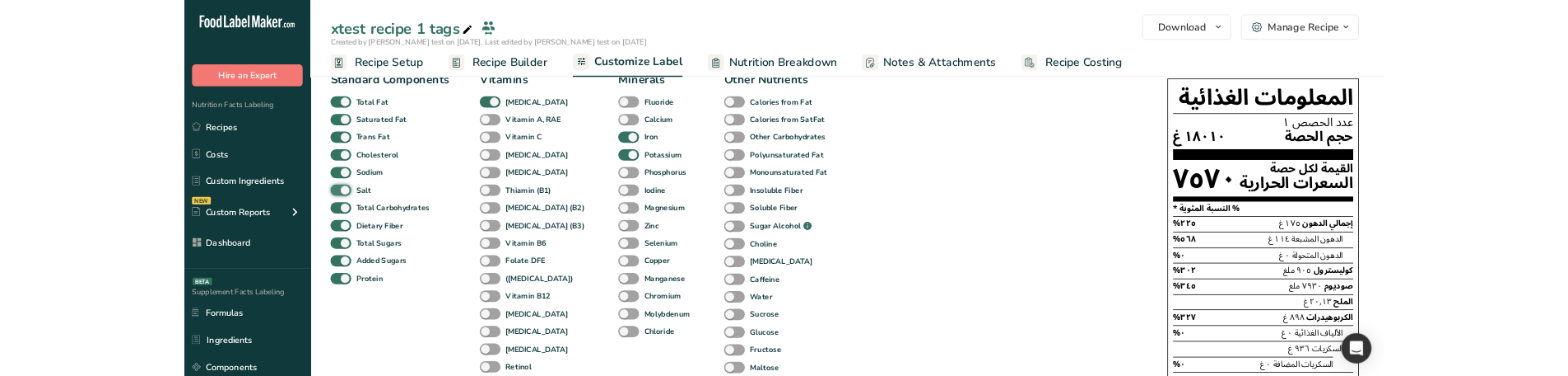
scroll to position [165, 0]
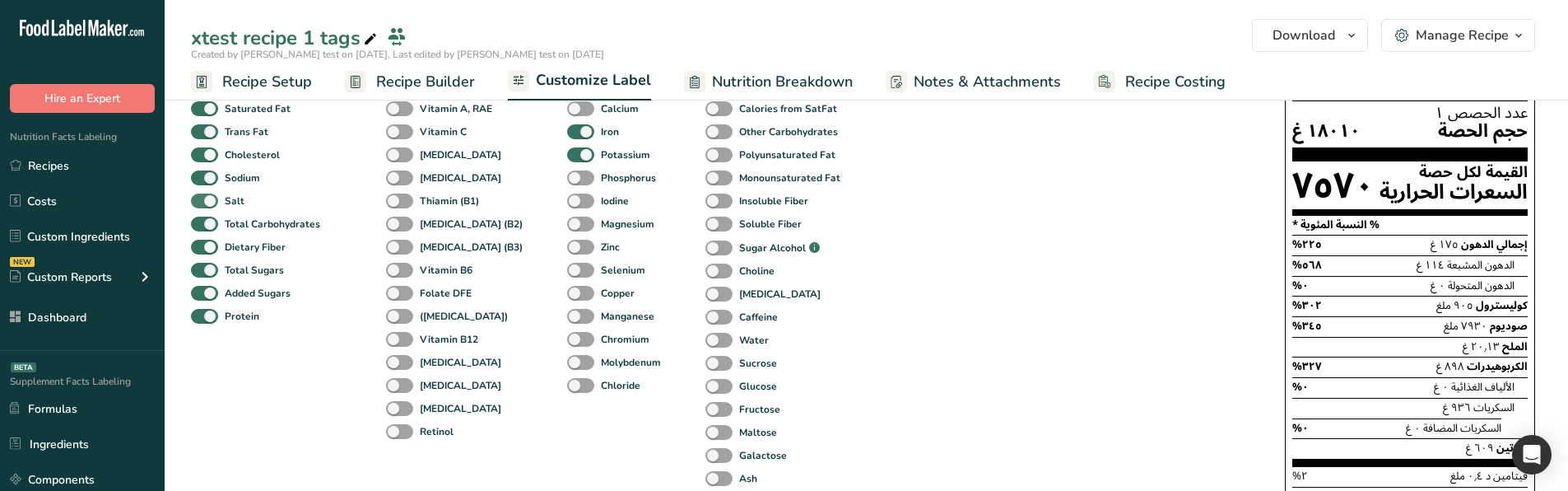
click at [205, 197] on span at bounding box center [204, 201] width 27 height 16
click at [202, 197] on input "Salt" at bounding box center [196, 200] width 10 height 10
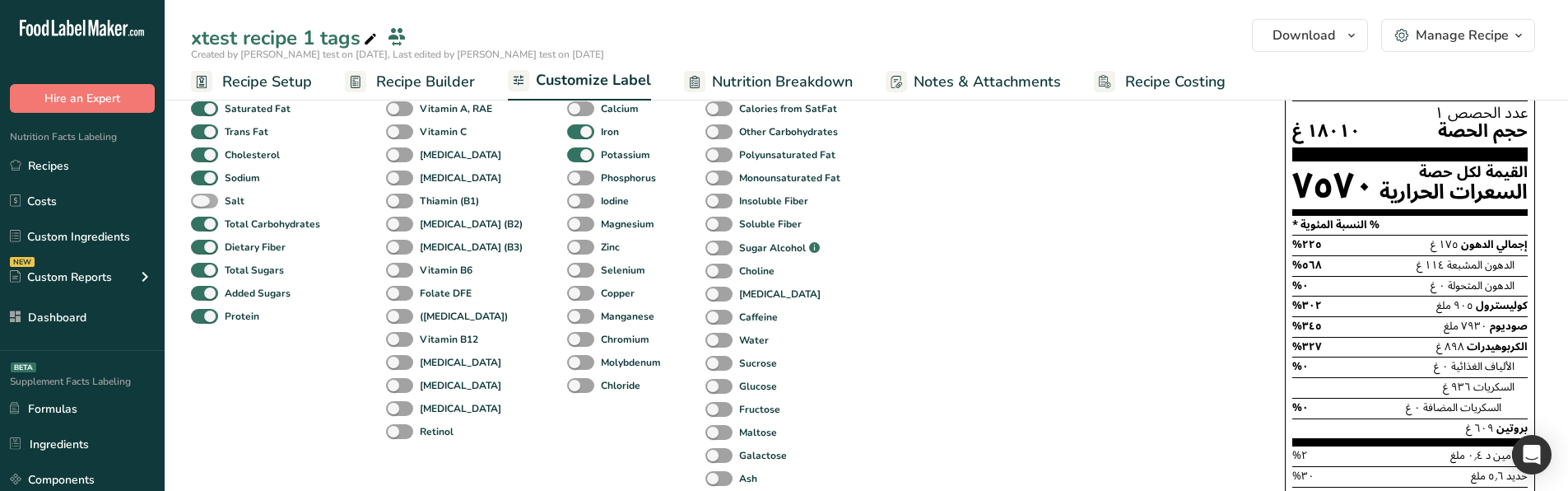
click at [205, 197] on span at bounding box center [204, 201] width 27 height 16
click at [202, 197] on input "Salt" at bounding box center [196, 200] width 10 height 10
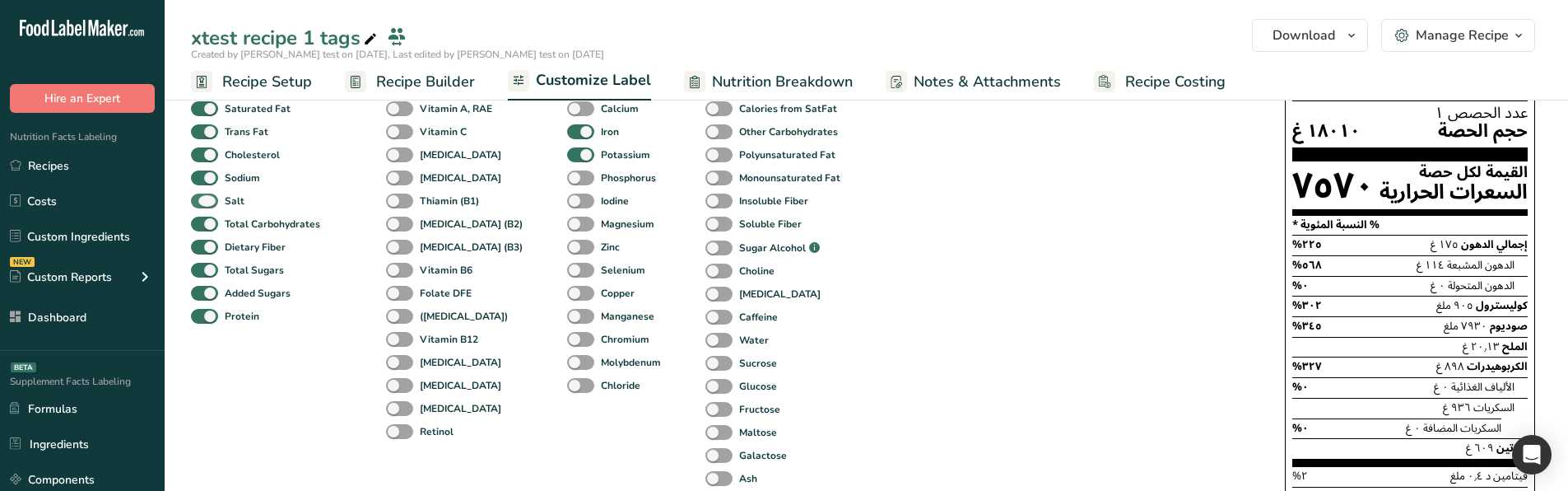
click at [205, 197] on span at bounding box center [204, 201] width 27 height 16
click at [202, 197] on input "Salt" at bounding box center [196, 200] width 10 height 10
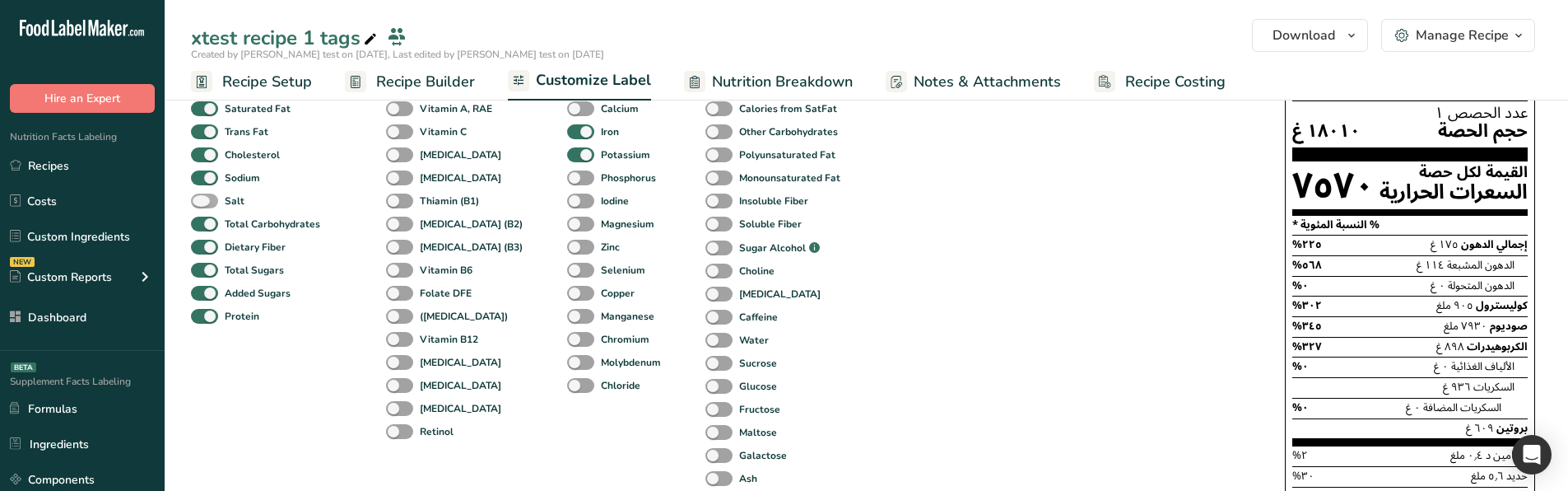
click at [205, 197] on span at bounding box center [204, 201] width 27 height 16
click at [202, 197] on input "Salt" at bounding box center [196, 200] width 10 height 10
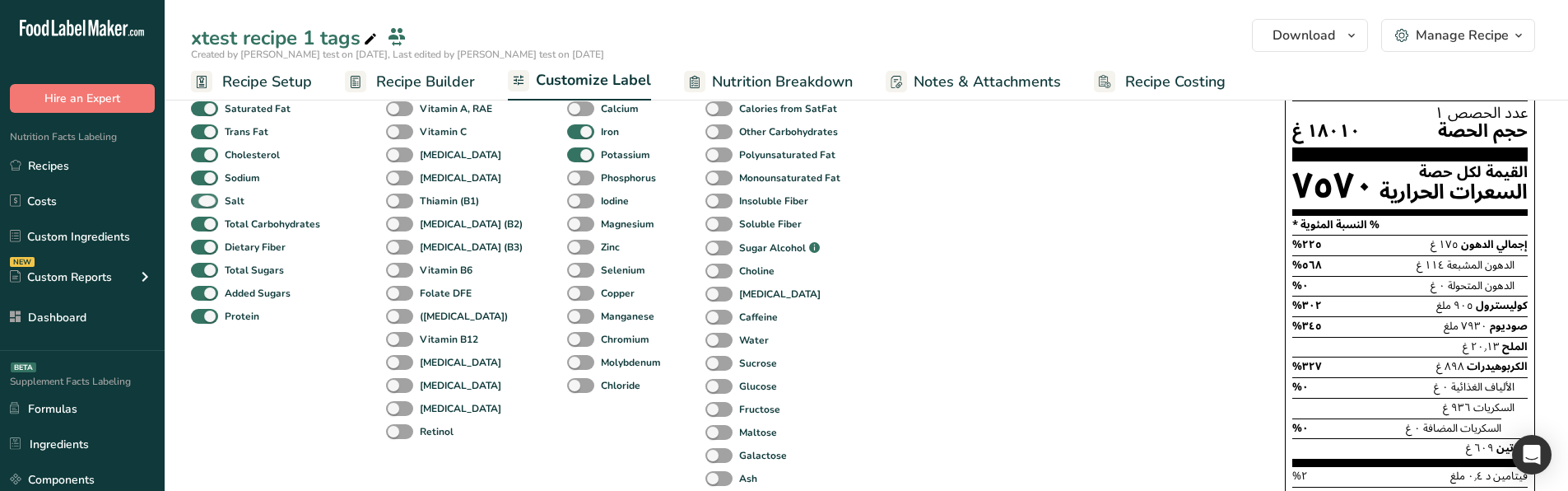
click at [205, 197] on span at bounding box center [204, 201] width 27 height 16
click at [202, 197] on input "Salt" at bounding box center [196, 200] width 10 height 10
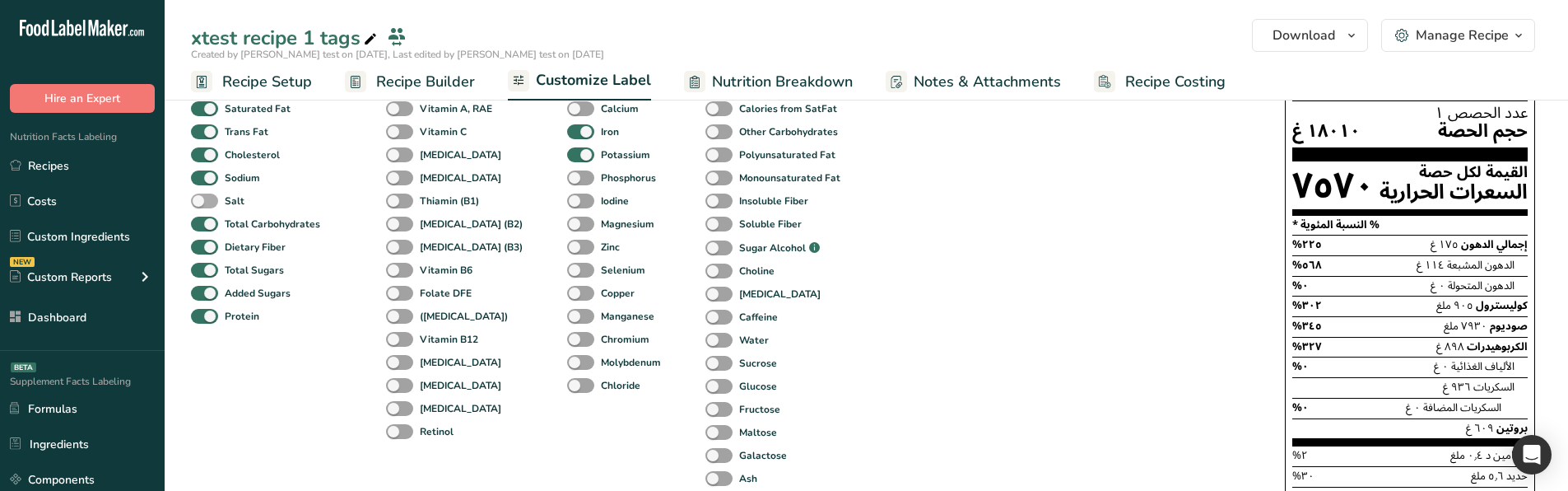
click at [205, 197] on span at bounding box center [204, 201] width 27 height 16
click at [202, 197] on input "Salt" at bounding box center [196, 200] width 10 height 10
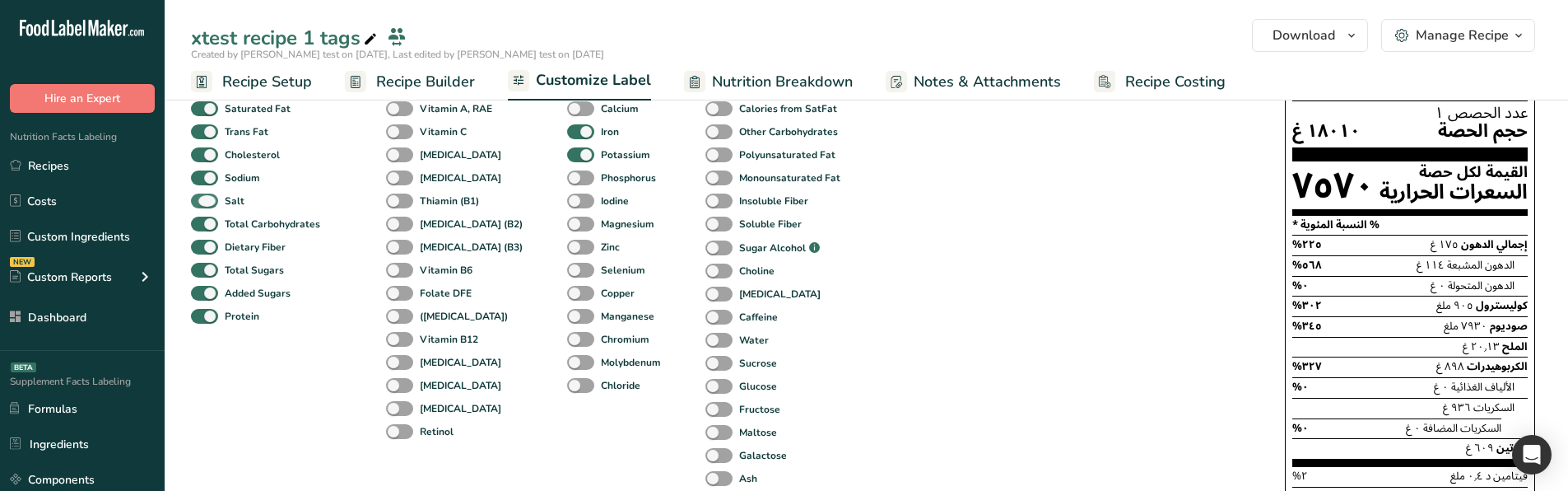
click at [205, 197] on span at bounding box center [204, 201] width 27 height 16
click at [202, 197] on input "Salt" at bounding box center [196, 200] width 10 height 10
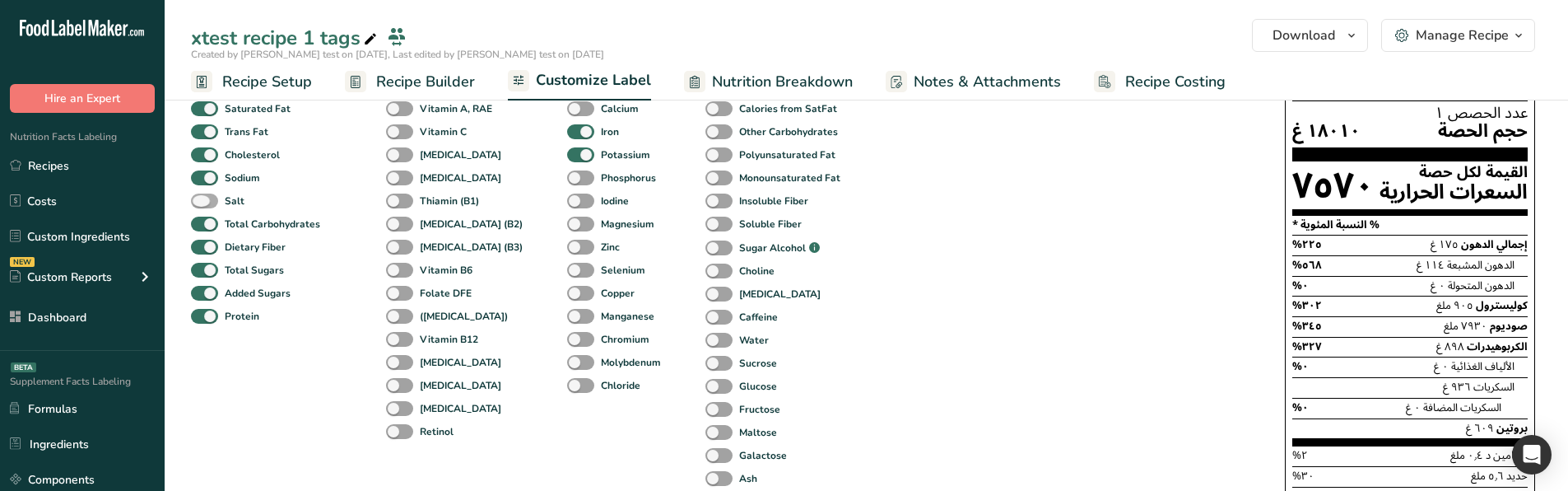
click at [205, 197] on span at bounding box center [204, 201] width 27 height 16
click at [202, 197] on input "Salt" at bounding box center [196, 200] width 10 height 10
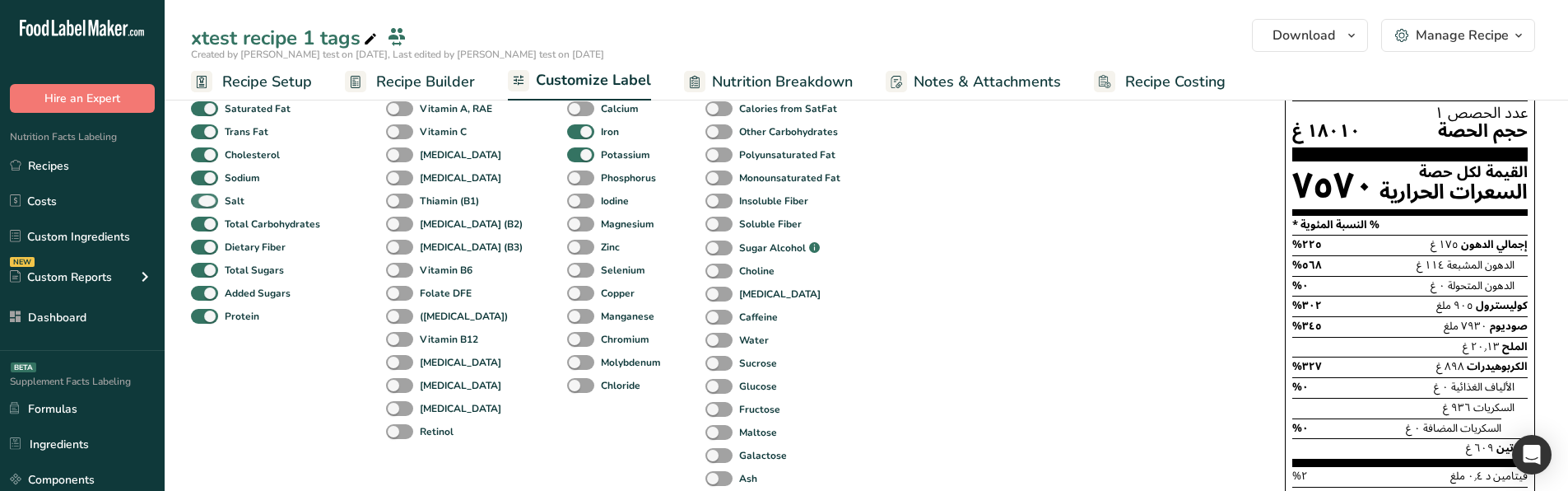
click at [205, 197] on span at bounding box center [204, 201] width 27 height 16
click at [202, 197] on input "Salt" at bounding box center [196, 200] width 10 height 10
checkbox input "false"
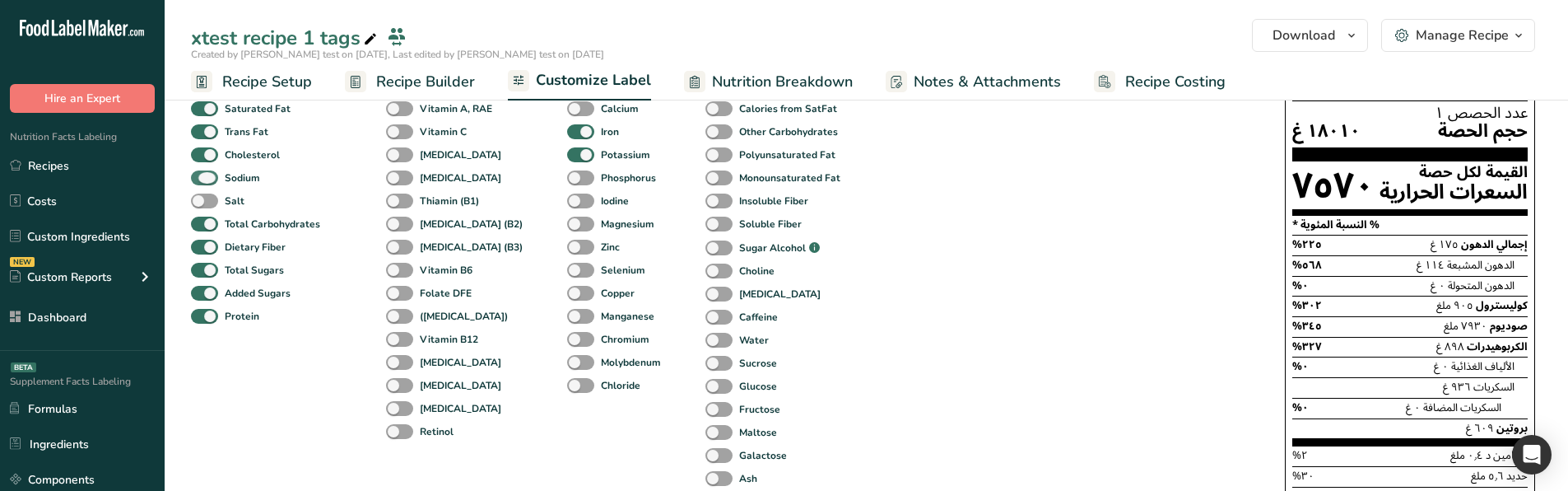
click at [205, 181] on span at bounding box center [204, 178] width 27 height 16
click at [202, 181] on input "Sodium" at bounding box center [196, 177] width 10 height 10
checkbox input "false"
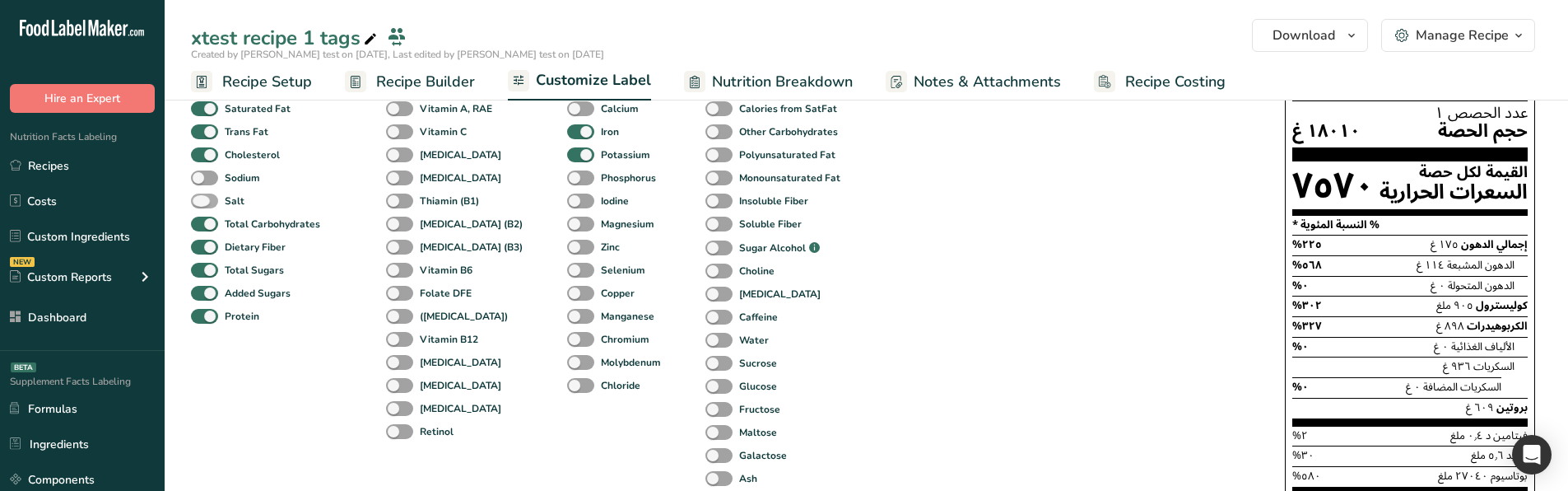
click at [205, 194] on span at bounding box center [204, 201] width 27 height 16
click at [202, 195] on input "Salt" at bounding box center [196, 200] width 10 height 10
click at [205, 194] on span at bounding box center [204, 201] width 27 height 16
click at [202, 195] on input "Salt" at bounding box center [196, 200] width 10 height 10
click at [205, 194] on span at bounding box center [204, 201] width 27 height 16
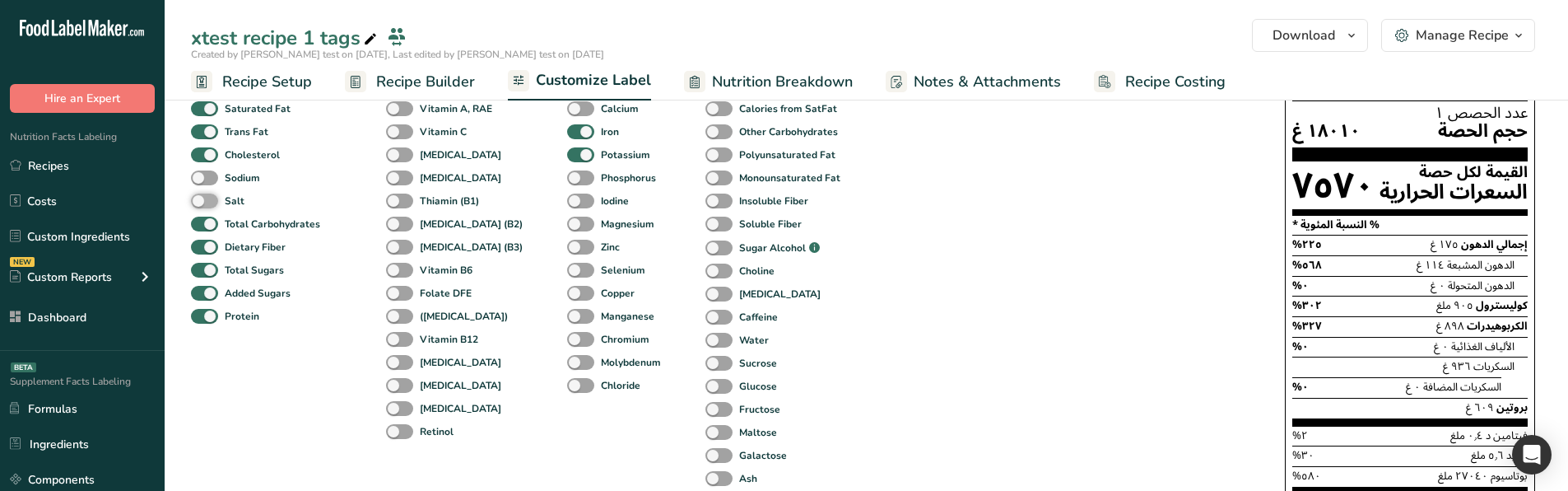
click at [202, 195] on input "Salt" at bounding box center [196, 200] width 10 height 10
click at [205, 194] on span at bounding box center [204, 201] width 27 height 16
click at [202, 195] on input "Salt" at bounding box center [196, 200] width 10 height 10
click at [205, 194] on span at bounding box center [204, 201] width 27 height 16
click at [202, 195] on input "Salt" at bounding box center [196, 200] width 10 height 10
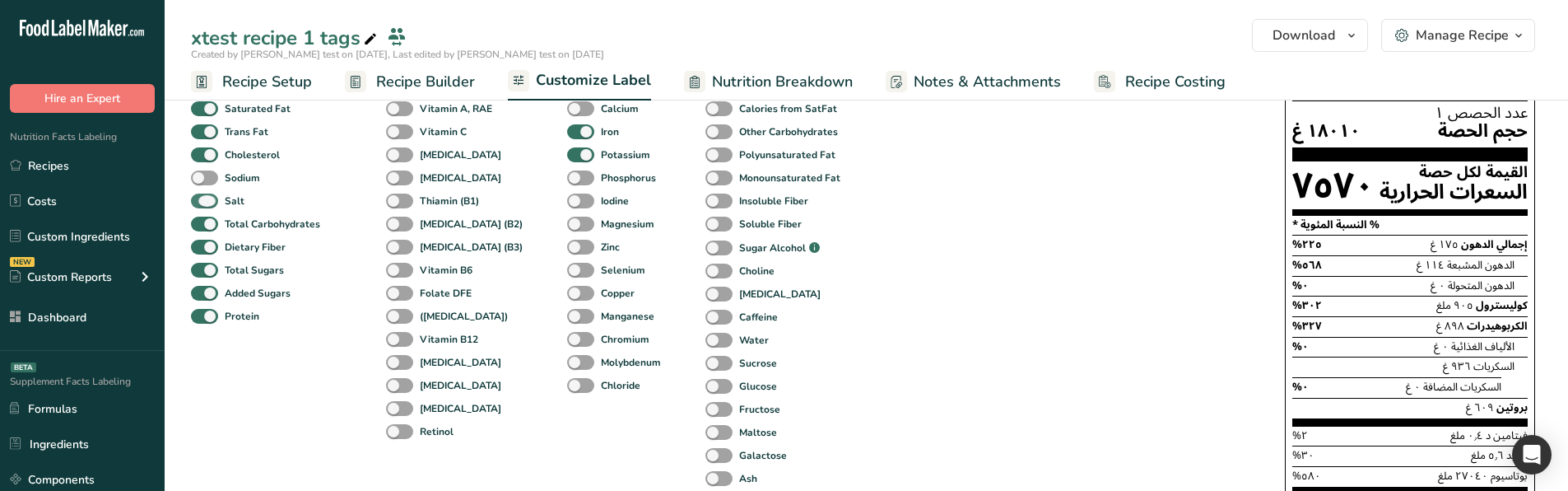
click at [205, 194] on span at bounding box center [204, 201] width 27 height 16
click at [202, 195] on input "Salt" at bounding box center [196, 200] width 10 height 10
click at [205, 194] on span at bounding box center [204, 201] width 27 height 16
click at [202, 195] on input "Salt" at bounding box center [196, 200] width 10 height 10
checkbox input "true"
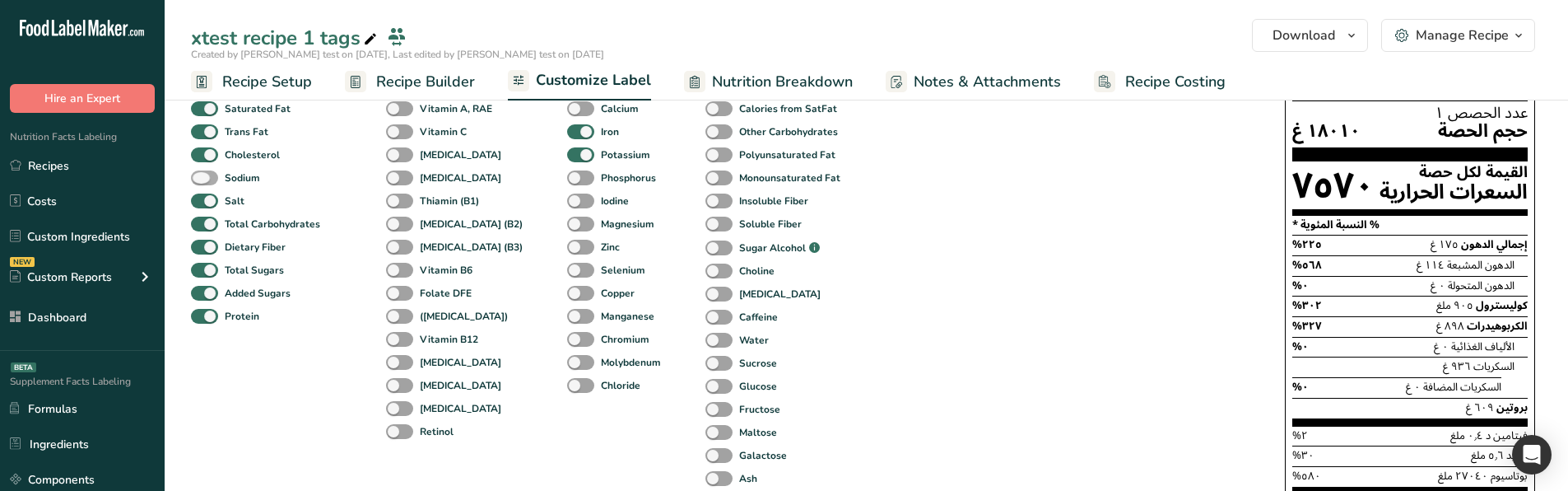
click at [205, 179] on span at bounding box center [204, 178] width 27 height 16
click at [202, 179] on input "Sodium" at bounding box center [196, 177] width 10 height 10
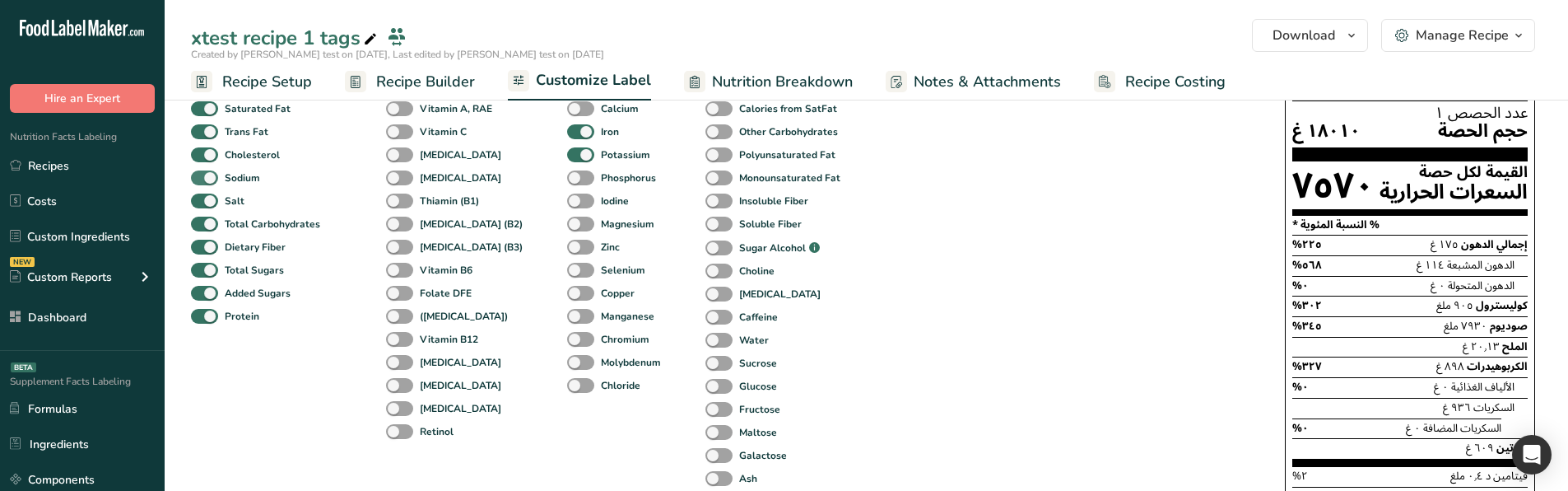
click at [205, 179] on span at bounding box center [204, 178] width 27 height 16
click at [202, 179] on input "Sodium" at bounding box center [196, 177] width 10 height 10
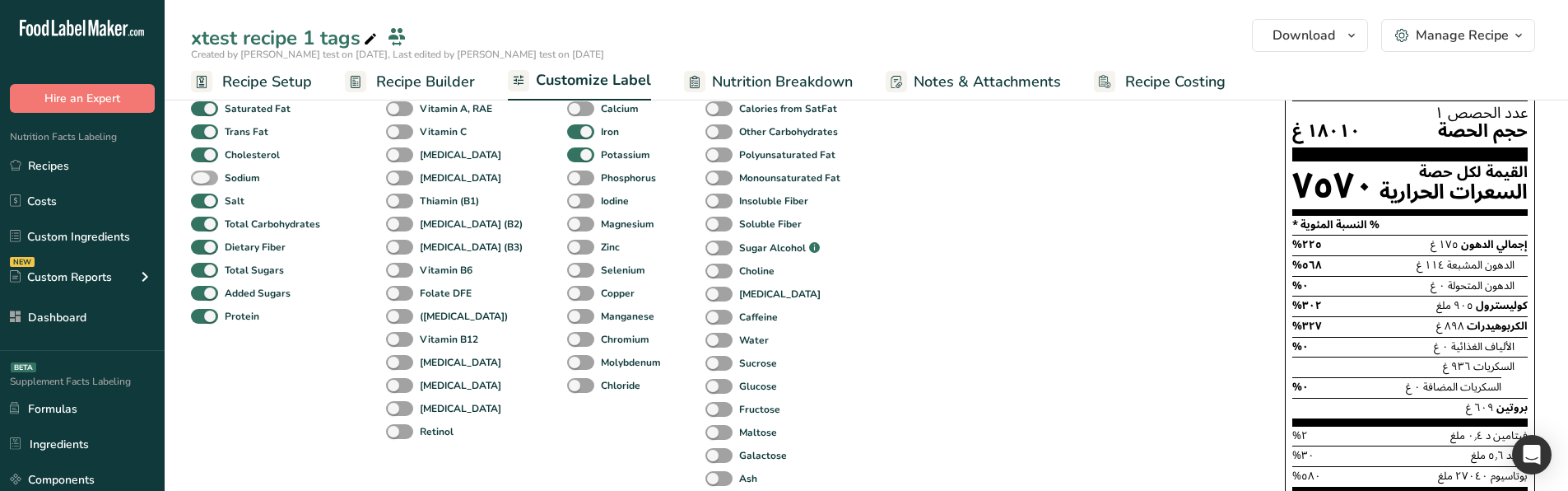
click at [205, 179] on span at bounding box center [204, 178] width 27 height 16
click at [202, 179] on input "Sodium" at bounding box center [196, 177] width 10 height 10
checkbox input "true"
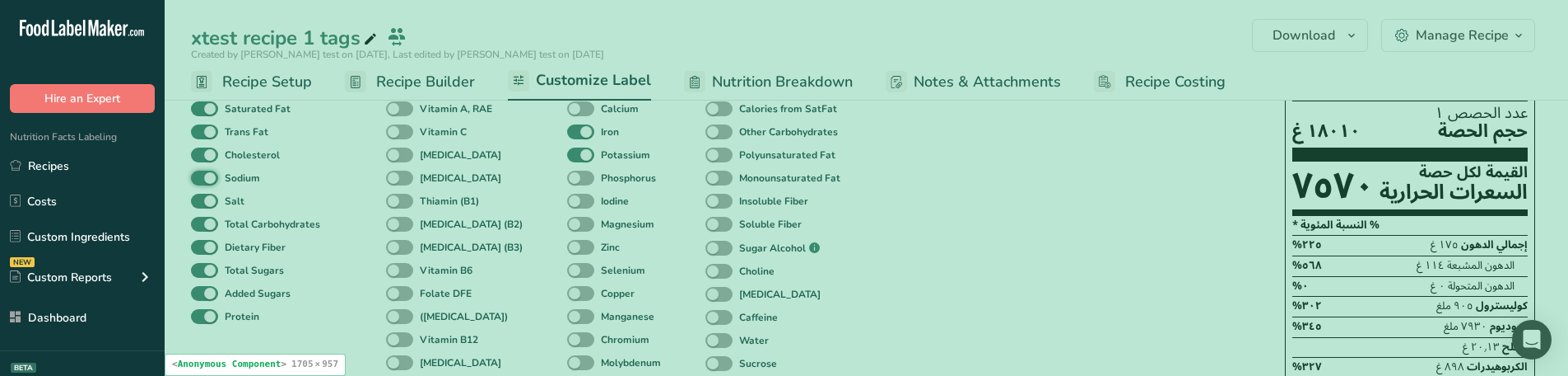
click at [822, 297] on div "Standard Components Total Fat Saturated Fat Trans Fat Cholesterol Sodium Salt T…" at bounding box center [721, 360] width 1060 height 644
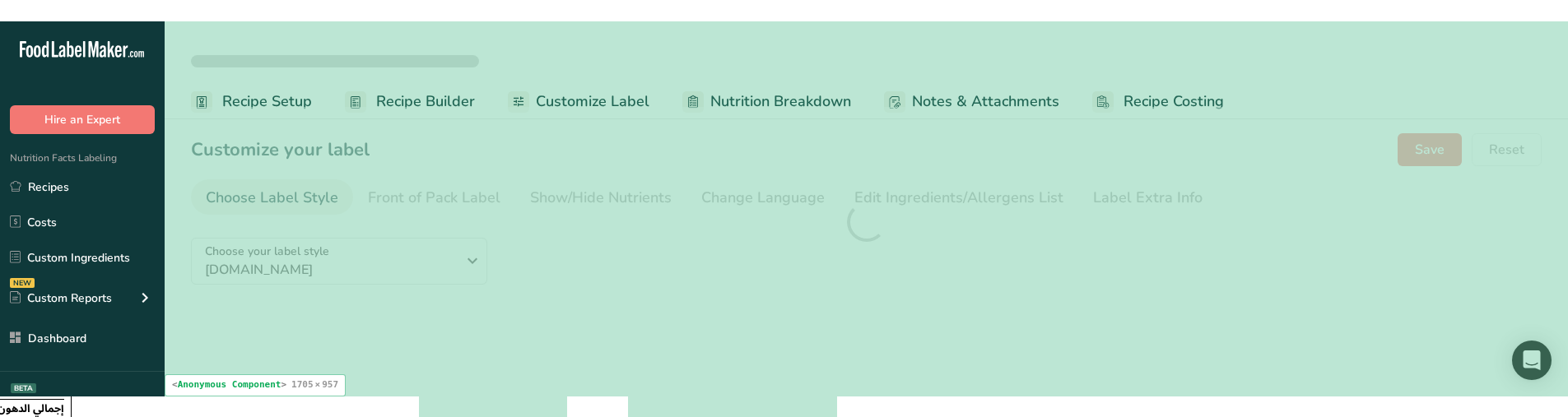
scroll to position [0, 0]
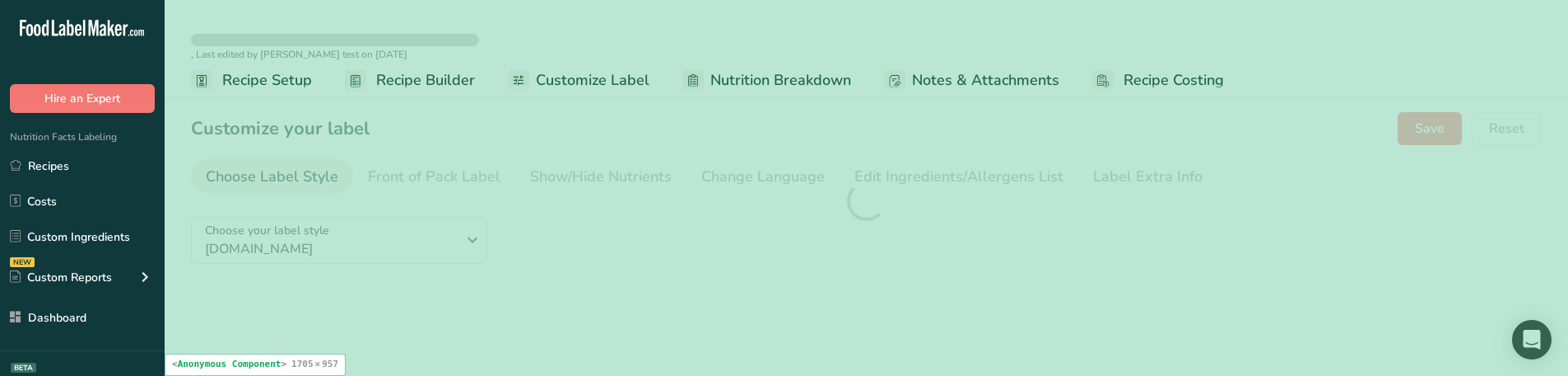
click at [407, 310] on div at bounding box center [866, 201] width 1403 height 231
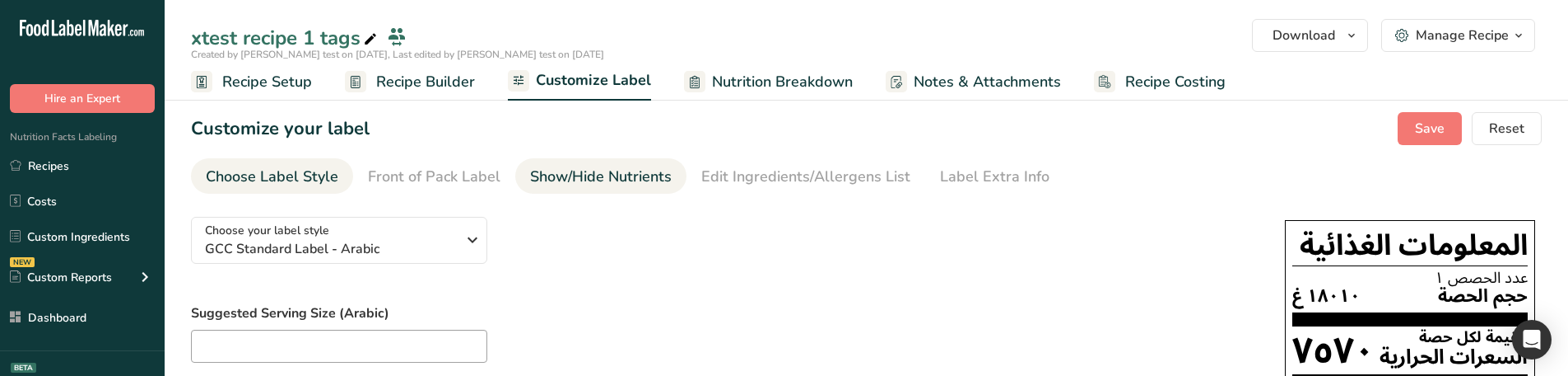
click at [530, 175] on div "Show/Hide Nutrients" at bounding box center [601, 177] width 141 height 23
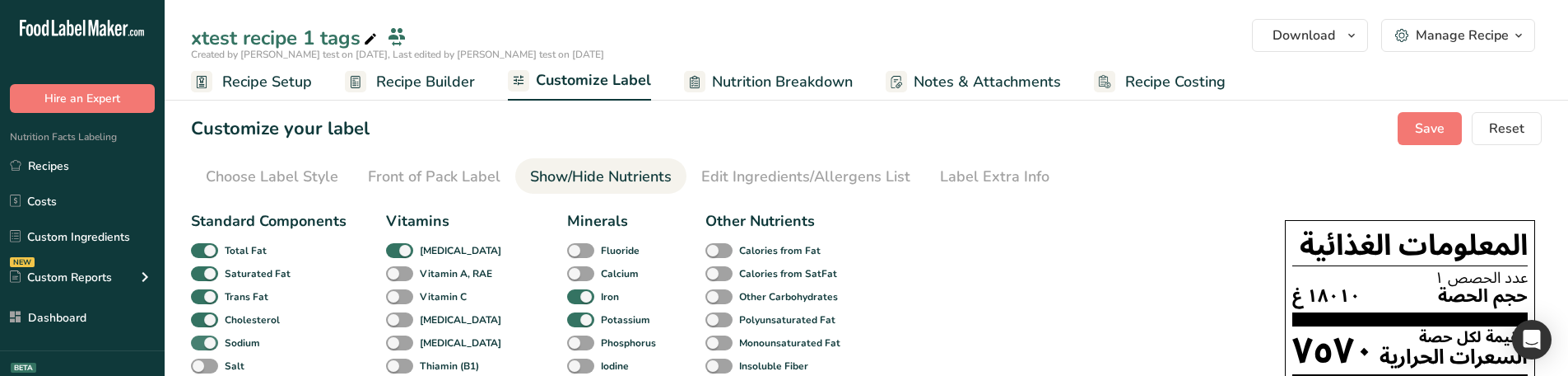
click at [203, 341] on span at bounding box center [204, 343] width 27 height 16
click at [202, 341] on input "Sodium" at bounding box center [196, 341] width 10 height 10
checkbox input "false"
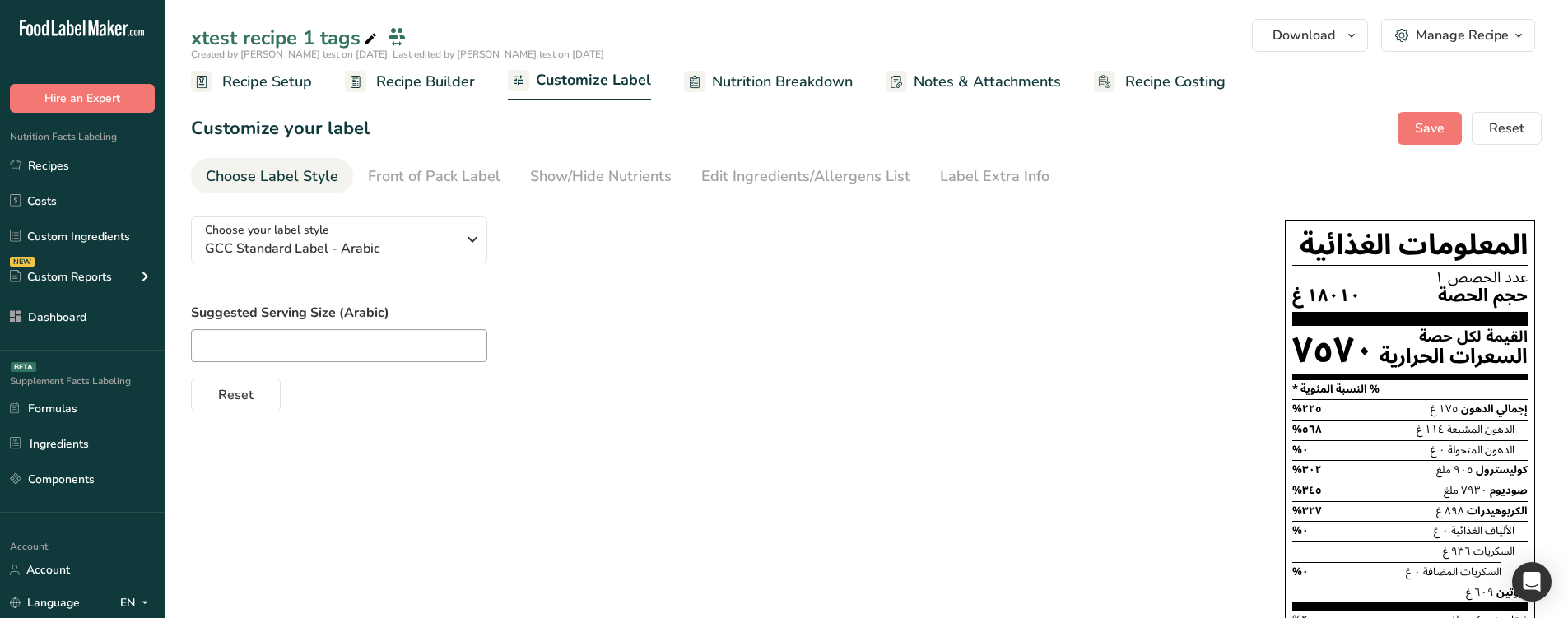
click at [577, 184] on div "Show/Hide Nutrients" at bounding box center [601, 177] width 141 height 23
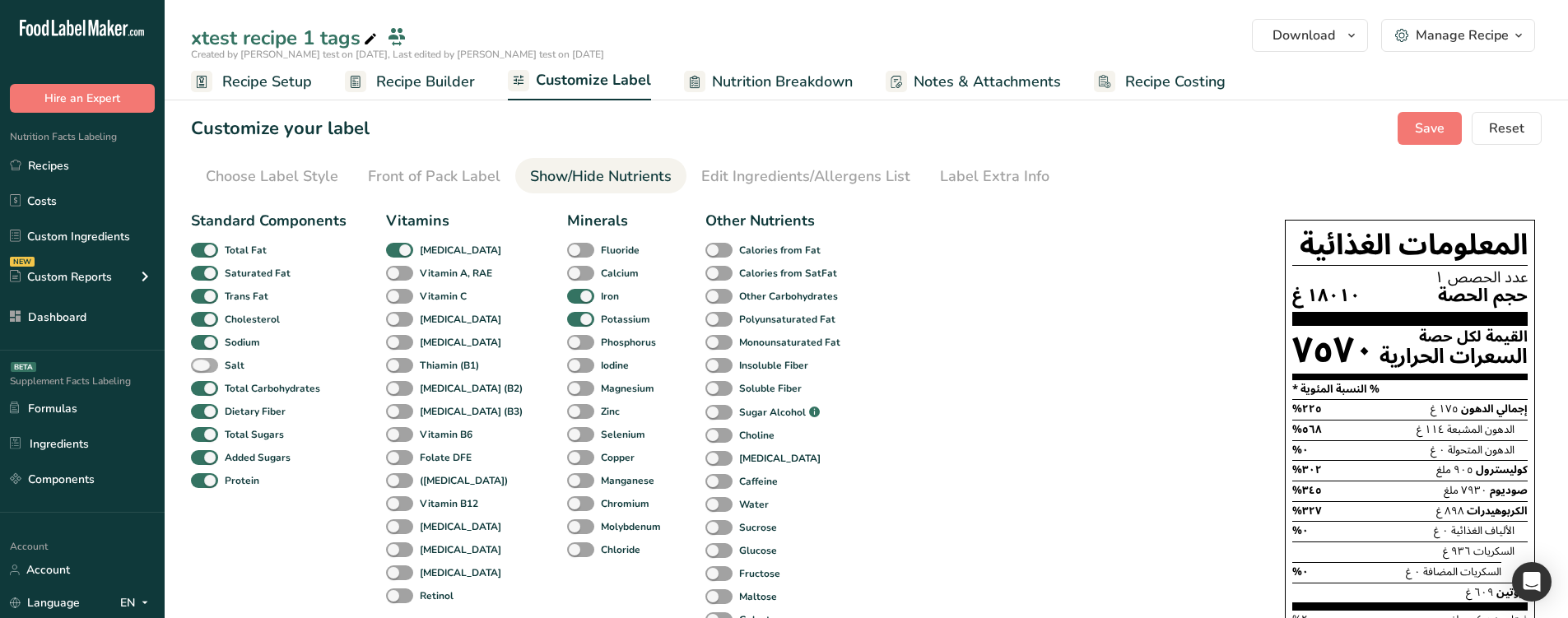
click at [214, 363] on span at bounding box center [204, 366] width 27 height 16
click at [202, 363] on input "Salt" at bounding box center [196, 365] width 10 height 10
click at [214, 363] on span at bounding box center [204, 366] width 27 height 16
click at [202, 363] on input "Salt" at bounding box center [196, 365] width 10 height 10
checkbox input "false"
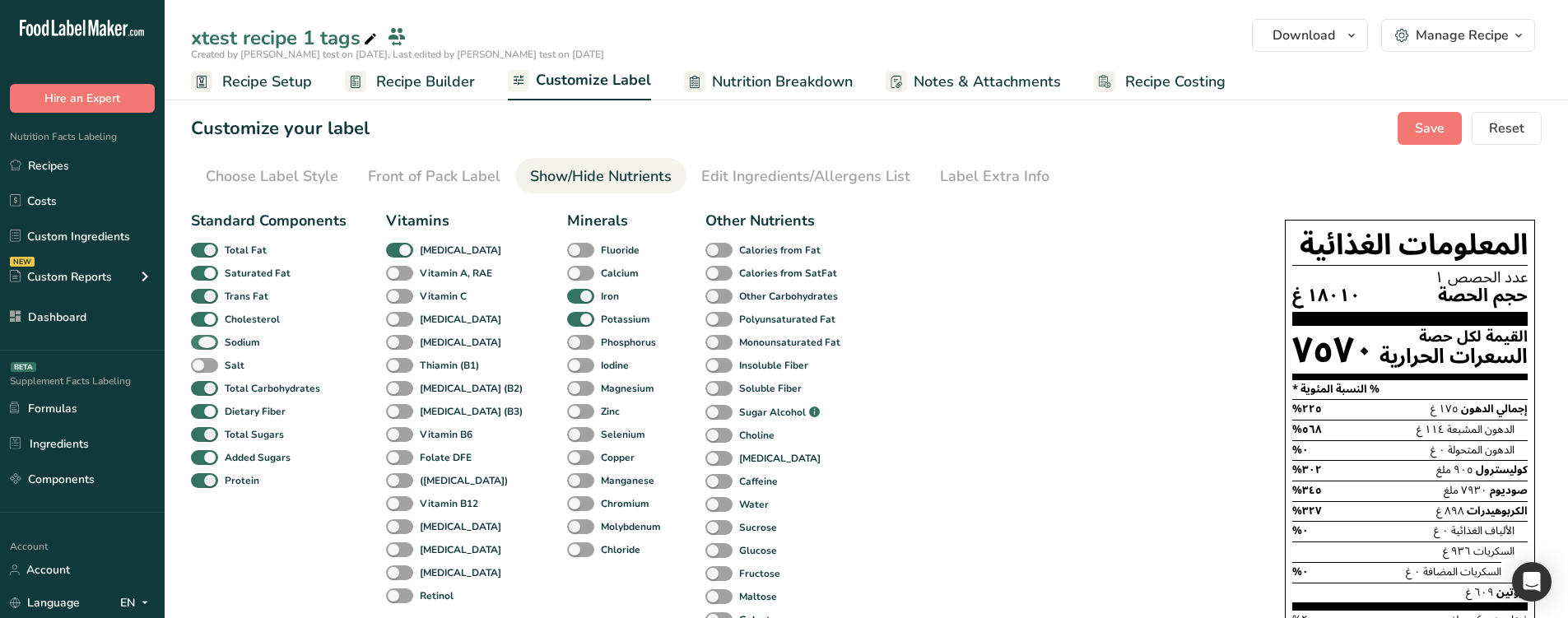
click at [215, 342] on span at bounding box center [204, 343] width 27 height 16
click at [202, 342] on input "Sodium" at bounding box center [196, 341] width 10 height 10
checkbox input "false"
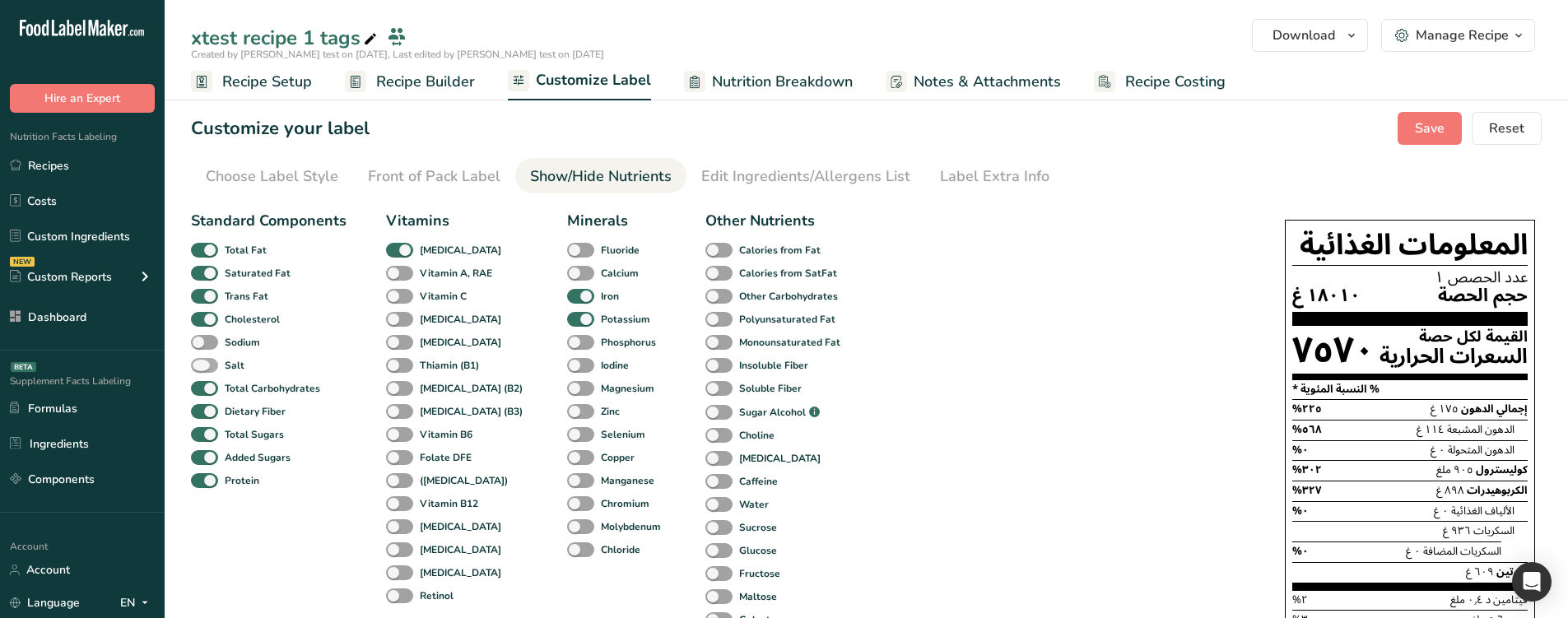
click at [212, 362] on span at bounding box center [204, 366] width 27 height 16
click at [202, 362] on input "Salt" at bounding box center [196, 365] width 10 height 10
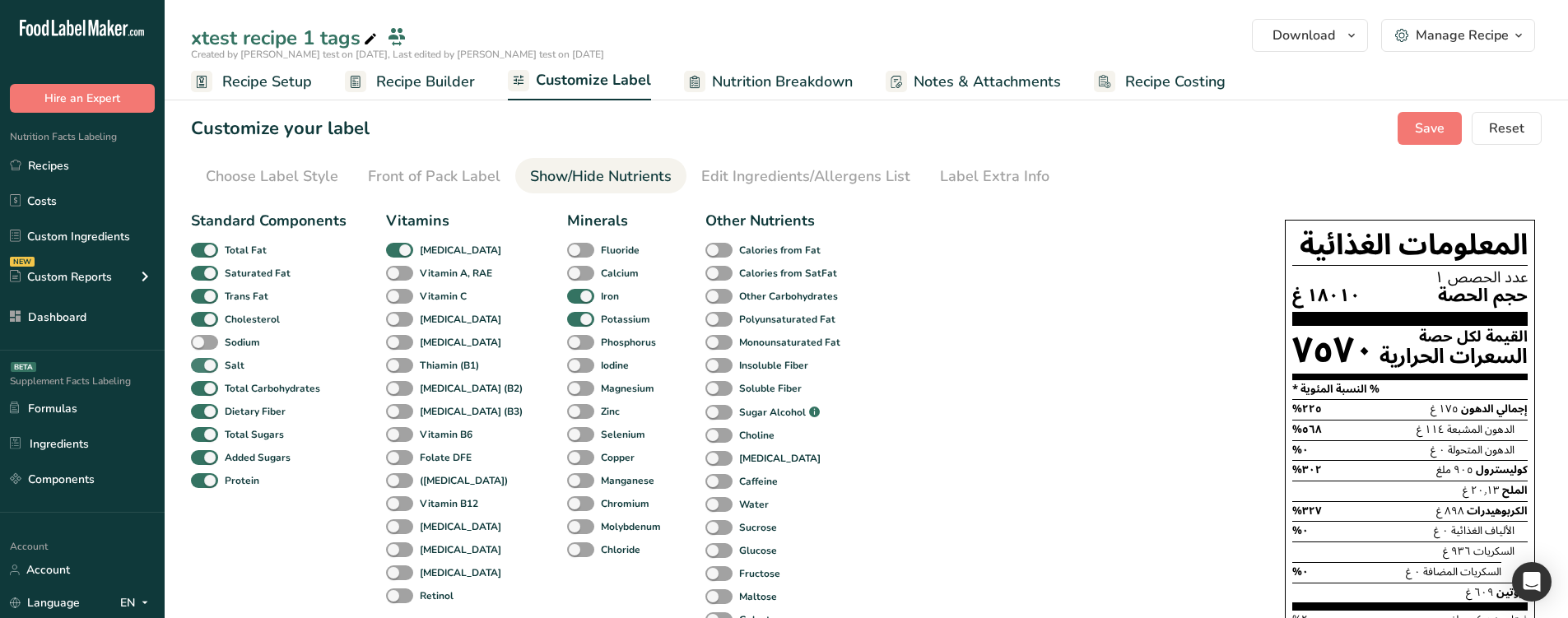
click at [212, 362] on span at bounding box center [204, 366] width 27 height 16
click at [202, 362] on input "Salt" at bounding box center [196, 365] width 10 height 10
checkbox input "false"
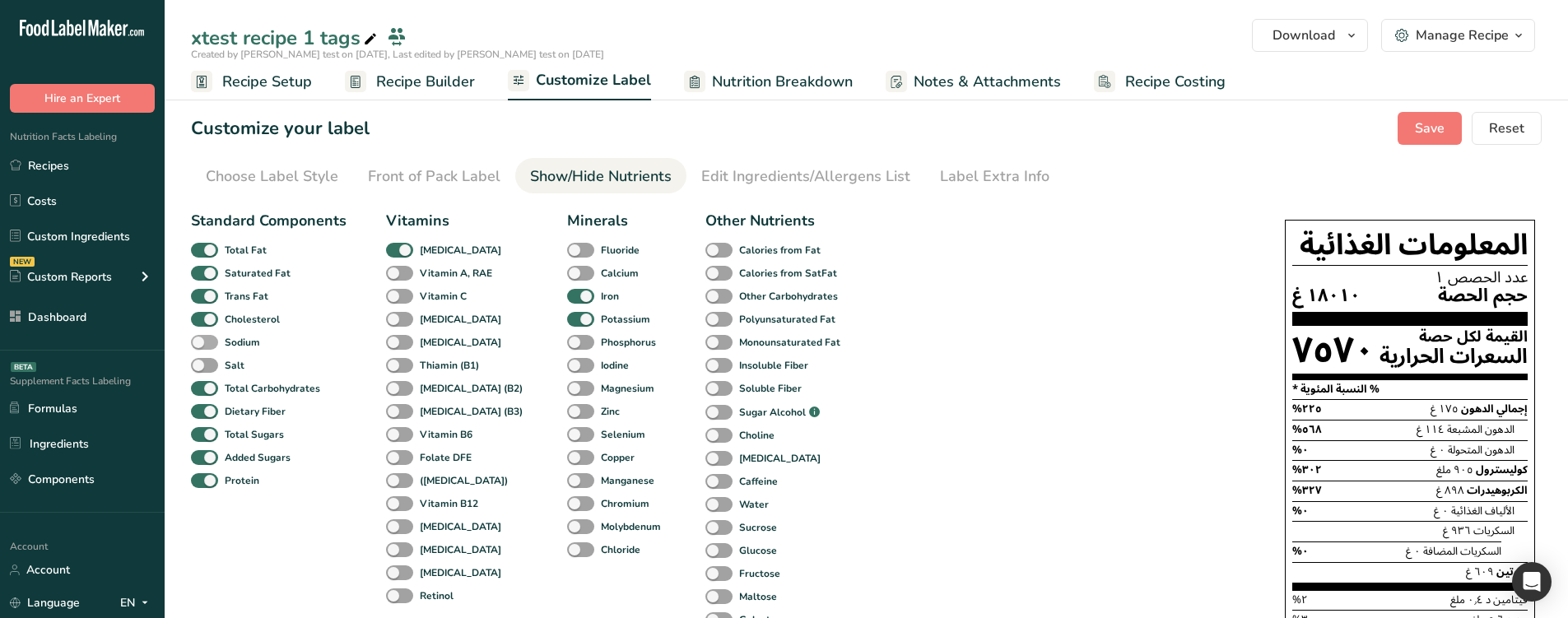
click at [214, 343] on span at bounding box center [204, 343] width 27 height 16
click at [202, 343] on input "Sodium" at bounding box center [196, 341] width 10 height 10
checkbox input "true"
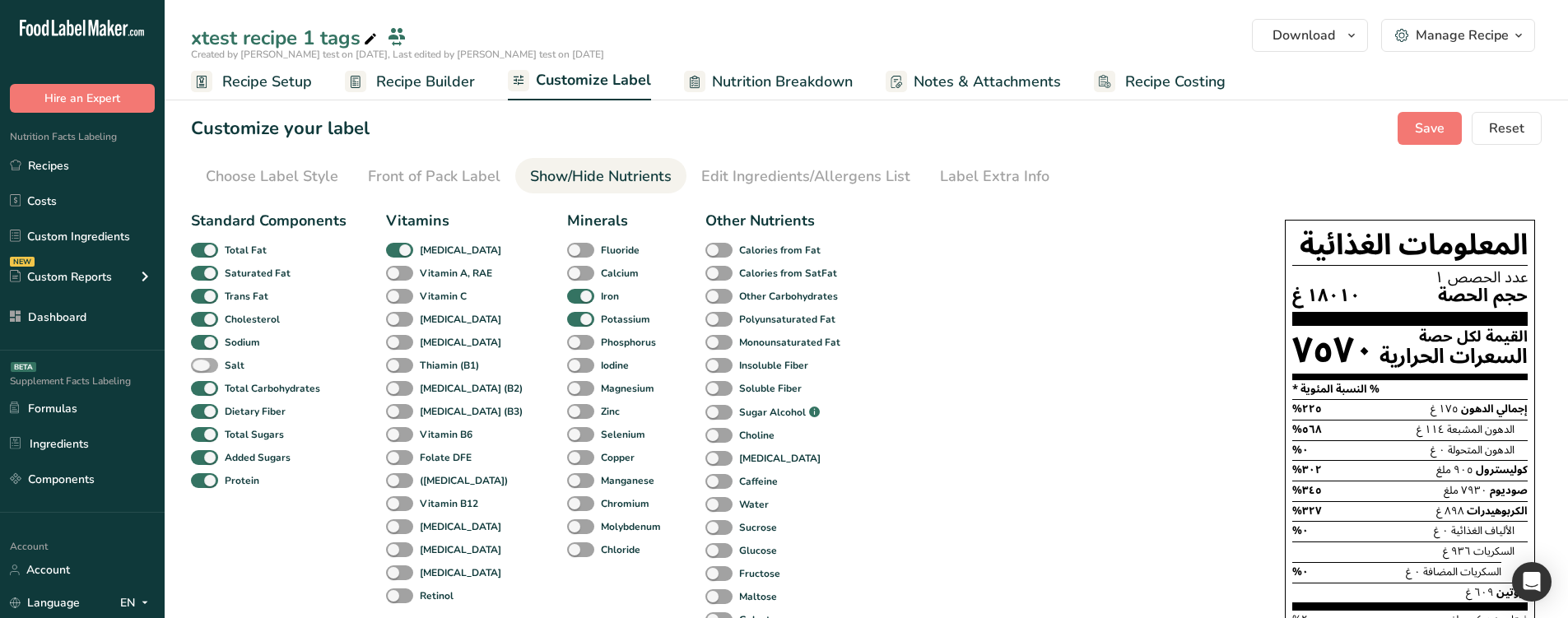
click at [210, 364] on span at bounding box center [204, 366] width 27 height 16
click at [202, 364] on input "Salt" at bounding box center [196, 365] width 10 height 10
checkbox input "true"
click at [215, 341] on span at bounding box center [204, 343] width 27 height 16
click at [202, 341] on input "Sodium" at bounding box center [196, 341] width 10 height 10
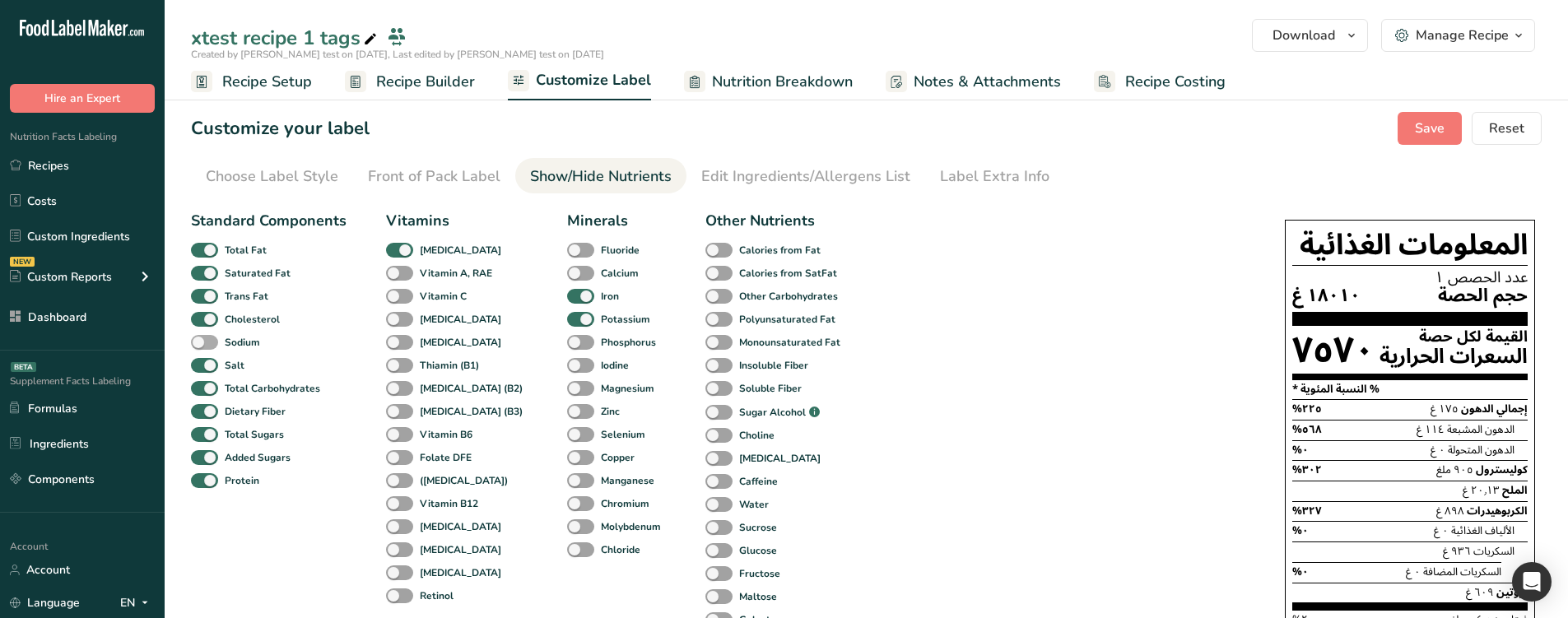
click at [215, 341] on span at bounding box center [204, 343] width 27 height 16
click at [202, 341] on input "Sodium" at bounding box center [196, 341] width 10 height 10
checkbox input "true"
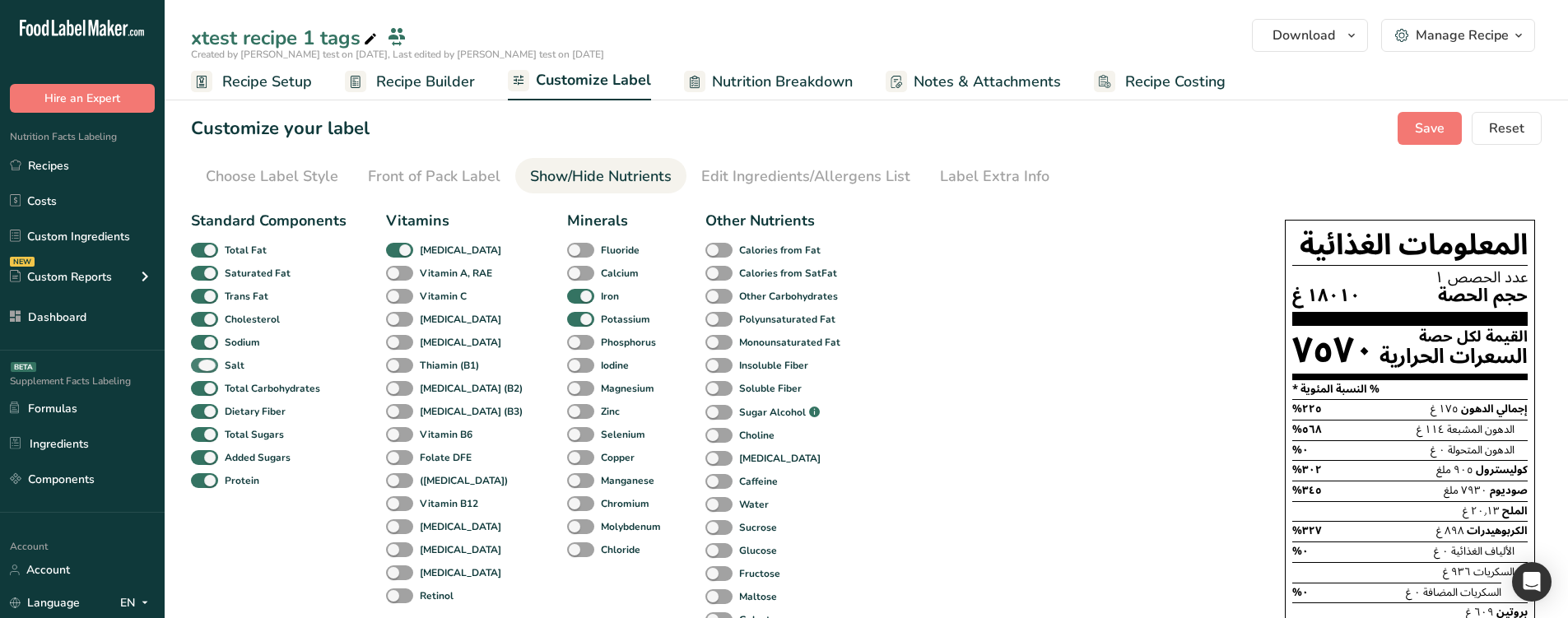
click at [205, 365] on span at bounding box center [204, 366] width 27 height 16
click at [202, 365] on input "Salt" at bounding box center [196, 365] width 10 height 10
checkbox input "false"
click at [205, 351] on div "Sodium" at bounding box center [210, 342] width 39 height 23
click at [206, 343] on span at bounding box center [204, 343] width 27 height 16
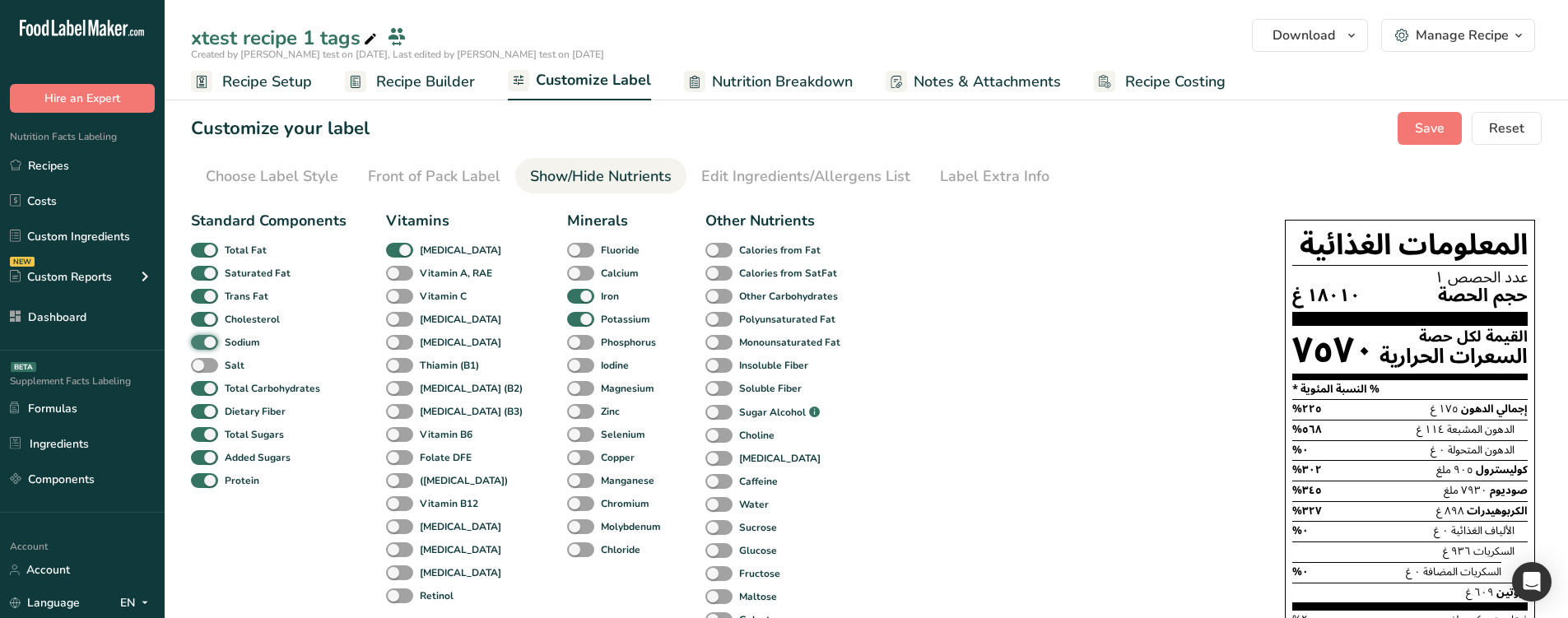
click at [202, 343] on input "Sodium" at bounding box center [196, 341] width 10 height 10
checkbox input "false"
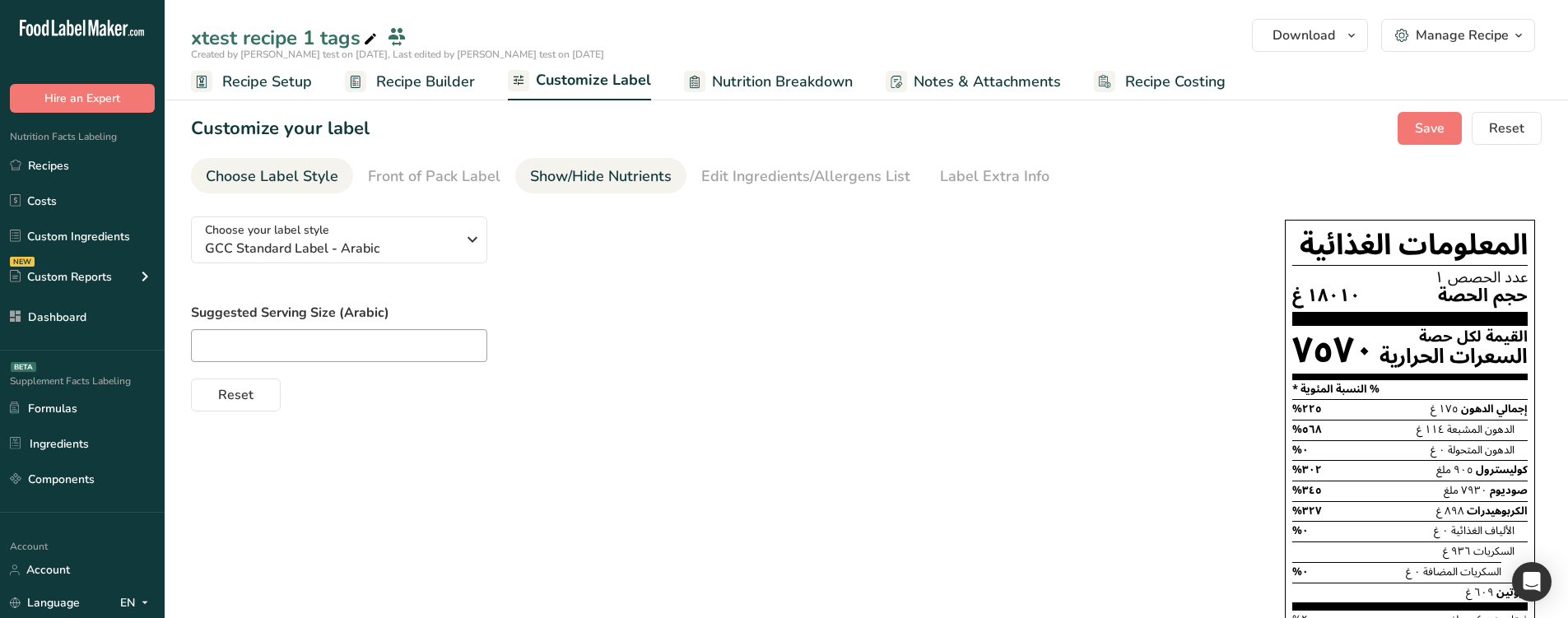
click at [566, 178] on div "Show/Hide Nutrients" at bounding box center [601, 177] width 141 height 23
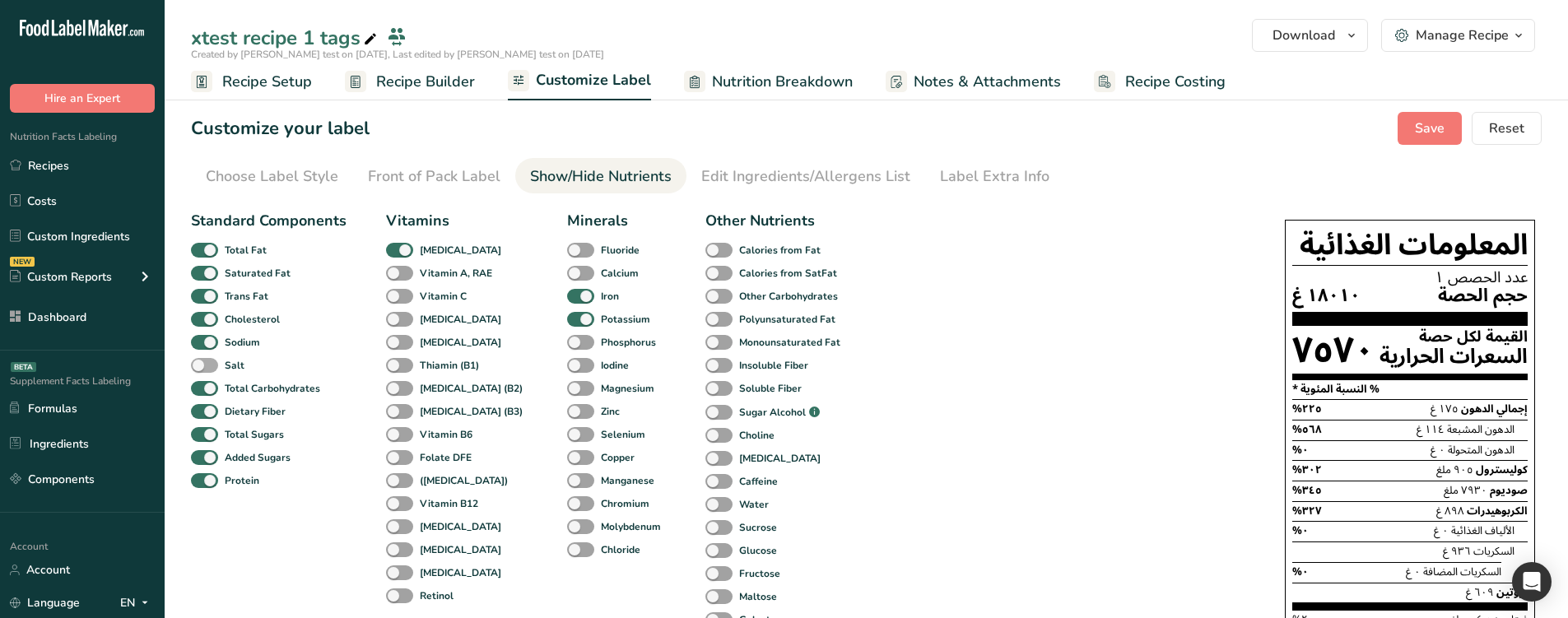
click at [229, 368] on b "Salt" at bounding box center [234, 366] width 20 height 15
click at [202, 368] on input "Salt" at bounding box center [196, 365] width 10 height 10
click at [229, 368] on b "Salt" at bounding box center [234, 366] width 20 height 15
click at [202, 368] on input "Salt" at bounding box center [196, 365] width 10 height 10
checkbox input "false"
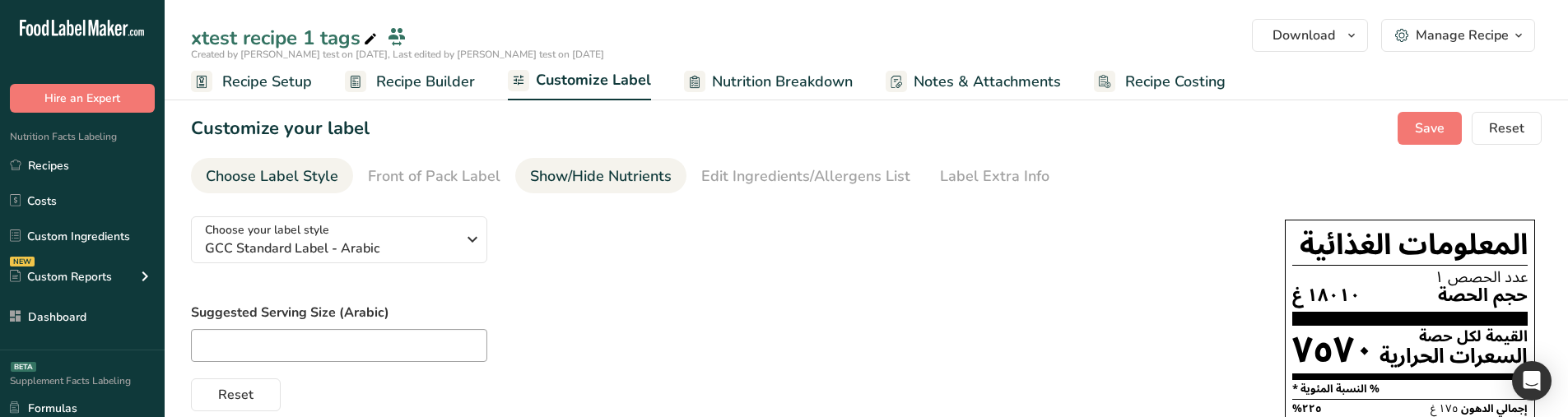
click at [525, 175] on li "Show/Hide Nutrients" at bounding box center [601, 176] width 171 height 36
click at [589, 179] on div "Show/Hide Nutrients" at bounding box center [601, 177] width 141 height 23
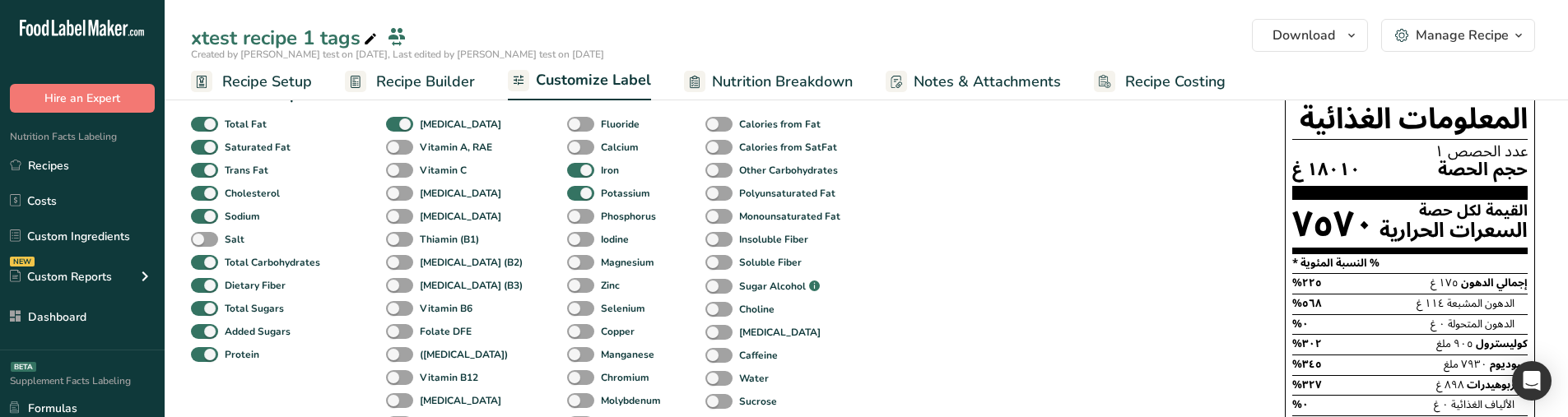
scroll to position [127, 0]
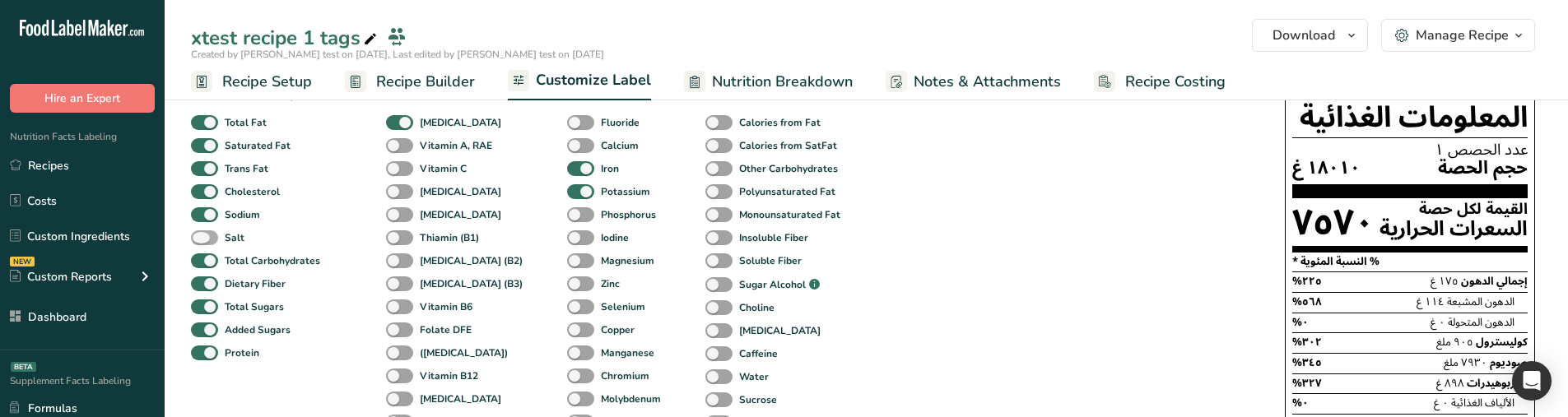
click at [218, 232] on span "Salt" at bounding box center [232, 238] width 26 height 15
click at [202, 232] on input "Salt" at bounding box center [196, 236] width 10 height 10
checkbox input "true"
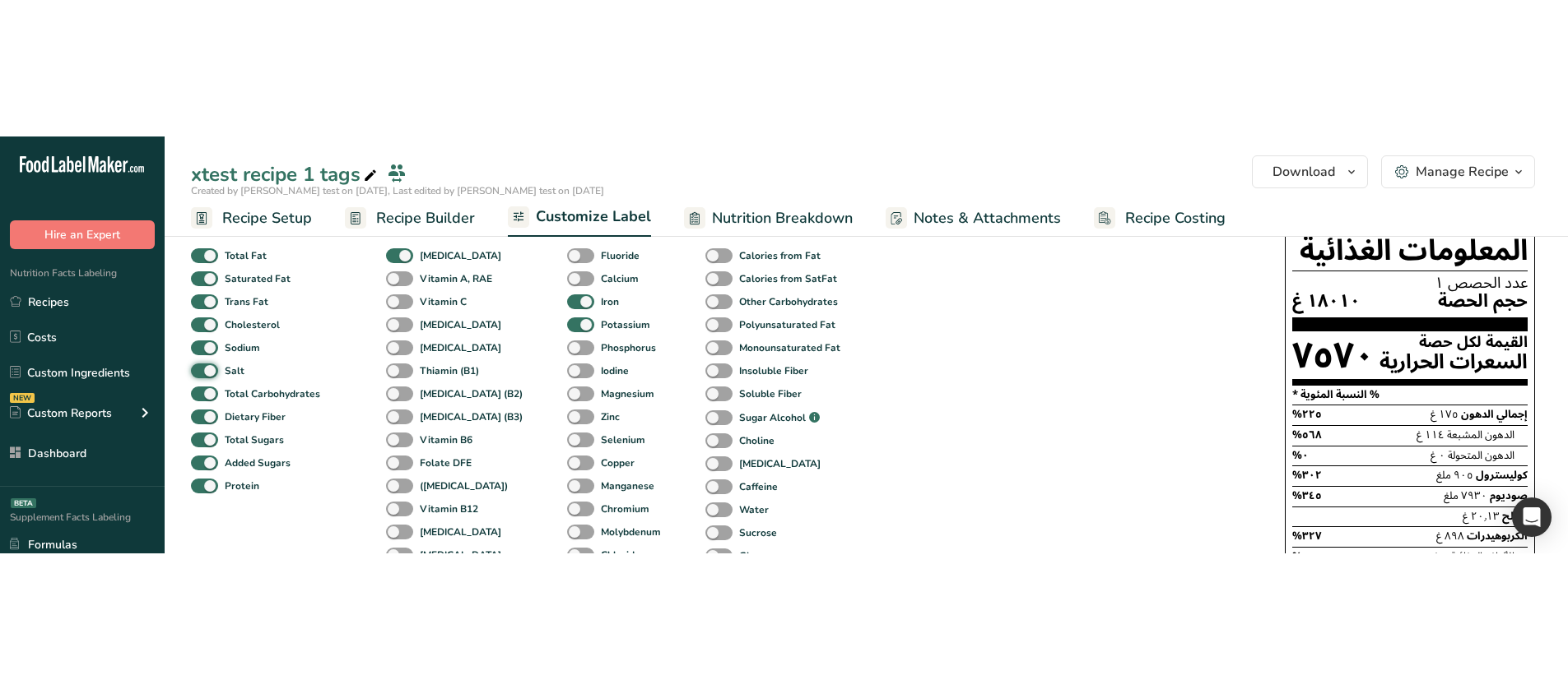
scroll to position [0, 0]
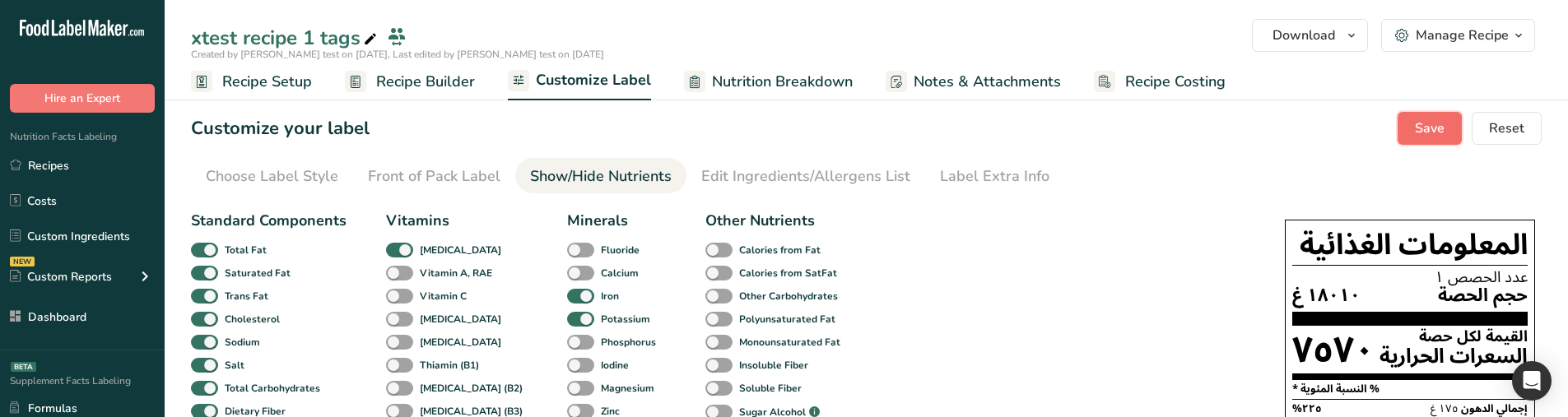
click at [1418, 132] on span "Save" at bounding box center [1429, 128] width 29 height 20
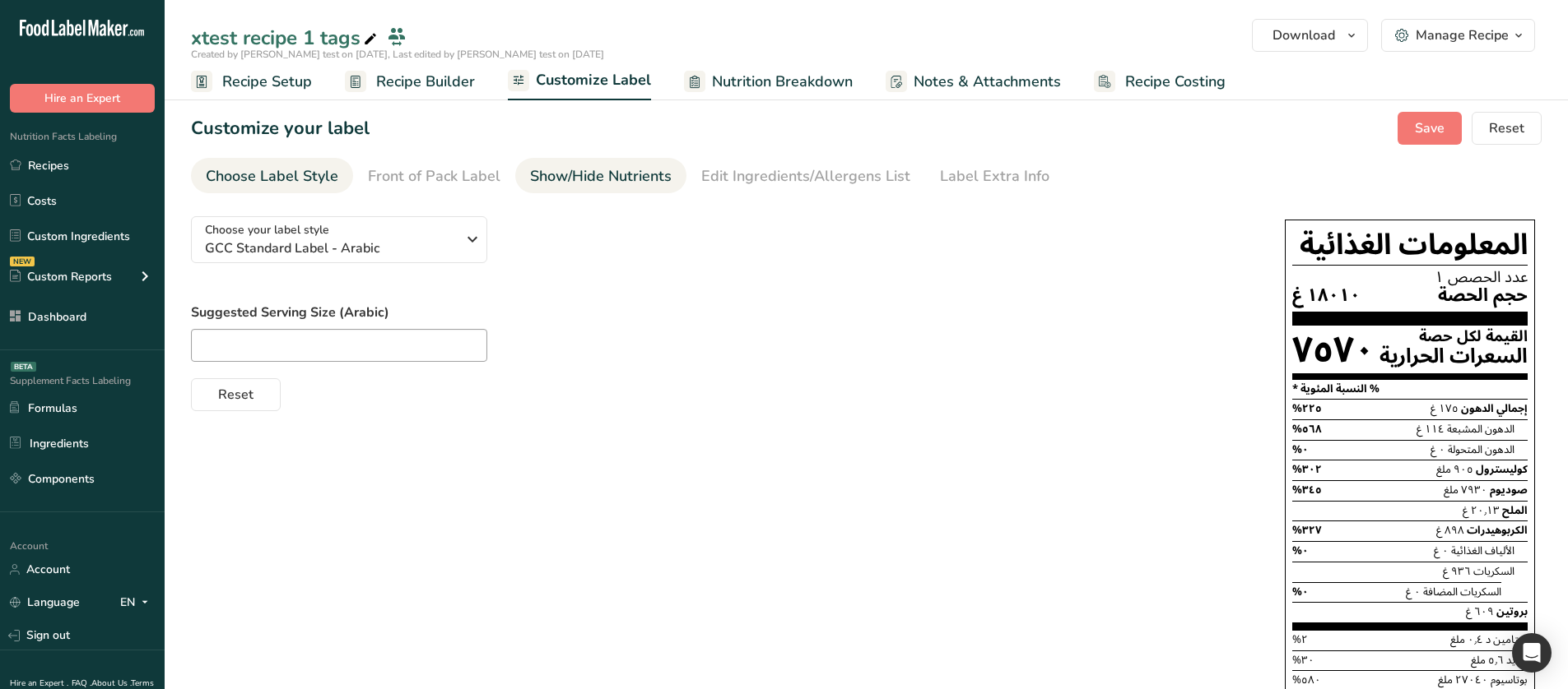
click at [593, 179] on div "Show/Hide Nutrients" at bounding box center [601, 177] width 141 height 23
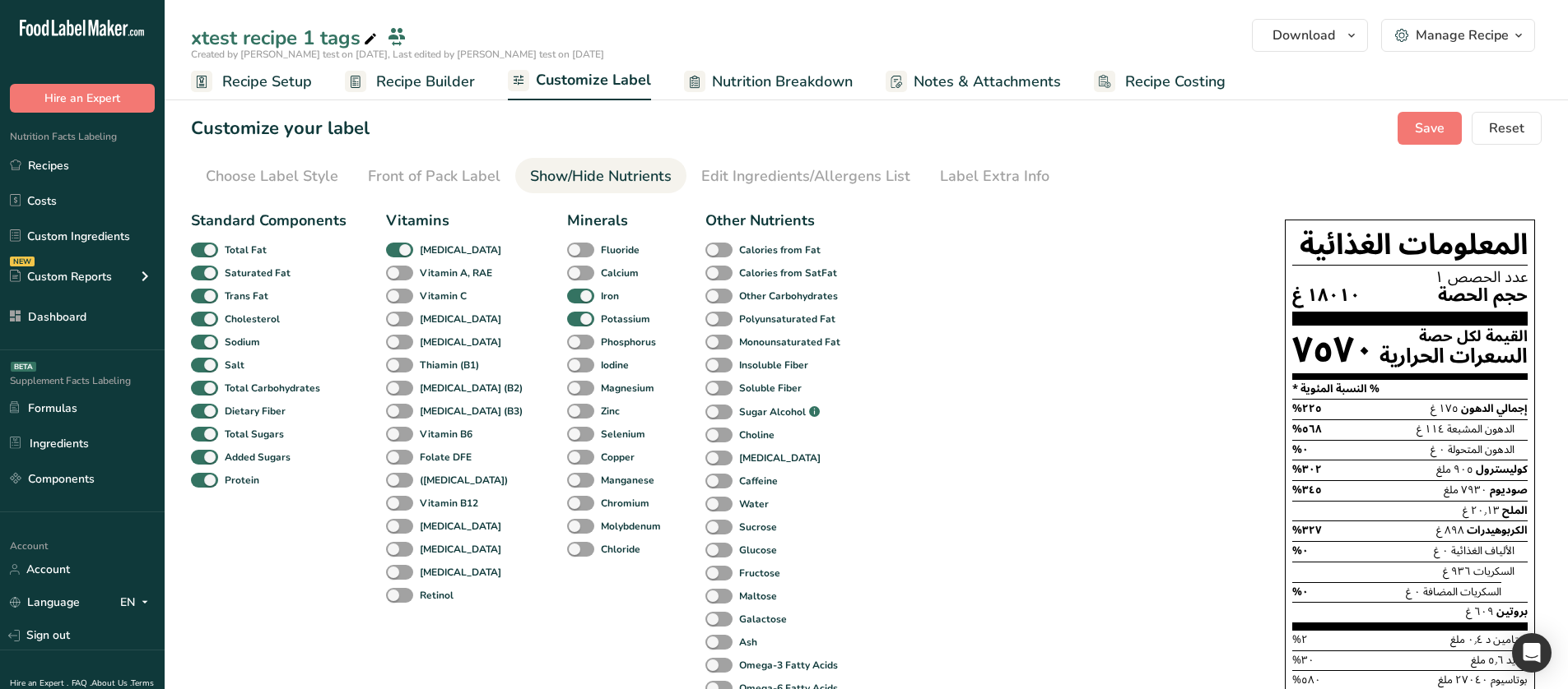
click at [252, 85] on span "Recipe Setup" at bounding box center [267, 82] width 89 height 23
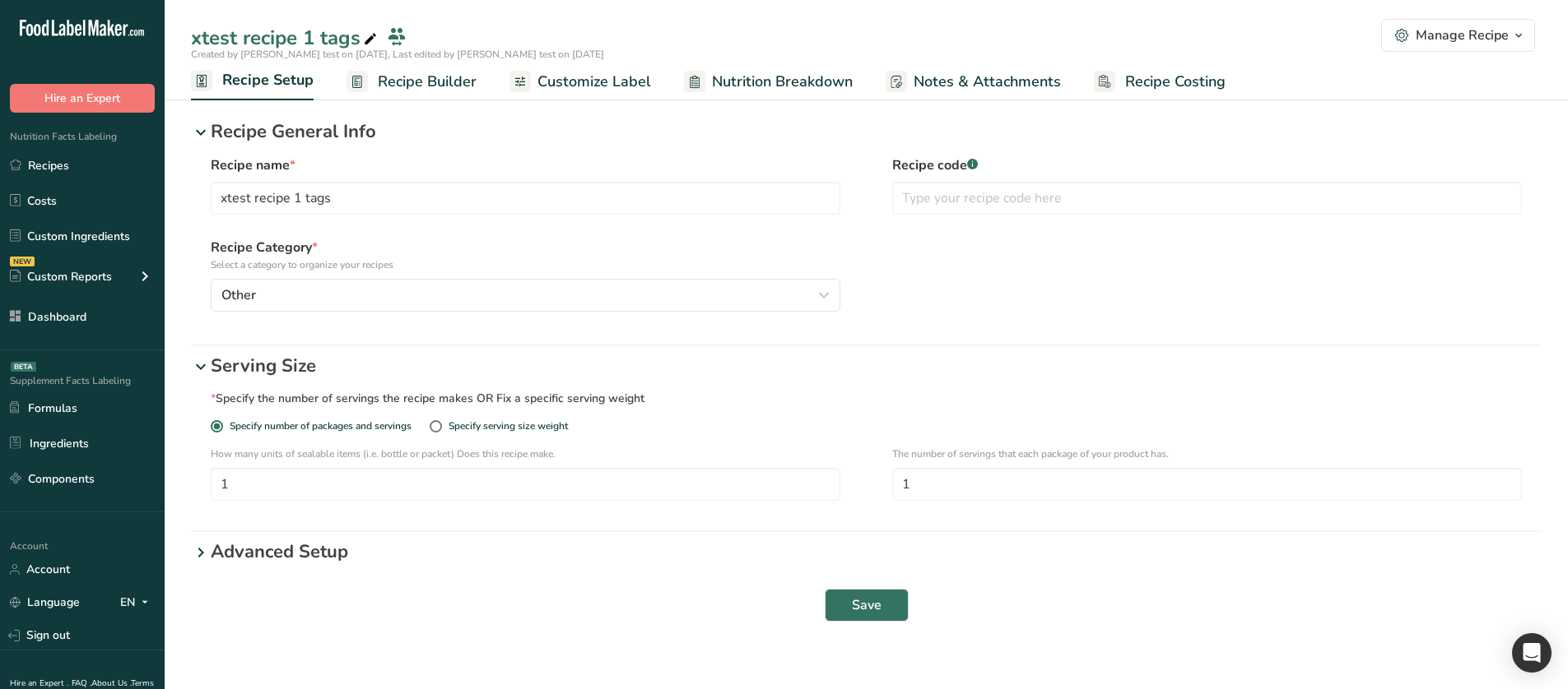
click at [423, 87] on span "Recipe Builder" at bounding box center [427, 82] width 99 height 23
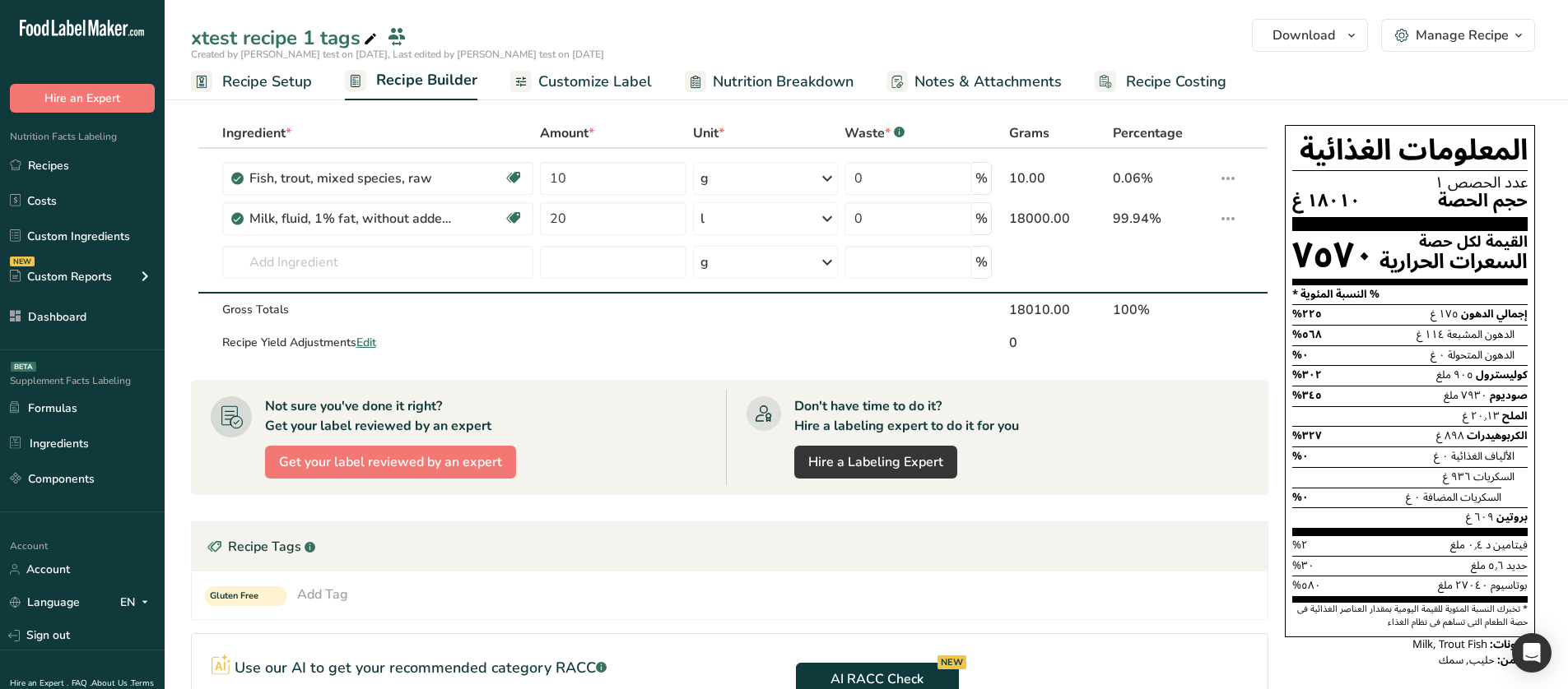
click at [545, 71] on span "Customize Label" at bounding box center [595, 82] width 114 height 23
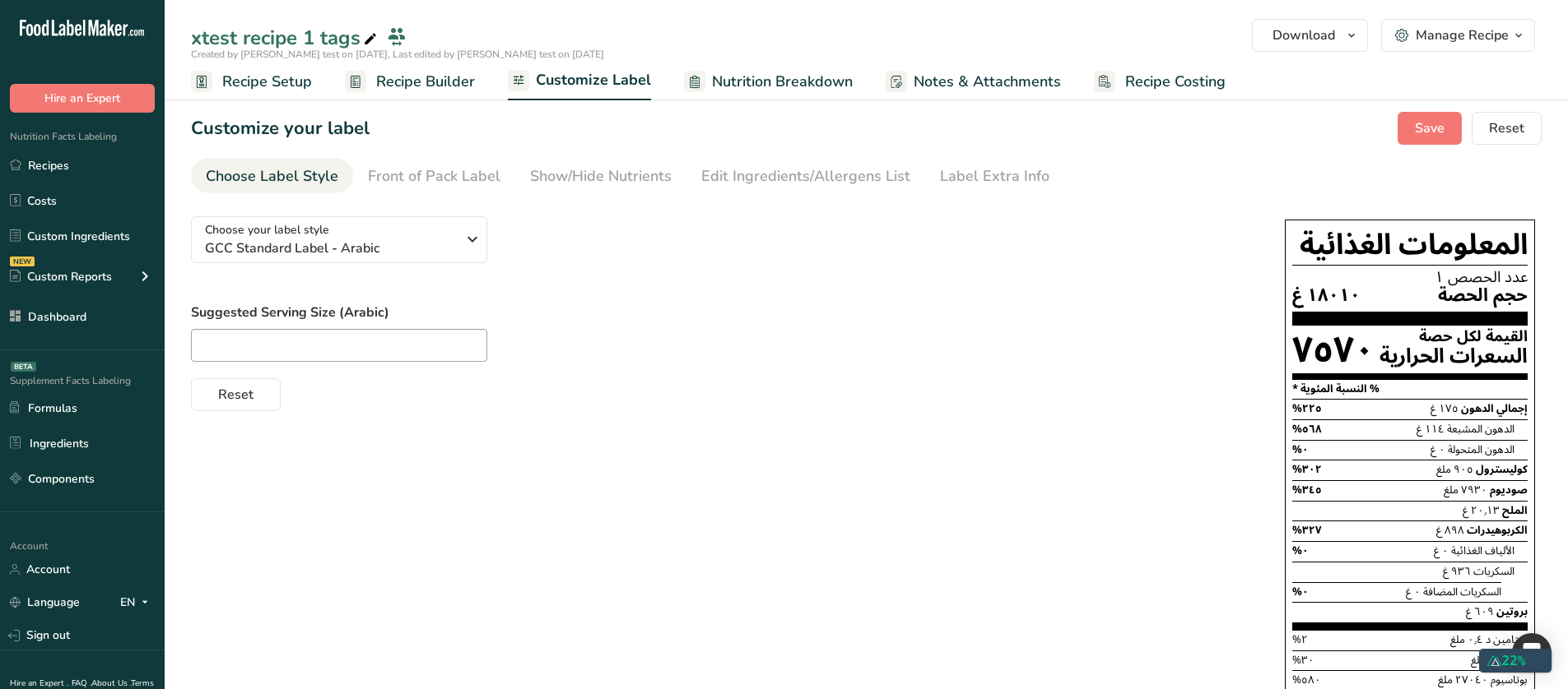
click at [399, 270] on div "Choose your label style GCC Standard Label - Arabic USA (FDA) Standard FDA labe…" at bounding box center [721, 307] width 1060 height 208
click at [384, 232] on div "Choose your label style GCC Standard Label - Arabic" at bounding box center [331, 239] width 251 height 37
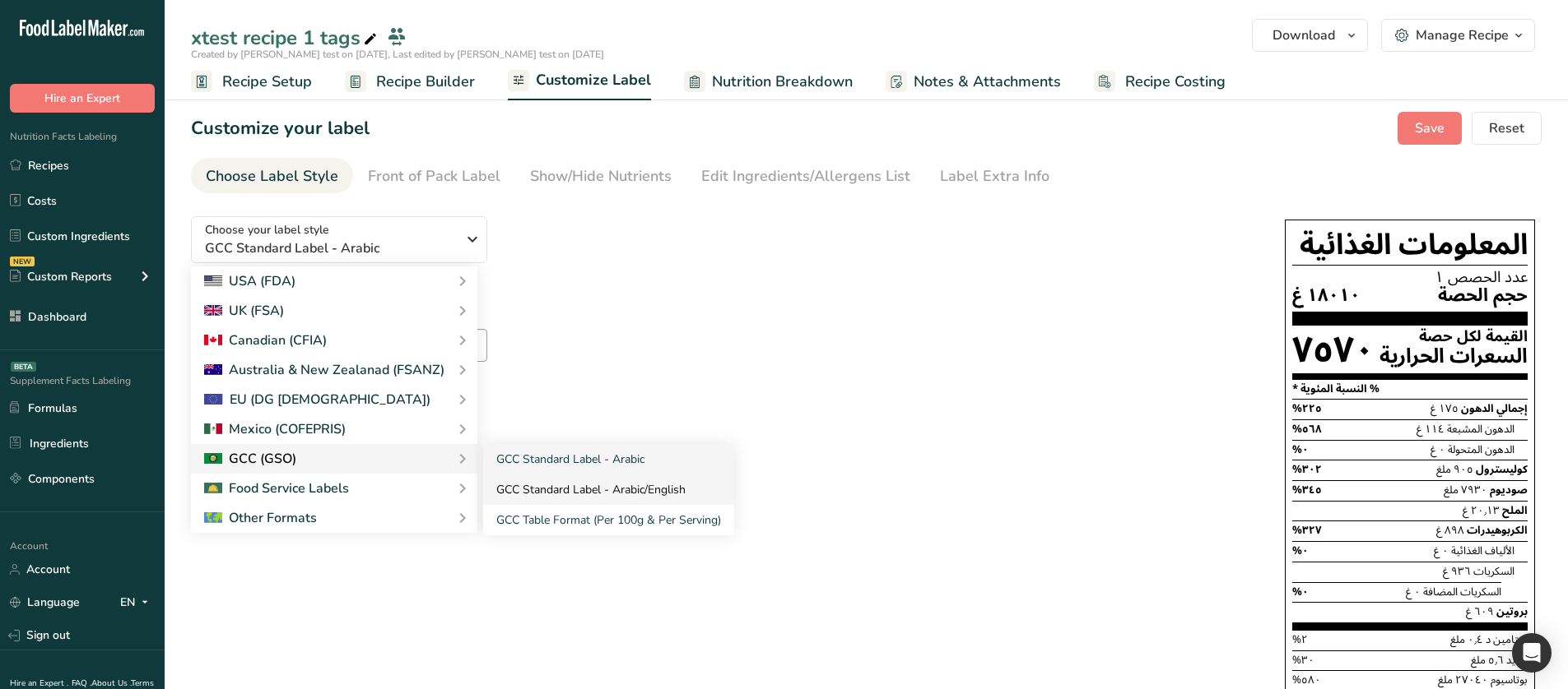
click at [600, 488] on link "GCC Standard Label - Arabic/English" at bounding box center [608, 489] width 251 height 30
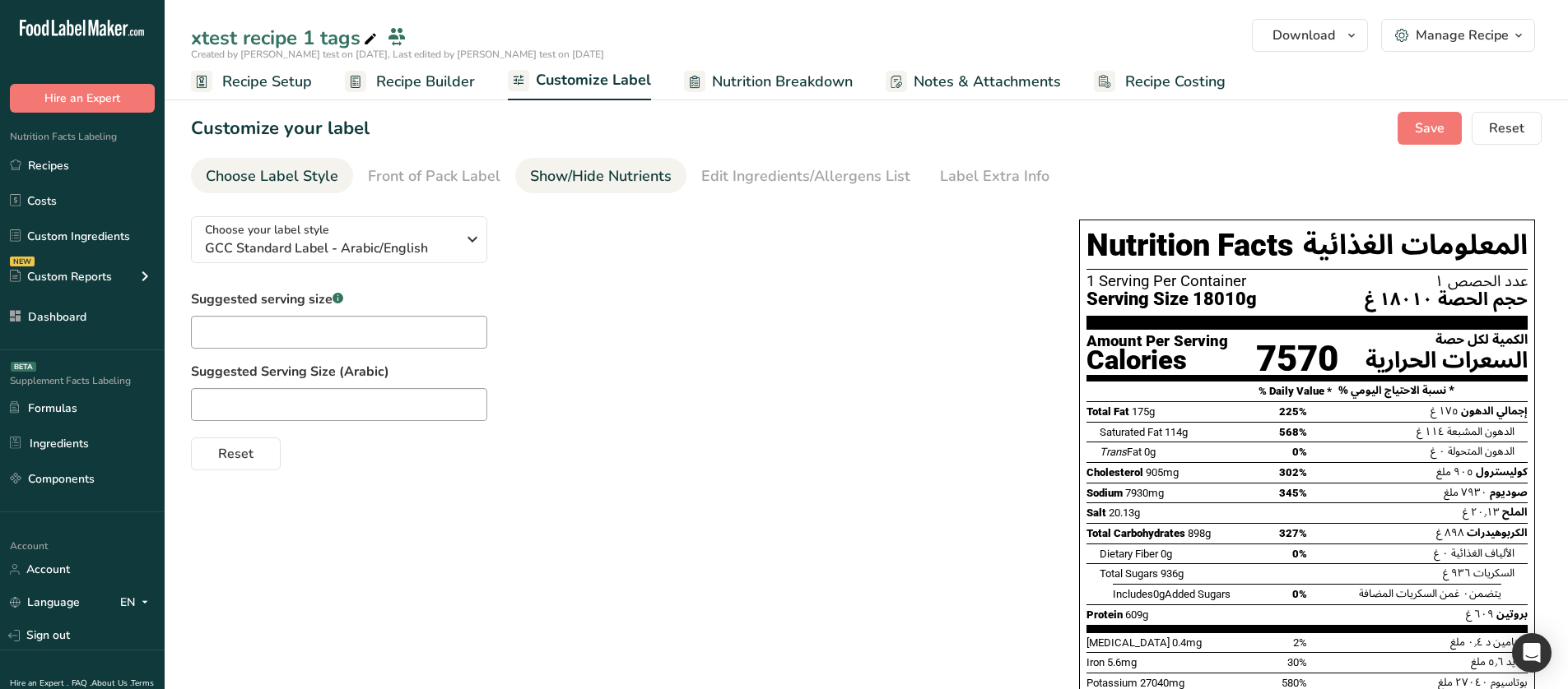
click at [547, 183] on div "Show/Hide Nutrients" at bounding box center [601, 177] width 141 height 23
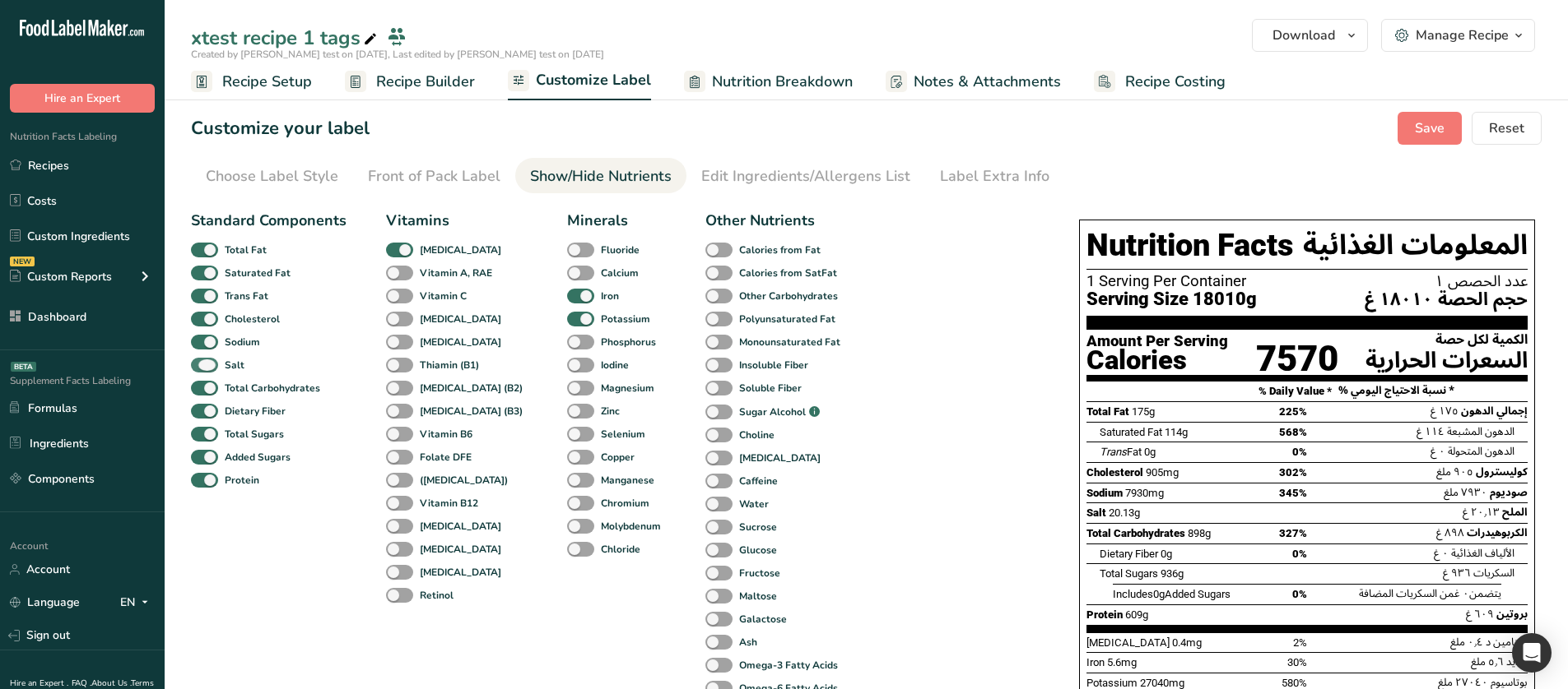
click at [213, 362] on span at bounding box center [204, 365] width 27 height 16
click at [202, 362] on input "Salt" at bounding box center [196, 364] width 10 height 10
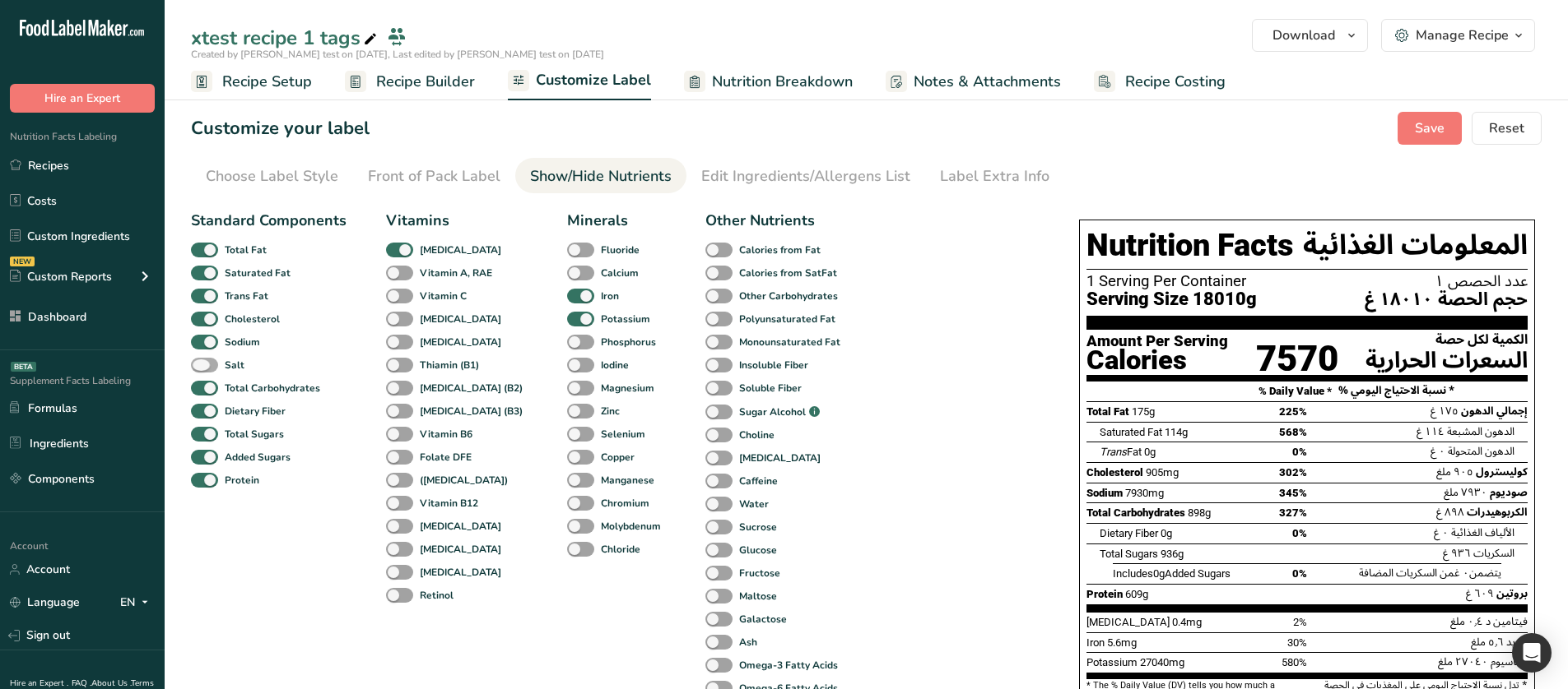
click at [213, 362] on span at bounding box center [204, 365] width 27 height 16
click at [202, 362] on input "Salt" at bounding box center [196, 364] width 10 height 10
checkbox input "true"
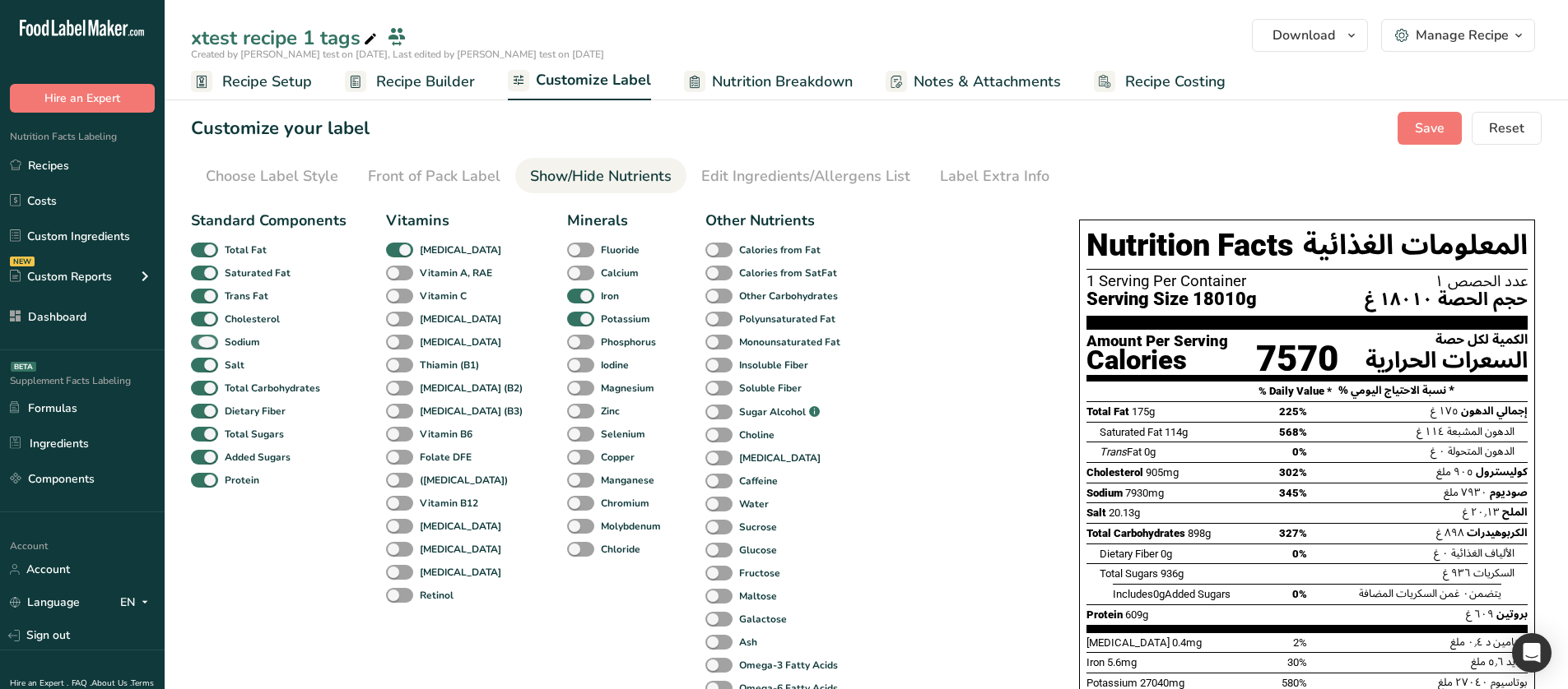
click at [250, 338] on b "Sodium" at bounding box center [243, 343] width 36 height 15
click at [202, 338] on input "Sodium" at bounding box center [196, 341] width 10 height 10
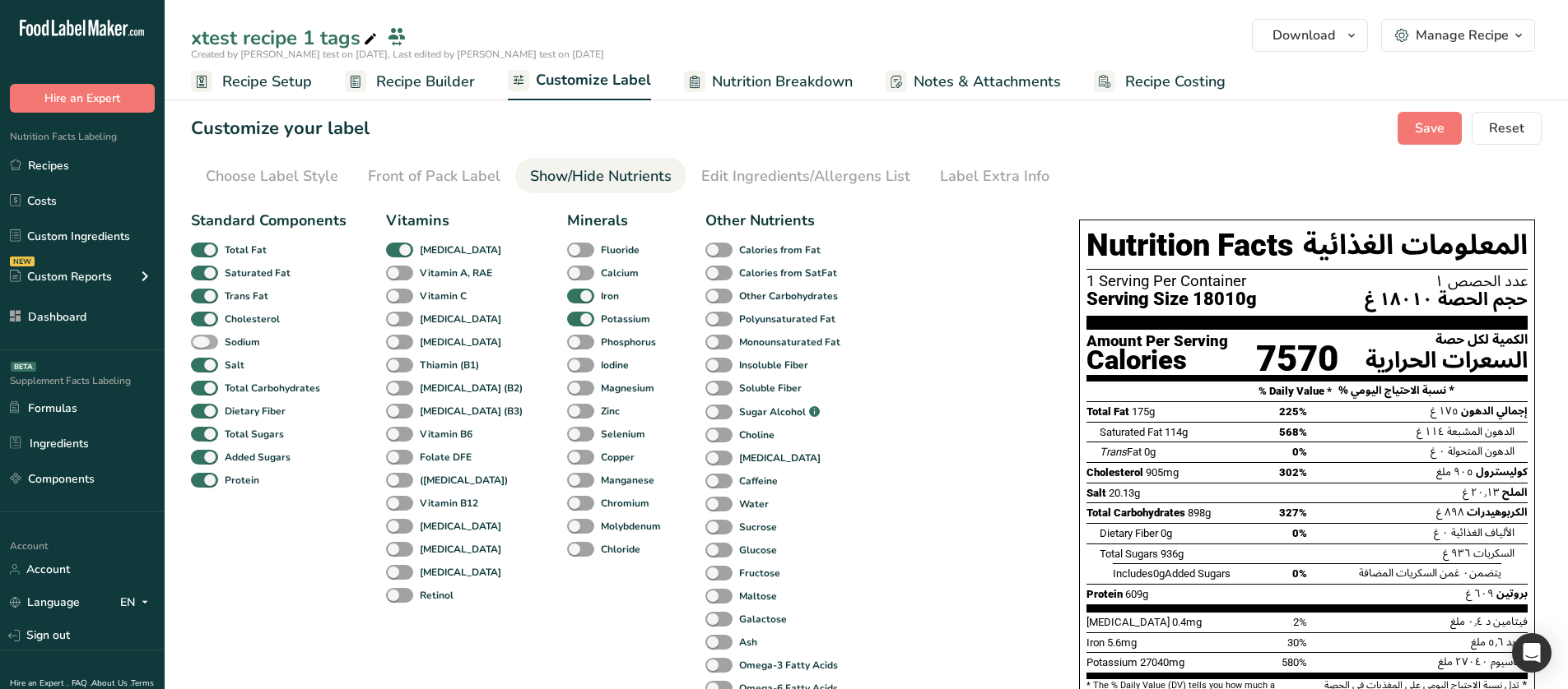
click at [250, 338] on b "Sodium" at bounding box center [243, 343] width 36 height 15
click at [202, 338] on input "Sodium" at bounding box center [196, 341] width 10 height 10
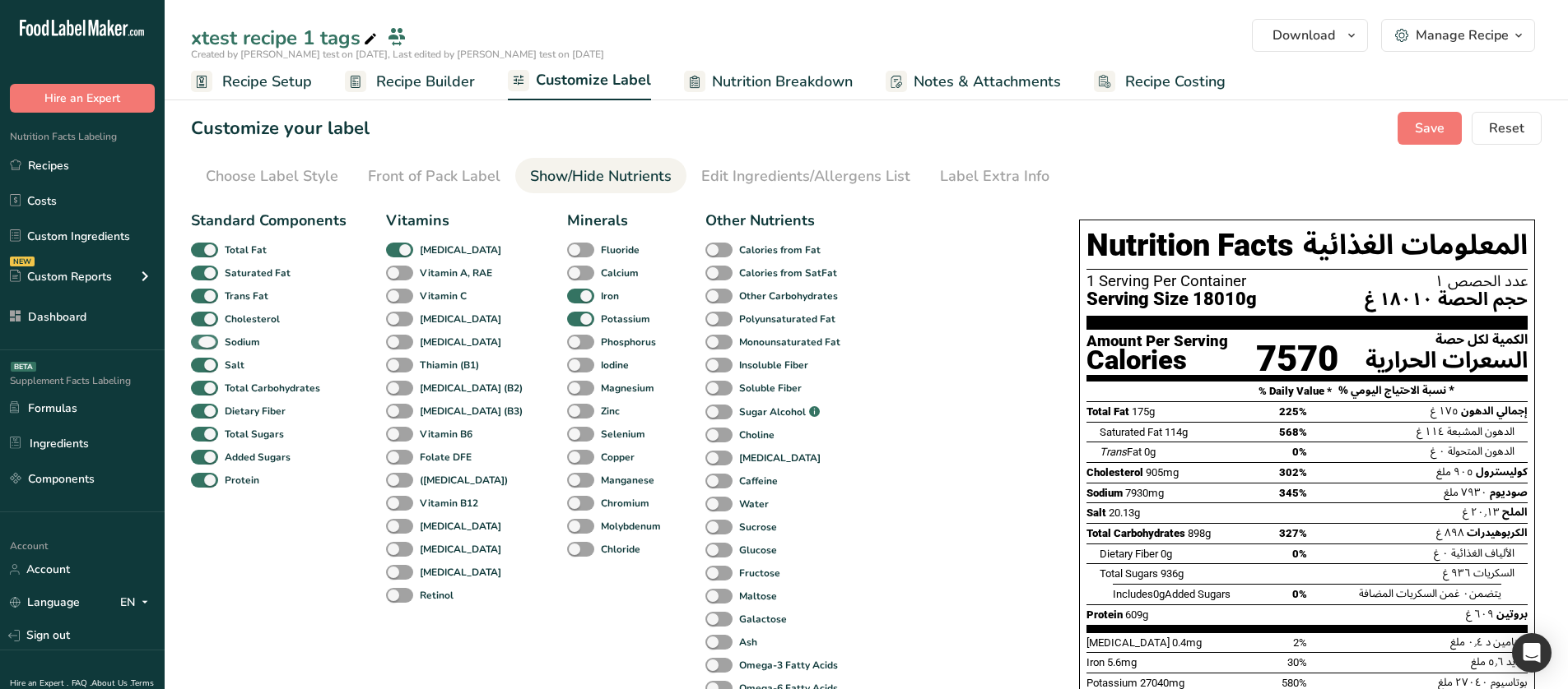
click at [250, 338] on b "Sodium" at bounding box center [243, 343] width 36 height 15
click at [202, 338] on input "Sodium" at bounding box center [196, 341] width 10 height 10
checkbox input "false"
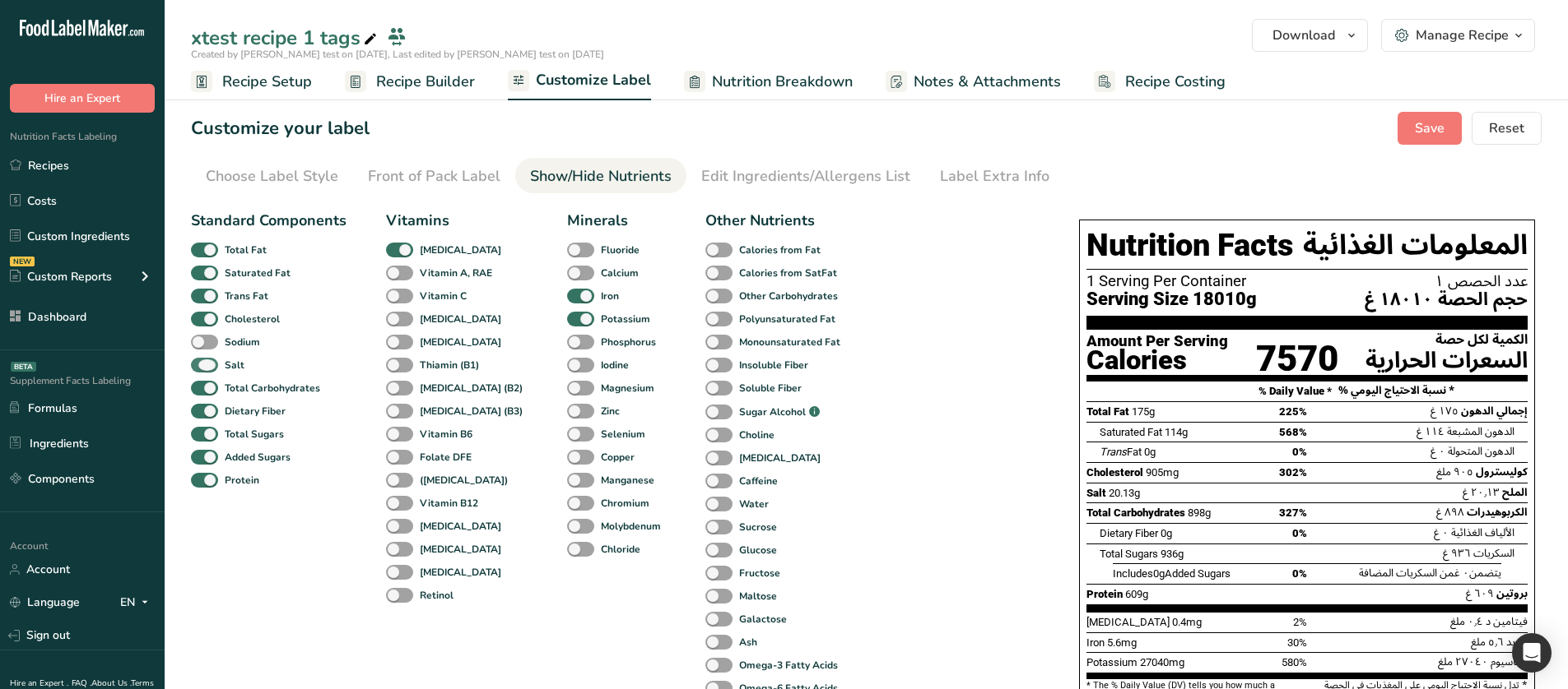
click at [228, 361] on b "Salt" at bounding box center [234, 365] width 20 height 15
click at [202, 361] on input "Salt" at bounding box center [196, 364] width 10 height 10
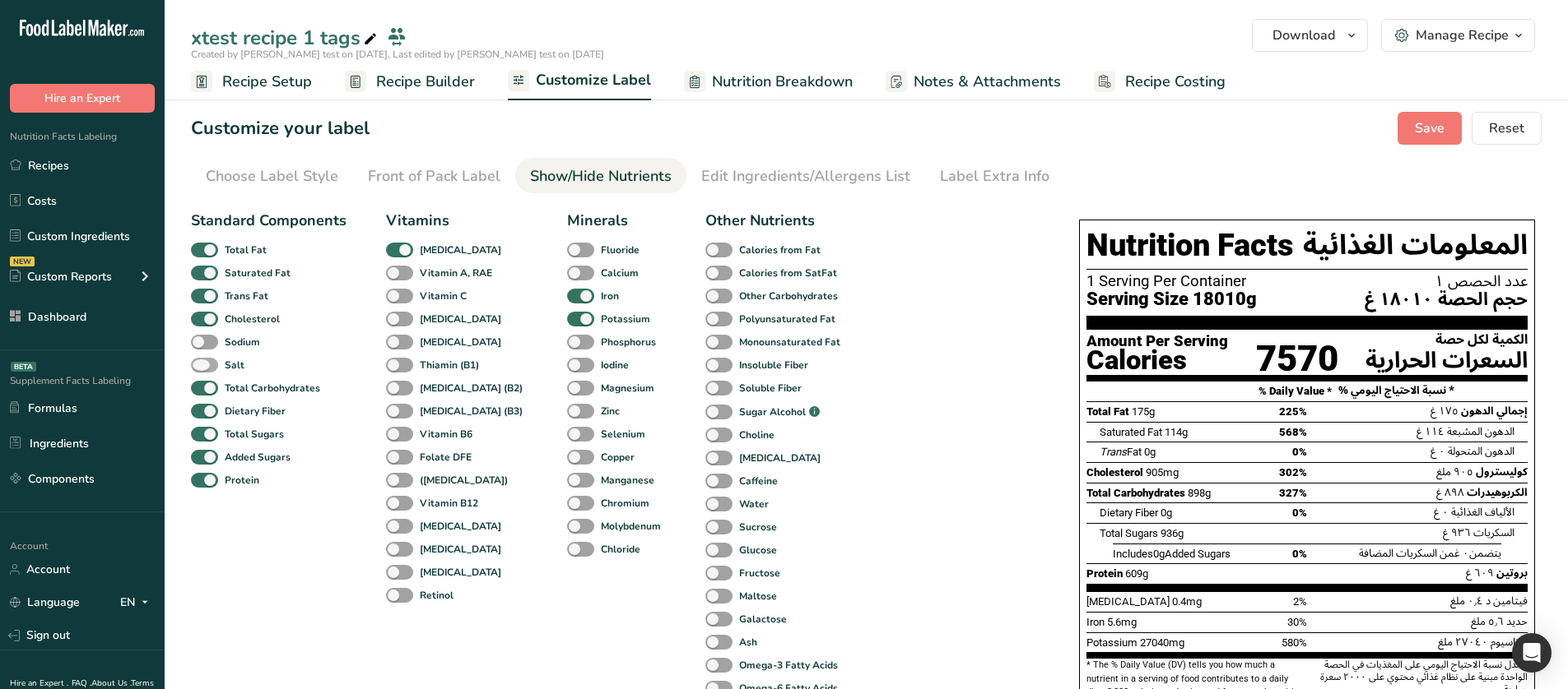
click at [228, 361] on b "Salt" at bounding box center [234, 365] width 20 height 15
click at [202, 361] on input "Salt" at bounding box center [196, 364] width 10 height 10
checkbox input "true"
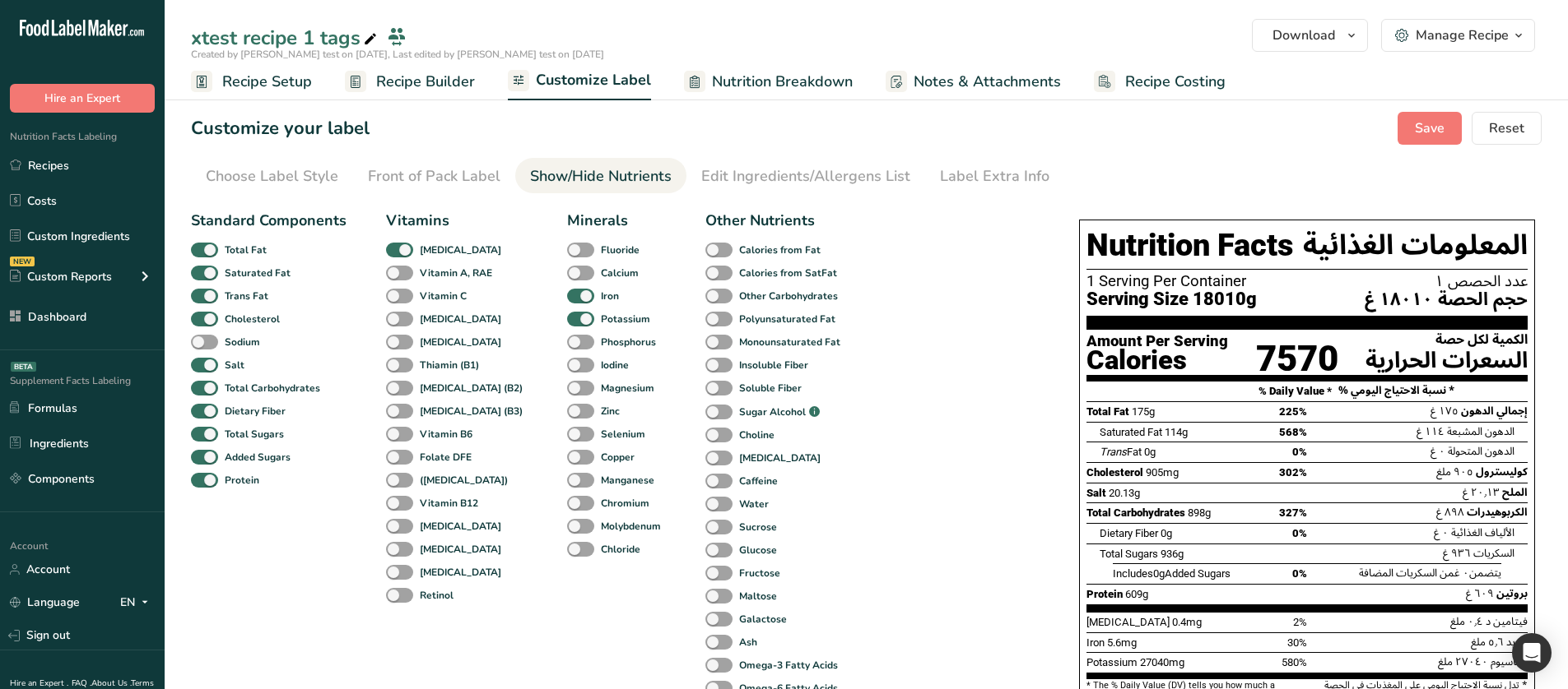
click at [234, 352] on div "Standard Components Total Fat Saturated Fat Trans Fat Cholesterol Sodium Salt T…" at bounding box center [268, 455] width 155 height 490
click at [238, 344] on b "Sodium" at bounding box center [243, 343] width 36 height 15
click at [202, 344] on input "Sodium" at bounding box center [196, 341] width 10 height 10
checkbox input "true"
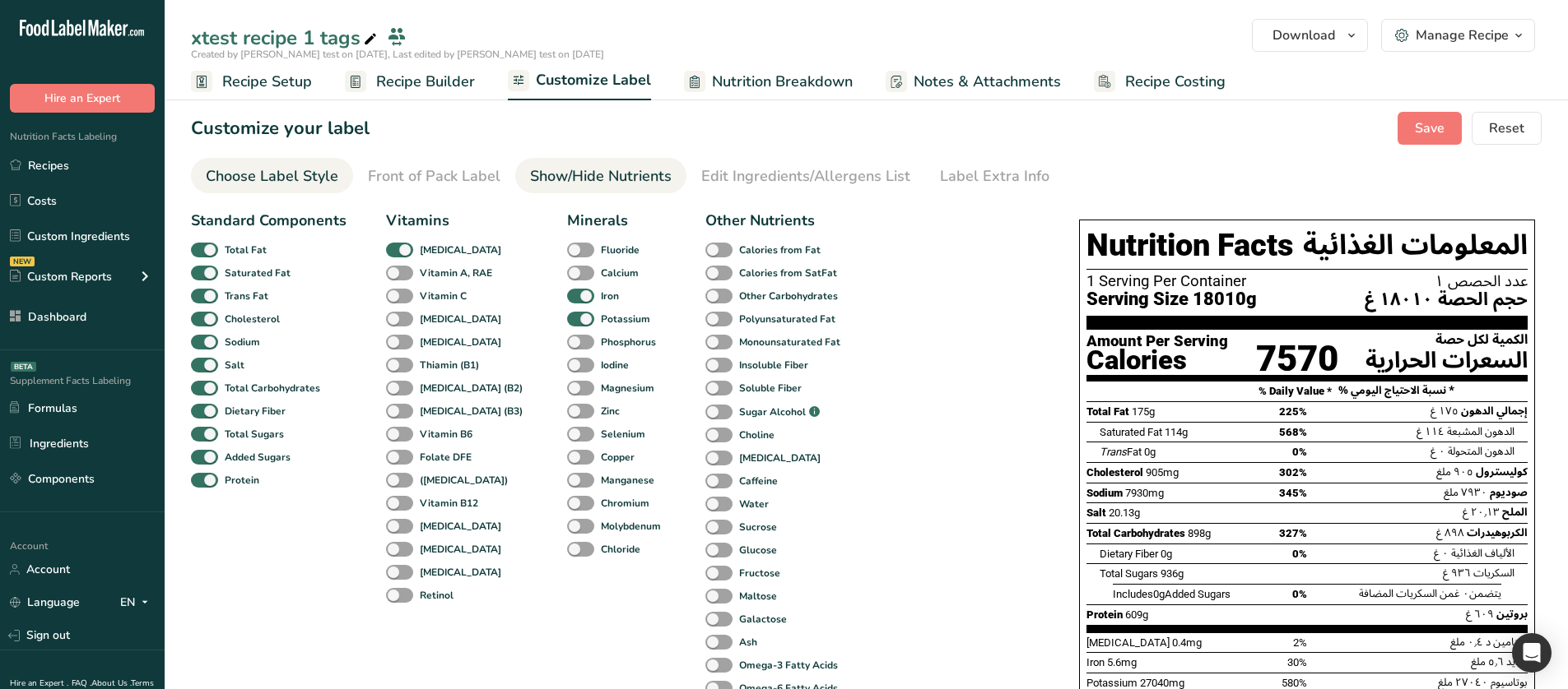
click at [323, 168] on div "Choose Label Style" at bounding box center [271, 177] width 133 height 23
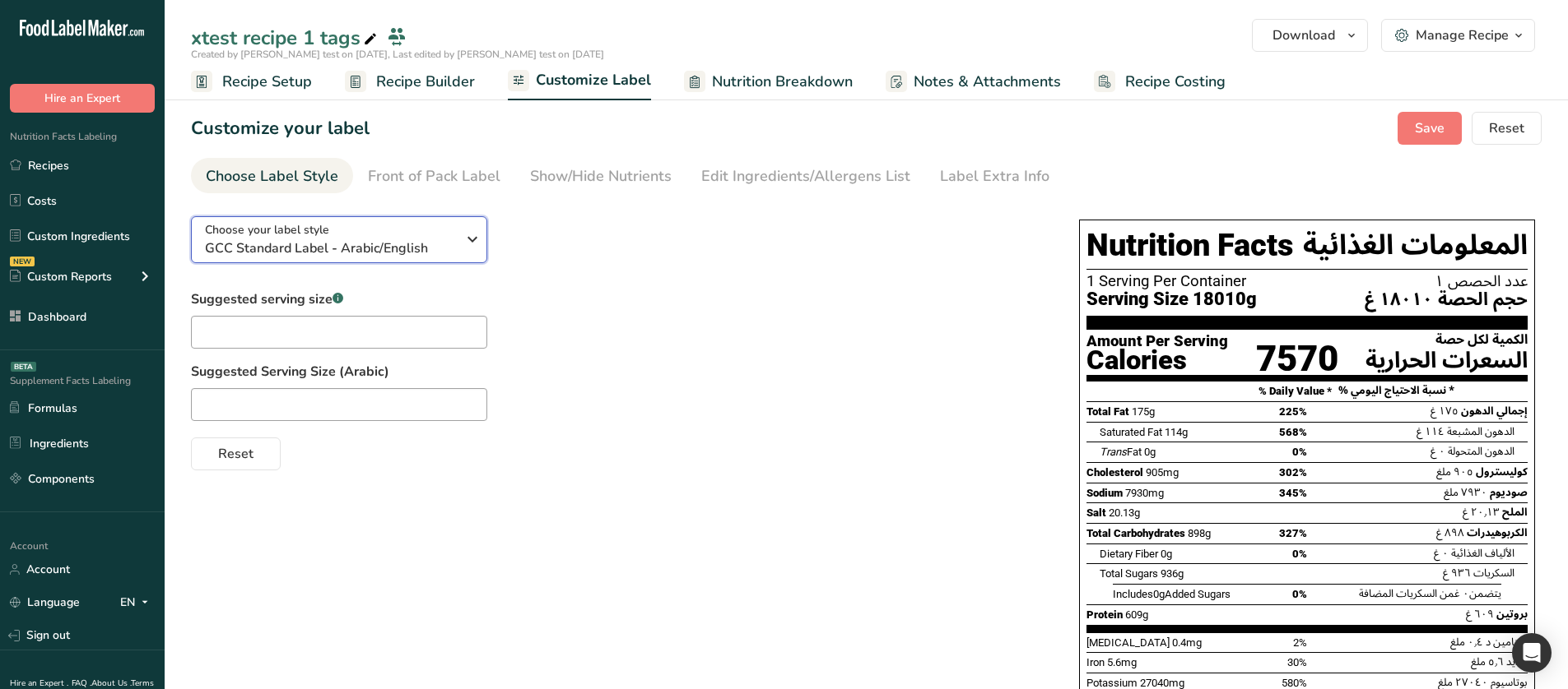
click at [370, 241] on span "GCC Standard Label - Arabic/English" at bounding box center [331, 248] width 251 height 20
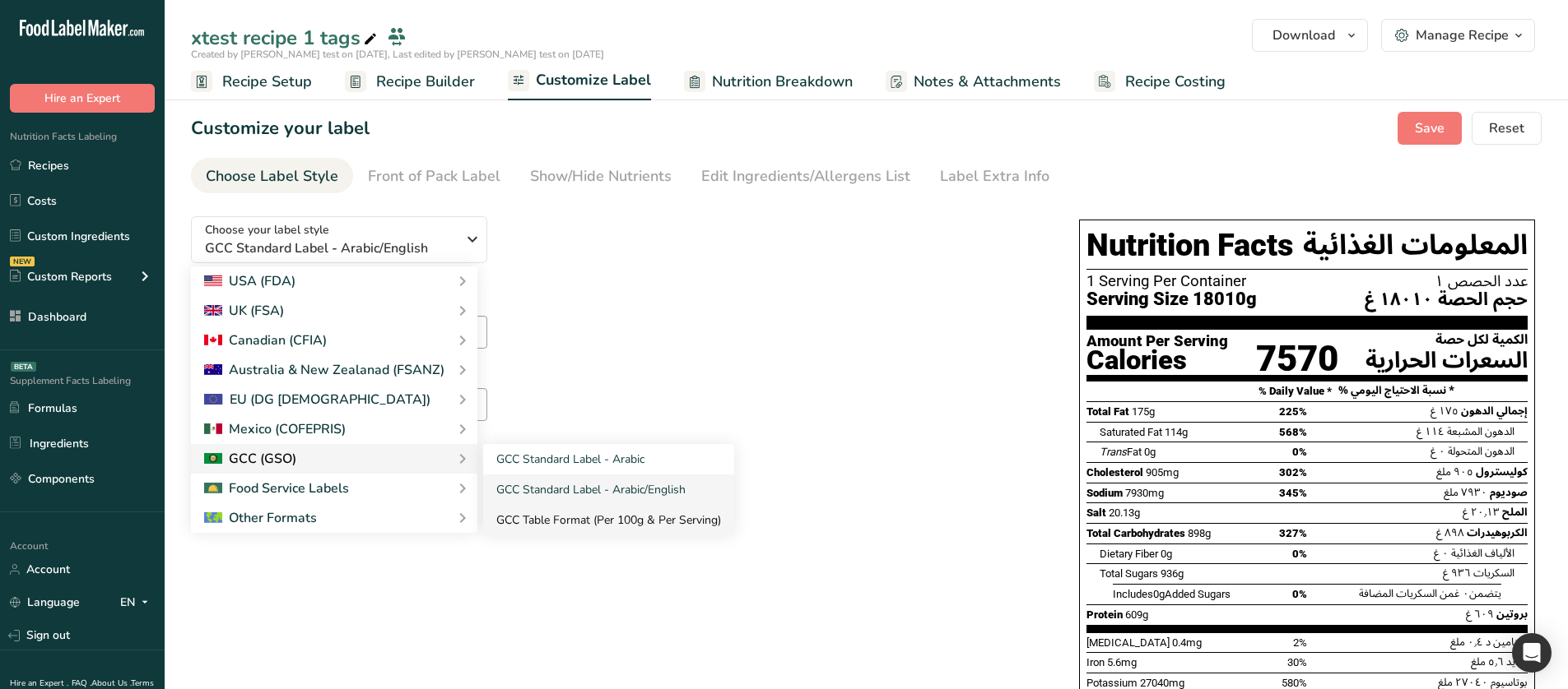
click at [555, 531] on link "GCC Table Format (Per 100g & Per Serving)" at bounding box center [608, 521] width 251 height 30
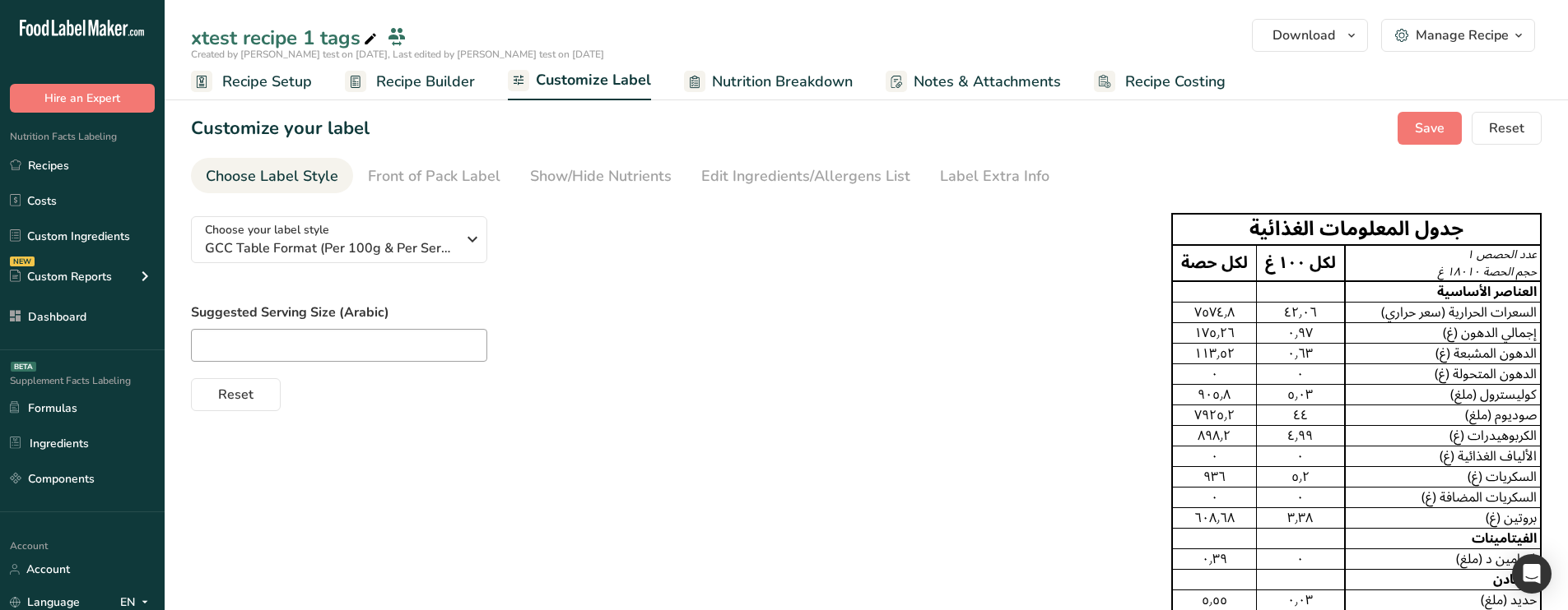
scroll to position [0, 12]
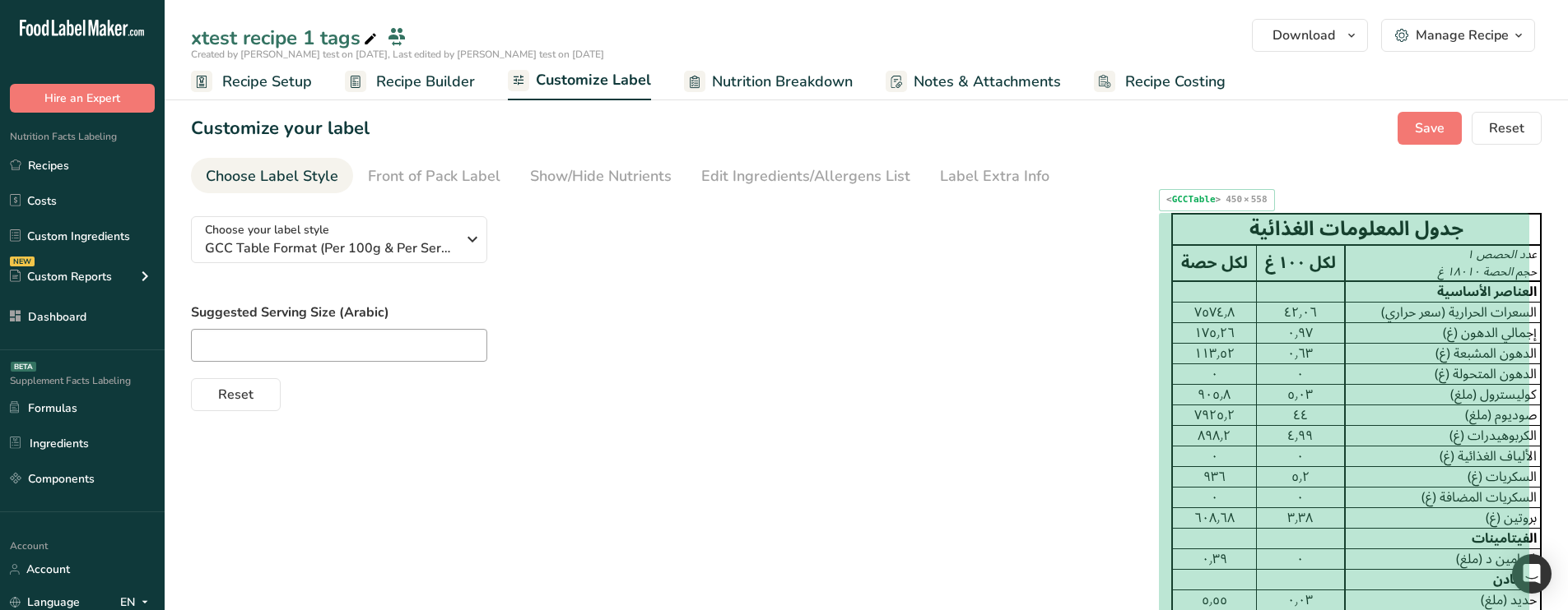
click at [1296, 446] on div "٤٫٩٩" at bounding box center [1301, 436] width 81 height 20
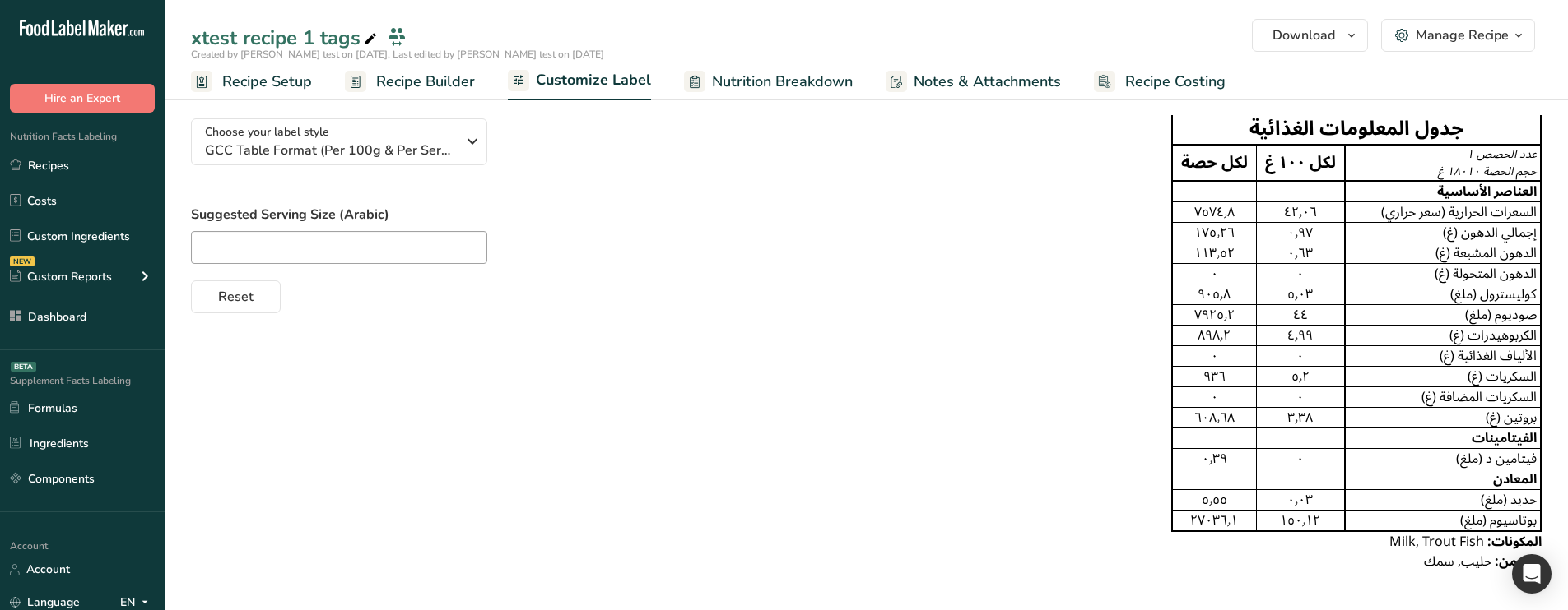
scroll to position [4, 12]
drag, startPoint x: 1377, startPoint y: 308, endPoint x: 1387, endPoint y: 308, distance: 10.0
click at [1387, 308] on td "صوديوم (ملغ)" at bounding box center [1443, 313] width 196 height 21
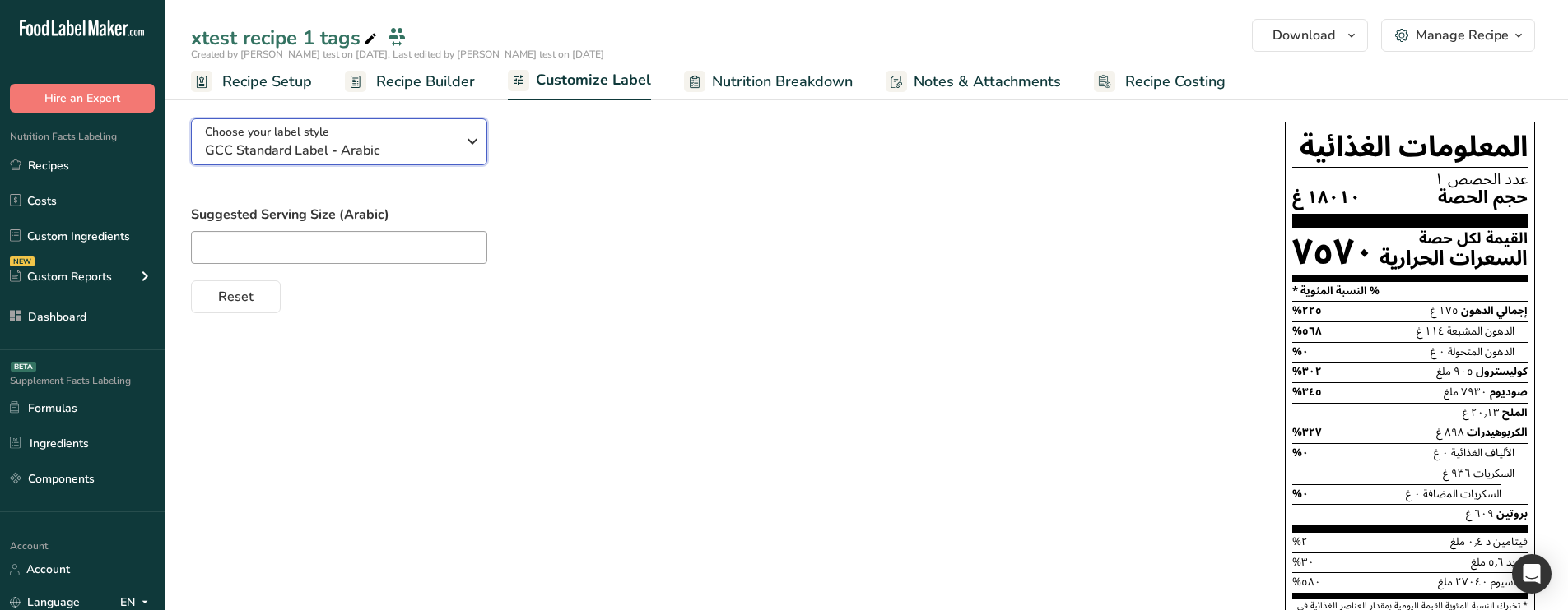
click at [354, 141] on span "GCC Standard Label - Arabic" at bounding box center [331, 150] width 251 height 20
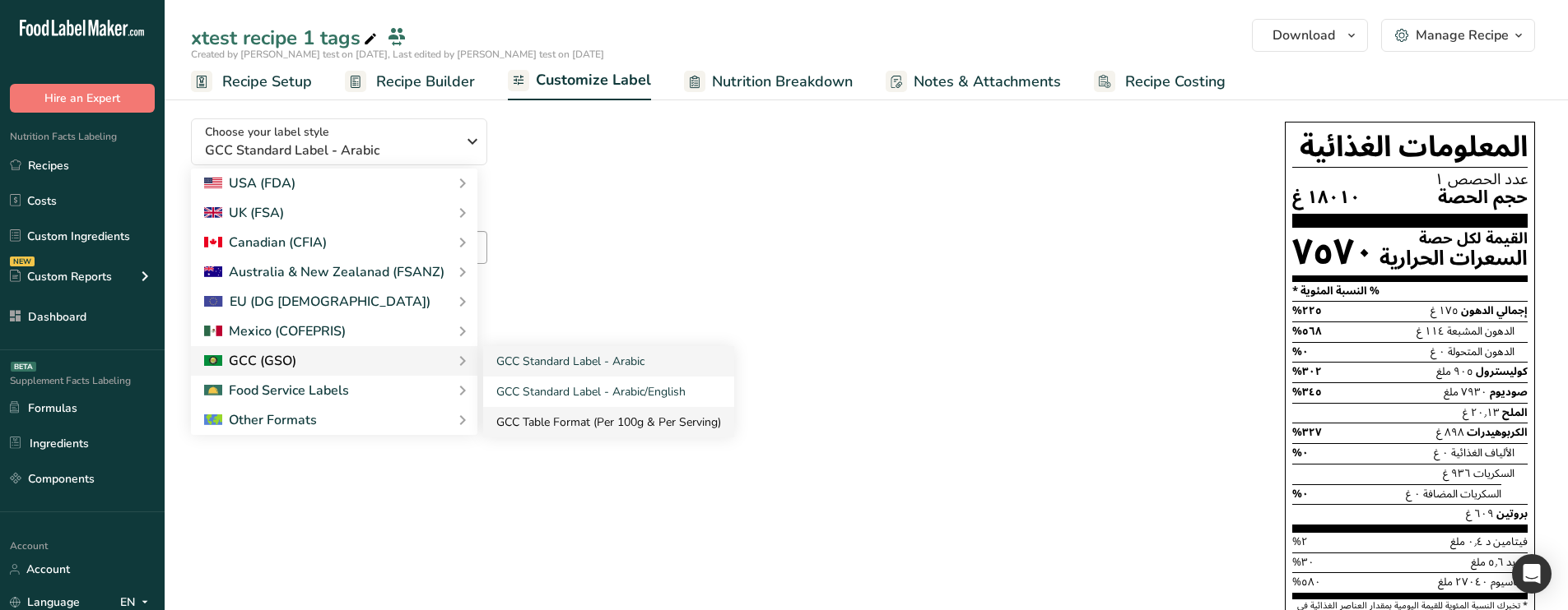
click at [546, 410] on link "GCC Table Format (Per 100g & Per Serving)" at bounding box center [608, 423] width 251 height 30
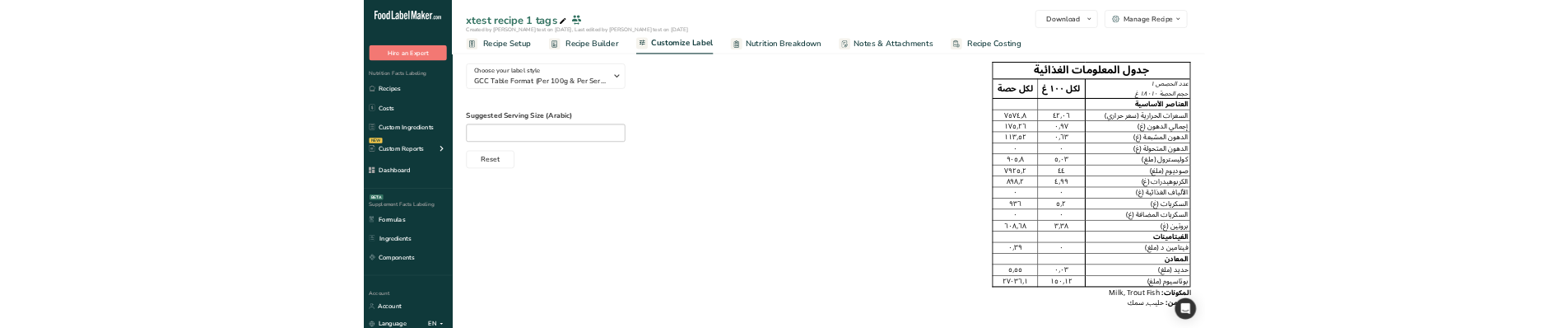
scroll to position [0, 0]
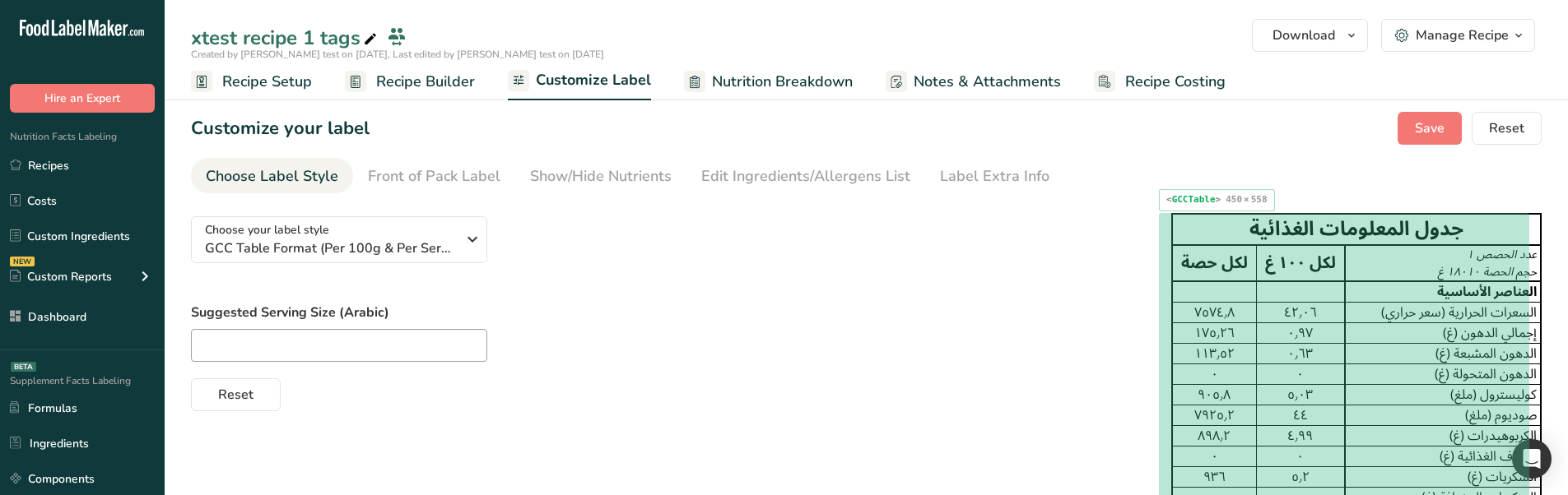
click at [1230, 303] on div "٧٥٧٤٫٨" at bounding box center [1214, 312] width 76 height 20
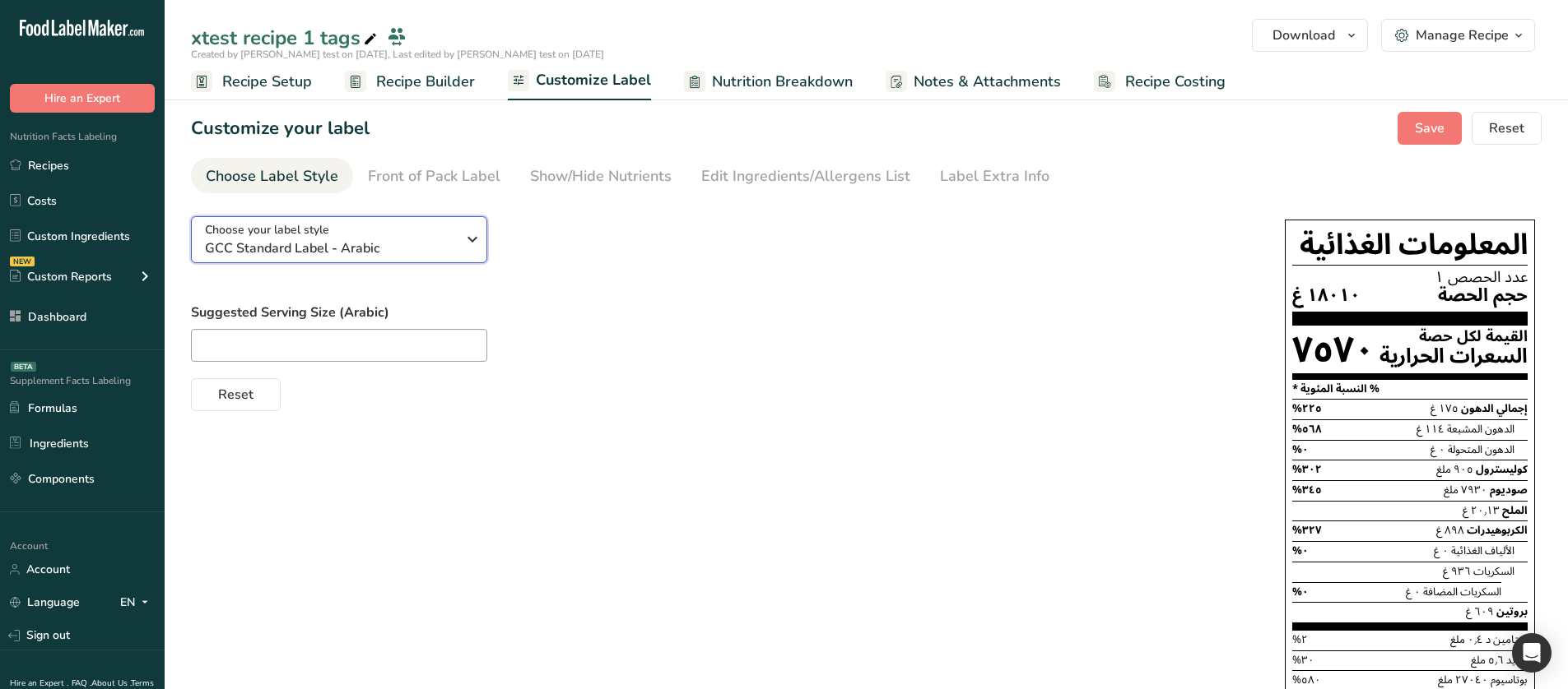
click at [356, 260] on button "Choose your label style GCC Standard Label - Arabic" at bounding box center [339, 240] width 297 height 47
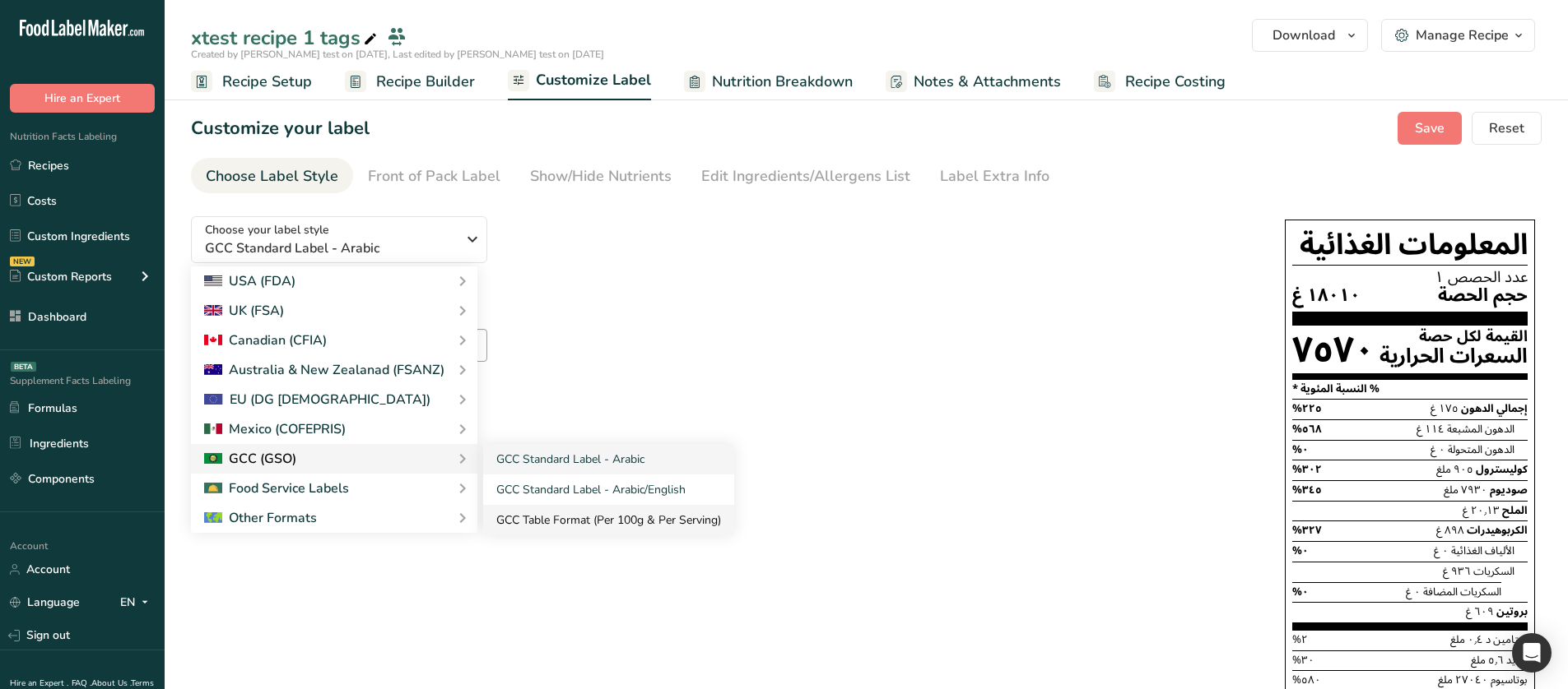
click at [527, 514] on link "GCC Table Format (Per 100g & Per Serving)" at bounding box center [608, 521] width 251 height 30
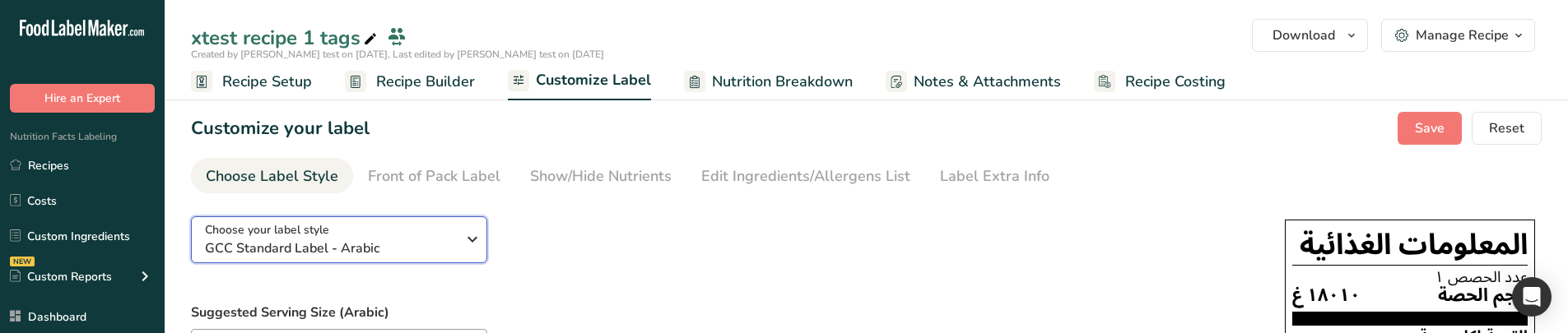
click at [421, 238] on span "GCC Standard Label - Arabic" at bounding box center [331, 247] width 251 height 20
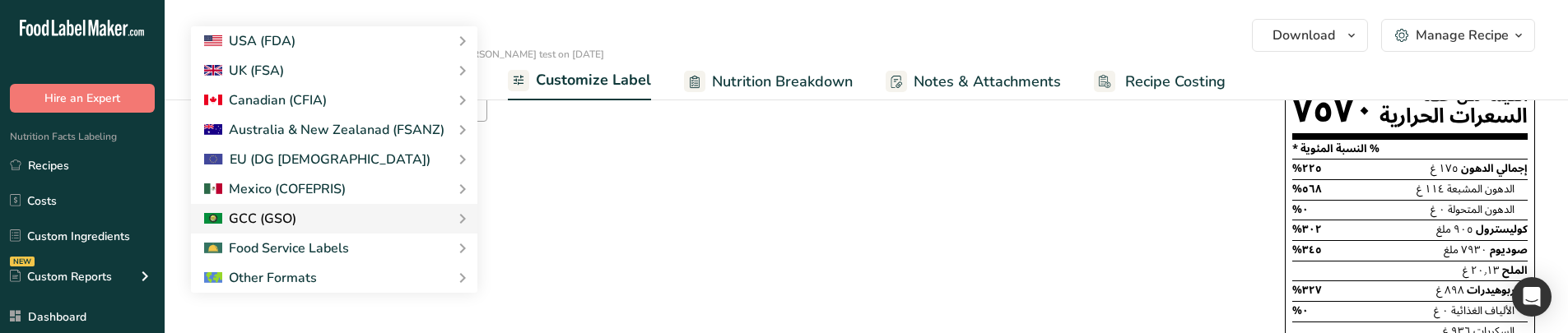
scroll to position [246, 0]
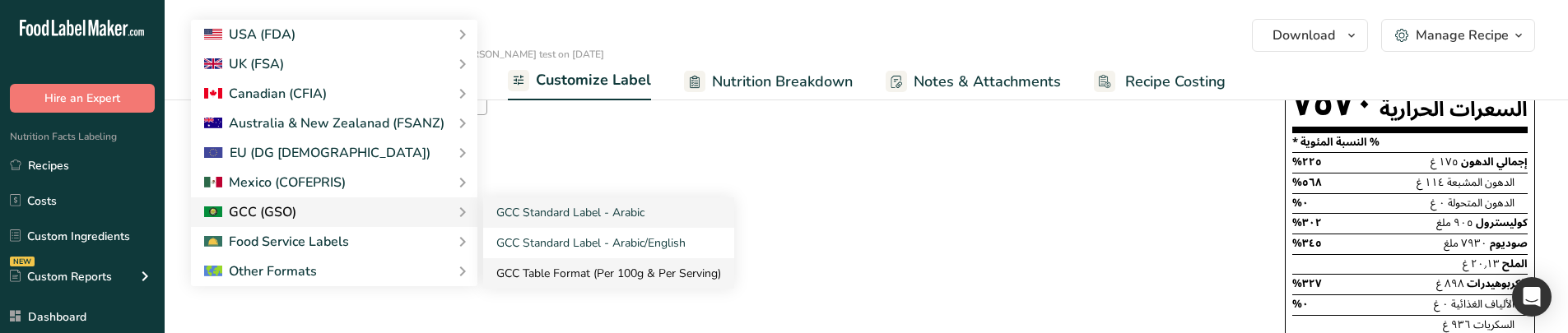
click at [569, 262] on link "GCC Table Format (Per 100g & Per Serving)" at bounding box center [608, 273] width 251 height 30
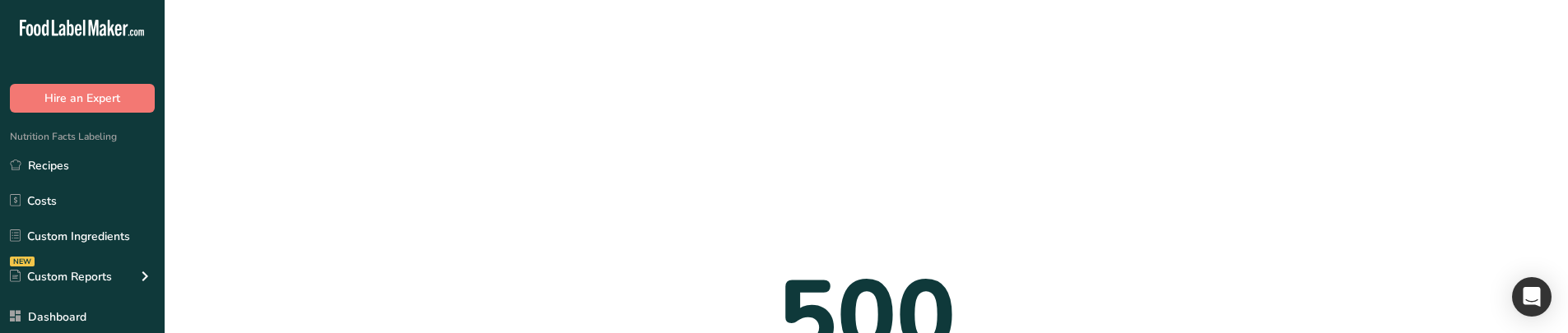
scroll to position [0, 0]
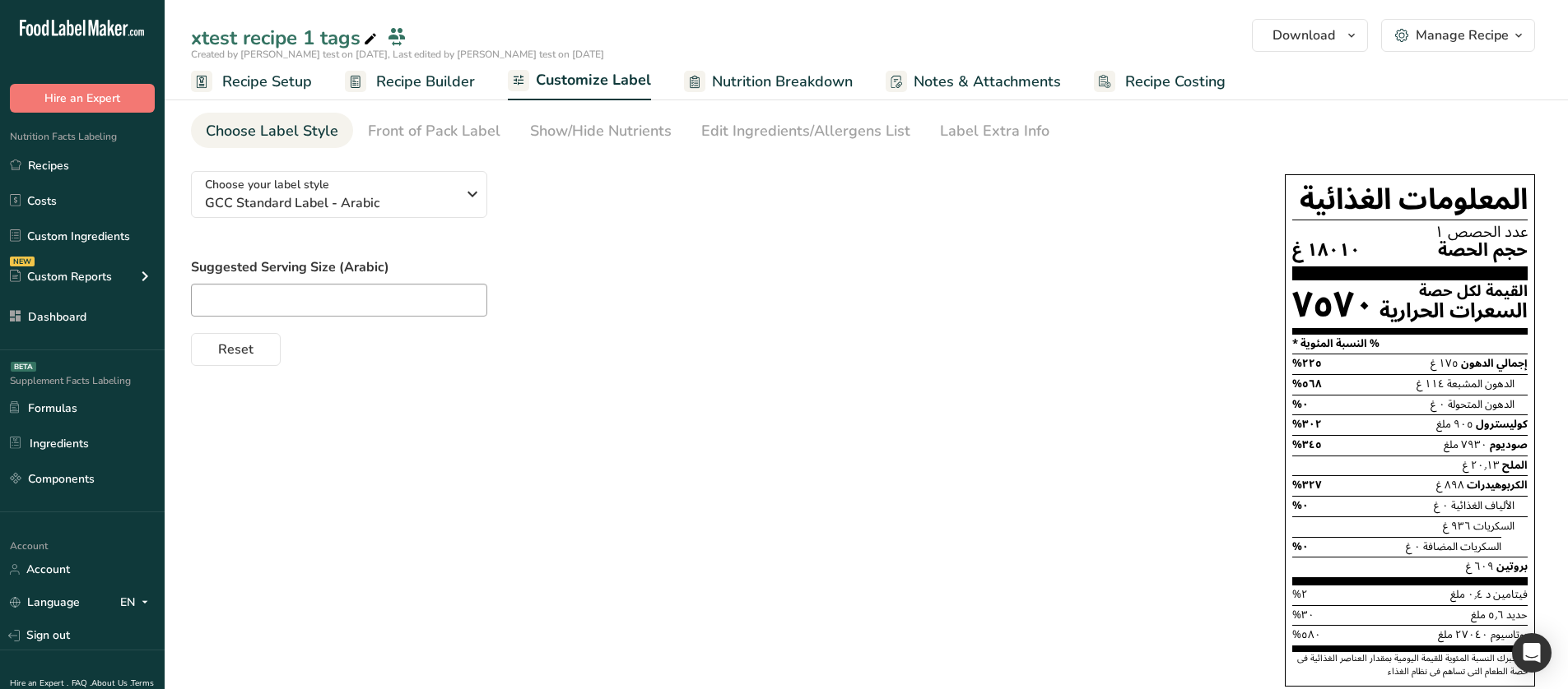
scroll to position [36, 0]
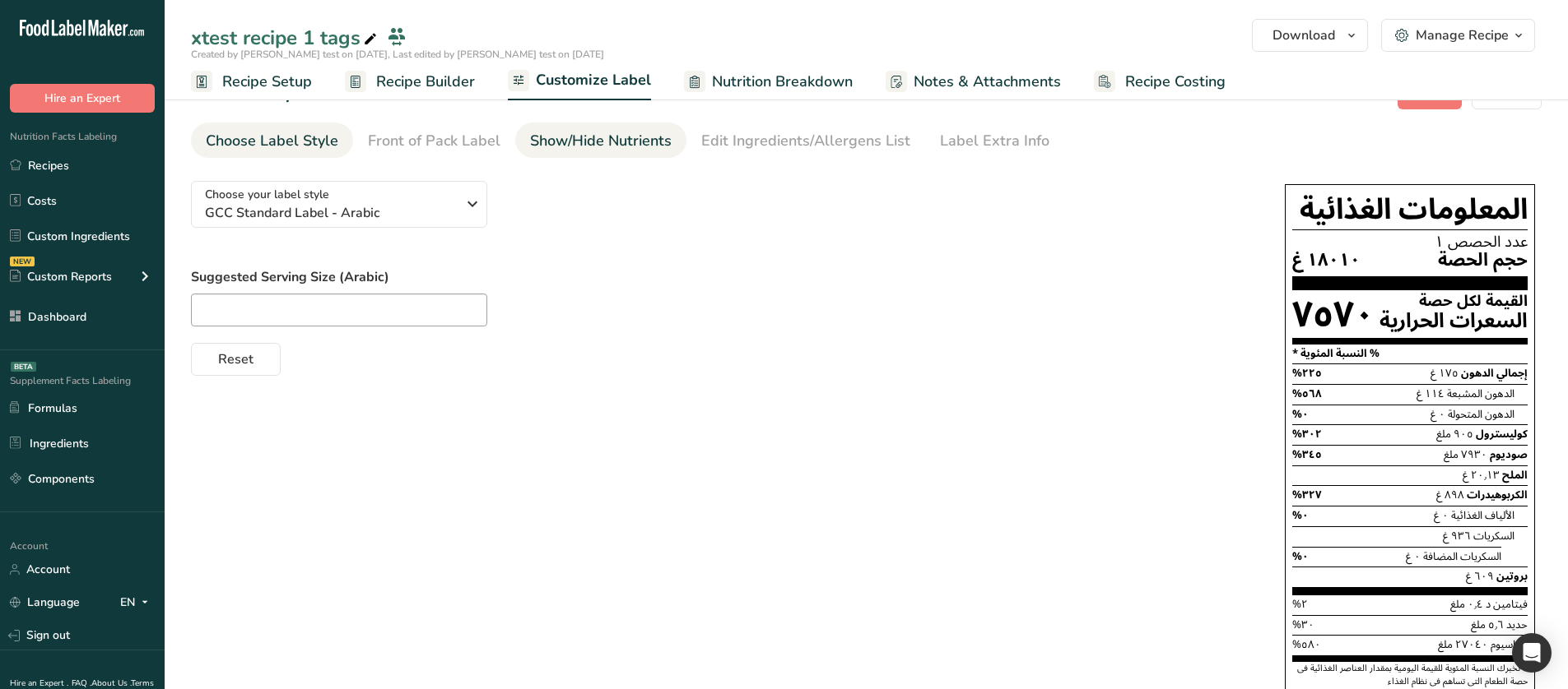
click at [558, 152] on div "Show/Hide Nutrients" at bounding box center [601, 141] width 141 height 23
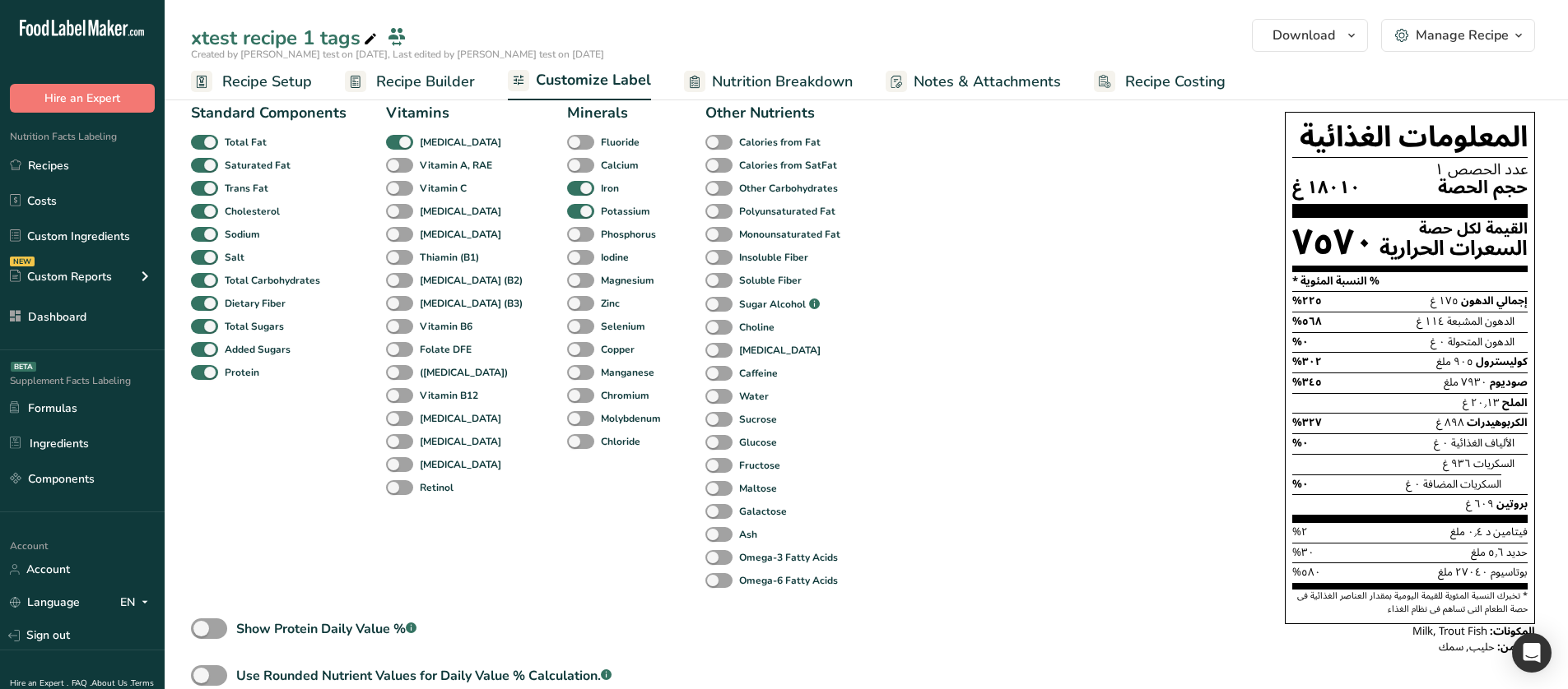
scroll to position [118, 0]
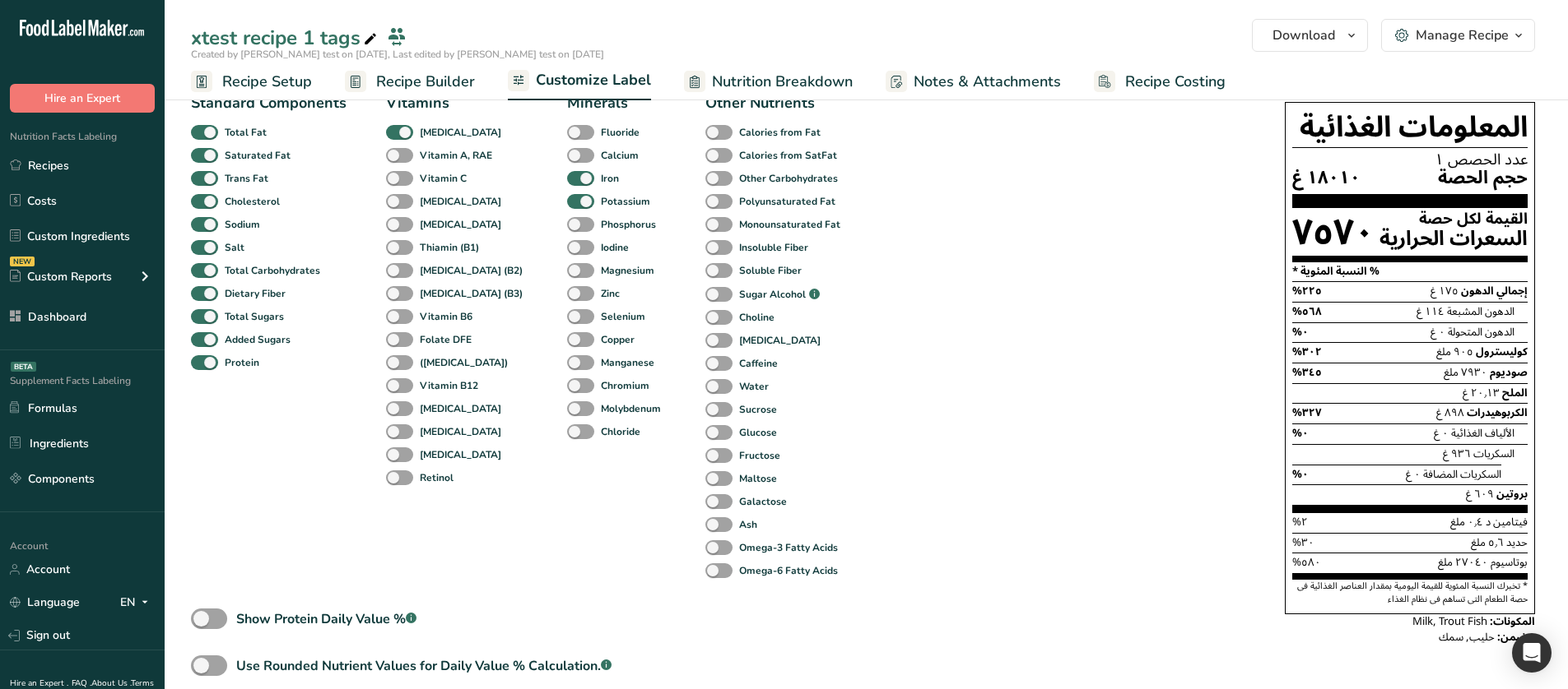
click at [1342, 67] on ul "Recipe Setup Recipe Builder Customize Label Nutrition Breakdown Notes & Attachm…" at bounding box center [866, 81] width 1403 height 39
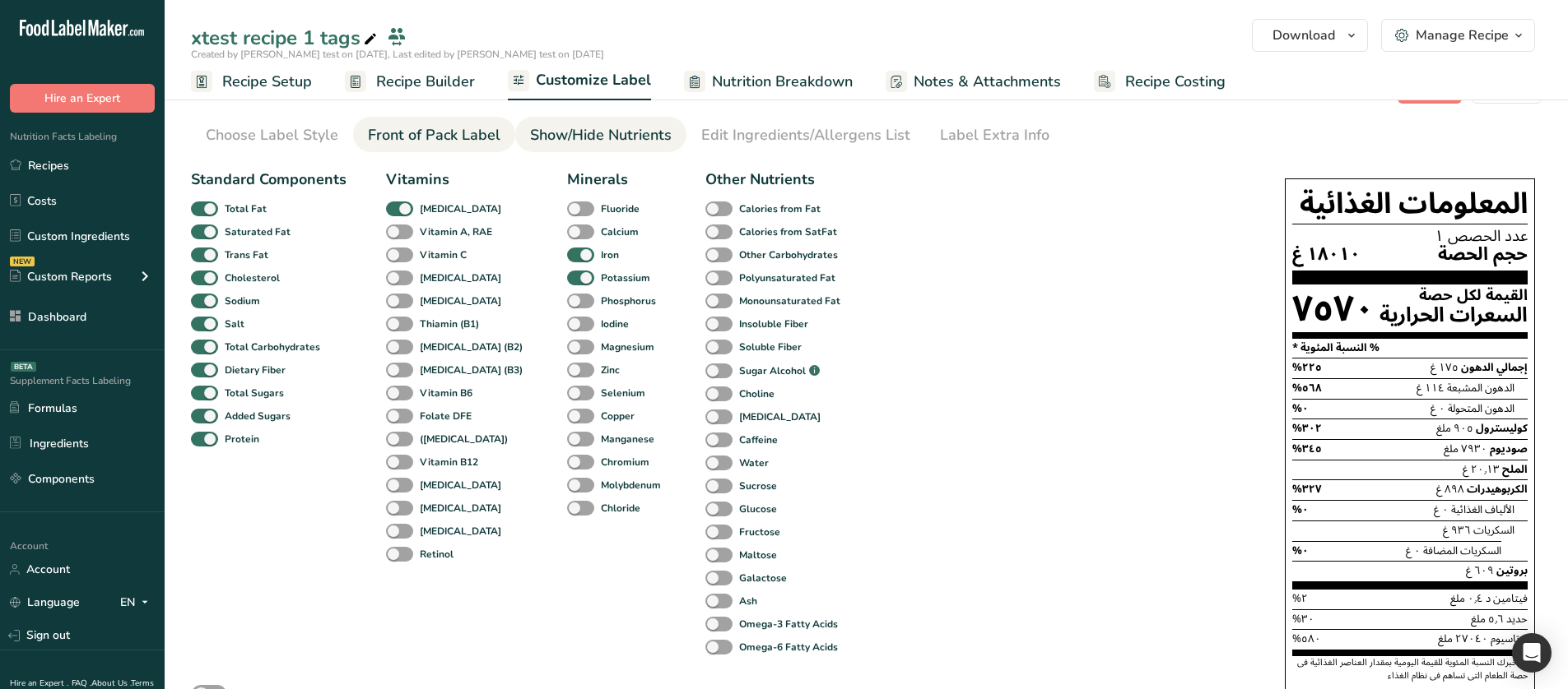
scroll to position [0, 0]
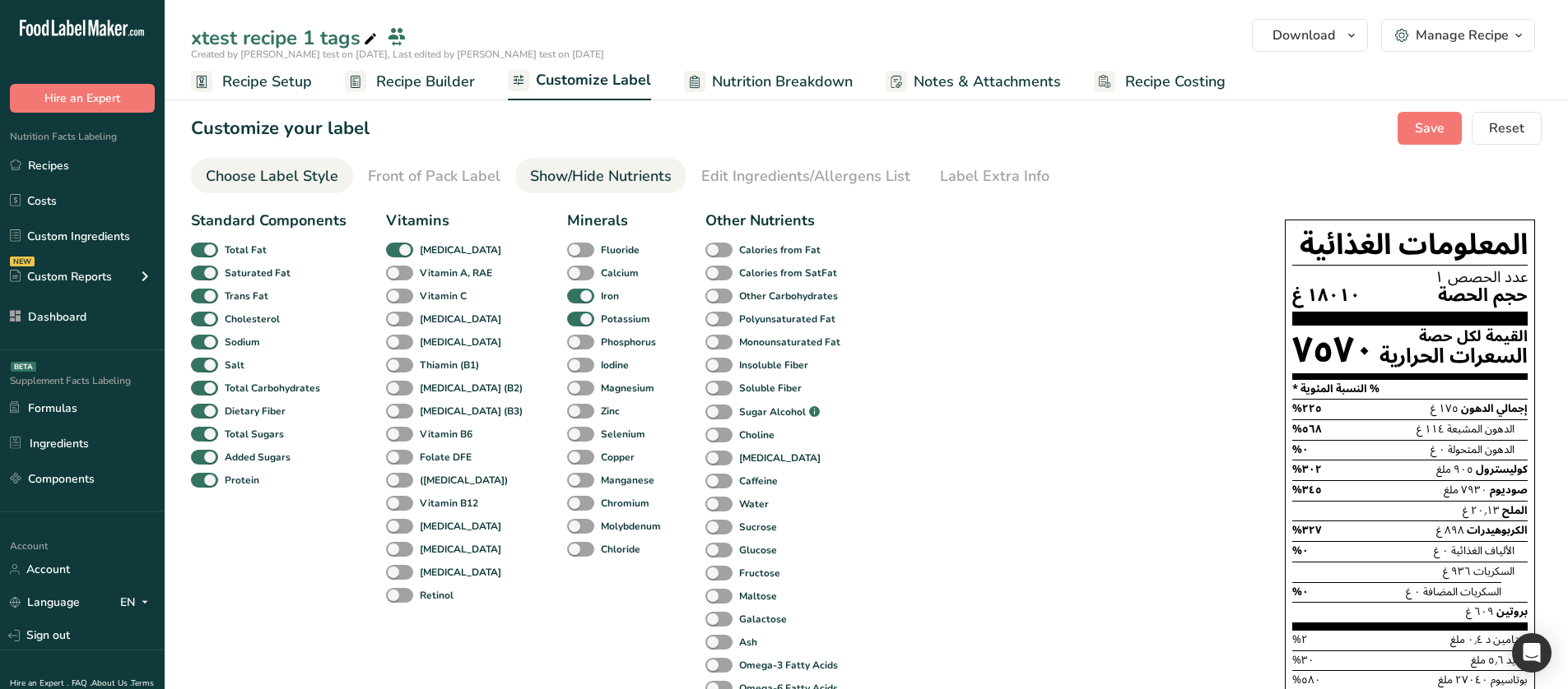
click at [317, 175] on div "Choose Label Style" at bounding box center [271, 177] width 133 height 23
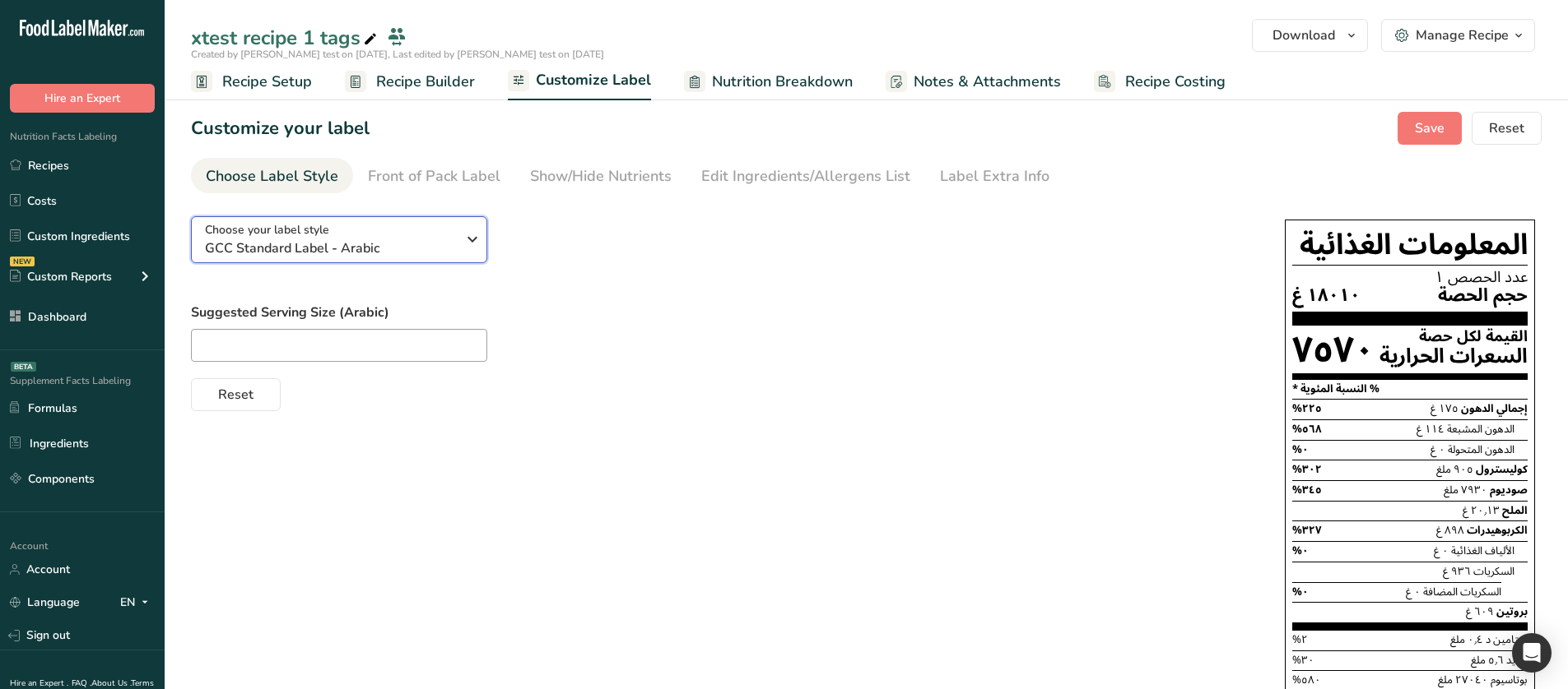
click at [331, 258] on button "Choose your label style GCC Standard Label - Arabic" at bounding box center [339, 240] width 297 height 47
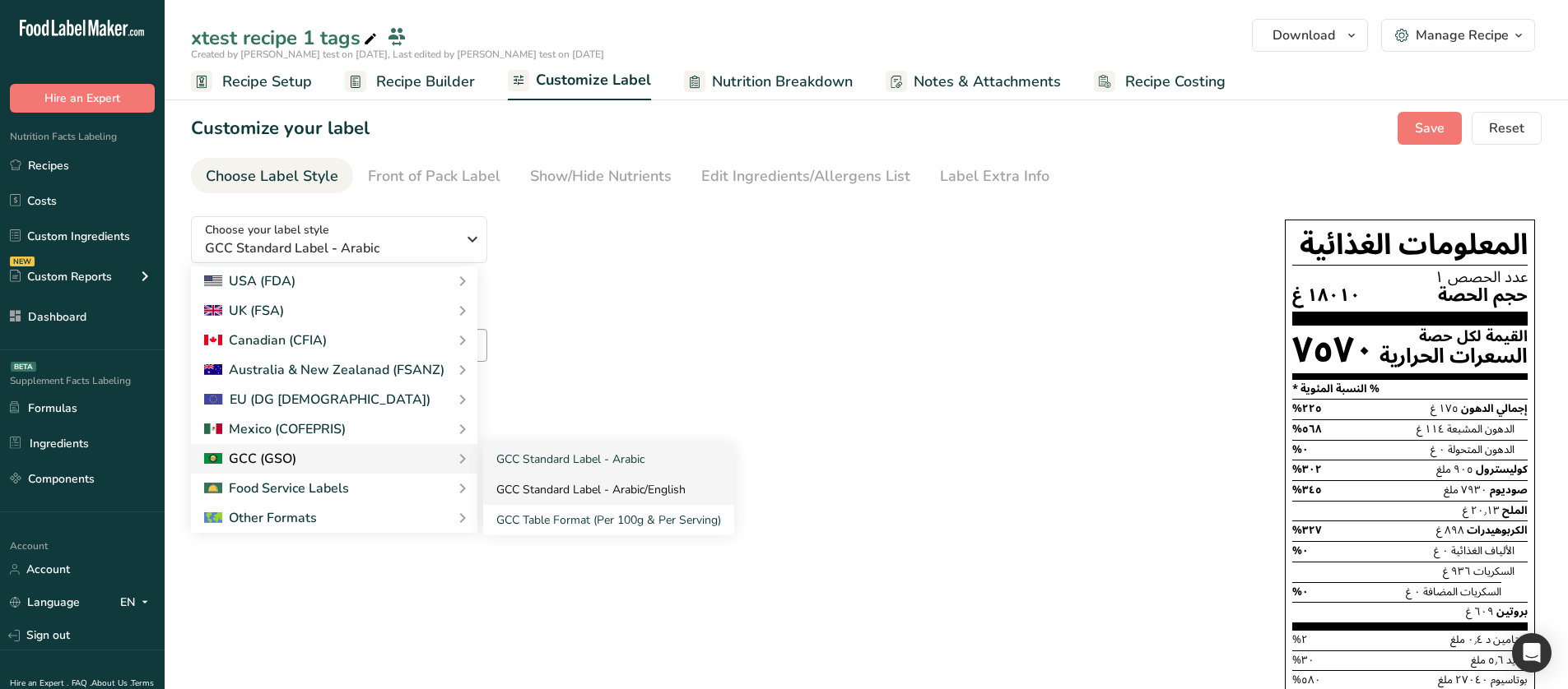
click at [577, 487] on link "GCC Standard Label - Arabic/English" at bounding box center [608, 489] width 251 height 30
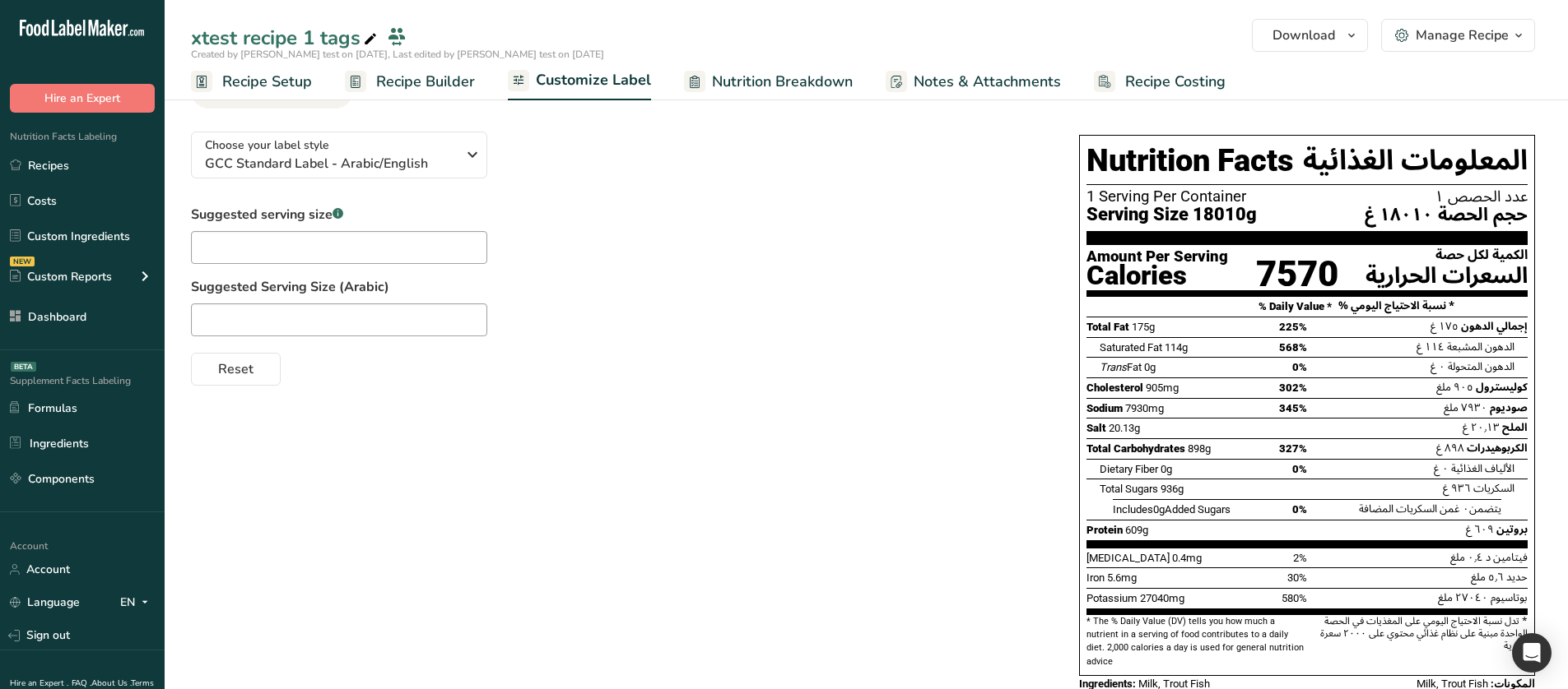
scroll to position [134, 0]
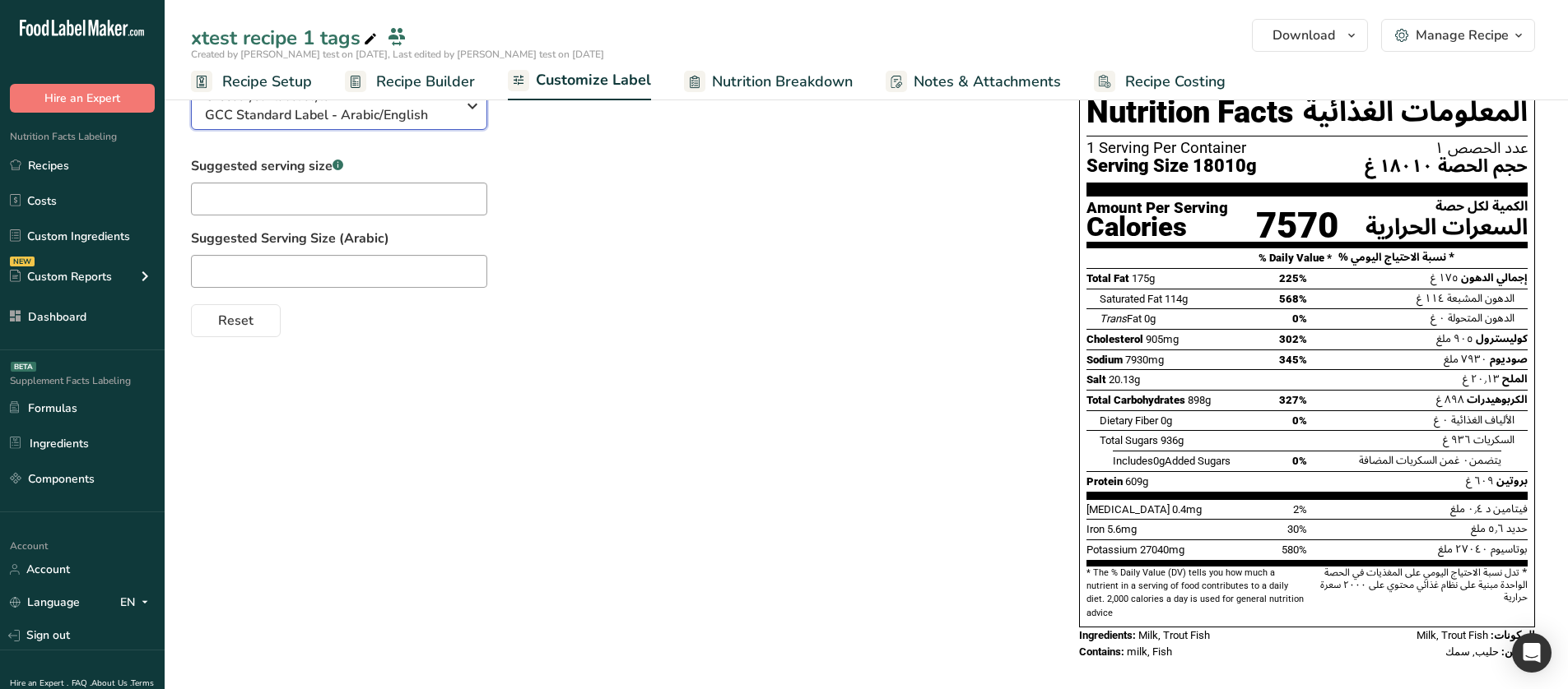
click at [363, 115] on span "GCC Standard Label - Arabic/English" at bounding box center [331, 115] width 251 height 20
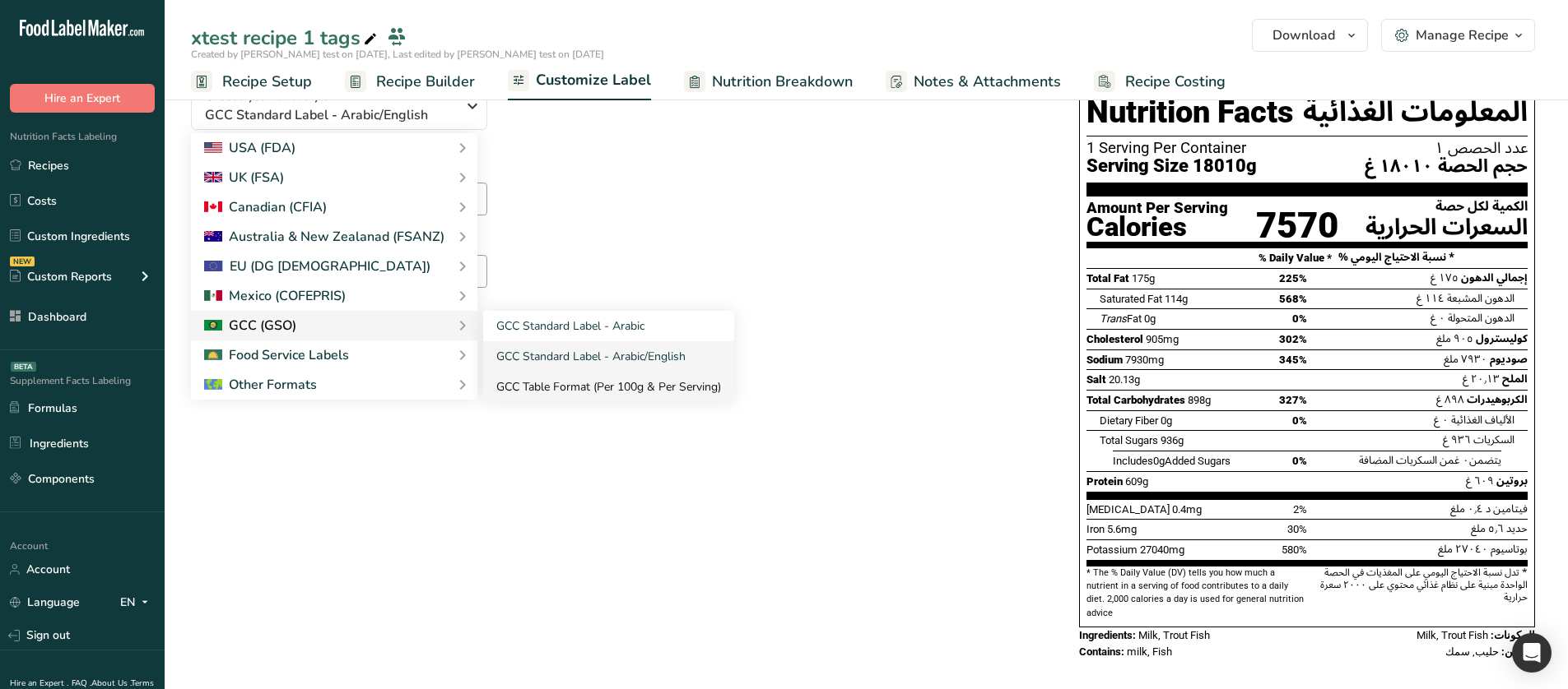
click at [546, 379] on link "GCC Table Format (Per 100g & Per Serving)" at bounding box center [608, 387] width 251 height 30
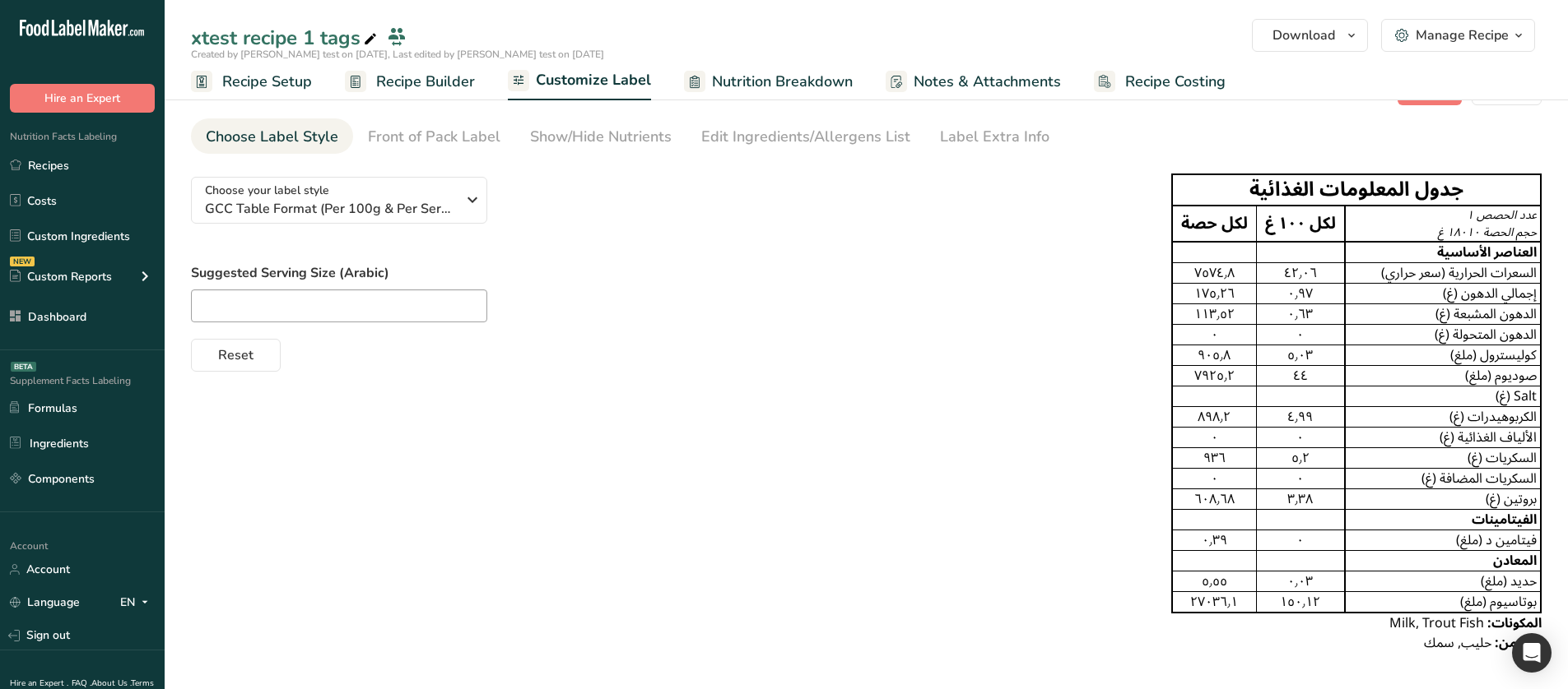
scroll to position [0, 12]
drag, startPoint x: 1418, startPoint y: 389, endPoint x: 1496, endPoint y: 394, distance: 78.2
click at [1496, 394] on td "Salt (غ)" at bounding box center [1443, 397] width 196 height 21
click at [1519, 398] on td "Salt (غ)" at bounding box center [1443, 397] width 196 height 21
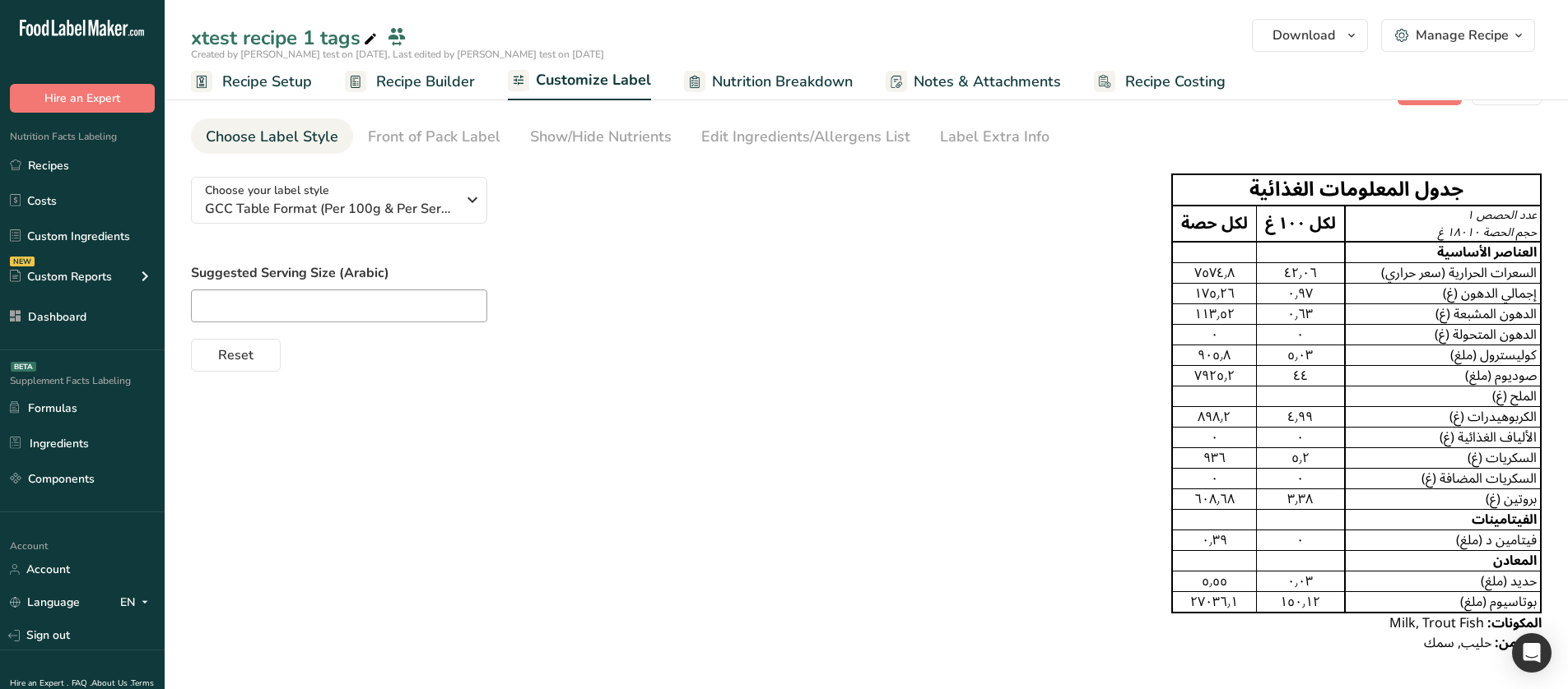
scroll to position [0, 0]
click at [1102, 153] on ul "Choose Label Style Front of Pack Label Show/Hide Nutrients Change Language Manu…" at bounding box center [866, 136] width 1350 height 36
click at [394, 201] on span "GCC Table Format (Per 100g & Per Serving)" at bounding box center [331, 208] width 251 height 20
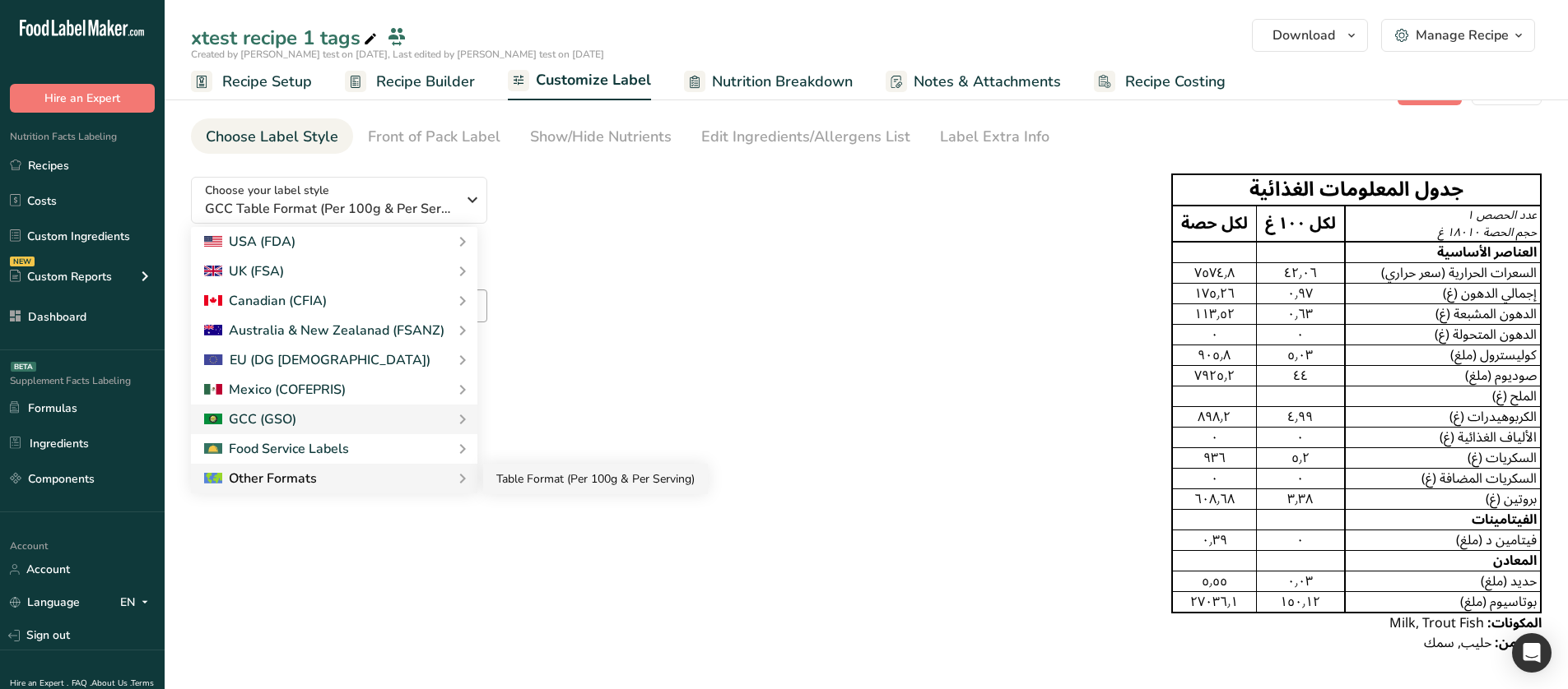
click at [542, 473] on link "Table Format (Per 100g & Per Serving)" at bounding box center [595, 479] width 225 height 30
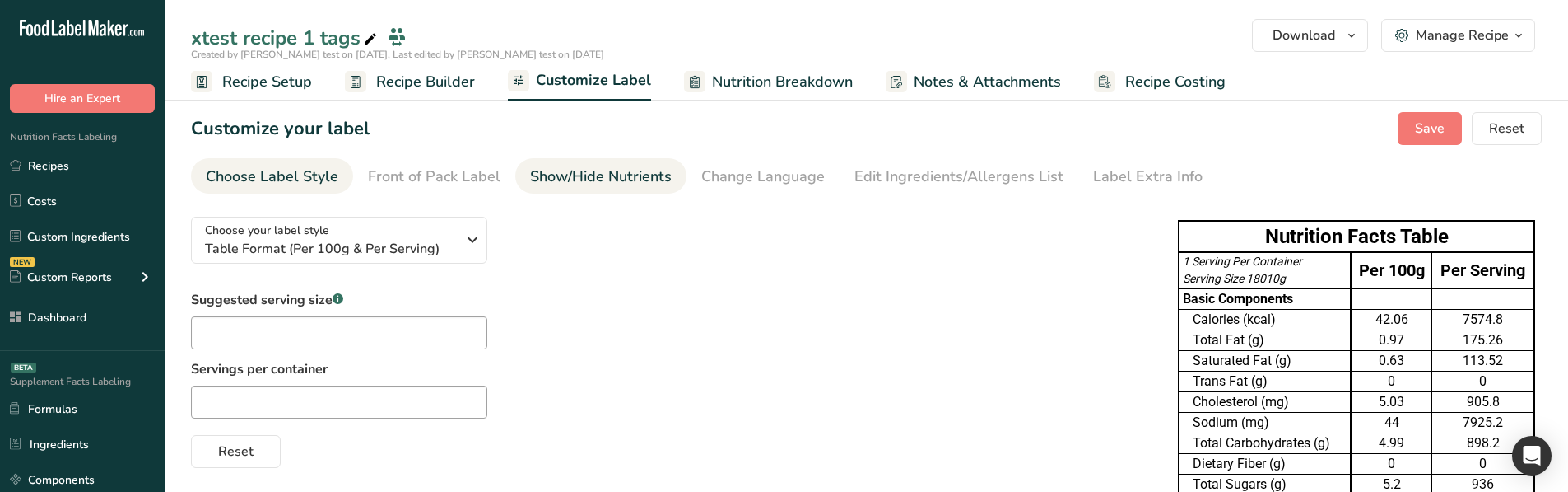
click at [586, 173] on div "Show/Hide Nutrients" at bounding box center [601, 177] width 141 height 23
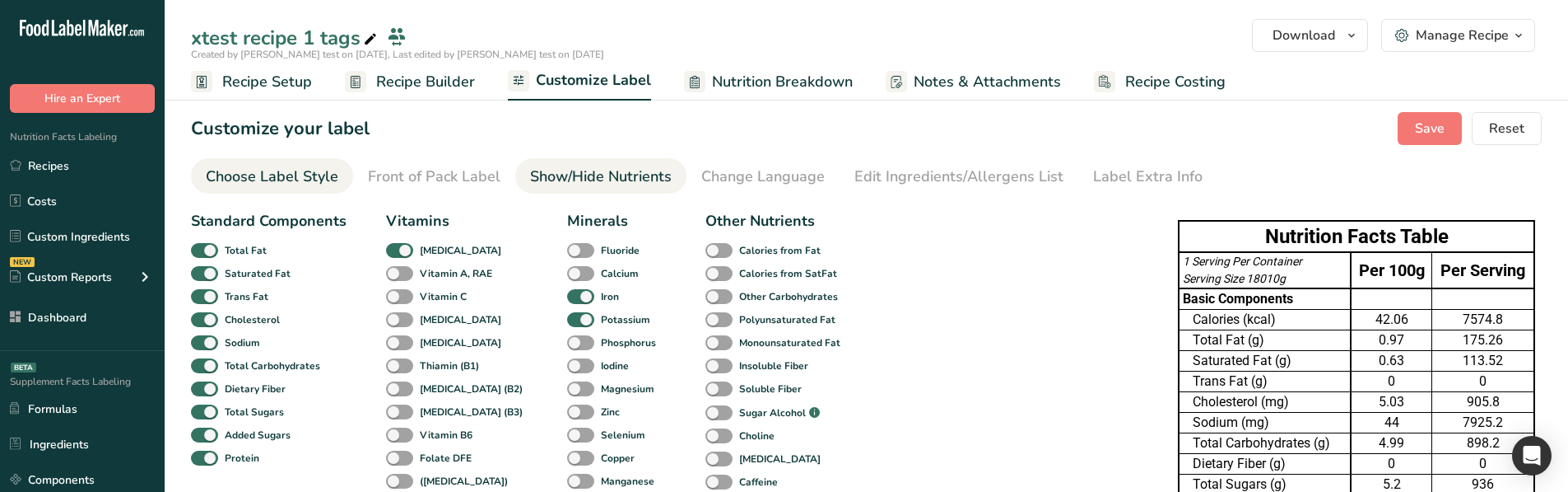
click at [335, 181] on div "Choose Label Style" at bounding box center [271, 177] width 133 height 23
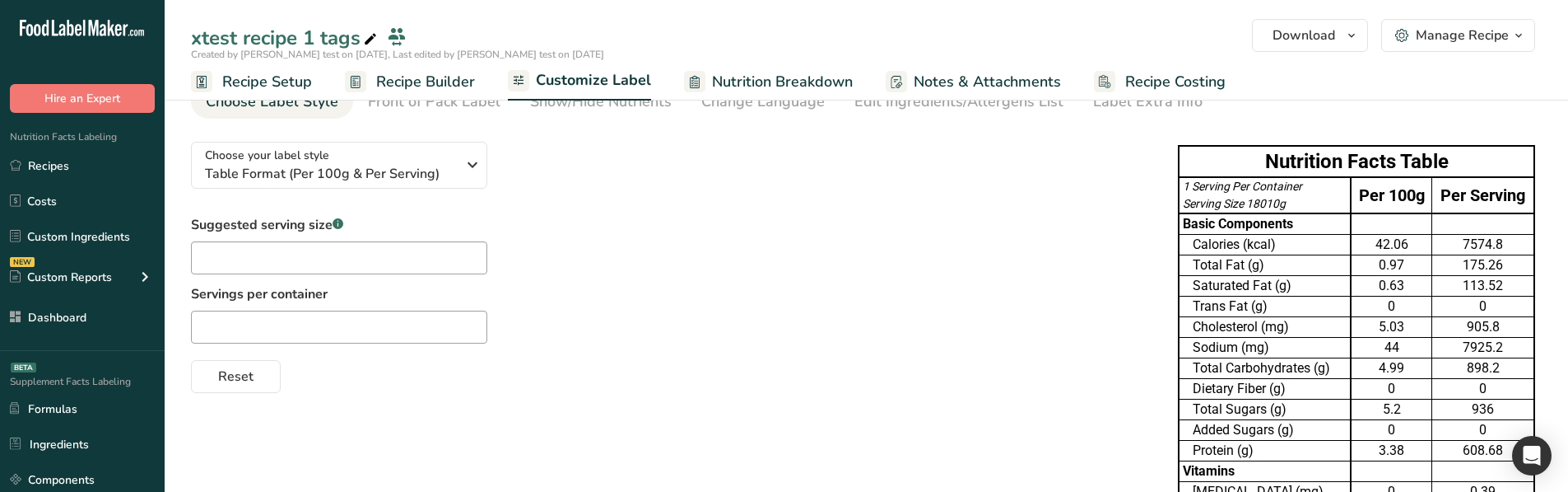
scroll to position [75, 0]
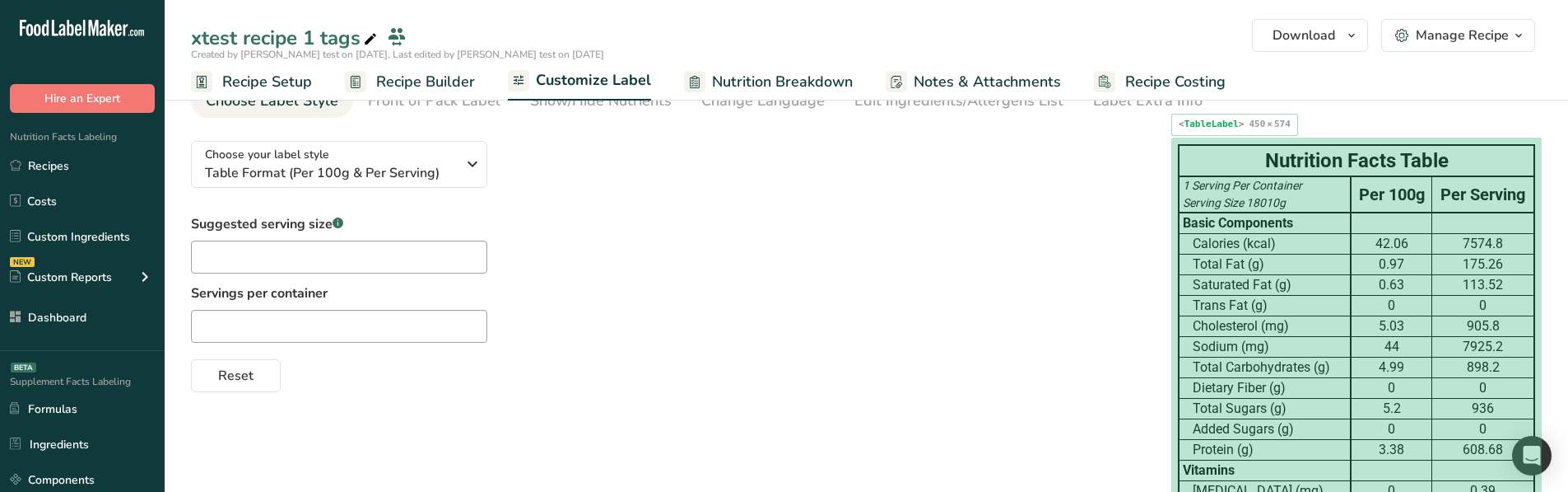
click at [1249, 336] on td "Sodium (mg)" at bounding box center [1264, 347] width 172 height 21
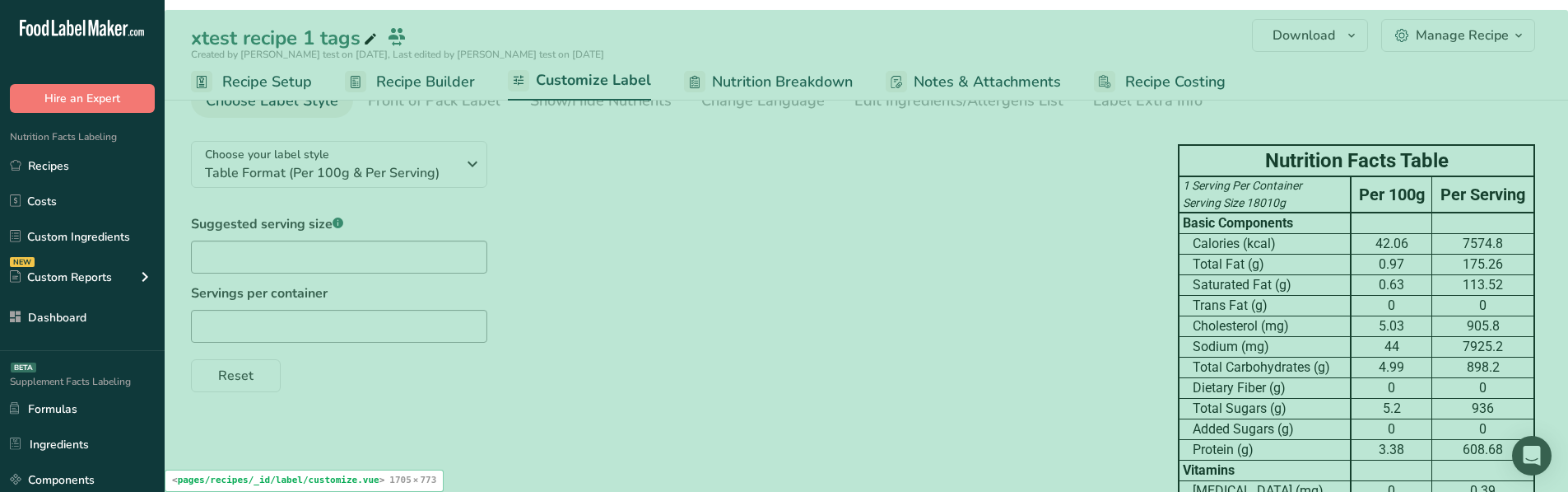
click at [826, 350] on div "Suggested serving size .a-a{fill:#347362;}.b-a{fill:#fff;} Servings per contain…" at bounding box center [668, 303] width 954 height 178
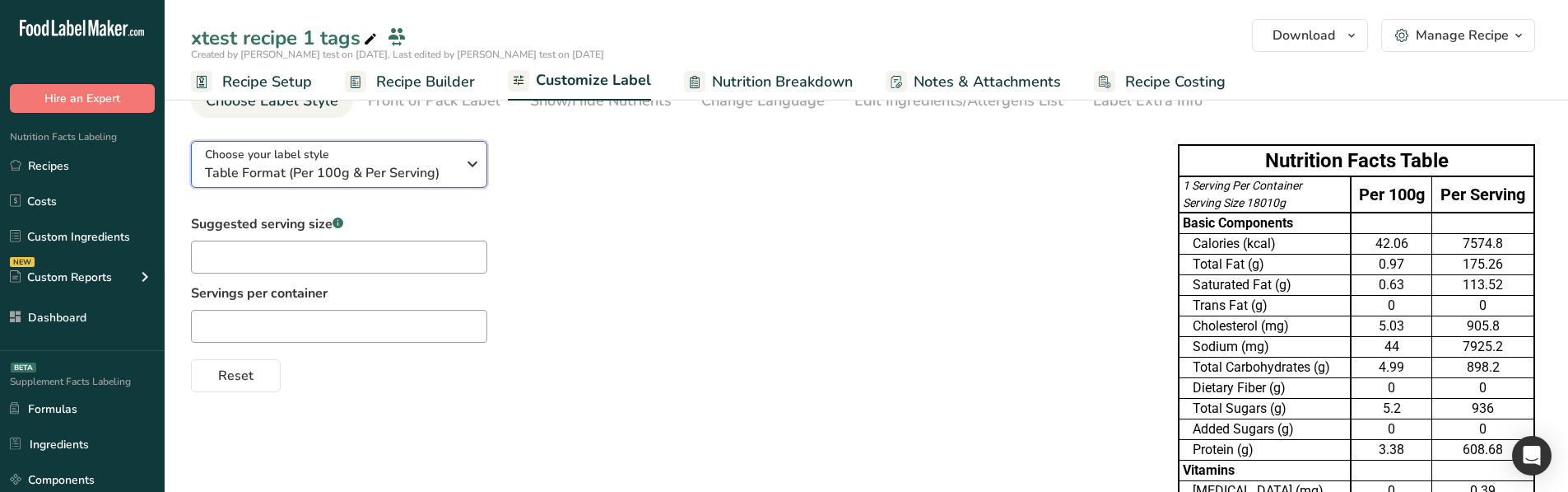
click at [404, 172] on span "Table Format (Per 100g & Per Serving)" at bounding box center [331, 172] width 251 height 20
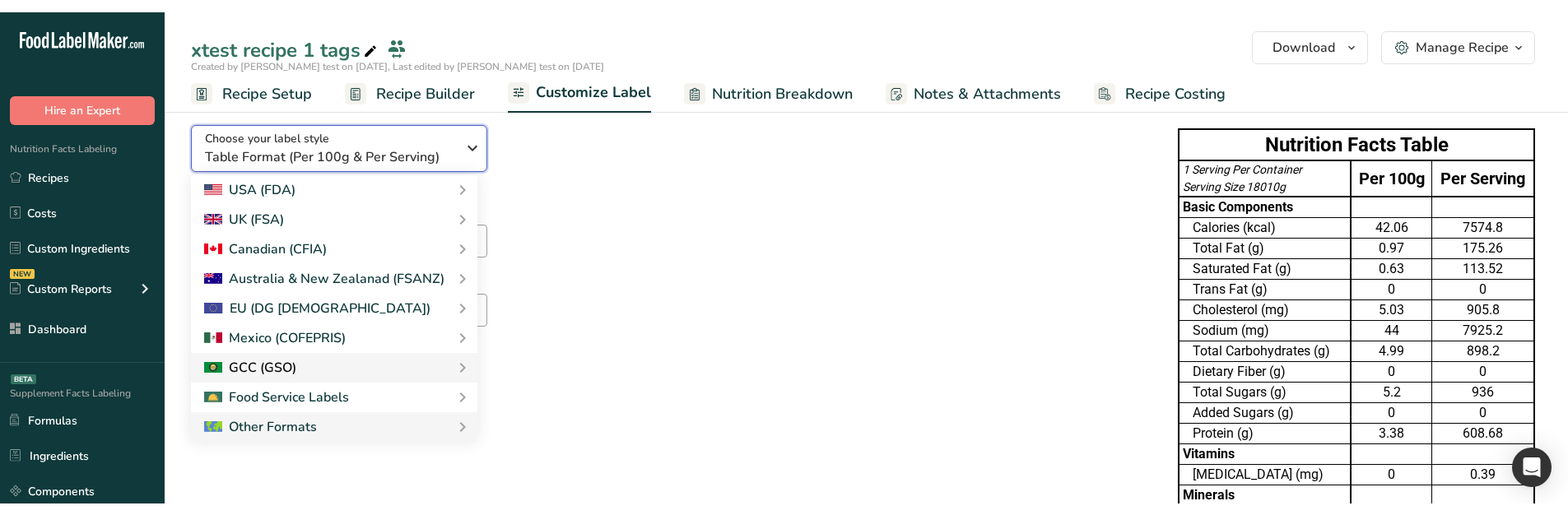
scroll to position [105, 0]
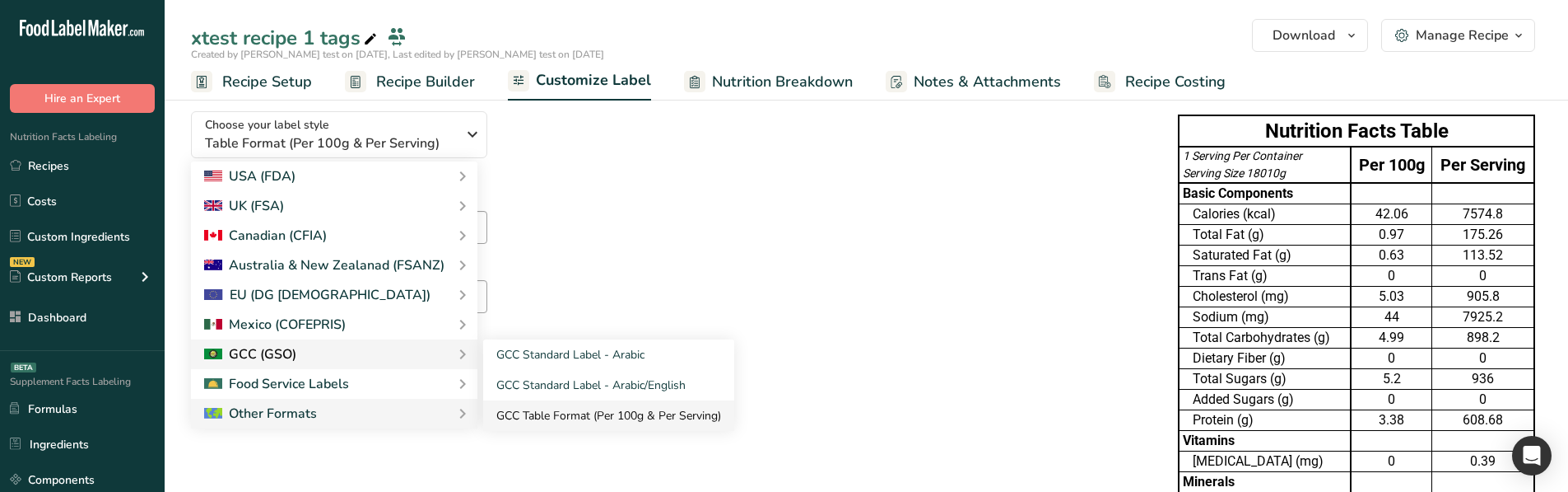
click at [570, 407] on link "GCC Table Format (Per 100g & Per Serving)" at bounding box center [608, 416] width 251 height 30
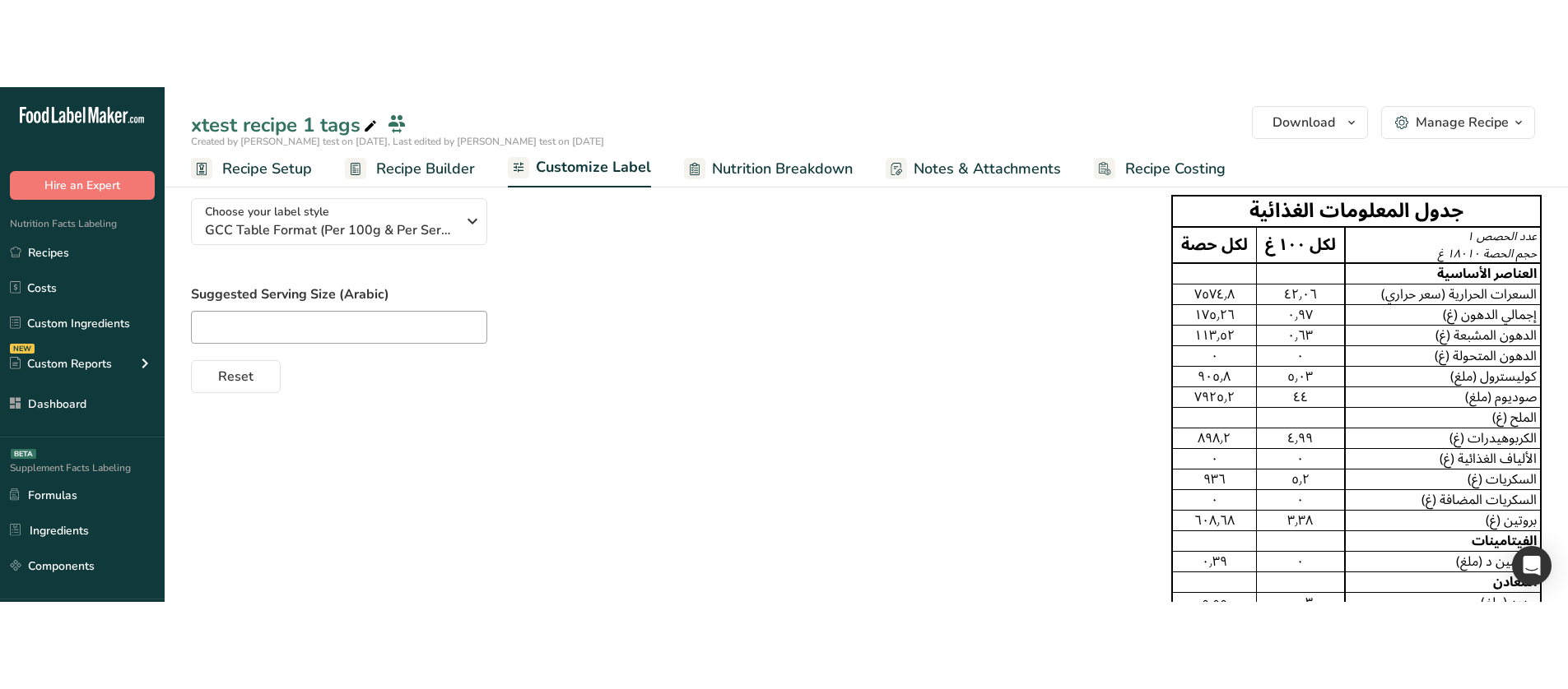
scroll to position [40, 0]
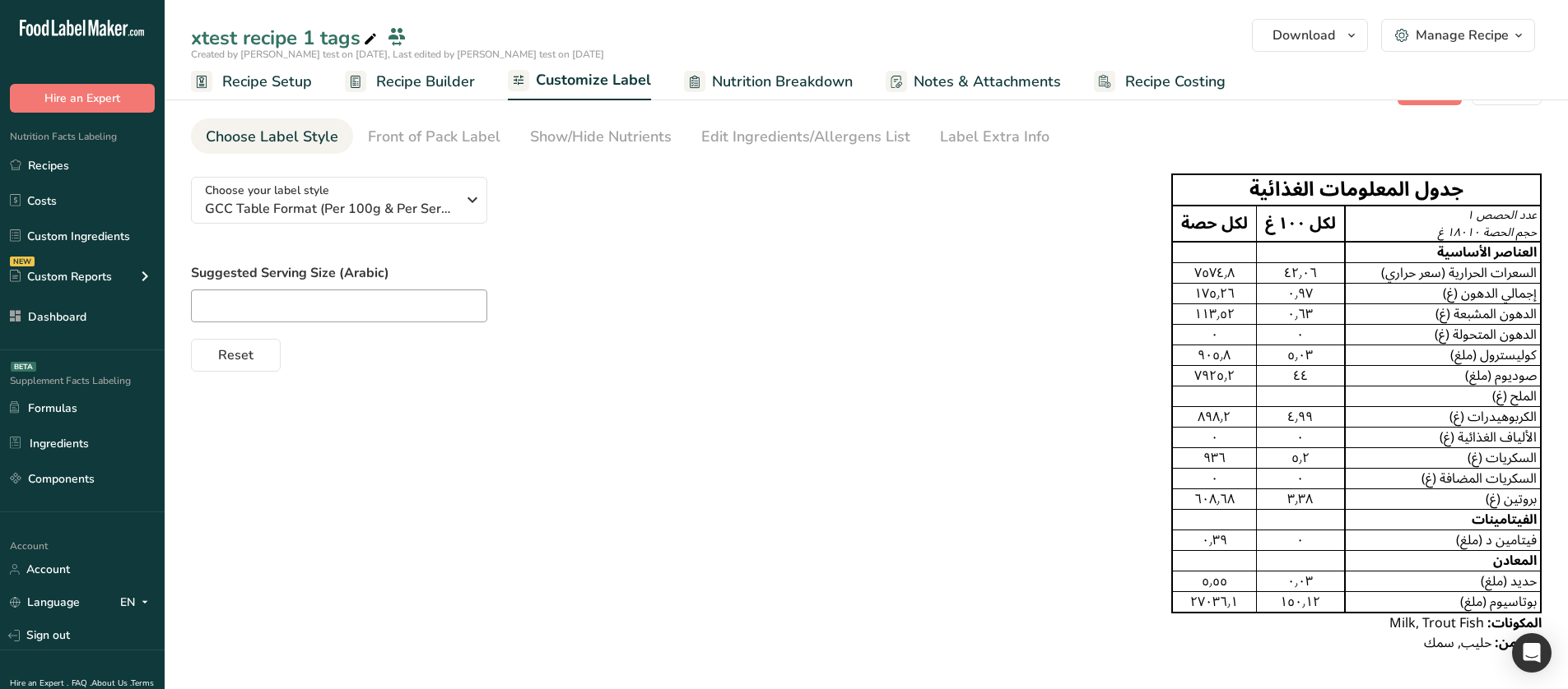
click at [1022, 400] on div "Choose your label style GCC Table Format (Per 100g & Per Serving) USA (FDA) Sta…" at bounding box center [866, 413] width 1350 height 499
drag, startPoint x: 1270, startPoint y: 223, endPoint x: 1339, endPoint y: 227, distance: 69.1
click at [1339, 227] on td "لكل ١٠٠ غ" at bounding box center [1301, 223] width 89 height 36
drag, startPoint x: 1223, startPoint y: 234, endPoint x: 1165, endPoint y: 231, distance: 58.1
click at [1165, 231] on div "Choose your label style GCC Table Format (Per 100g & Per Serving) USA (FDA) Sta…" at bounding box center [866, 413] width 1350 height 499
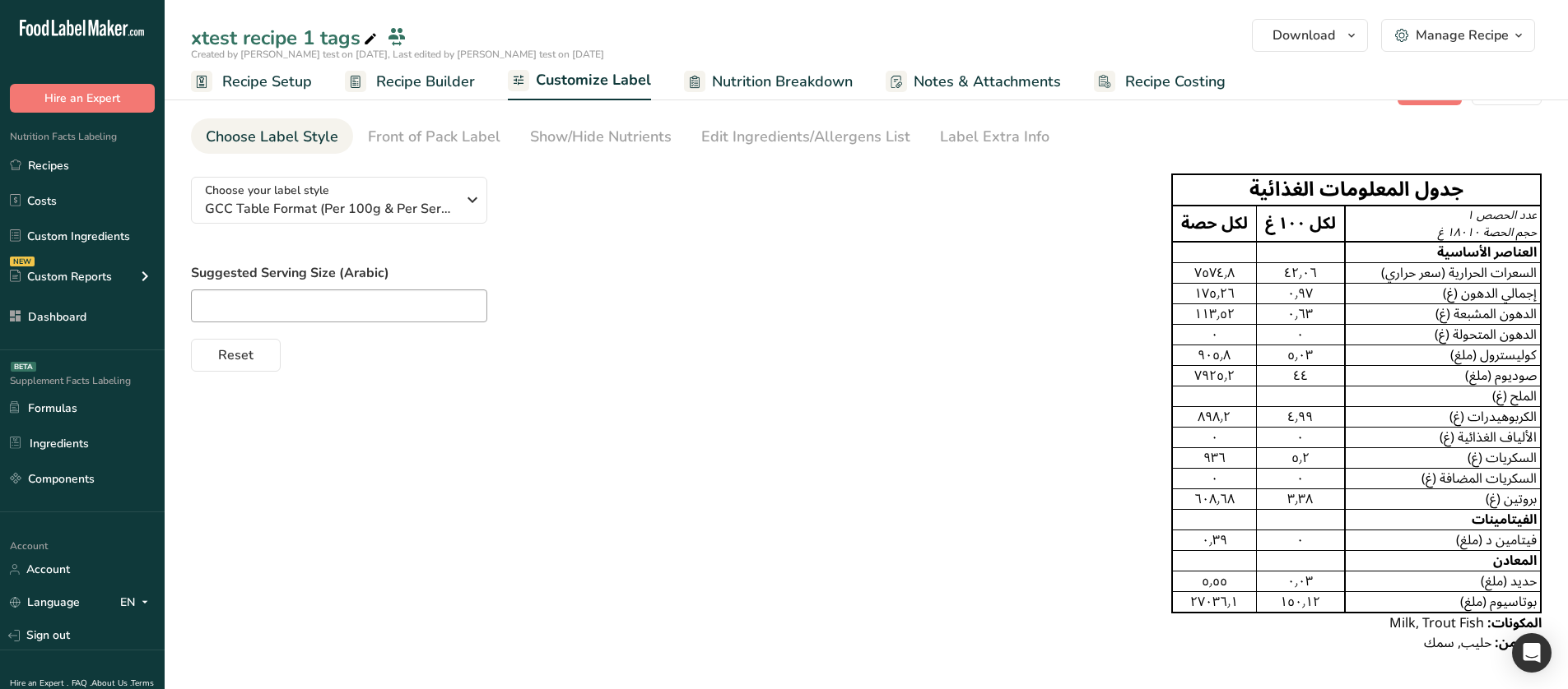
click at [1455, 371] on td "صوديوم (ملغ)" at bounding box center [1443, 377] width 196 height 21
drag, startPoint x: 1487, startPoint y: 394, endPoint x: 1523, endPoint y: 395, distance: 36.0
click at [1523, 395] on td "الملح (غ)" at bounding box center [1443, 397] width 196 height 21
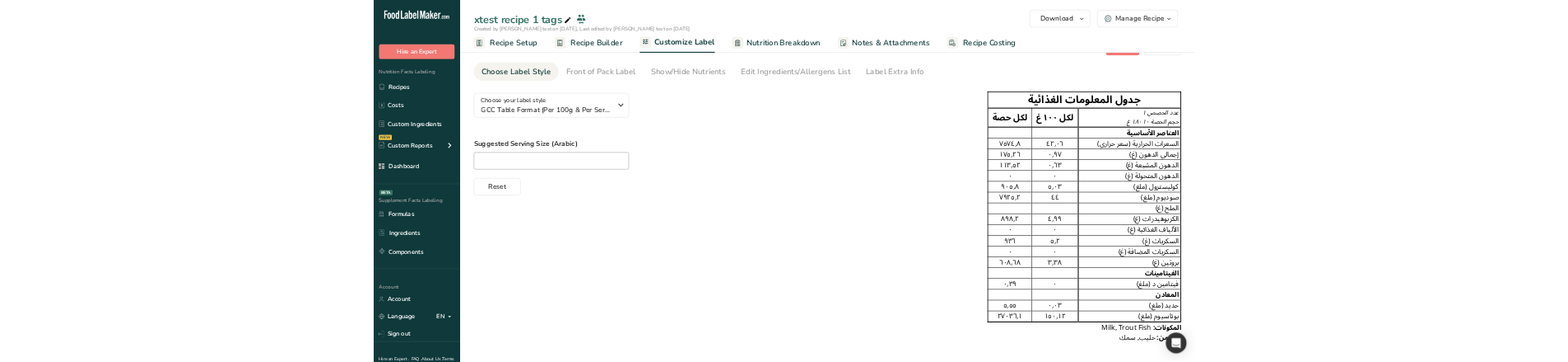
scroll to position [0, 0]
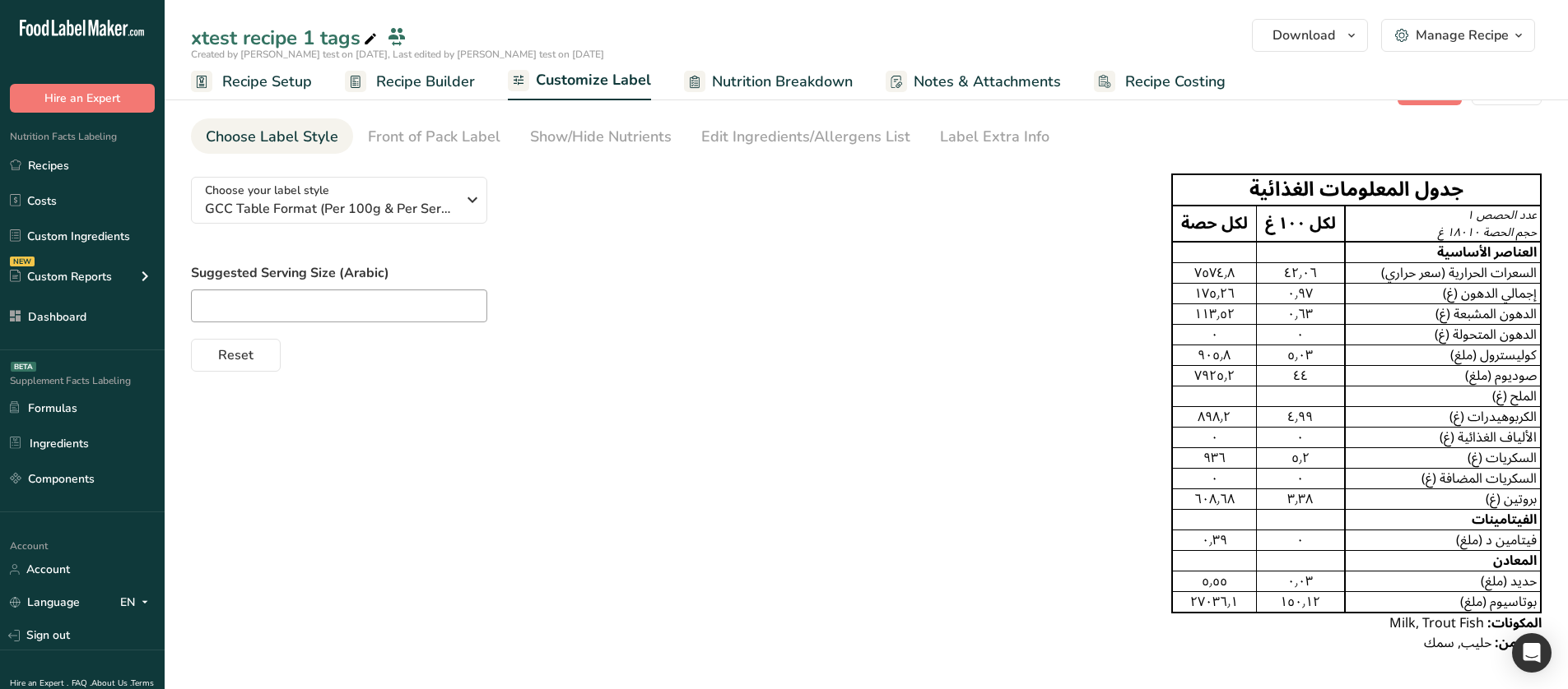
drag, startPoint x: 1188, startPoint y: 221, endPoint x: 1120, endPoint y: 225, distance: 68.1
click at [1182, 225] on td "لكل حصة" at bounding box center [1213, 223] width 84 height 36
drag, startPoint x: 1322, startPoint y: 393, endPoint x: 1285, endPoint y: 397, distance: 37.2
click at [1293, 392] on td at bounding box center [1301, 397] width 89 height 21
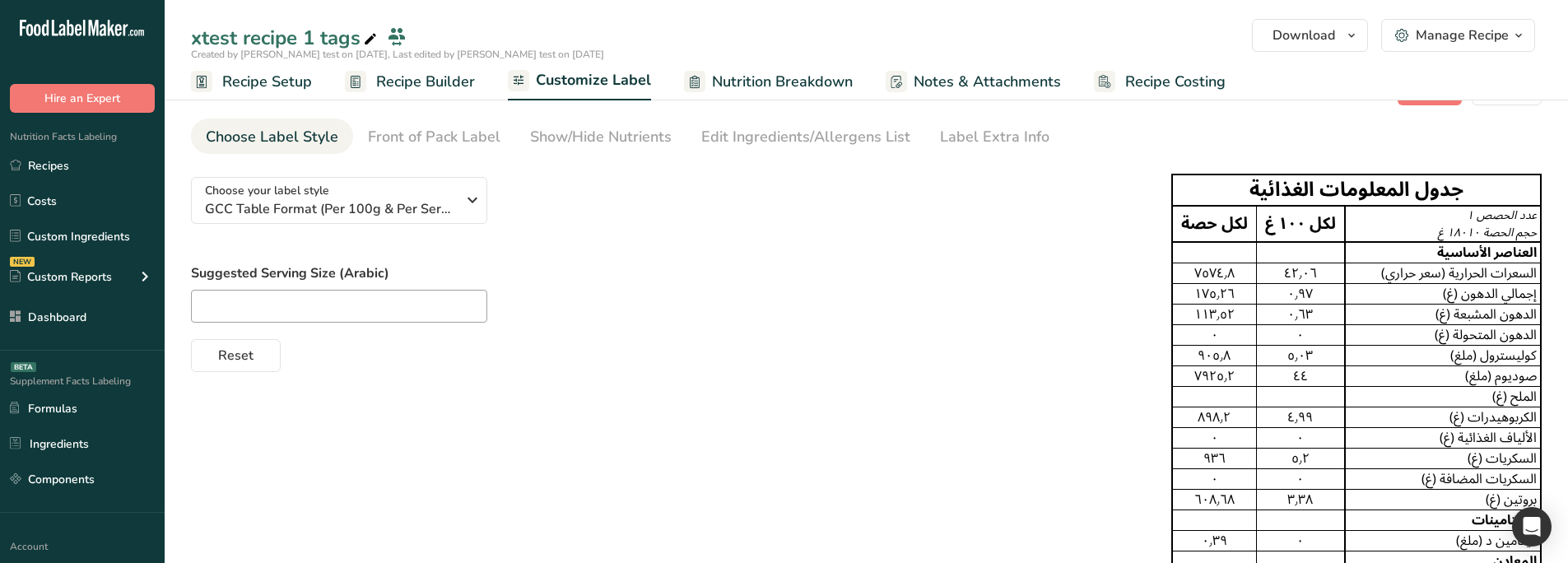
drag, startPoint x: 1267, startPoint y: 217, endPoint x: 1320, endPoint y: 220, distance: 53.1
click at [1320, 220] on td "لكل ١٠٠ غ" at bounding box center [1301, 223] width 89 height 36
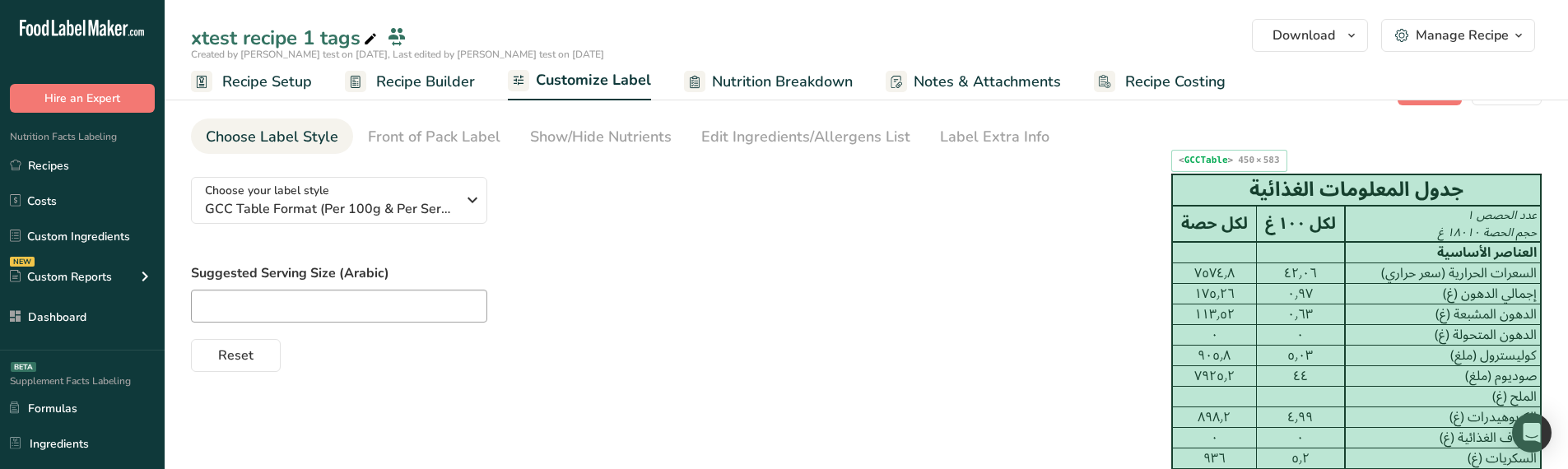
click at [1294, 336] on div "٠" at bounding box center [1301, 334] width 81 height 20
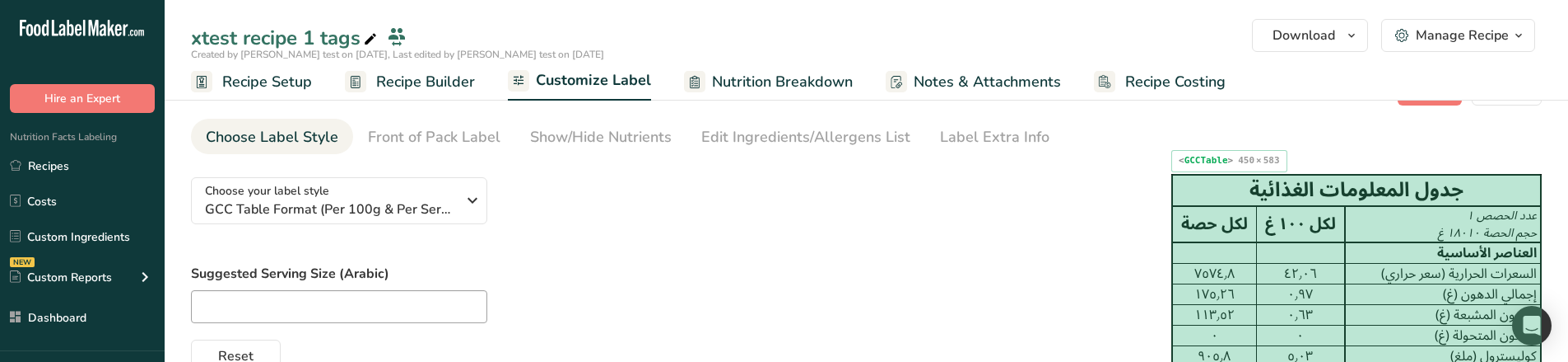
click at [1237, 261] on td at bounding box center [1213, 253] width 84 height 22
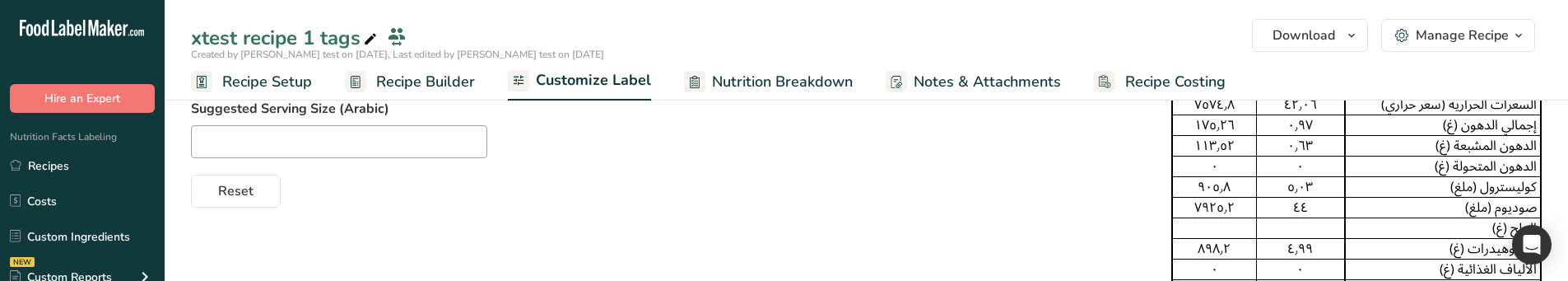
scroll to position [449, 0]
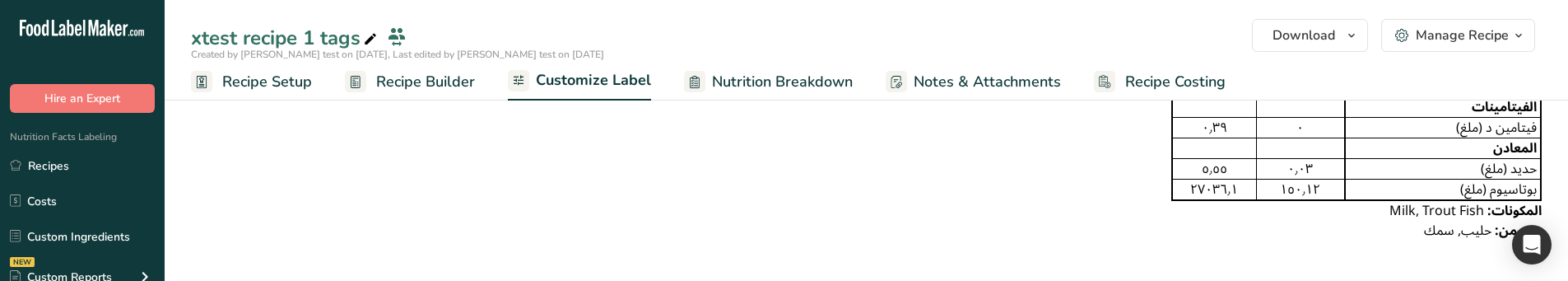
drag, startPoint x: 1374, startPoint y: 273, endPoint x: 1366, endPoint y: 436, distance: 163.2
click at [1390, 155] on td "المعادن" at bounding box center [1443, 149] width 196 height 21
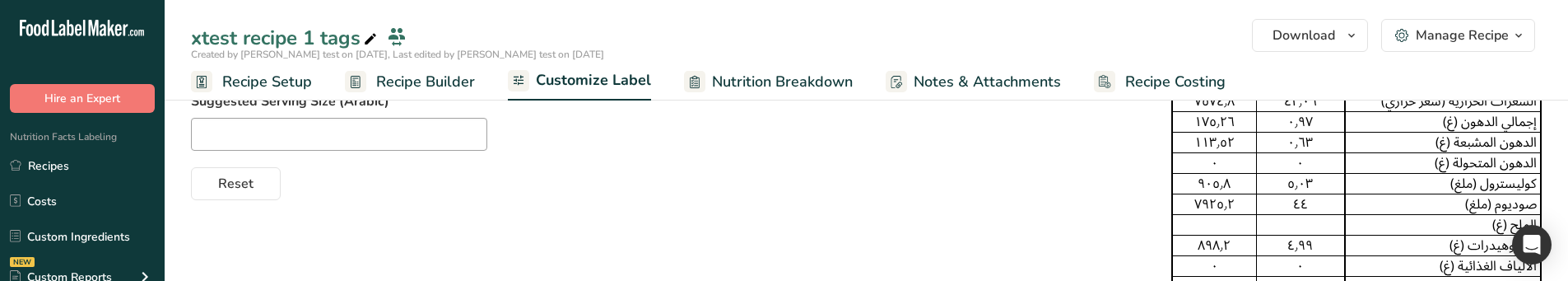
scroll to position [202, 0]
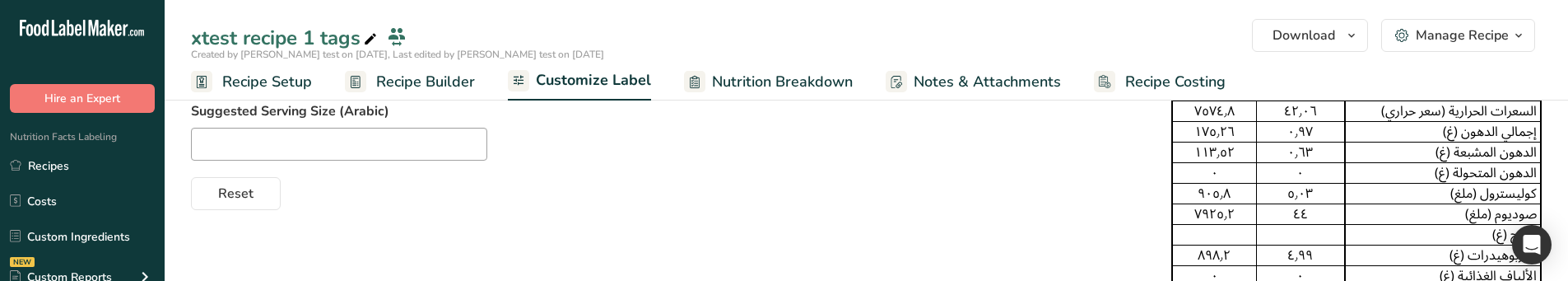
drag, startPoint x: 1235, startPoint y: 127, endPoint x: 1220, endPoint y: 151, distance: 28.3
click at [1225, 141] on tbody "عدد الحصص ١ حجم الحصة ١٨٠١٠ غ لكل ١٠٠ غ لكل حصة العناصر الأساسية السعرات الحرار…" at bounding box center [1356, 247] width 369 height 408
drag, startPoint x: 1239, startPoint y: 211, endPoint x: 1198, endPoint y: 280, distance: 80.3
click at [1194, 212] on div "٧٩٢٥٫٢" at bounding box center [1214, 214] width 76 height 20
click at [1271, 208] on div "٤٤" at bounding box center [1301, 214] width 81 height 20
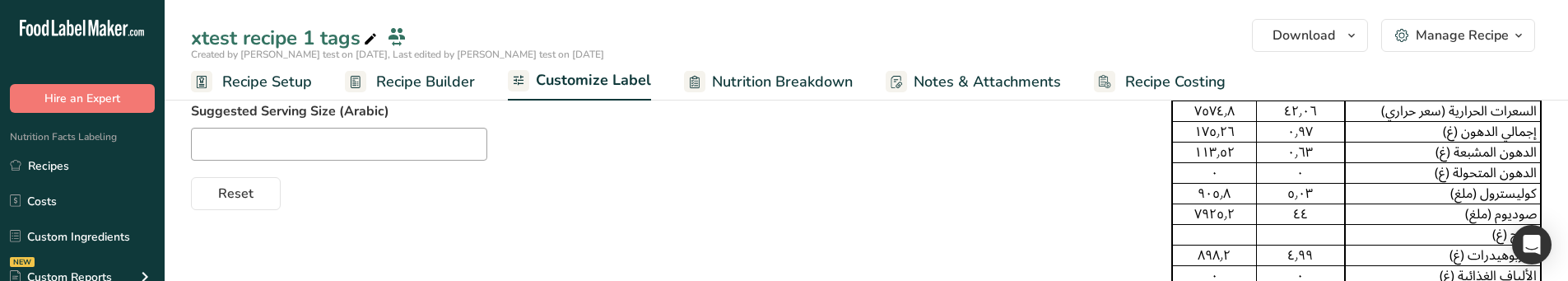
drag, startPoint x: 1193, startPoint y: 235, endPoint x: 1221, endPoint y: 235, distance: 28.0
click at [1221, 235] on td at bounding box center [1213, 236] width 84 height 21
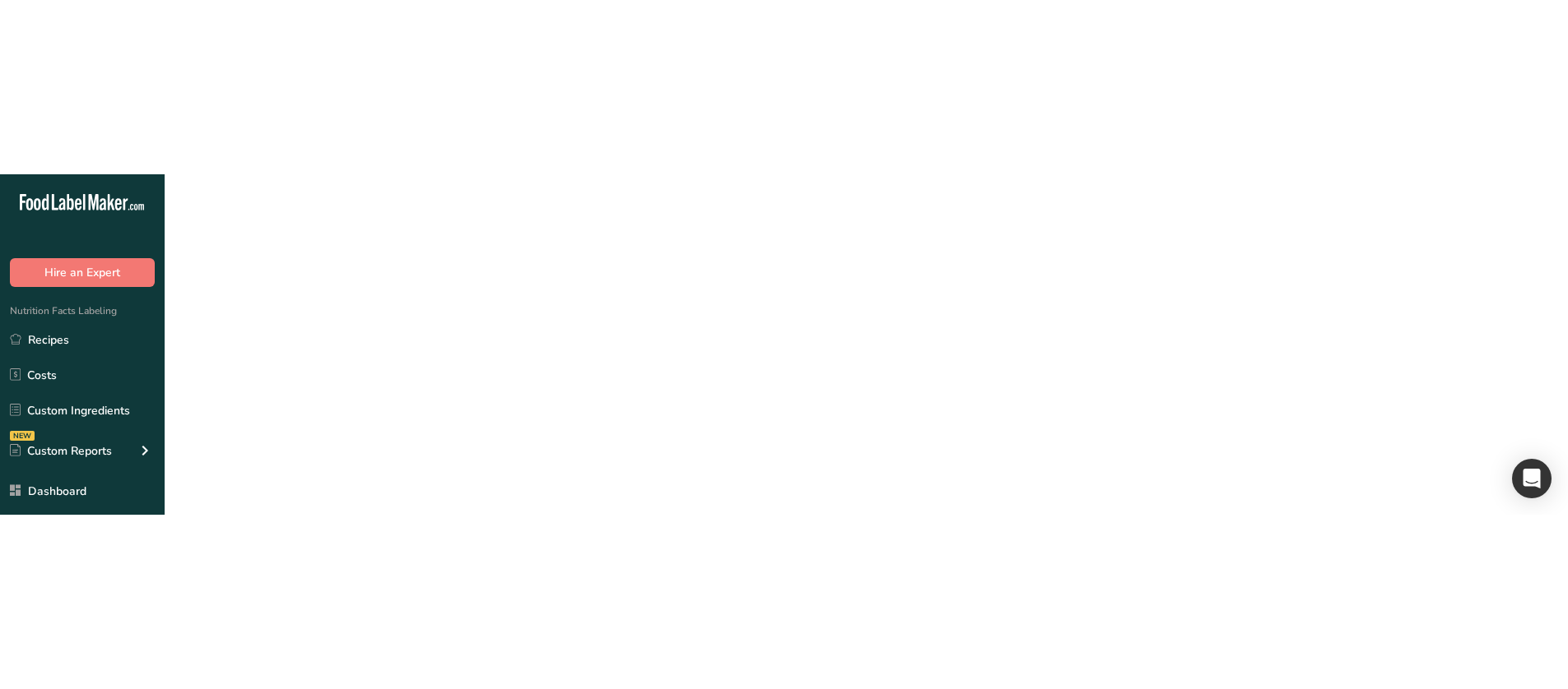
scroll to position [0, 0]
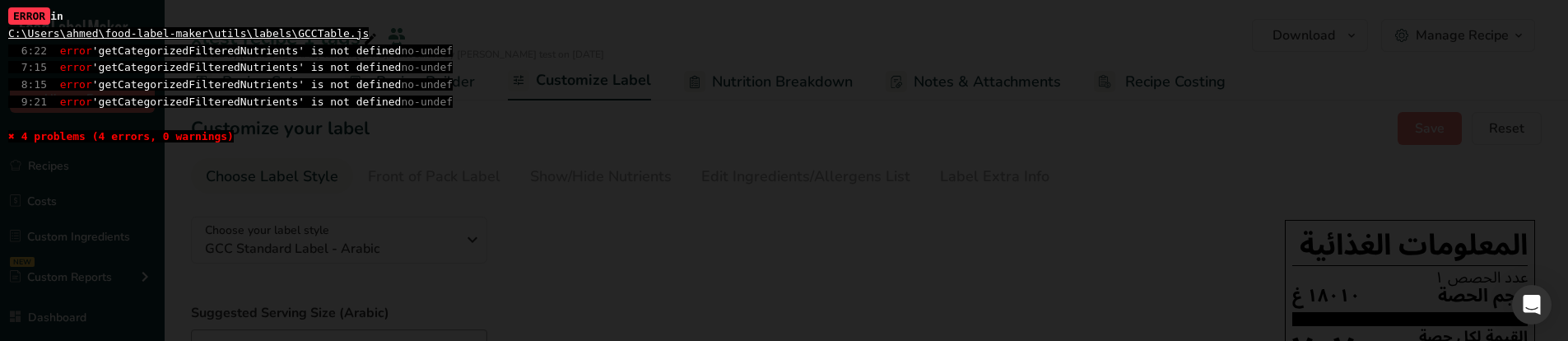
click at [222, 49] on span "6:22 error 'getCategorizedFilteredNutrients' is not defined no-undef" at bounding box center [231, 50] width 445 height 12
copy span "getCategorizedFilteredNutrients"
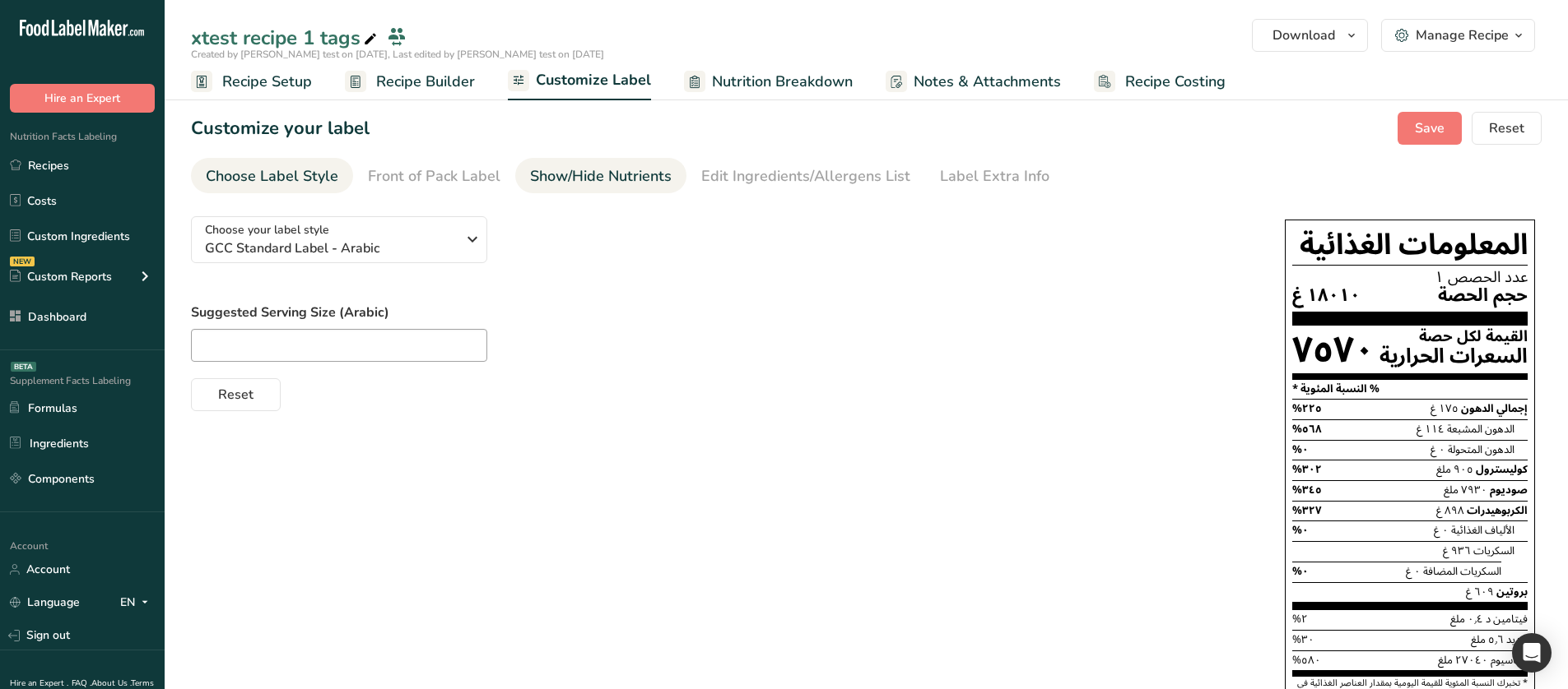
click at [542, 186] on div "Show/Hide Nutrients" at bounding box center [601, 177] width 141 height 23
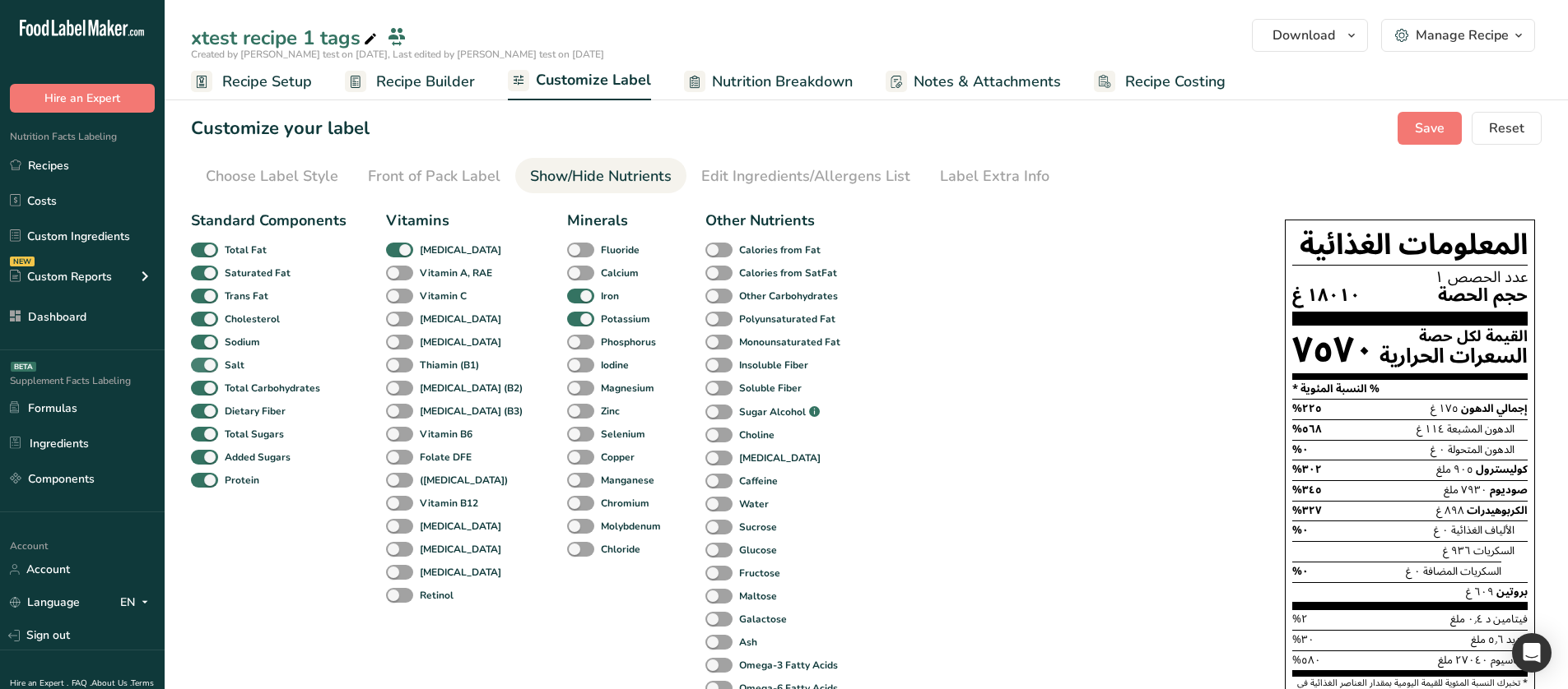
click at [230, 362] on b "Salt" at bounding box center [234, 365] width 20 height 15
click at [202, 362] on input "Salt" at bounding box center [196, 364] width 10 height 10
click at [230, 362] on b "Salt" at bounding box center [234, 365] width 20 height 15
click at [202, 362] on input "Salt" at bounding box center [196, 364] width 10 height 10
checkbox input "true"
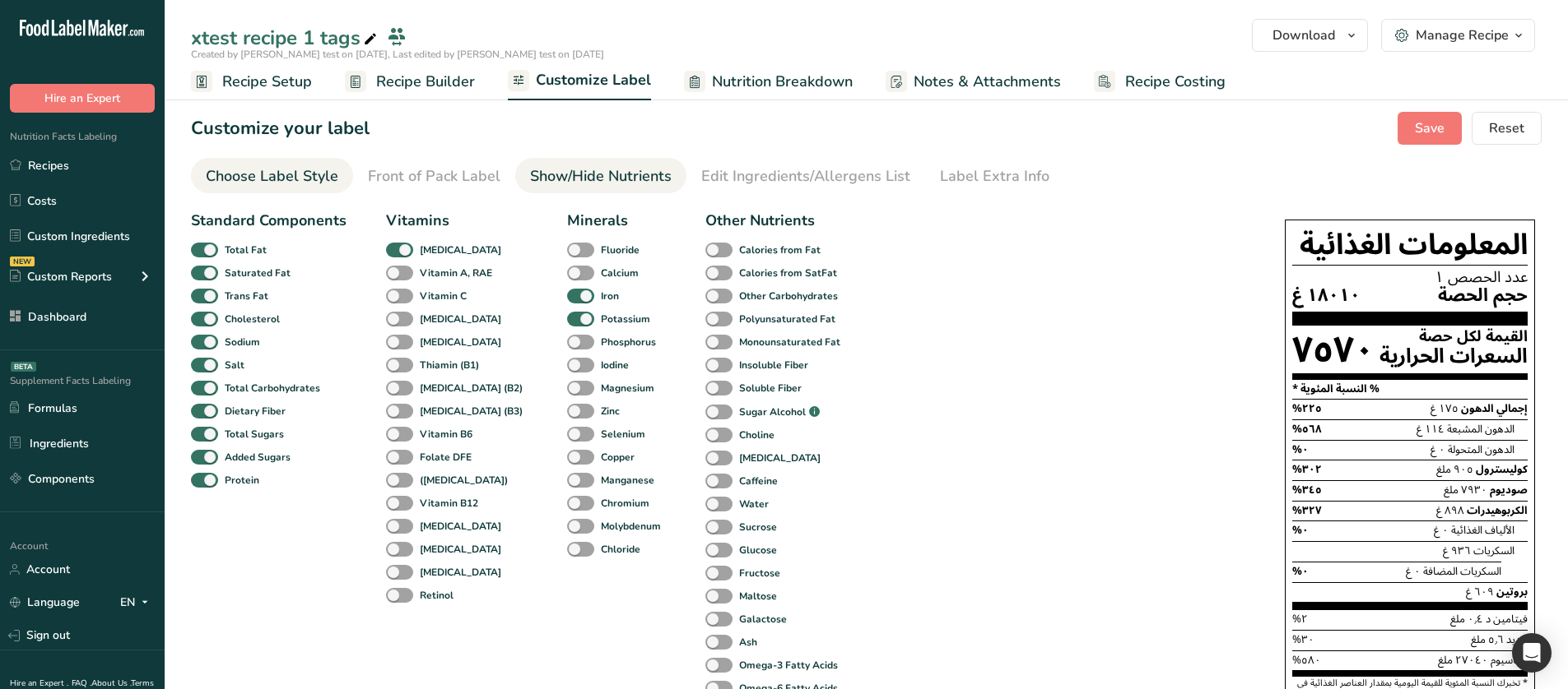
click at [277, 181] on div "Choose Label Style" at bounding box center [271, 177] width 133 height 23
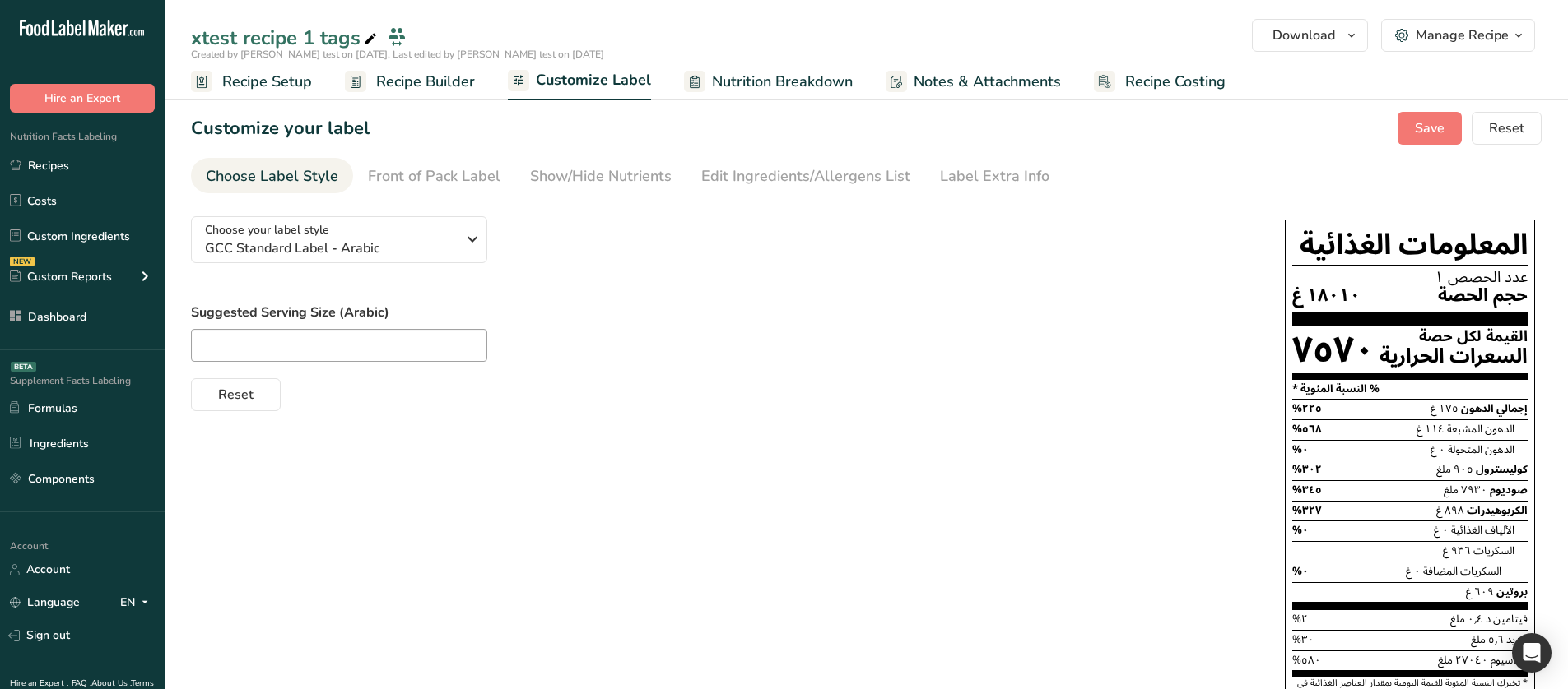
click at [610, 173] on div "Show/Hide Nutrients" at bounding box center [601, 177] width 141 height 23
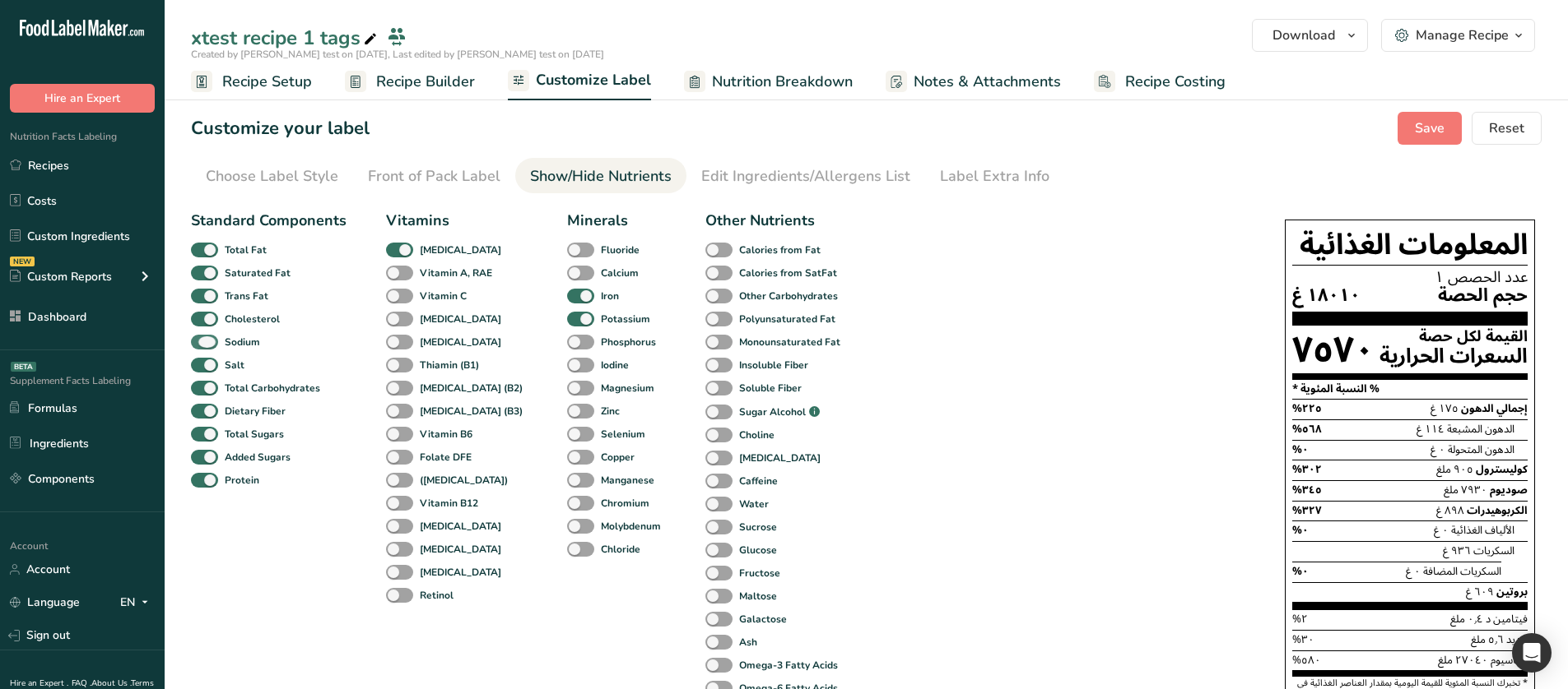
click at [212, 339] on span at bounding box center [204, 343] width 27 height 16
click at [202, 339] on input "Sodium" at bounding box center [196, 341] width 10 height 10
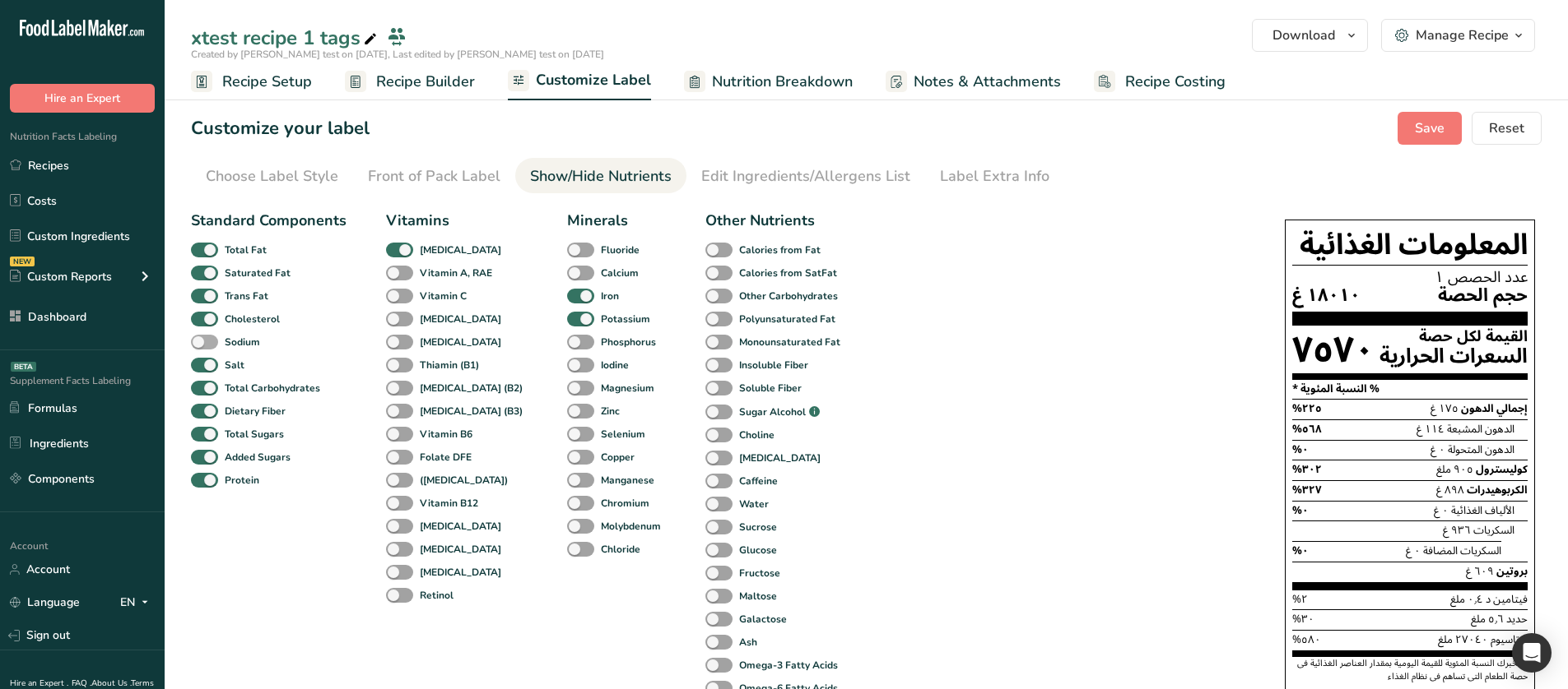
click at [212, 339] on span at bounding box center [204, 343] width 27 height 16
click at [202, 339] on input "Sodium" at bounding box center [196, 341] width 10 height 10
checkbox input "true"
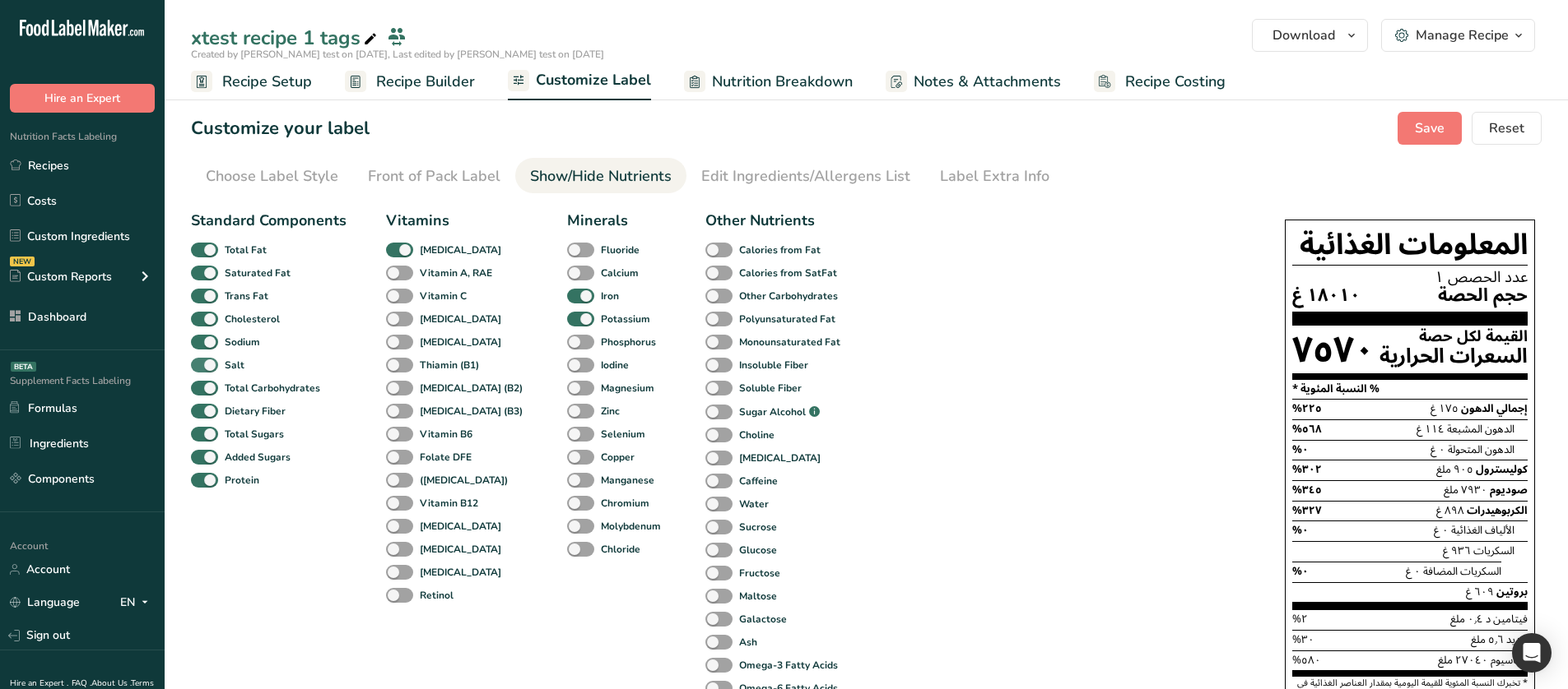
click at [205, 362] on span at bounding box center [204, 365] width 27 height 16
click at [202, 362] on input "Salt" at bounding box center [196, 364] width 10 height 10
click at [205, 362] on span at bounding box center [204, 365] width 27 height 16
click at [202, 362] on input "Salt" at bounding box center [196, 364] width 10 height 10
checkbox input "true"
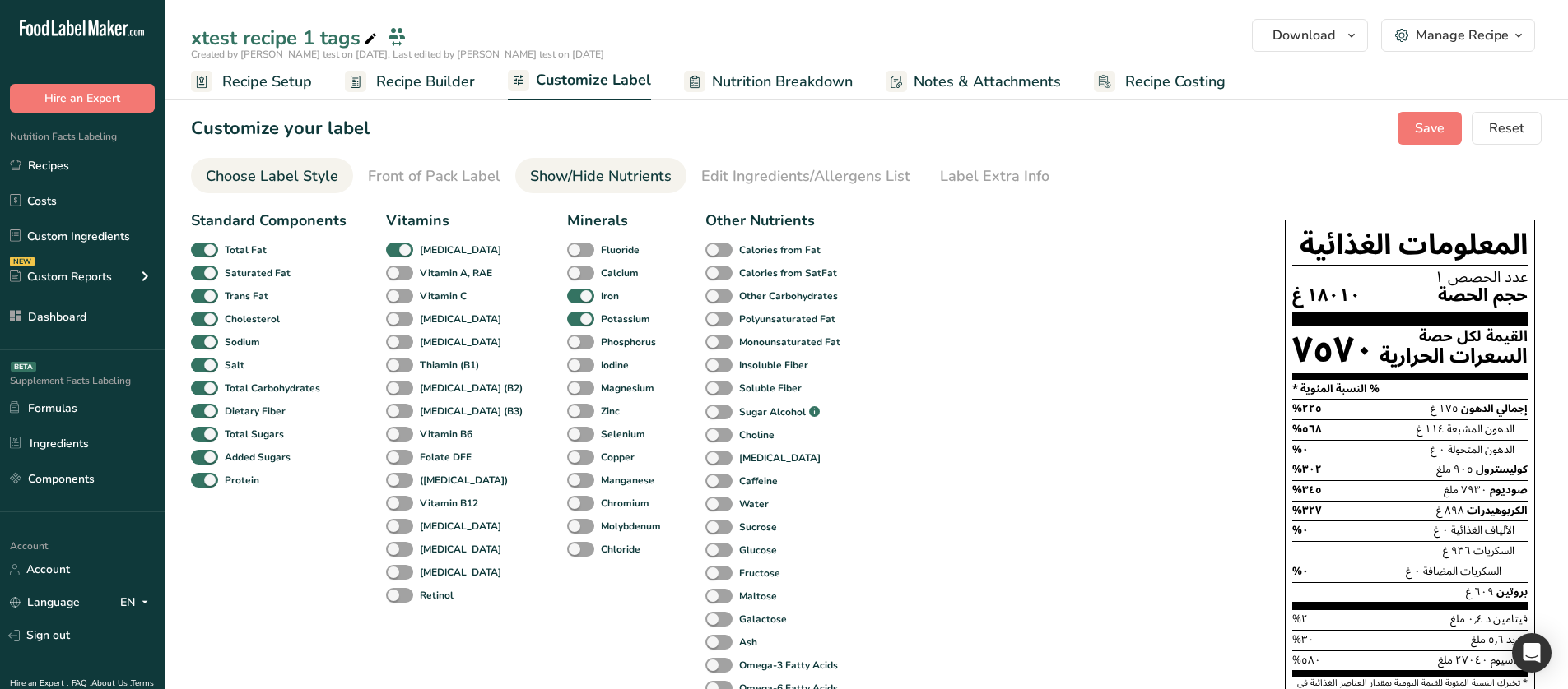
click at [302, 186] on div "Choose Label Style" at bounding box center [271, 177] width 133 height 23
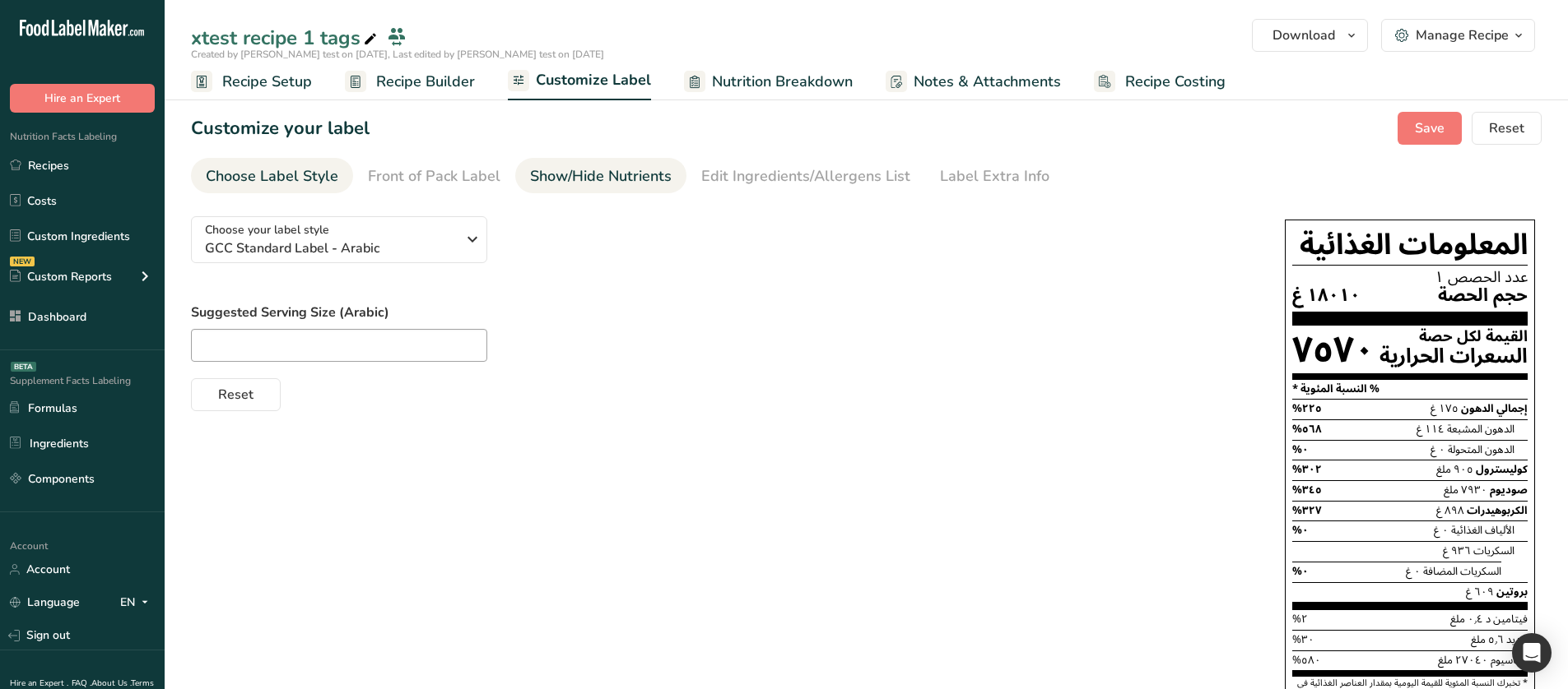
click at [590, 164] on link "Show/Hide Nutrients" at bounding box center [601, 176] width 141 height 37
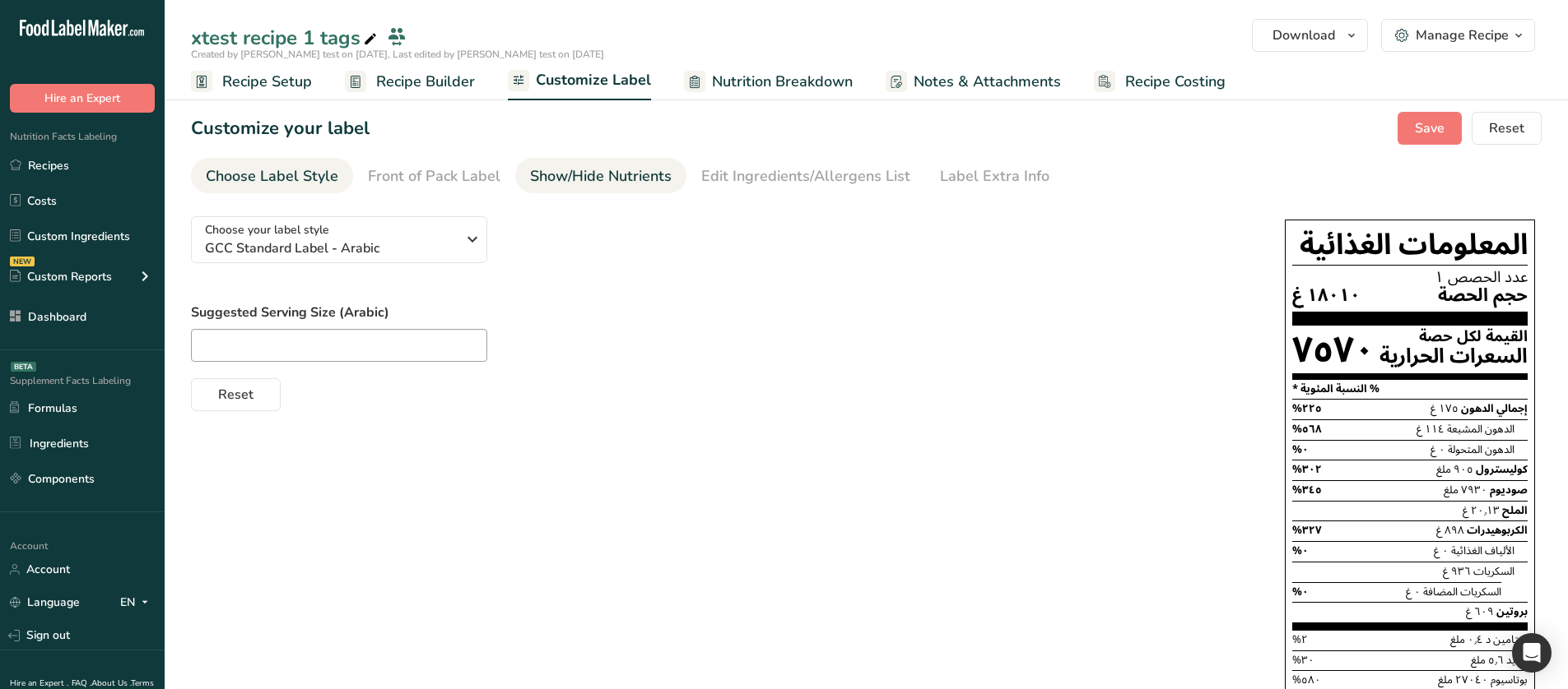
click at [590, 180] on div "Show/Hide Nutrients" at bounding box center [601, 177] width 141 height 23
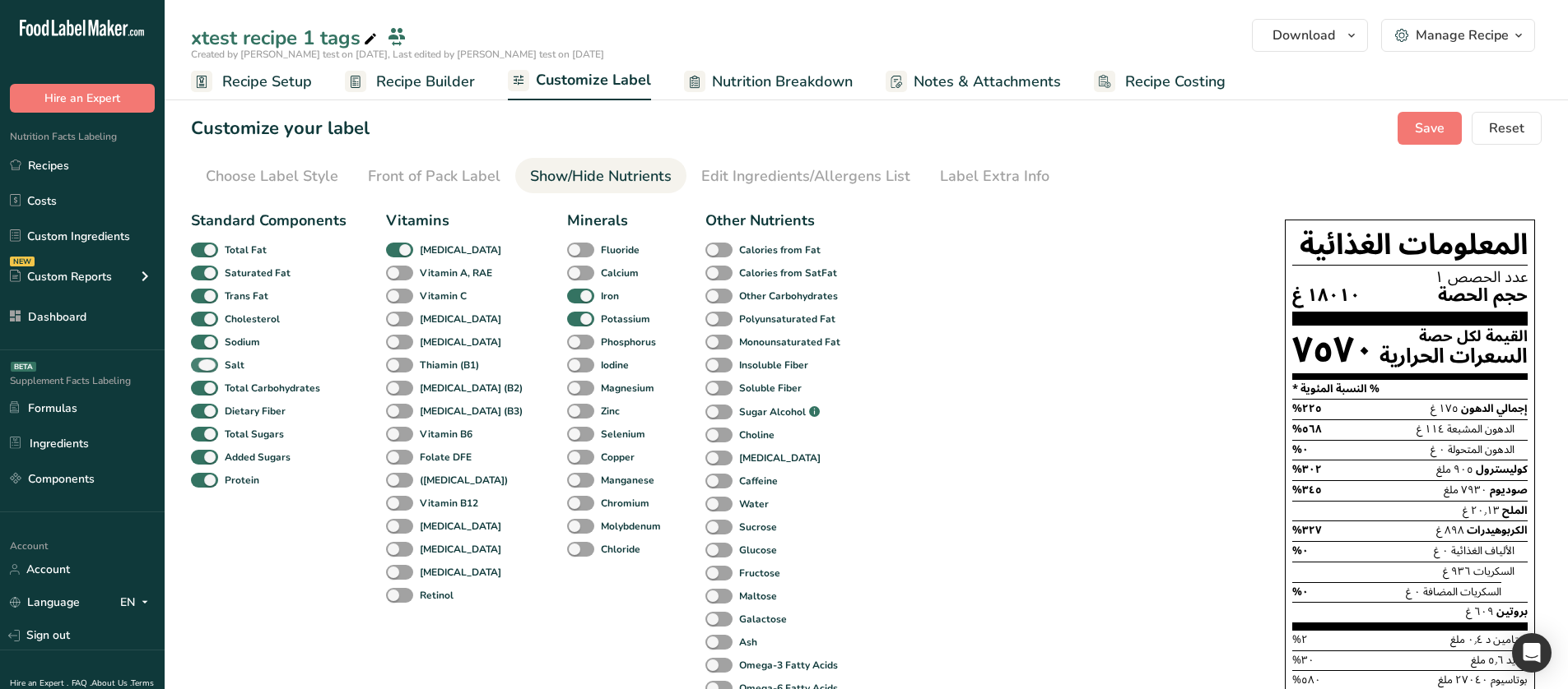
click at [199, 361] on span at bounding box center [204, 365] width 27 height 16
click at [199, 361] on input "Salt" at bounding box center [196, 364] width 10 height 10
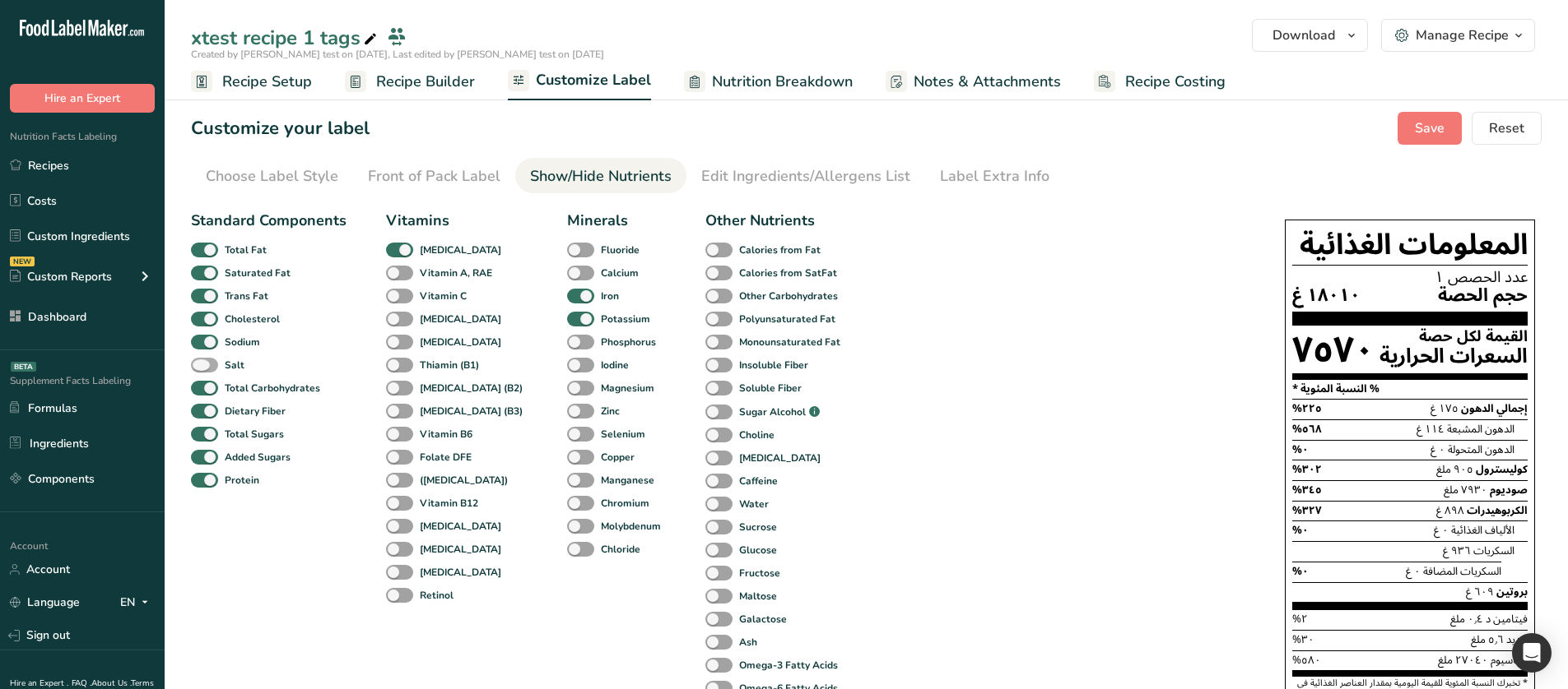
click at [199, 361] on span at bounding box center [204, 365] width 27 height 16
click at [199, 361] on input "Salt" at bounding box center [196, 364] width 10 height 10
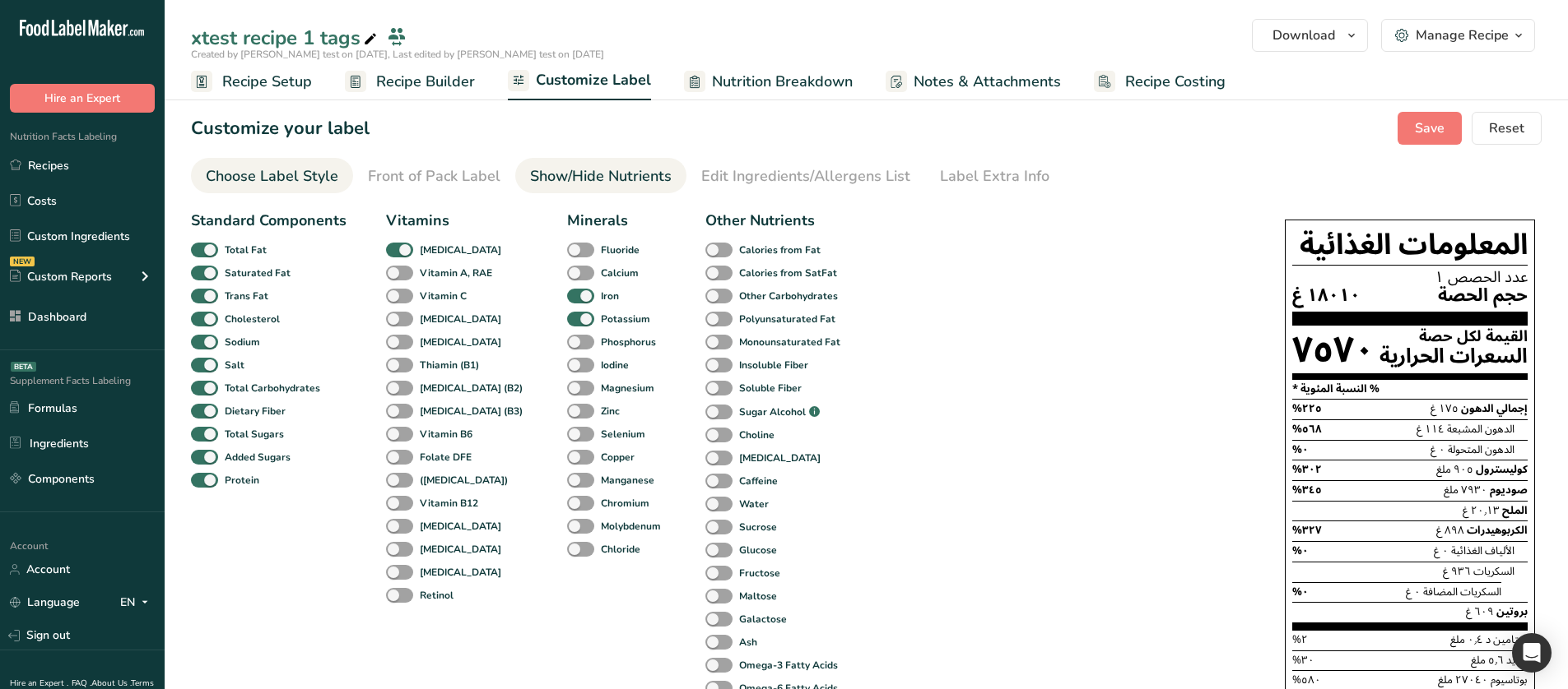
click at [330, 175] on div "Choose Label Style" at bounding box center [271, 177] width 133 height 23
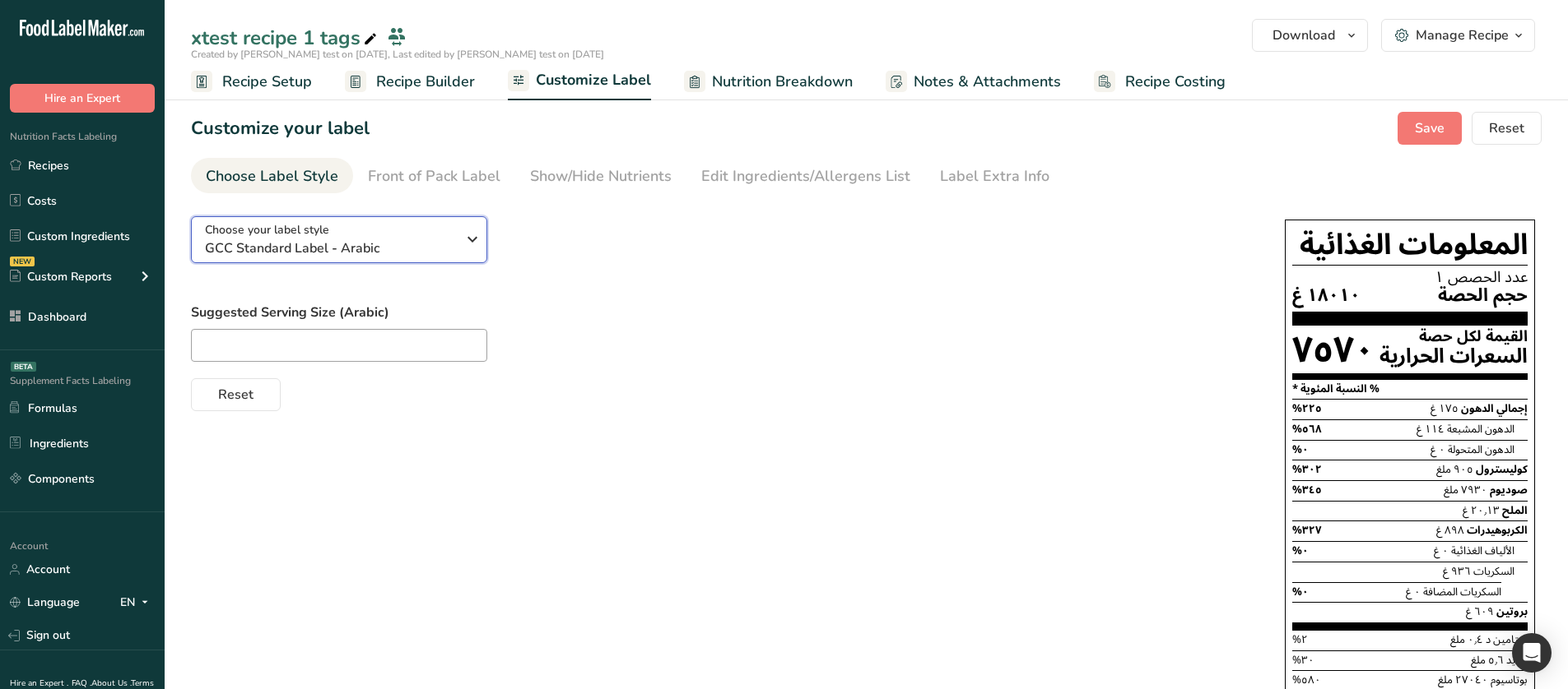
click at [314, 248] on span "GCC Standard Label - Arabic" at bounding box center [331, 248] width 251 height 20
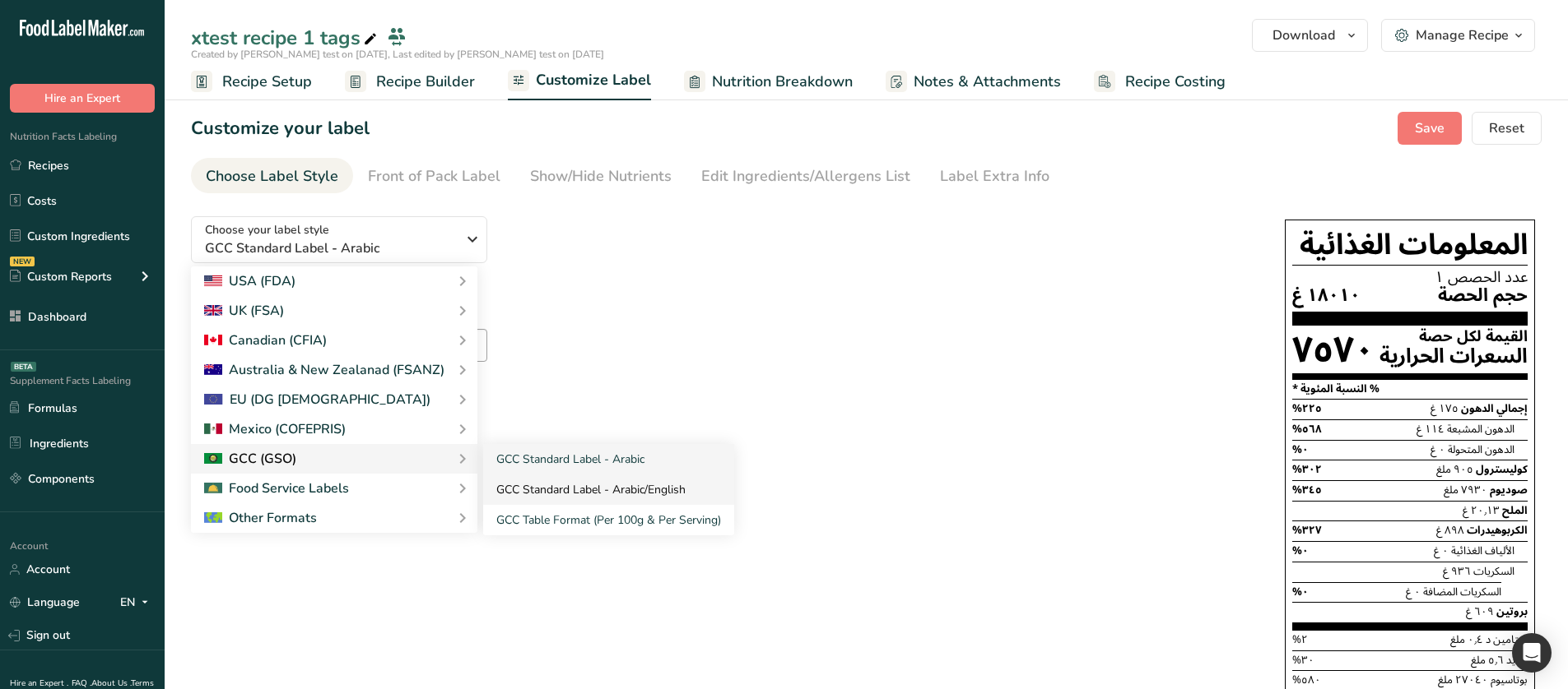
click at [561, 499] on link "GCC Standard Label - Arabic/English" at bounding box center [608, 489] width 251 height 30
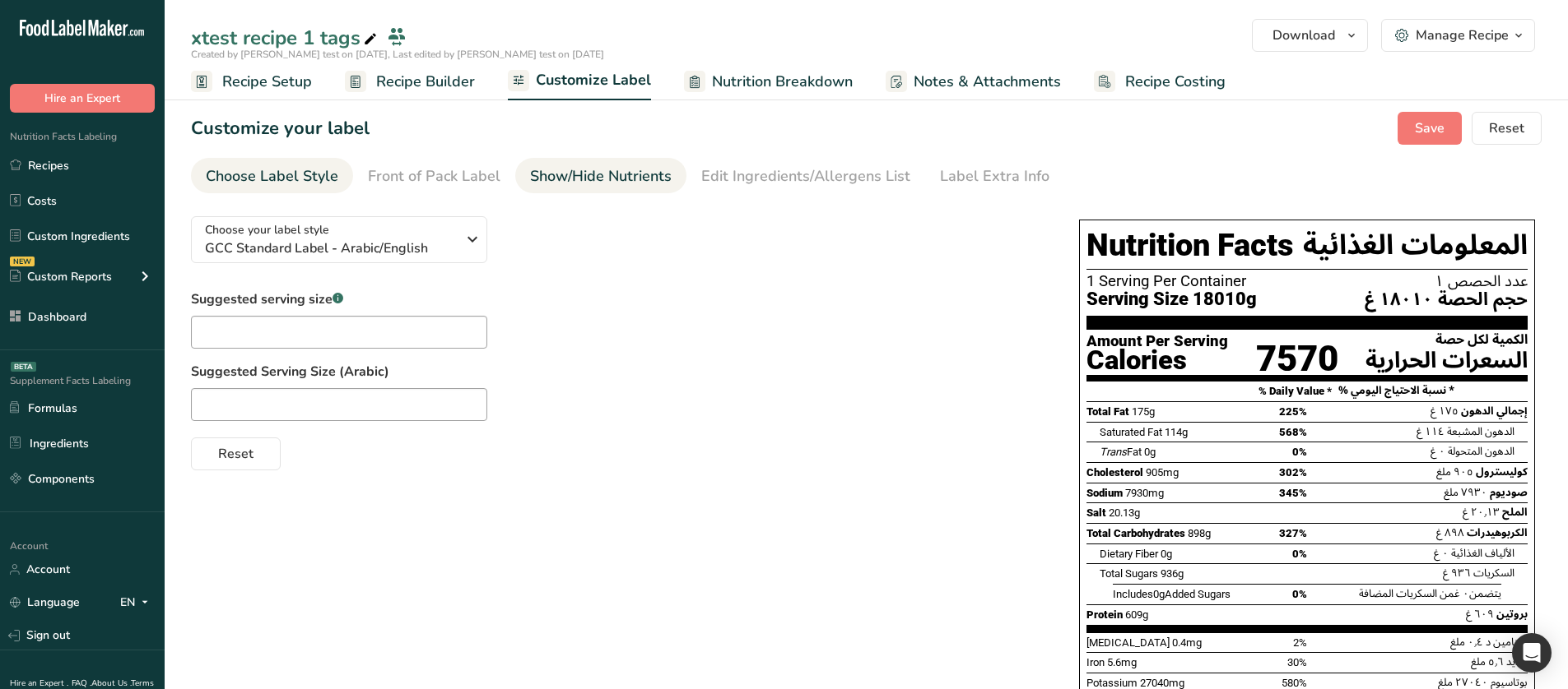
click at [581, 186] on div "Show/Hide Nutrients" at bounding box center [601, 177] width 141 height 23
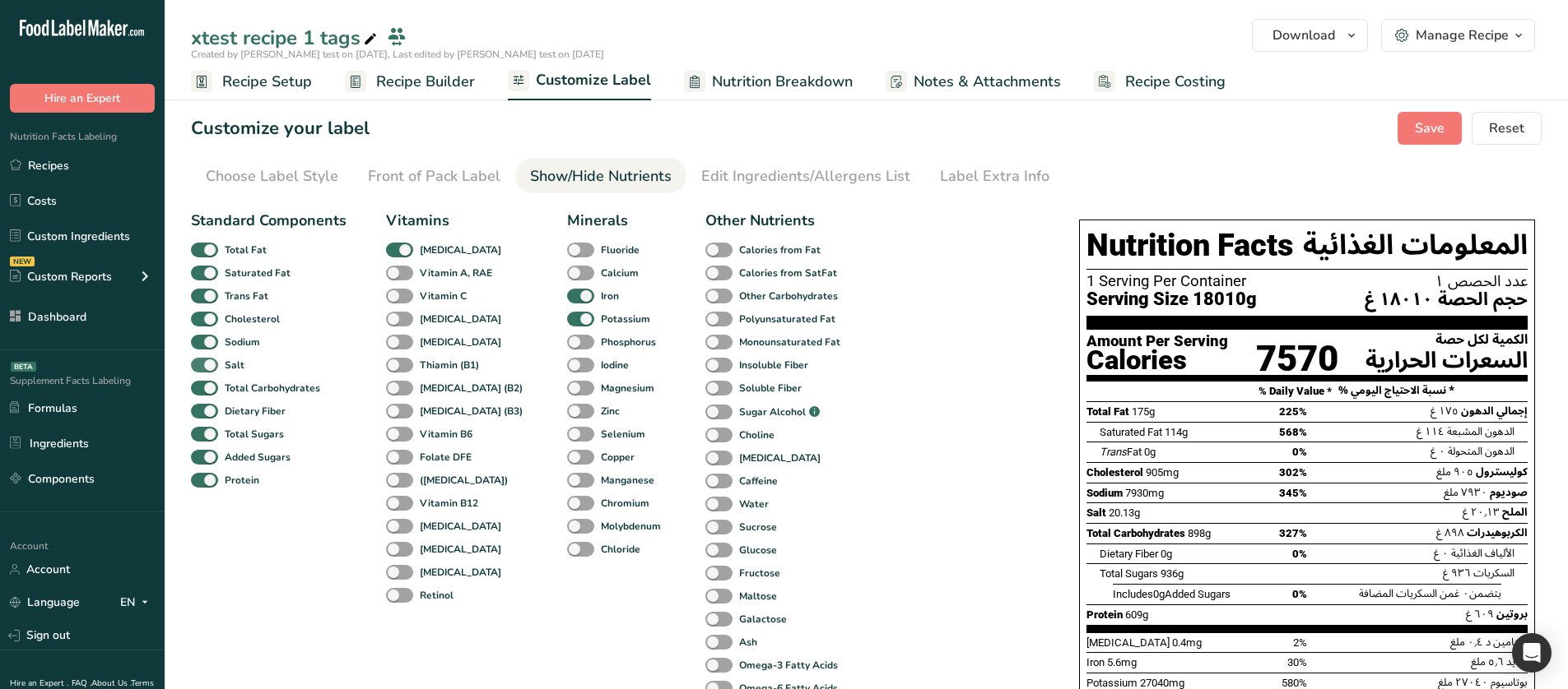
click at [238, 362] on b "Salt" at bounding box center [234, 365] width 20 height 15
click at [202, 362] on input "Salt" at bounding box center [196, 364] width 10 height 10
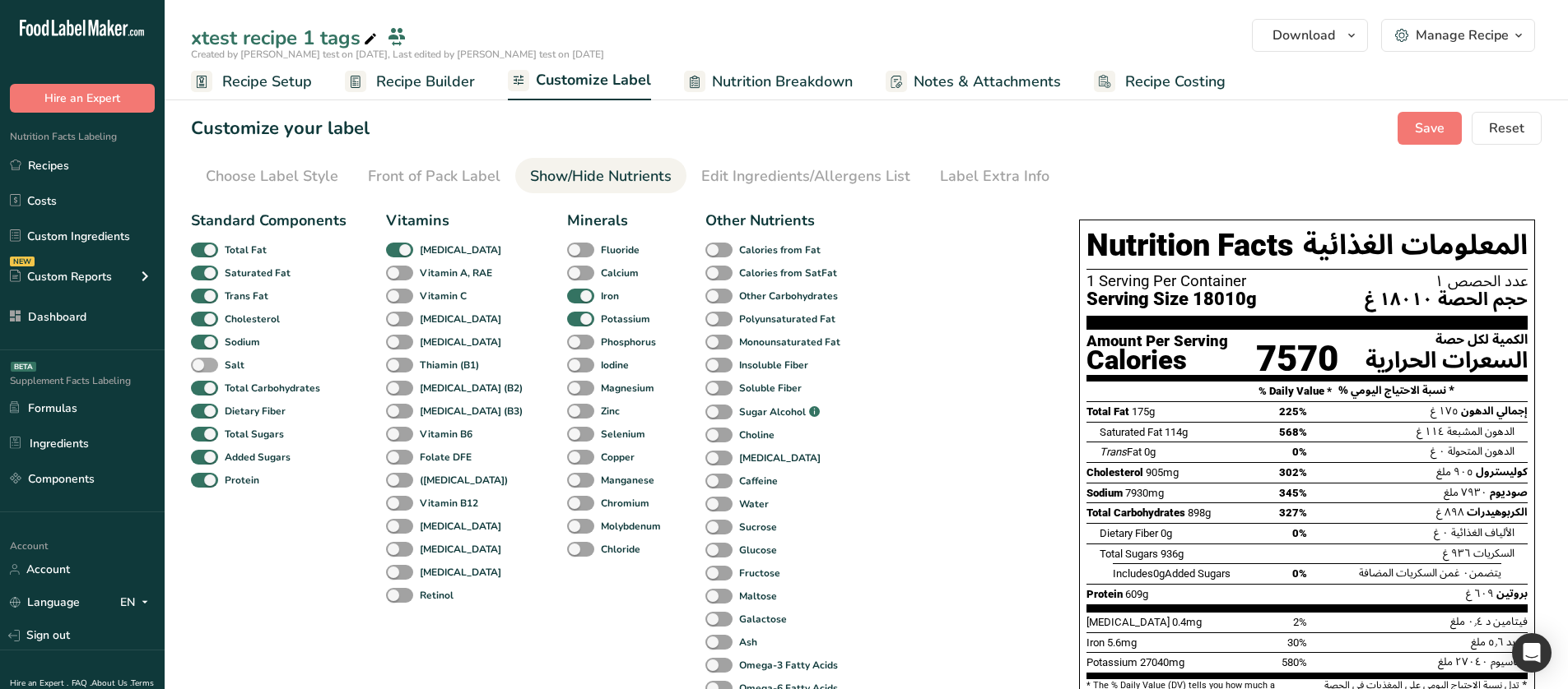
click at [238, 362] on b "Salt" at bounding box center [234, 365] width 20 height 15
click at [202, 362] on input "Salt" at bounding box center [196, 364] width 10 height 10
checkbox input "true"
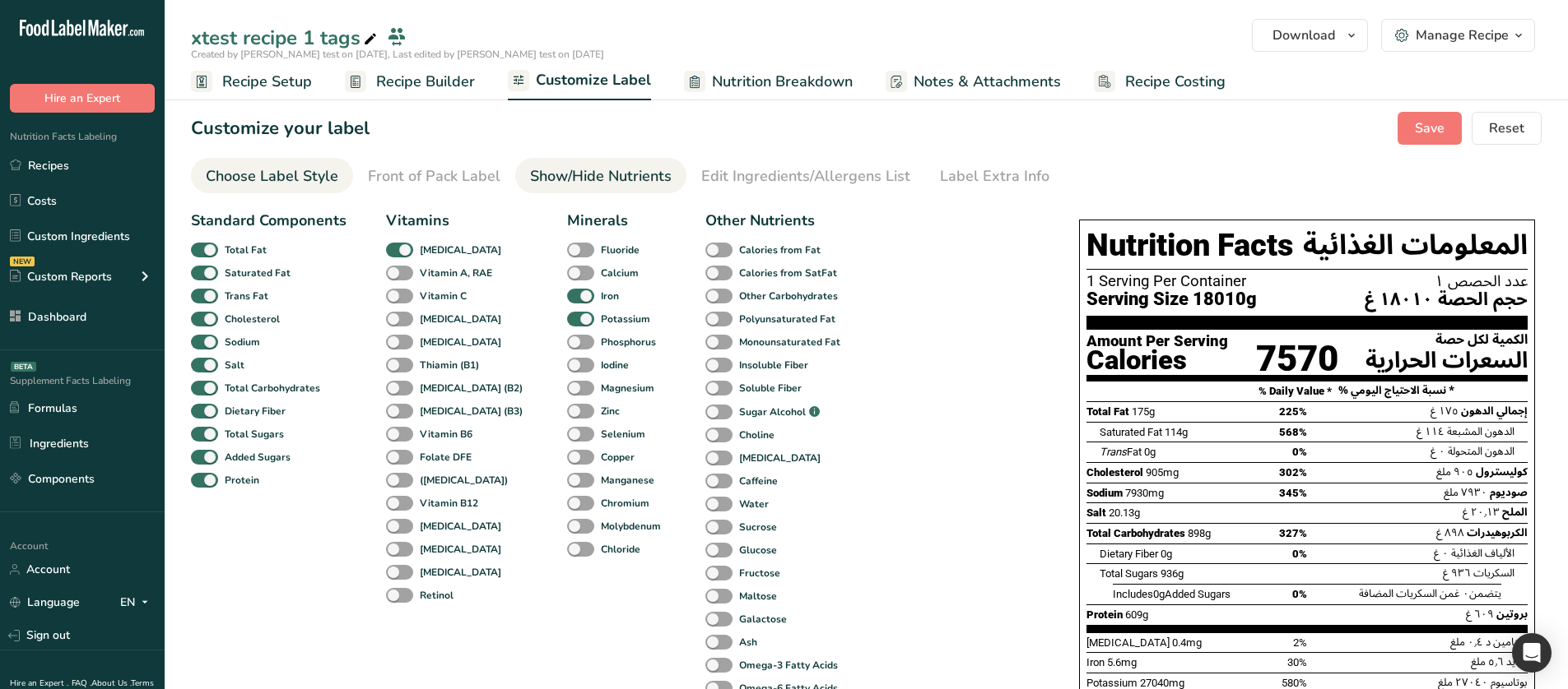
click at [286, 177] on div "Choose Label Style" at bounding box center [271, 177] width 133 height 23
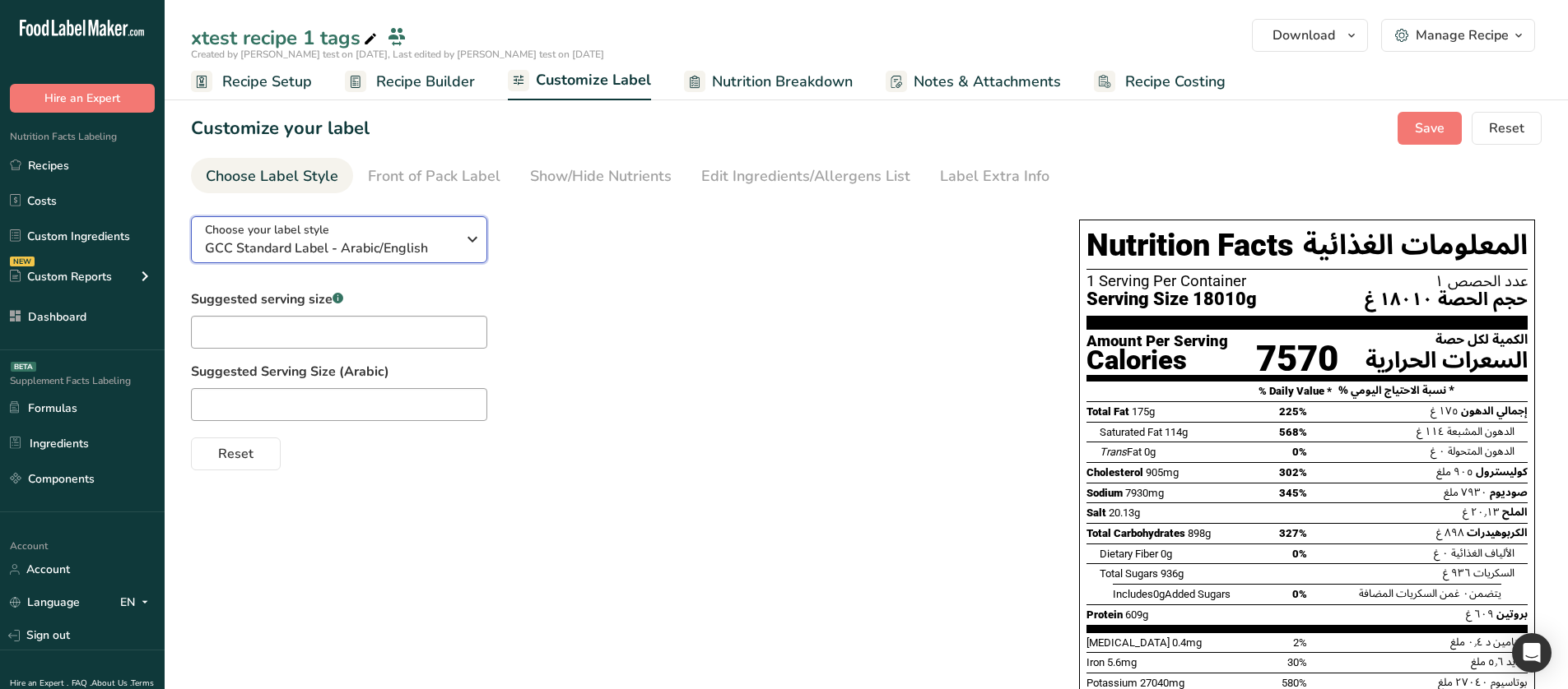
click at [364, 261] on button "Choose your label style GCC Standard Label - Arabic/English" at bounding box center [339, 240] width 297 height 47
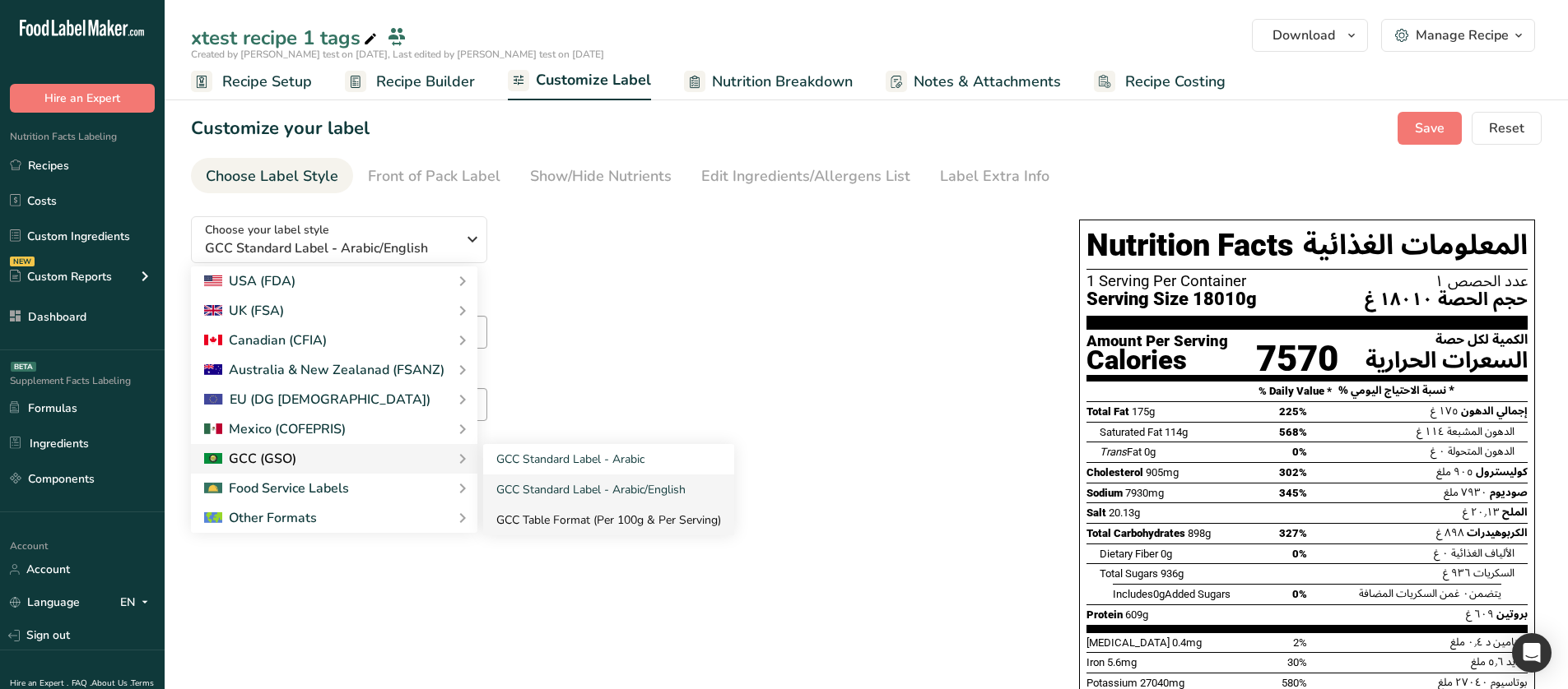
click at [541, 521] on link "GCC Table Format (Per 100g & Per Serving)" at bounding box center [608, 521] width 251 height 30
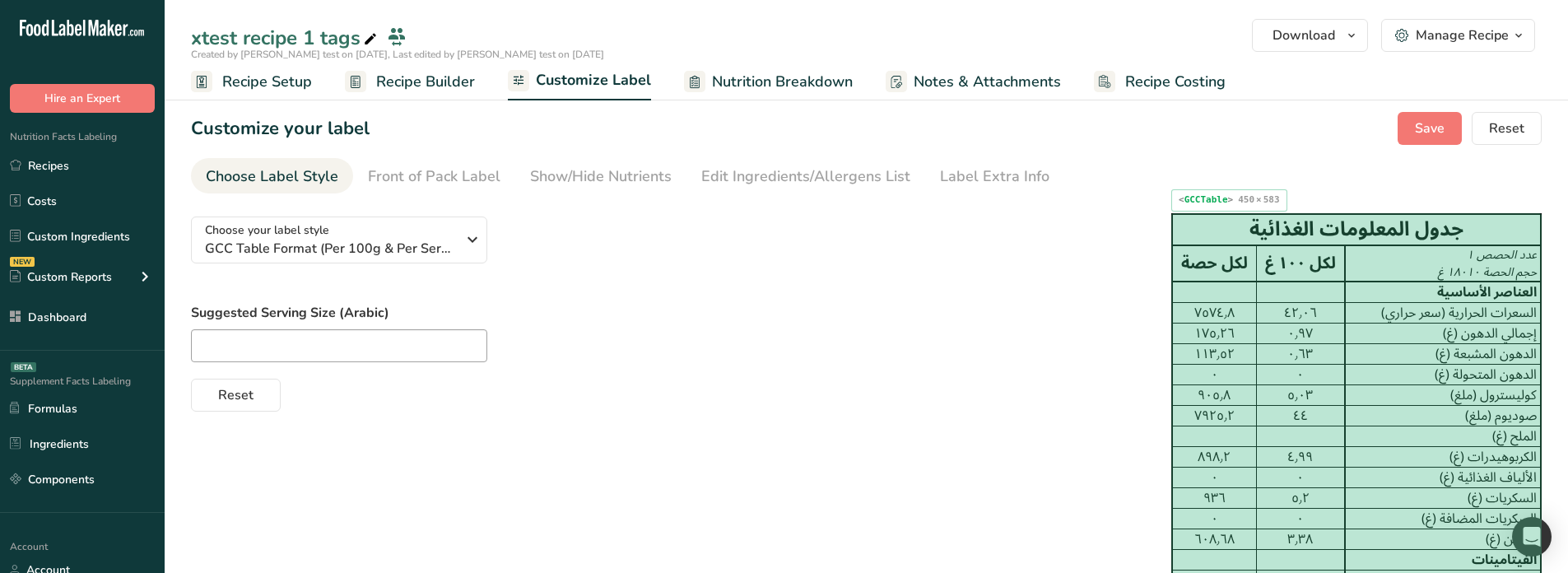
click at [1372, 420] on td "صوديوم (ملغ)" at bounding box center [1443, 417] width 196 height 21
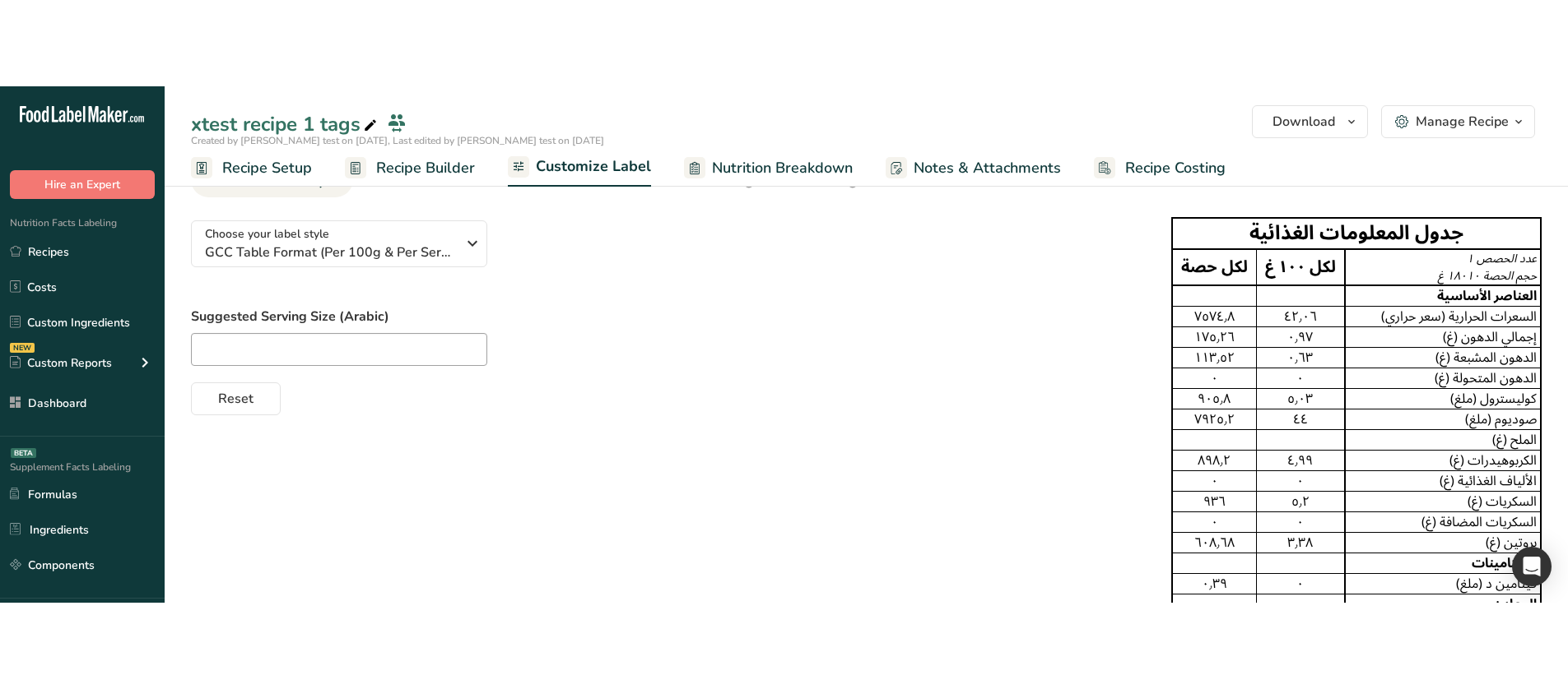
scroll to position [40, 0]
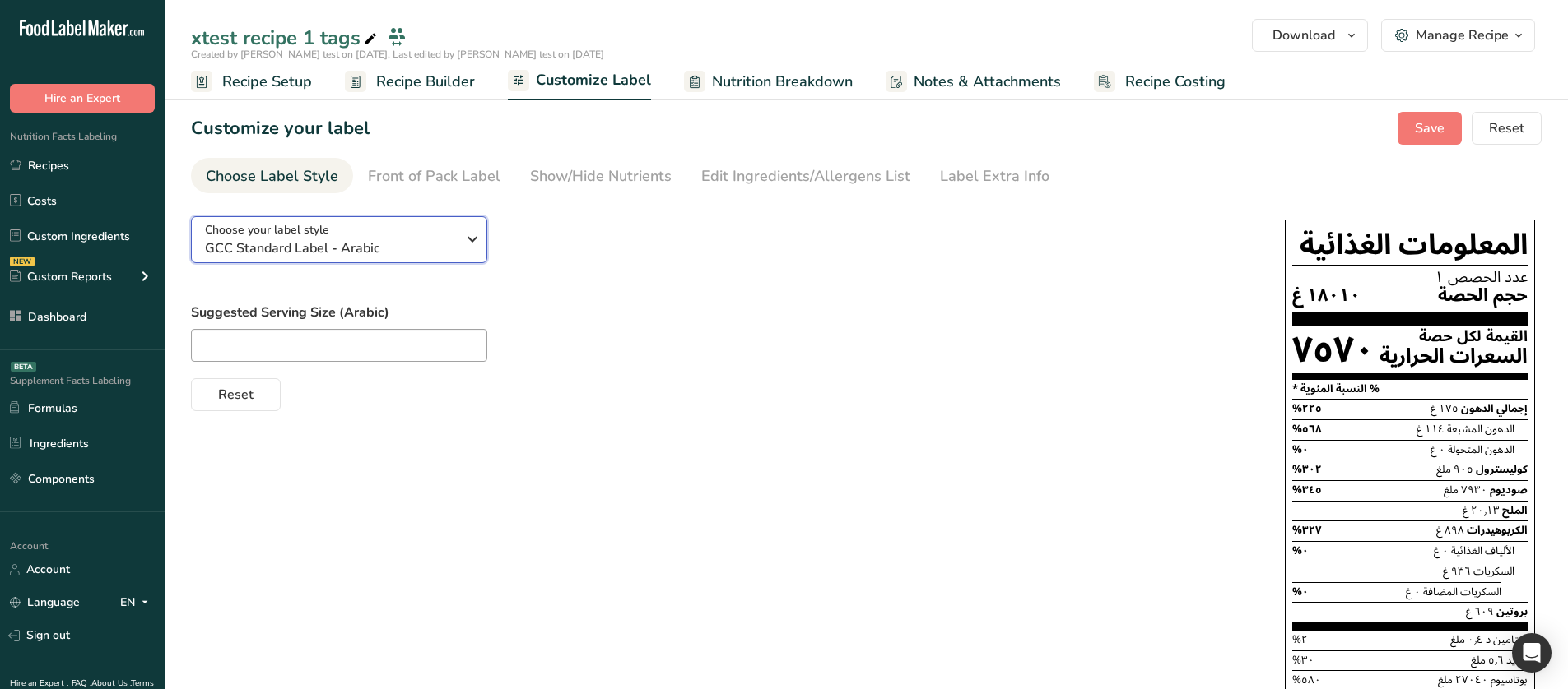
click at [427, 232] on div "Choose your label style GCC Standard Label - Arabic" at bounding box center [331, 239] width 251 height 37
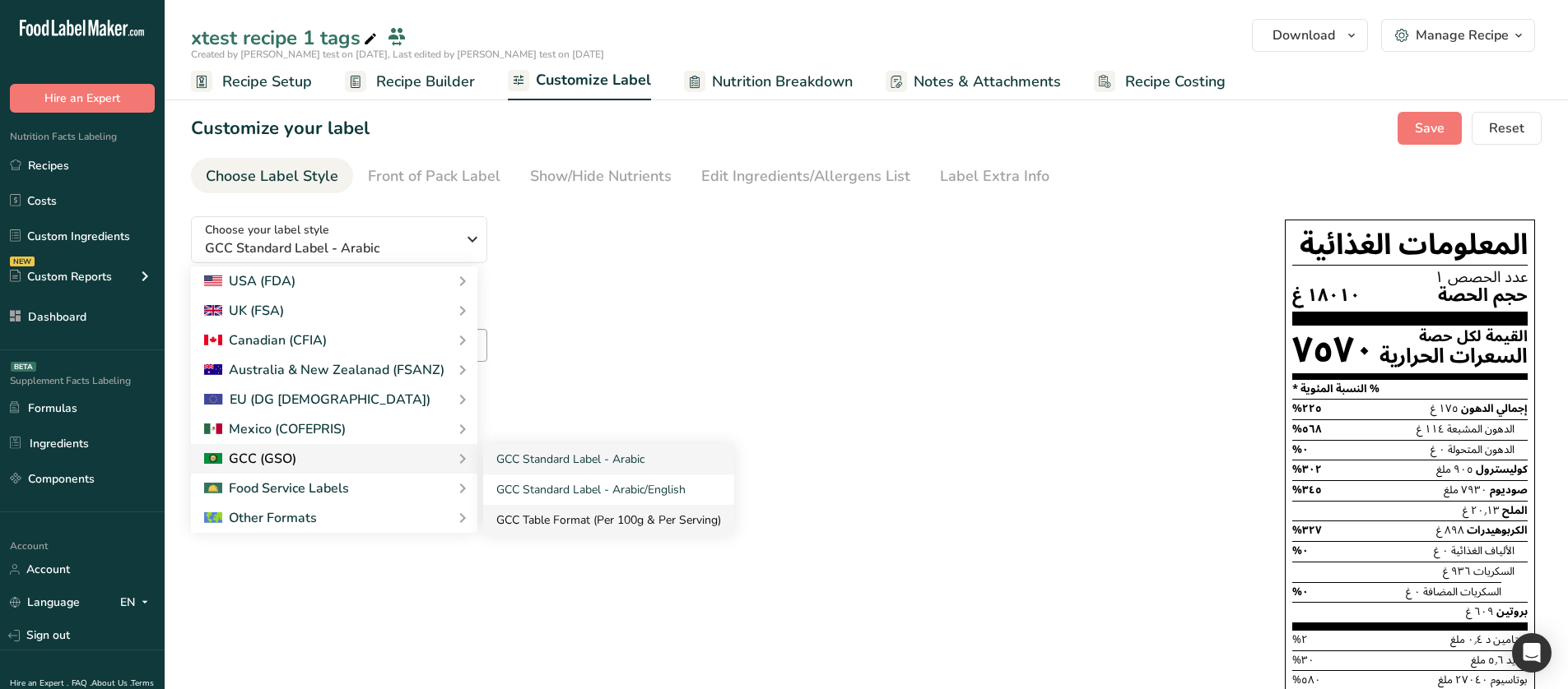
click at [532, 512] on link "GCC Table Format (Per 100g & Per Serving)" at bounding box center [608, 521] width 251 height 30
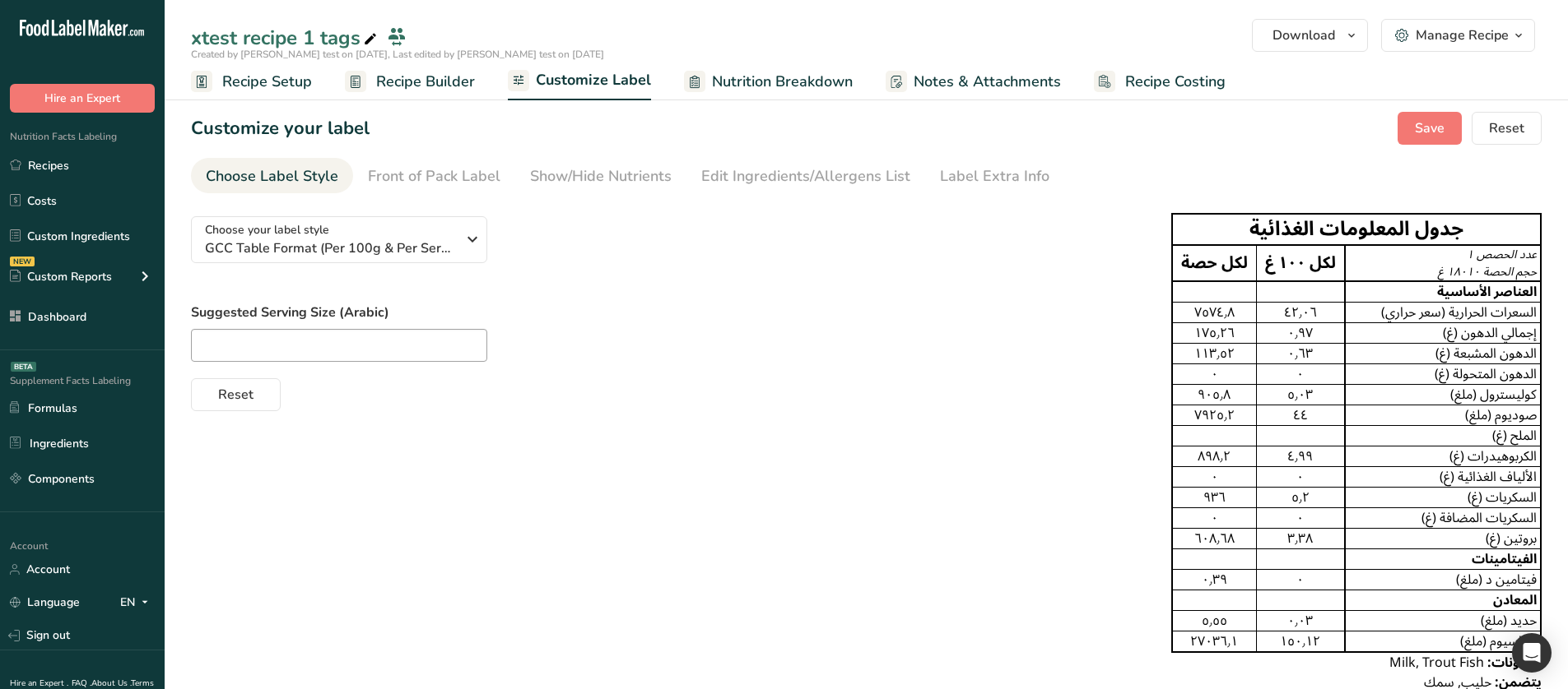
click at [844, 688] on div "Choose your label style GCC Table Format (Per 100g & Per Serving) USA (FDA) Sta…" at bounding box center [866, 453] width 1350 height 499
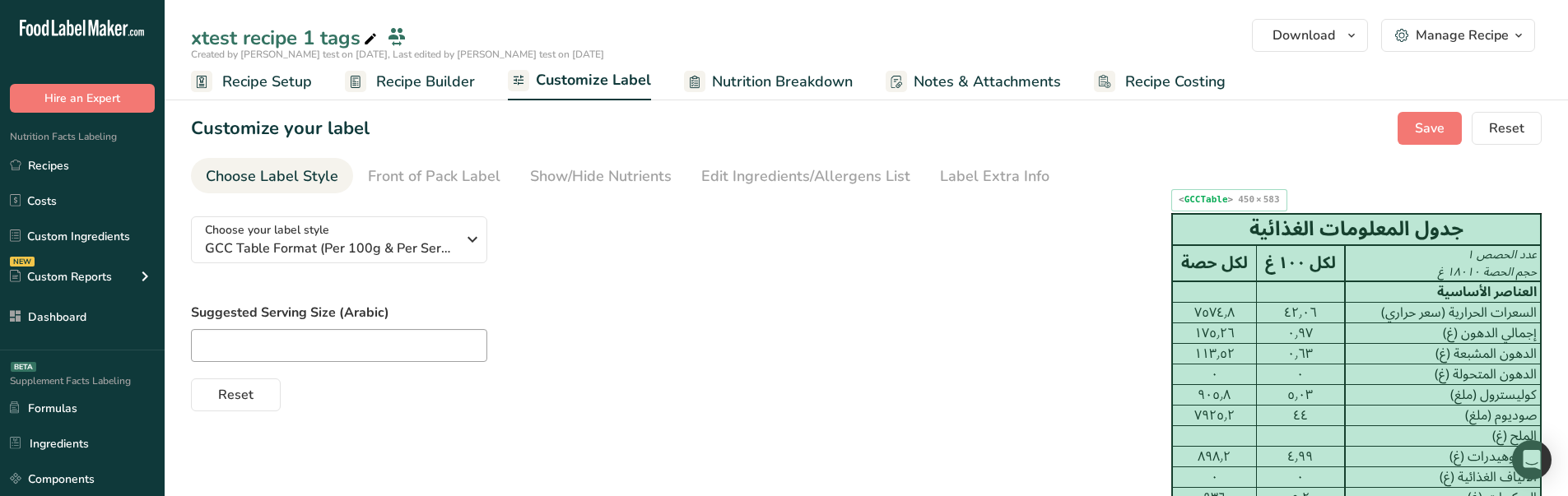
click at [1281, 356] on div "٠٫٦٣" at bounding box center [1301, 353] width 81 height 20
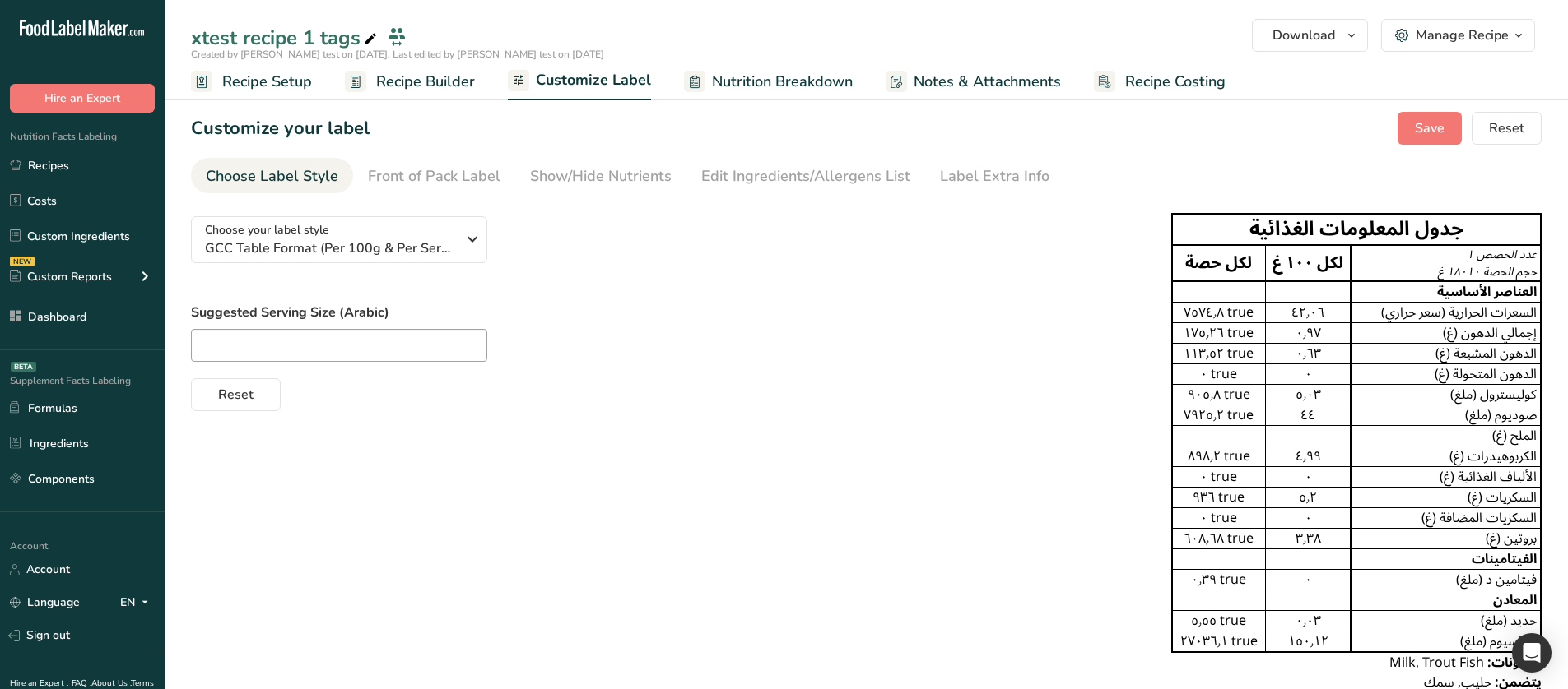
drag, startPoint x: 830, startPoint y: 688, endPoint x: 810, endPoint y: 471, distance: 217.9
click at [810, 471] on div "Choose your label style GCC Table Format (Per 100g & Per Serving) USA (FDA) Sta…" at bounding box center [866, 453] width 1350 height 499
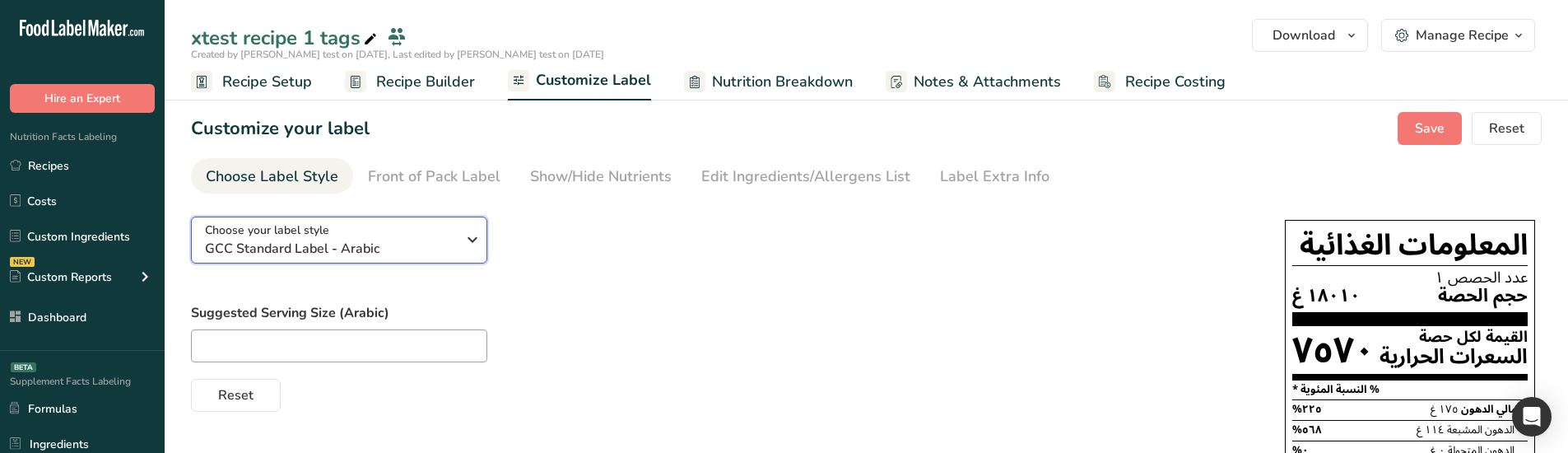
click at [375, 254] on span "GCC Standard Label - Arabic" at bounding box center [331, 248] width 251 height 20
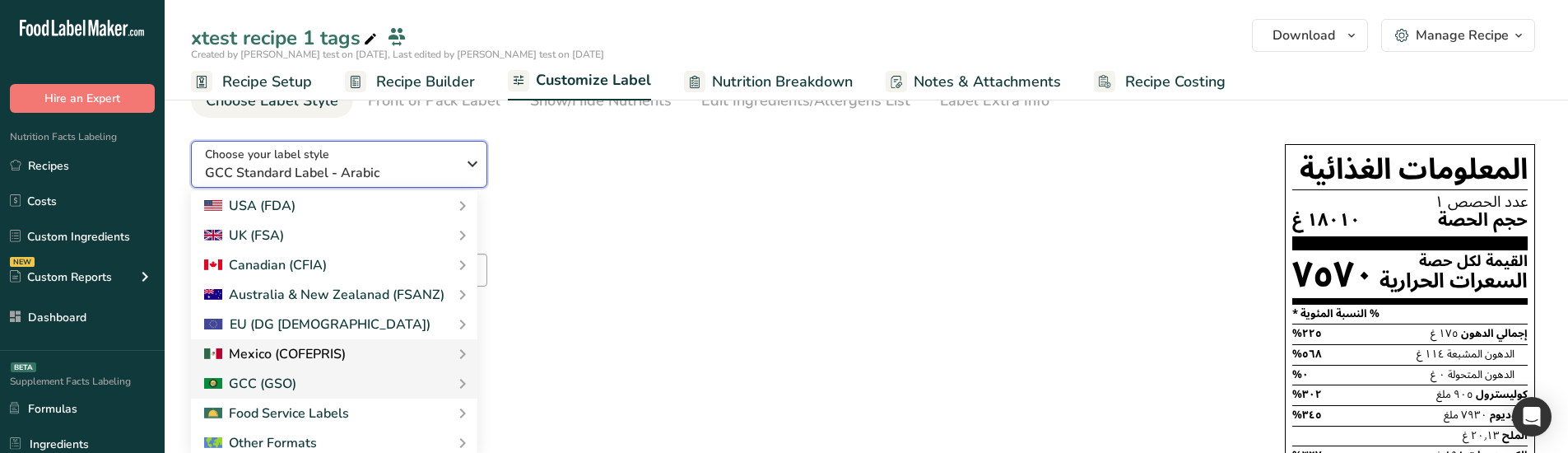
scroll to position [82, 0]
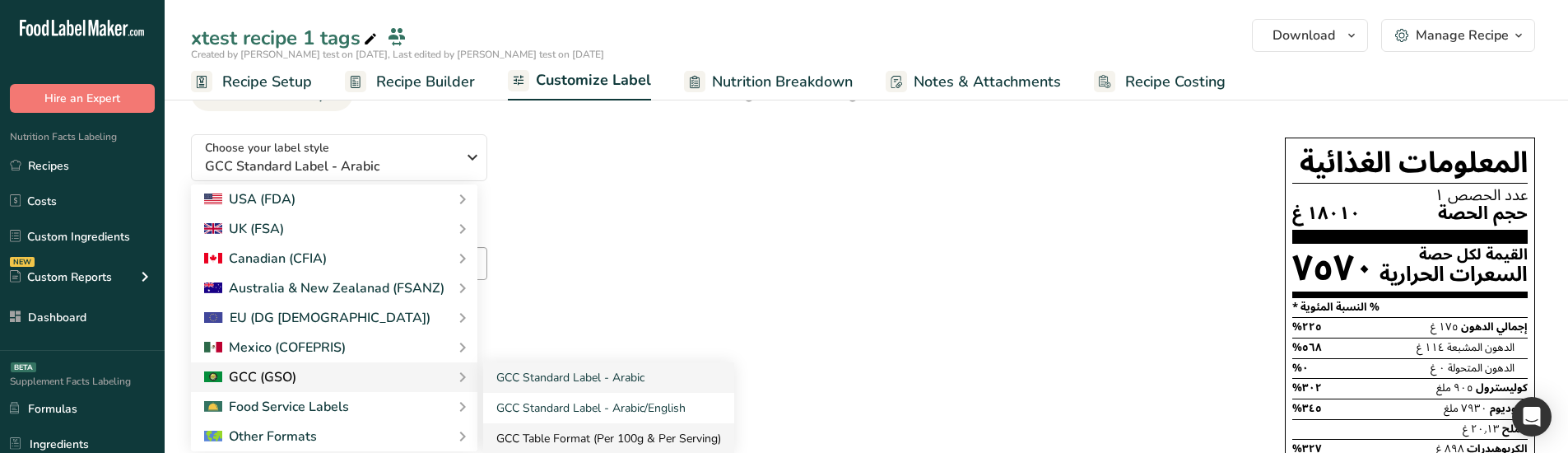
click at [550, 429] on link "GCC Table Format (Per 100g & Per Serving)" at bounding box center [608, 438] width 251 height 30
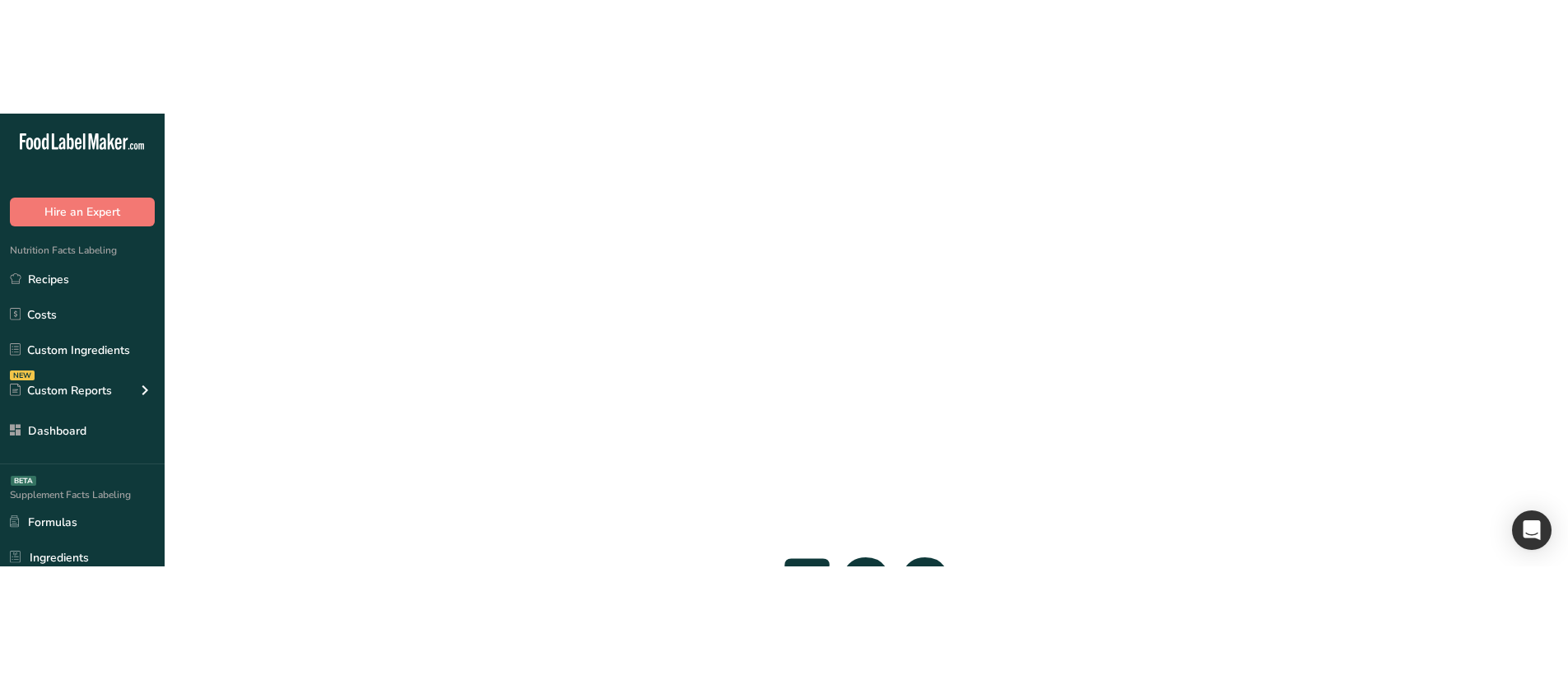
scroll to position [0, 0]
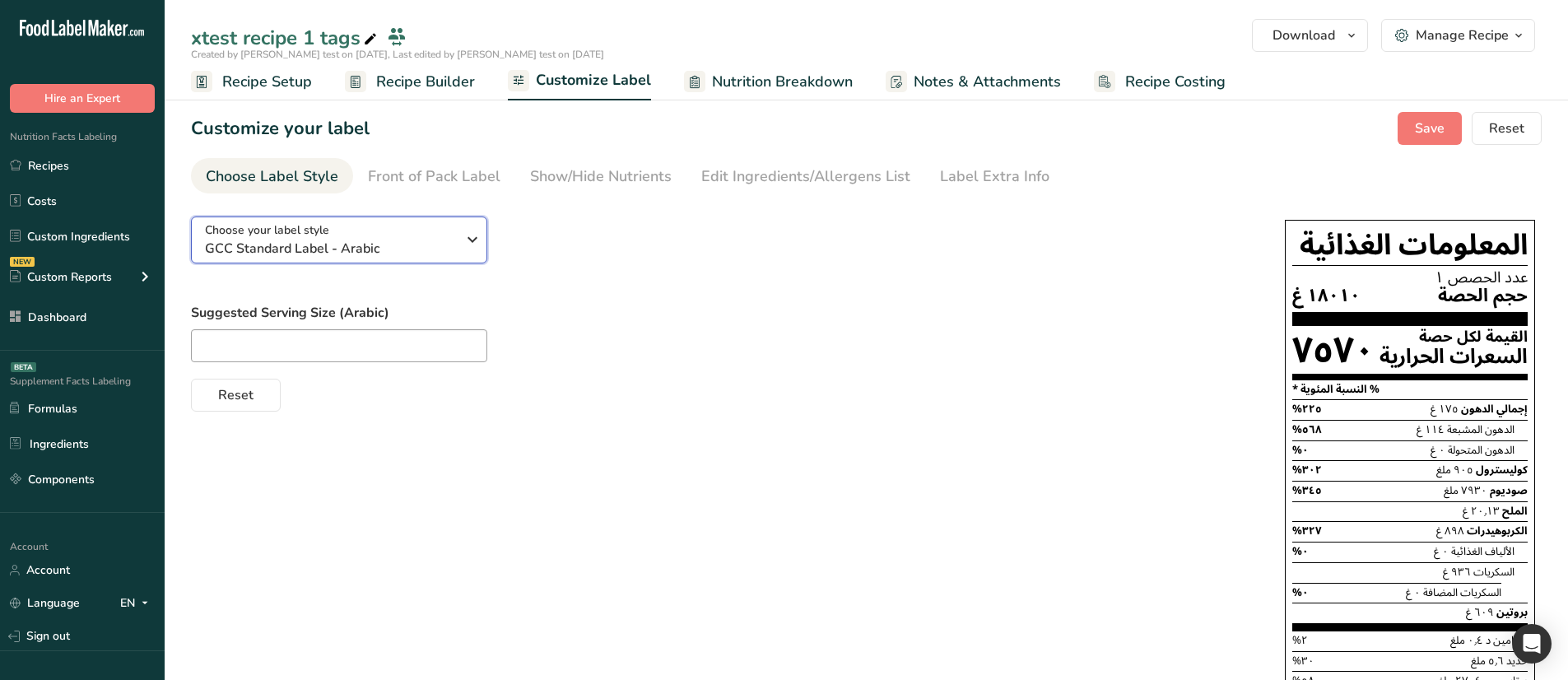
click at [401, 226] on div "Choose your label style GCC Standard Label - Arabic" at bounding box center [331, 239] width 251 height 37
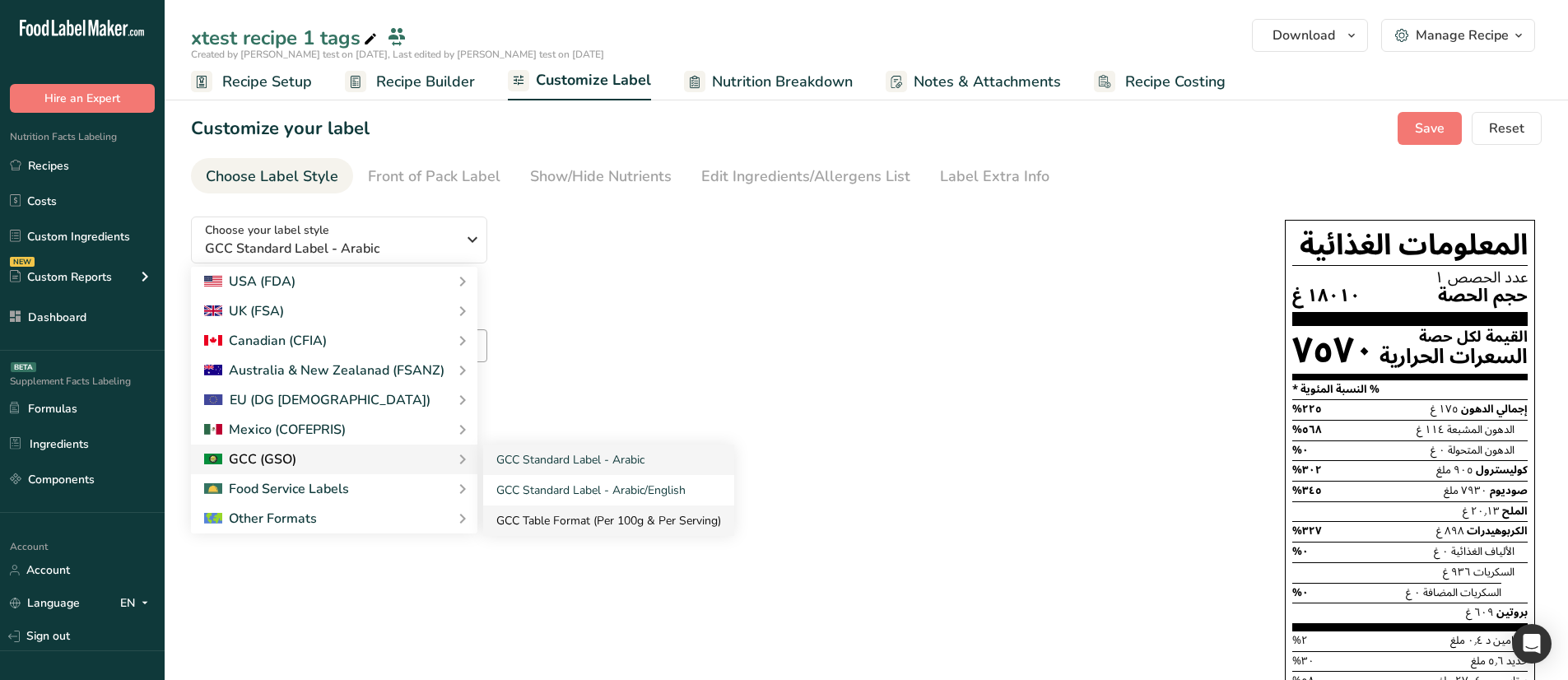
click at [547, 516] on link "GCC Table Format (Per 100g & Per Serving)" at bounding box center [608, 521] width 251 height 30
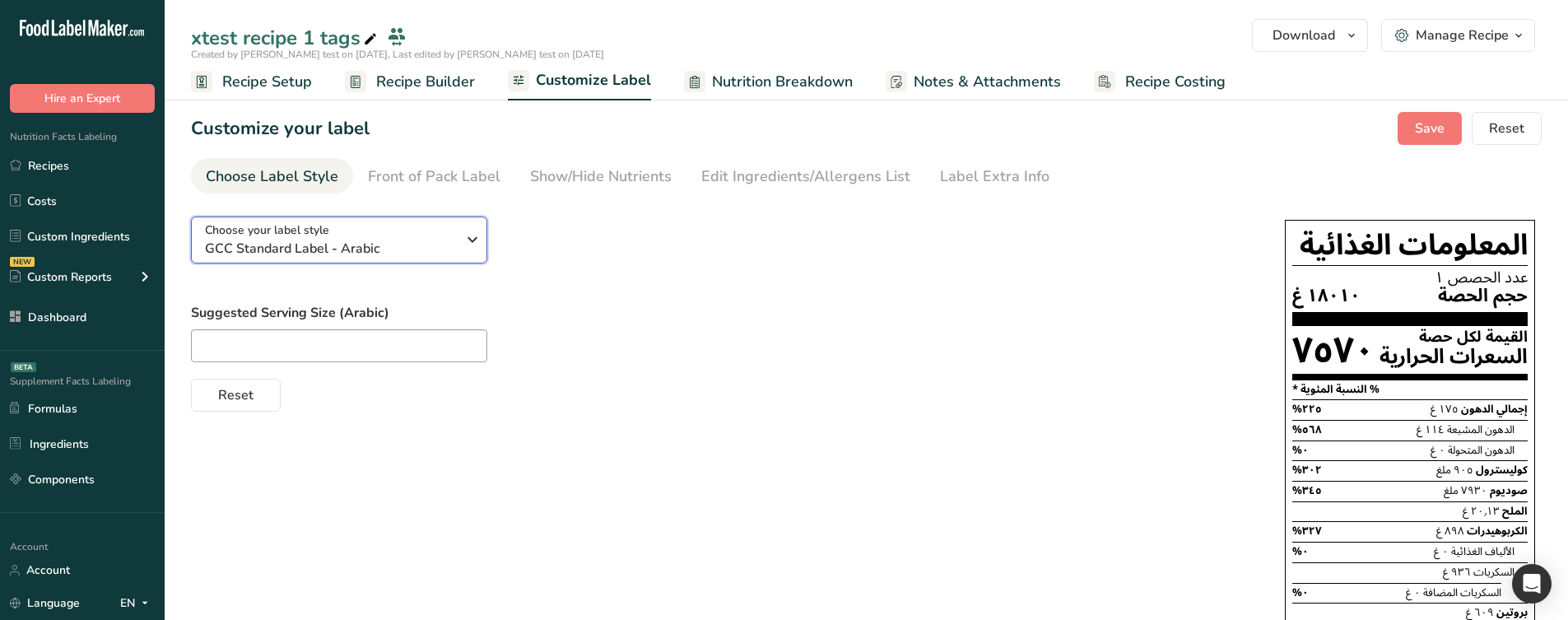
click at [336, 242] on span "GCC Standard Label - Arabic" at bounding box center [331, 248] width 251 height 20
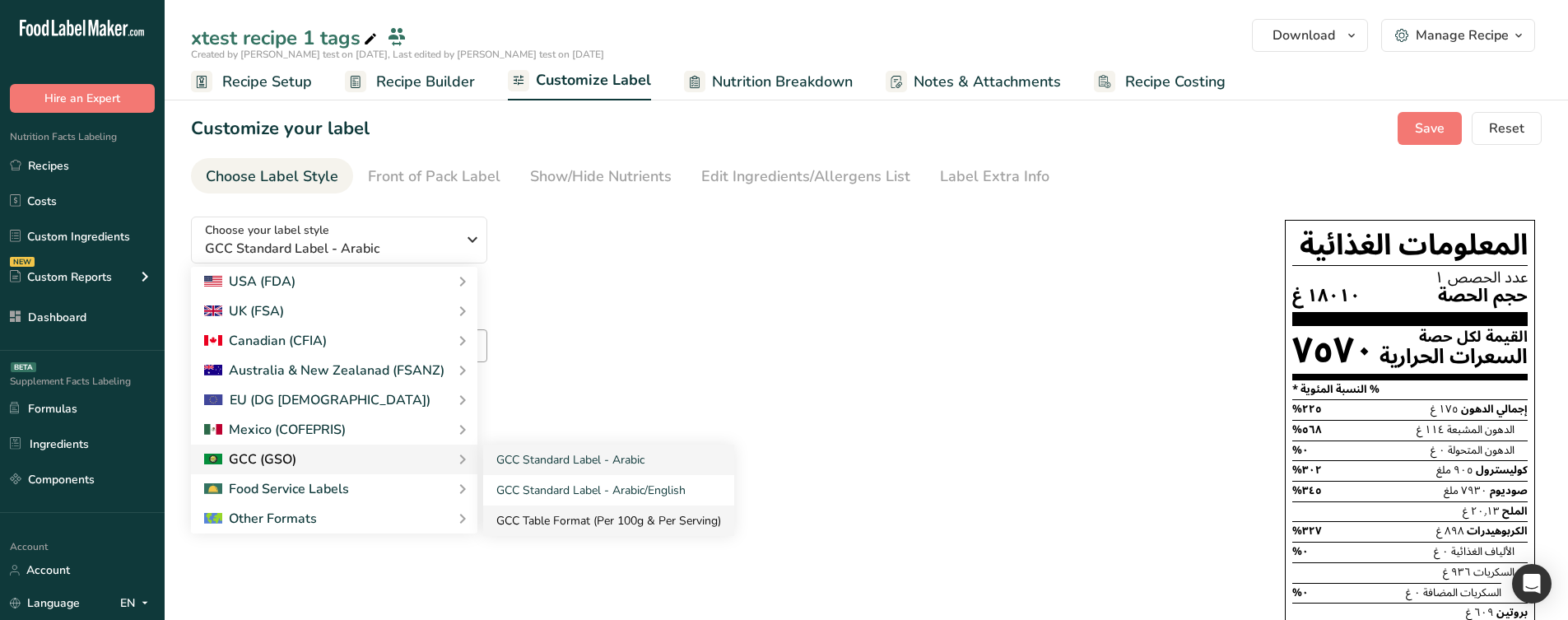
click at [548, 347] on link "GCC Table Format (Per 100g & Per Serving)" at bounding box center [608, 521] width 251 height 30
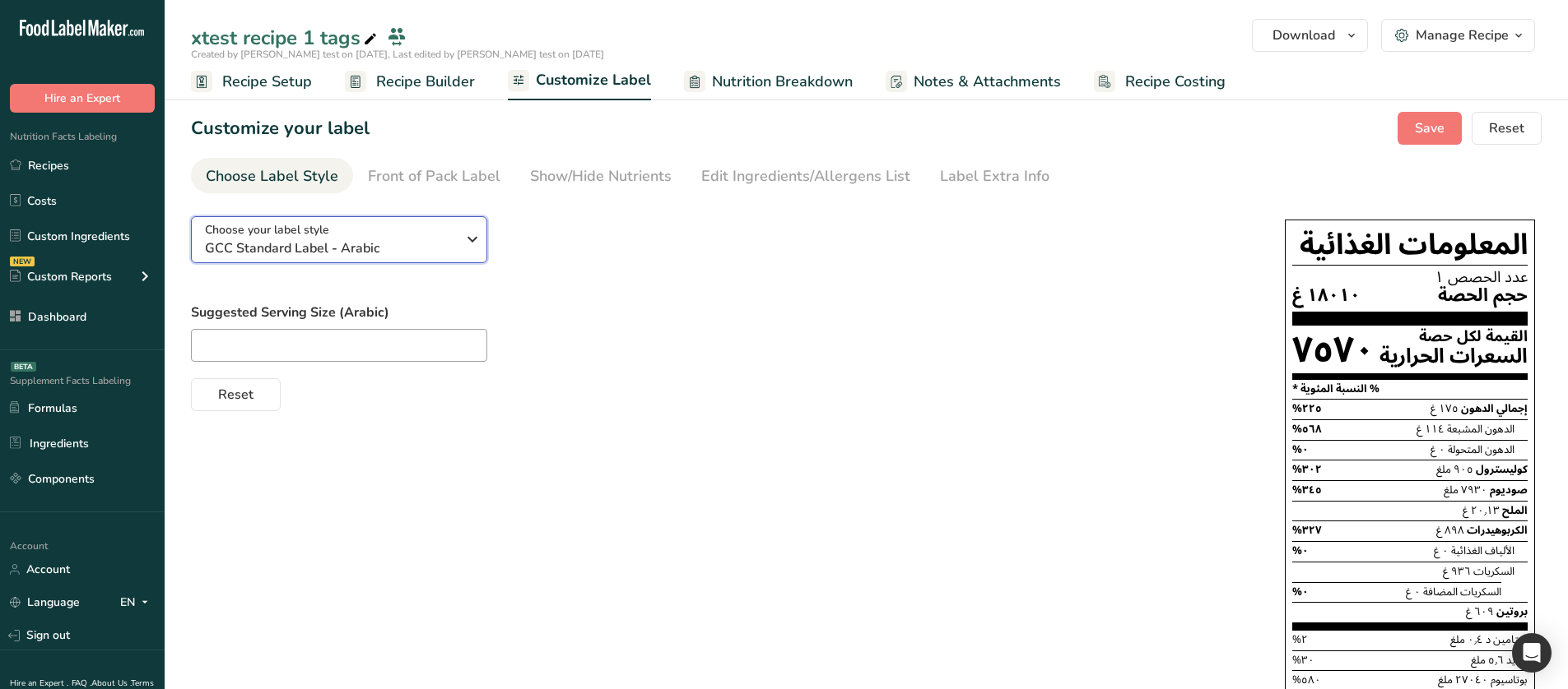
click at [380, 248] on span "GCC Standard Label - Arabic" at bounding box center [331, 248] width 251 height 20
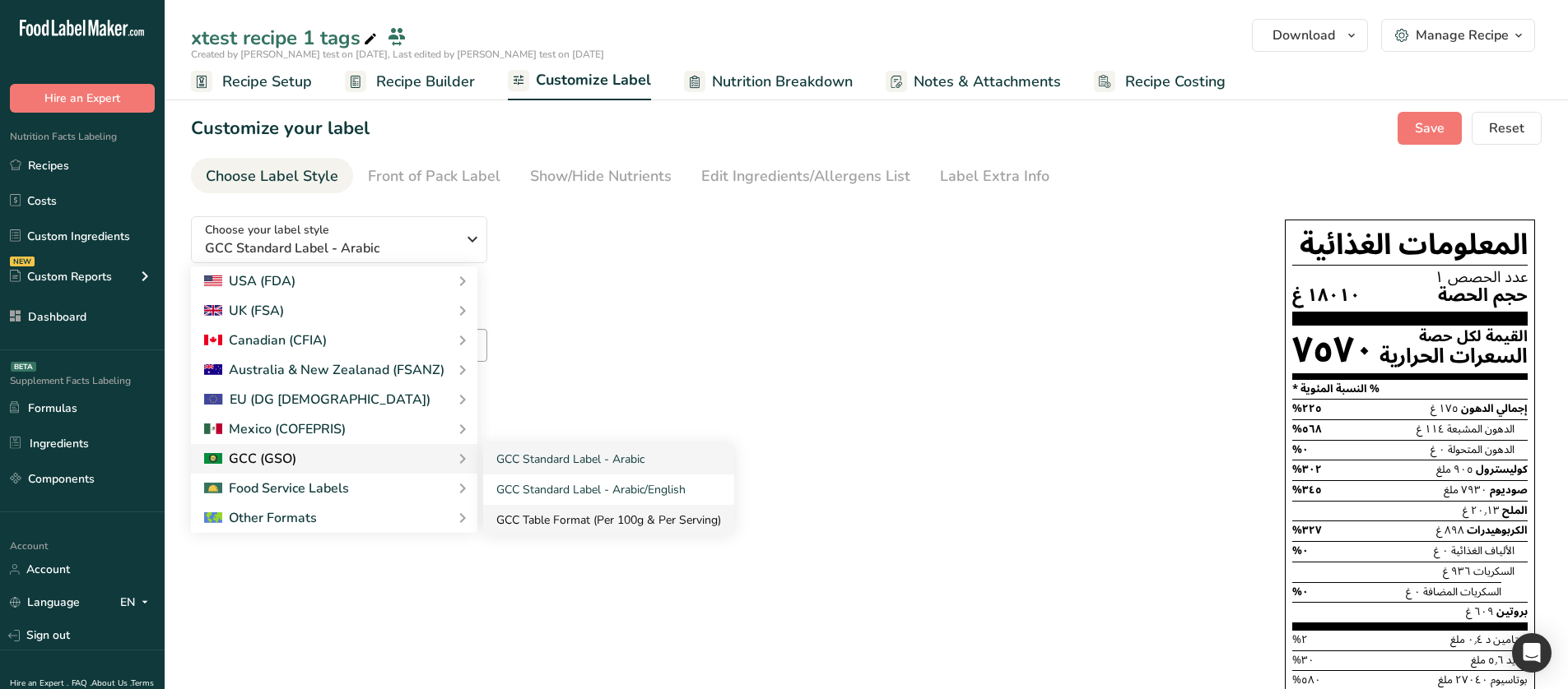
click at [538, 510] on link "GCC Table Format (Per 100g & Per Serving)" at bounding box center [608, 521] width 251 height 30
